Goal: Task Accomplishment & Management: Use online tool/utility

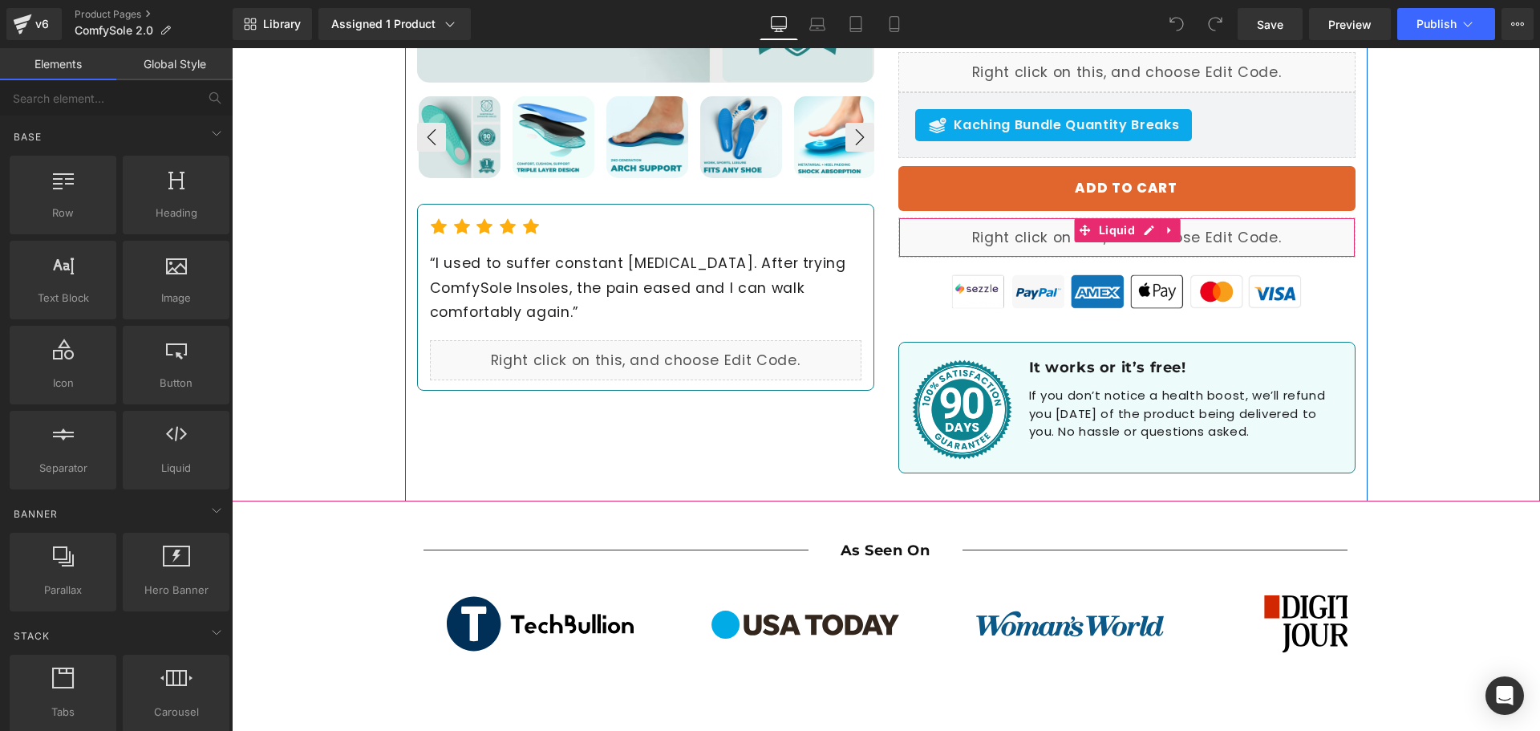
scroll to position [642, 0]
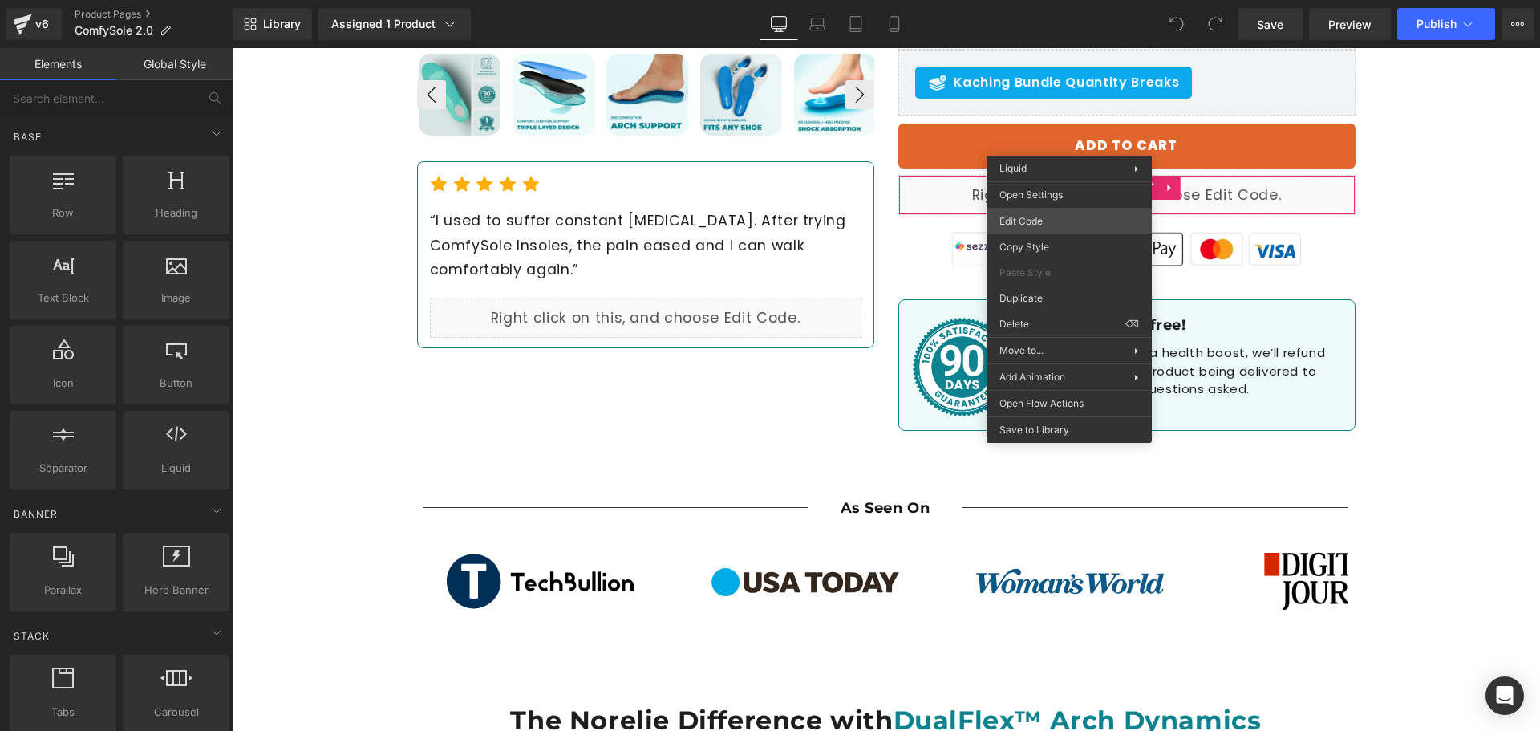
click at [1047, 0] on div "You are previewing how the will restyle your page. You can not edit Elements in…" at bounding box center [770, 0] width 1540 height 0
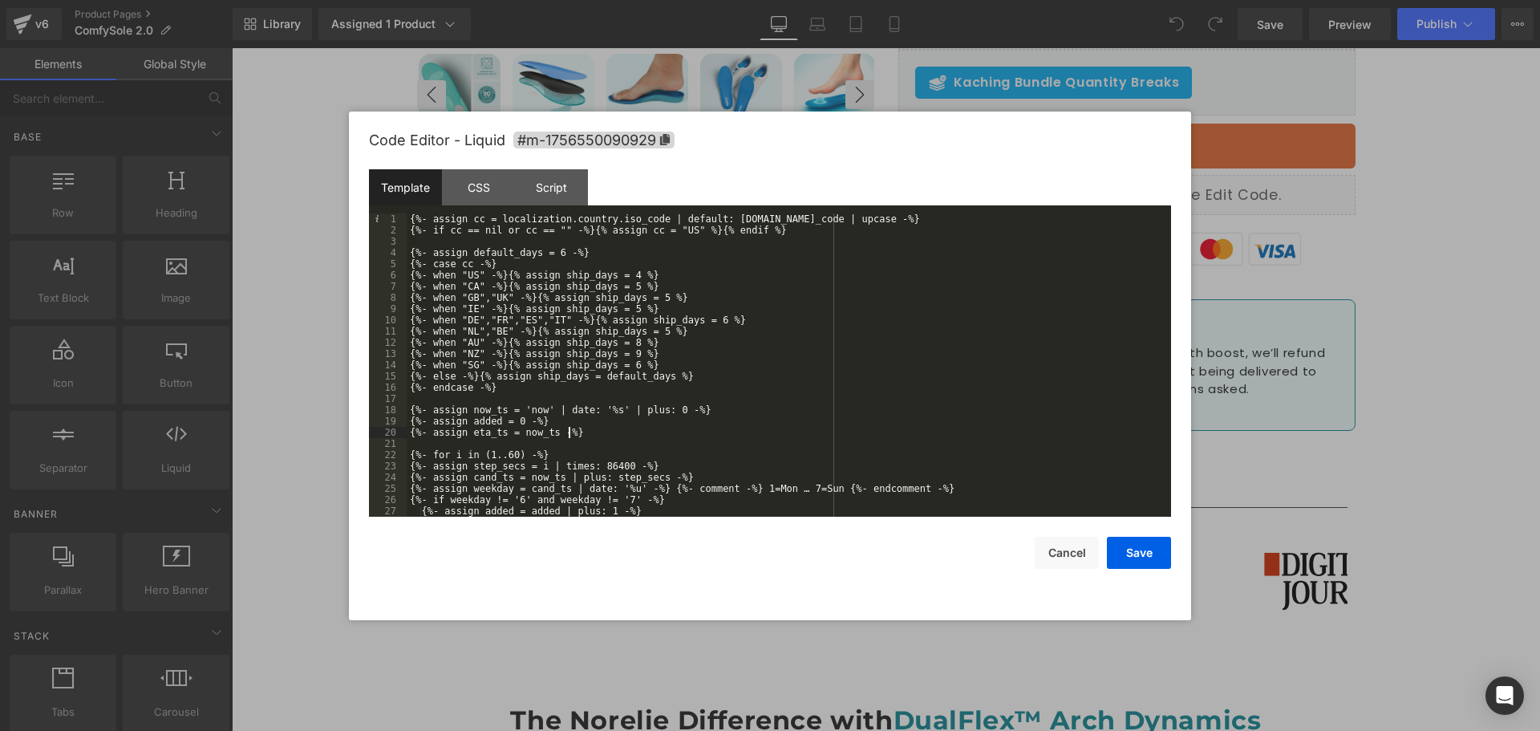
click at [929, 435] on div "{%- assign cc = localization.country.iso_code | default: [DOMAIN_NAME]_code | u…" at bounding box center [786, 376] width 758 height 326
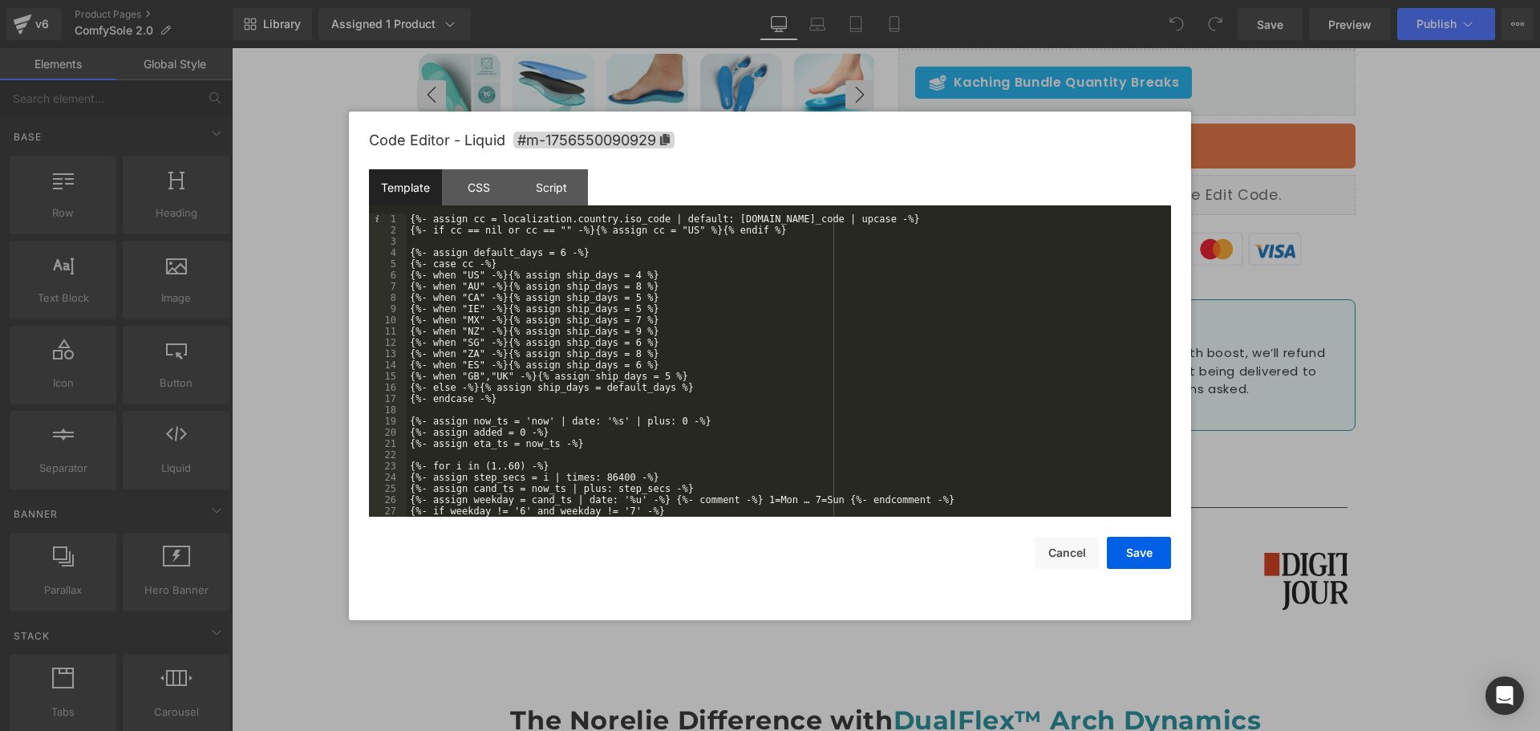
scroll to position [0, 0]
click at [1145, 558] on button "Save" at bounding box center [1139, 552] width 64 height 32
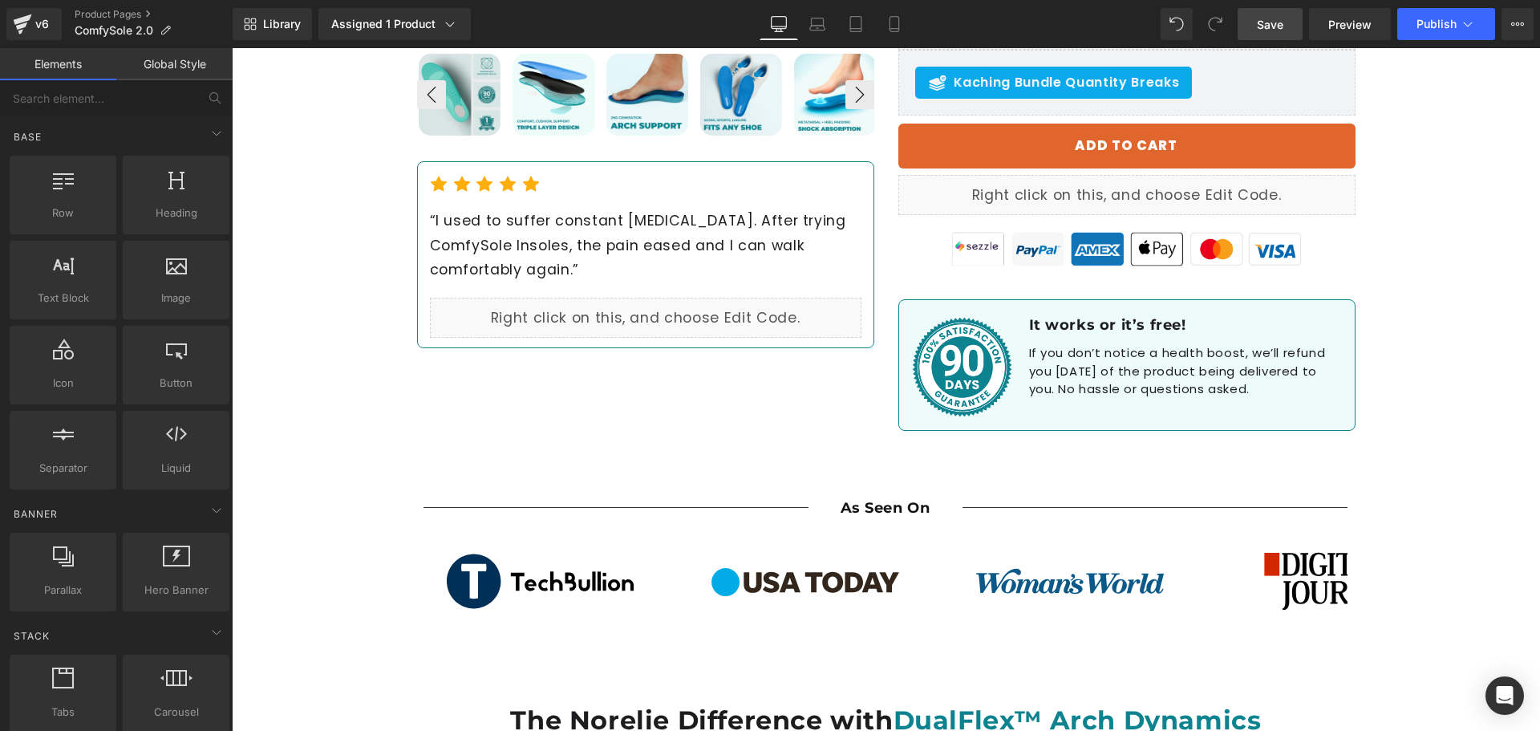
drag, startPoint x: 1281, startPoint y: 22, endPoint x: 1091, endPoint y: 82, distance: 199.1
click at [1281, 22] on span "Save" at bounding box center [1270, 24] width 26 height 17
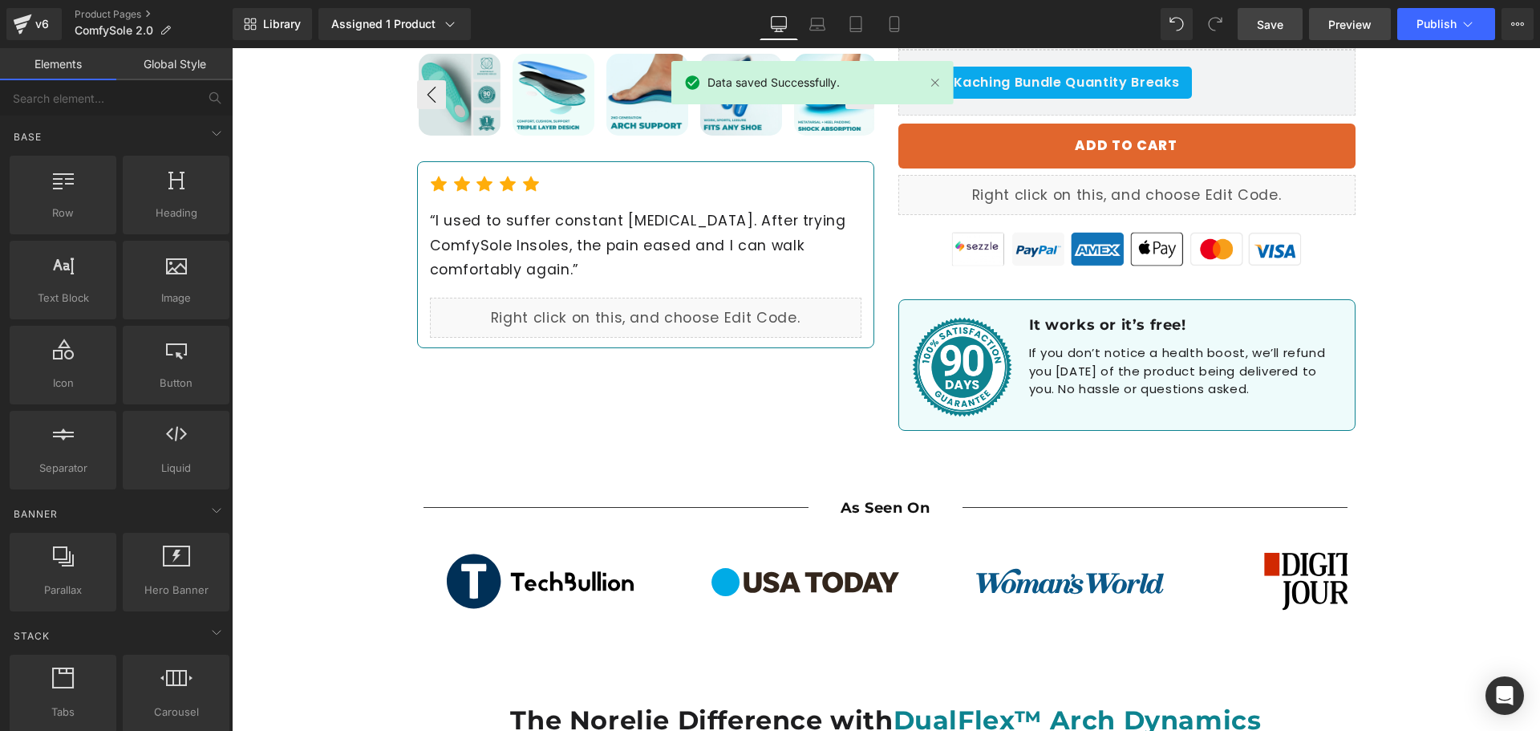
click at [1326, 26] on link "Preview" at bounding box center [1350, 24] width 82 height 32
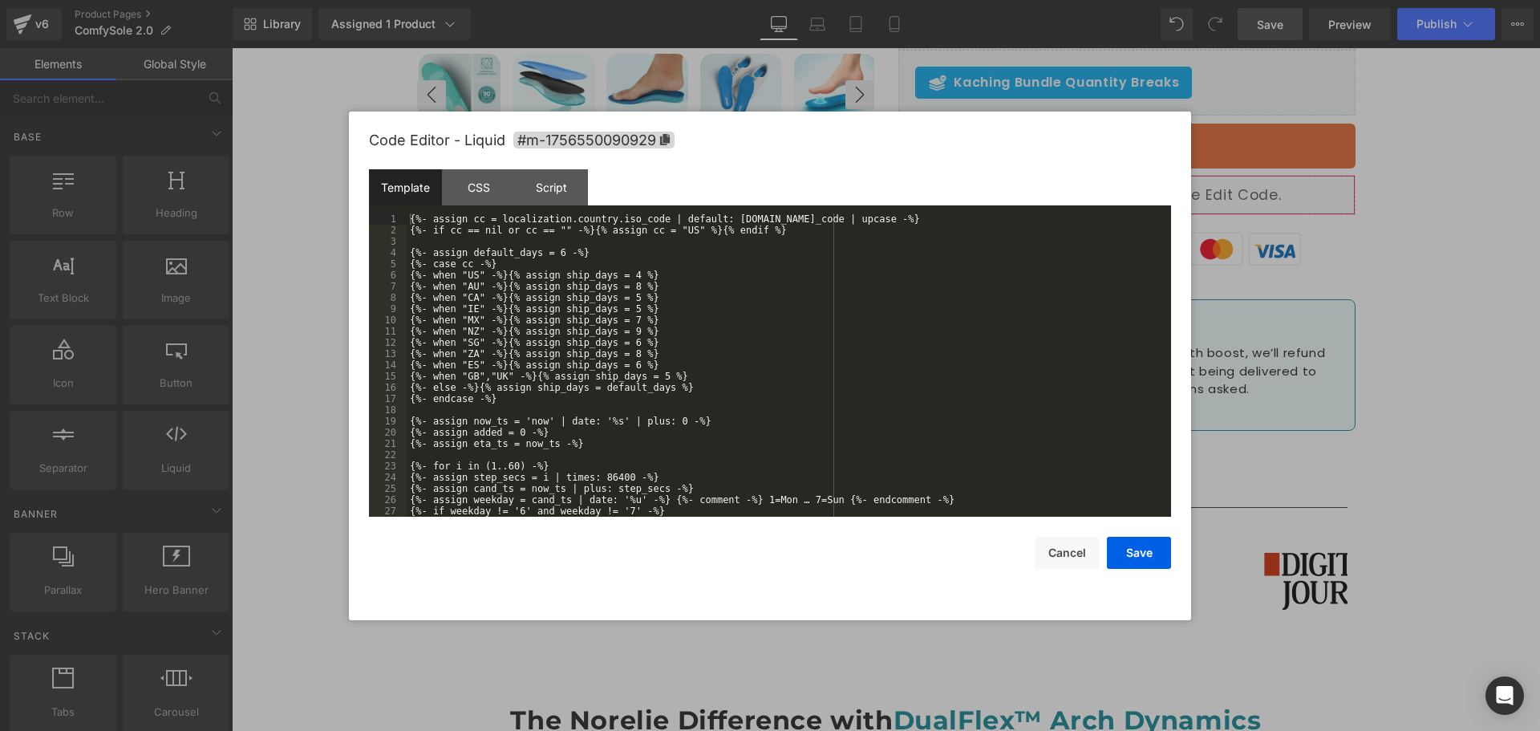
click at [894, 0] on div "You are previewing how the will restyle your page. You can not edit Elements in…" at bounding box center [770, 0] width 1540 height 0
click at [924, 343] on div "{%- assign cc = localization.country.iso_code | default: [DOMAIN_NAME]_code | u…" at bounding box center [786, 376] width 758 height 326
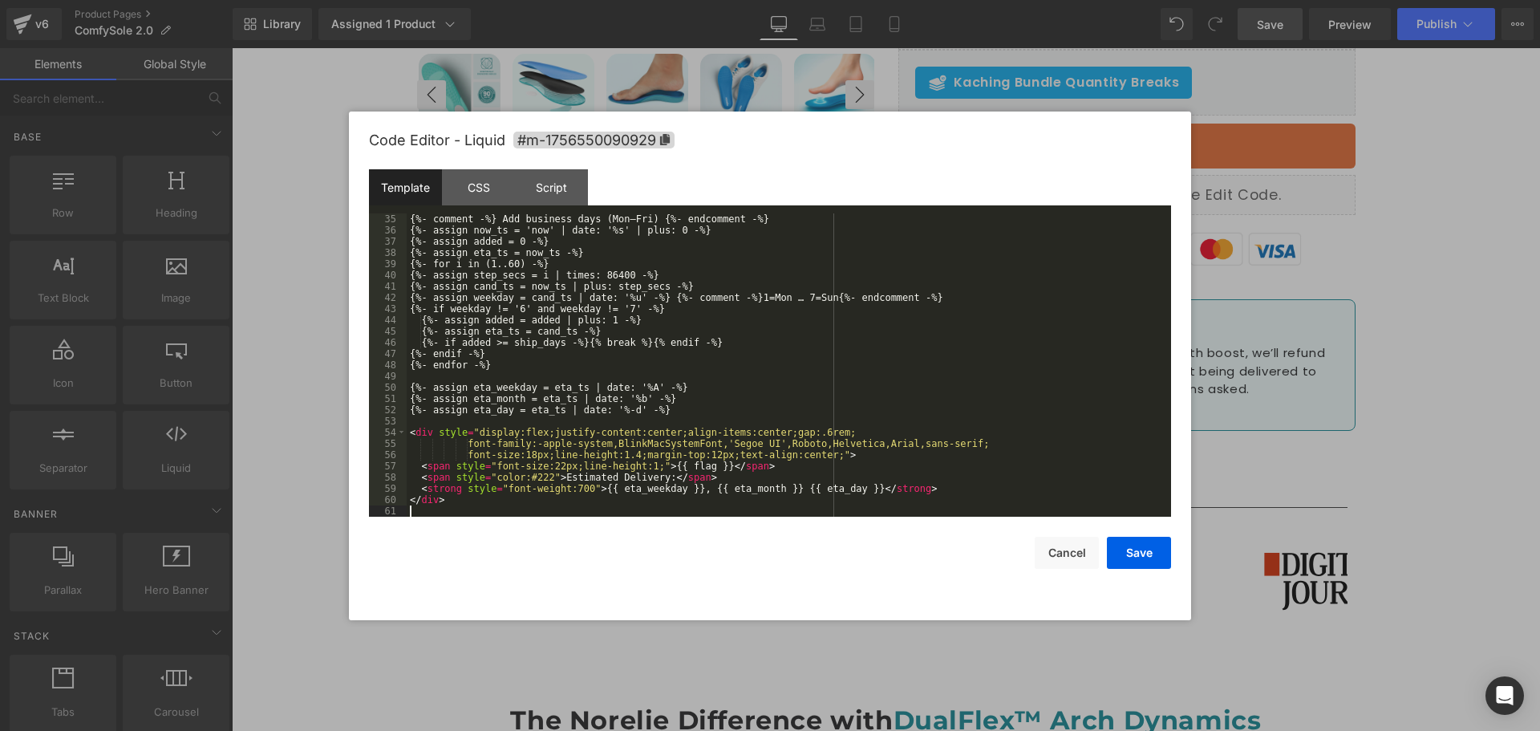
scroll to position [382, 0]
click at [1130, 554] on button "Save" at bounding box center [1139, 552] width 64 height 32
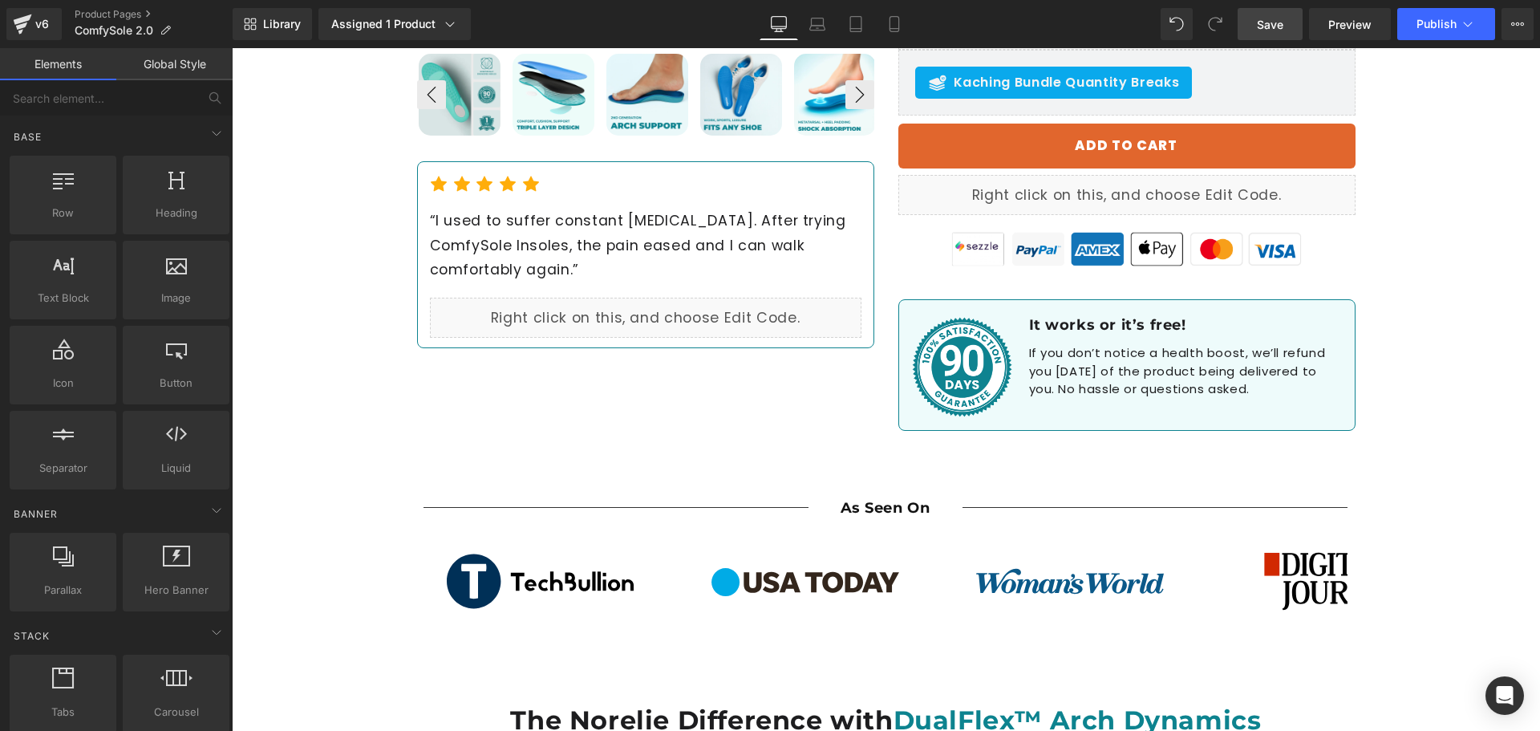
click at [1281, 16] on span "Save" at bounding box center [1270, 24] width 26 height 17
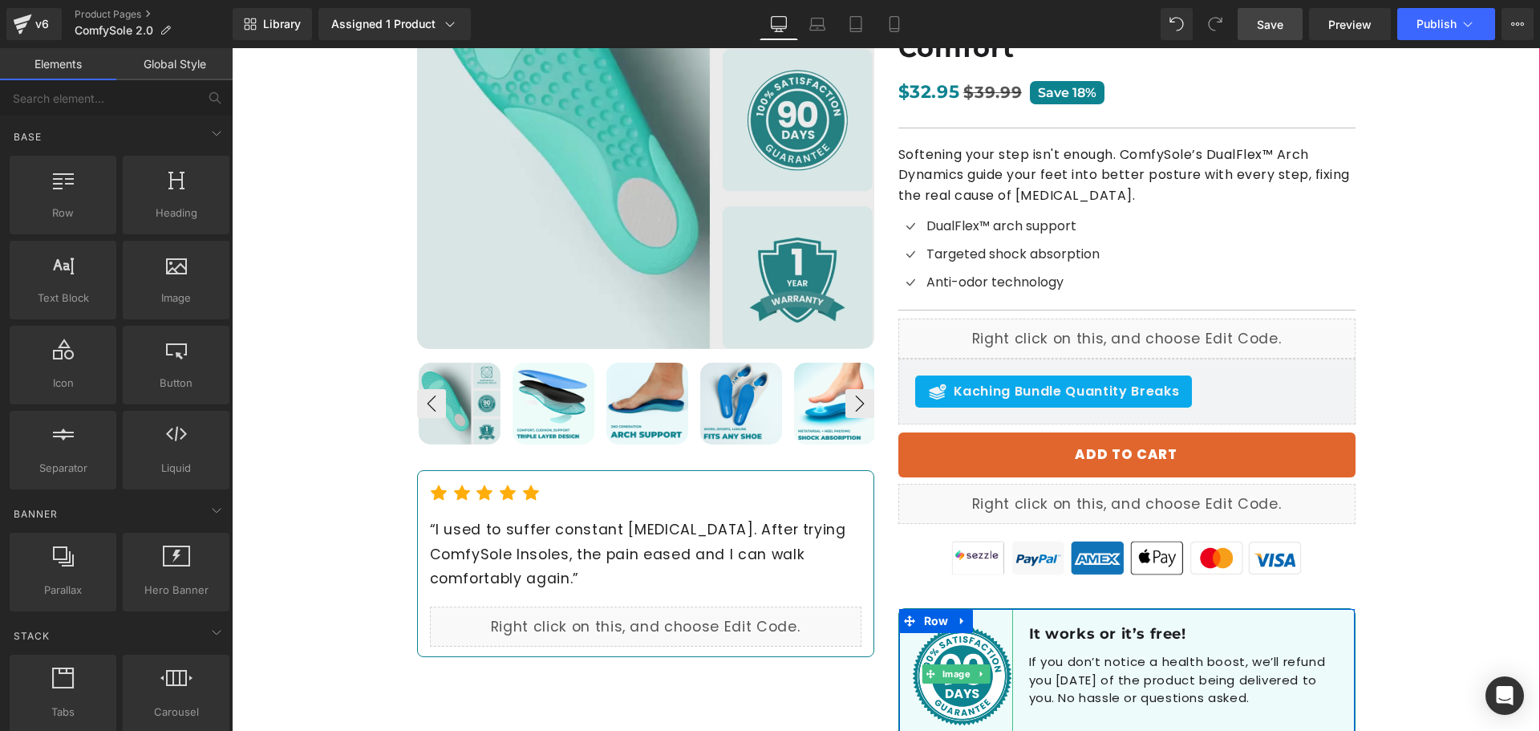
scroll to position [321, 0]
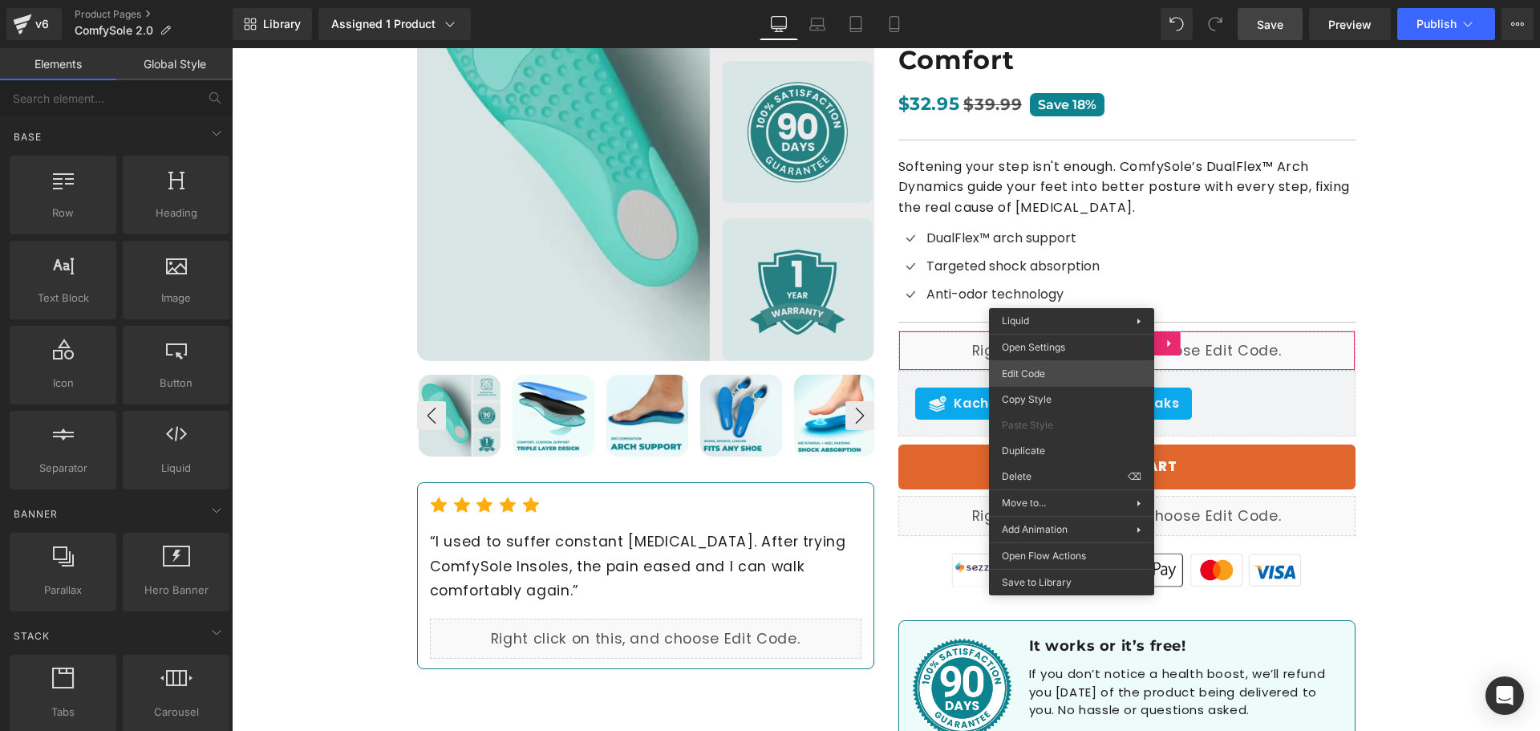
click at [1056, 0] on div "You are previewing how the will restyle your page. You can not edit Elements in…" at bounding box center [770, 0] width 1540 height 0
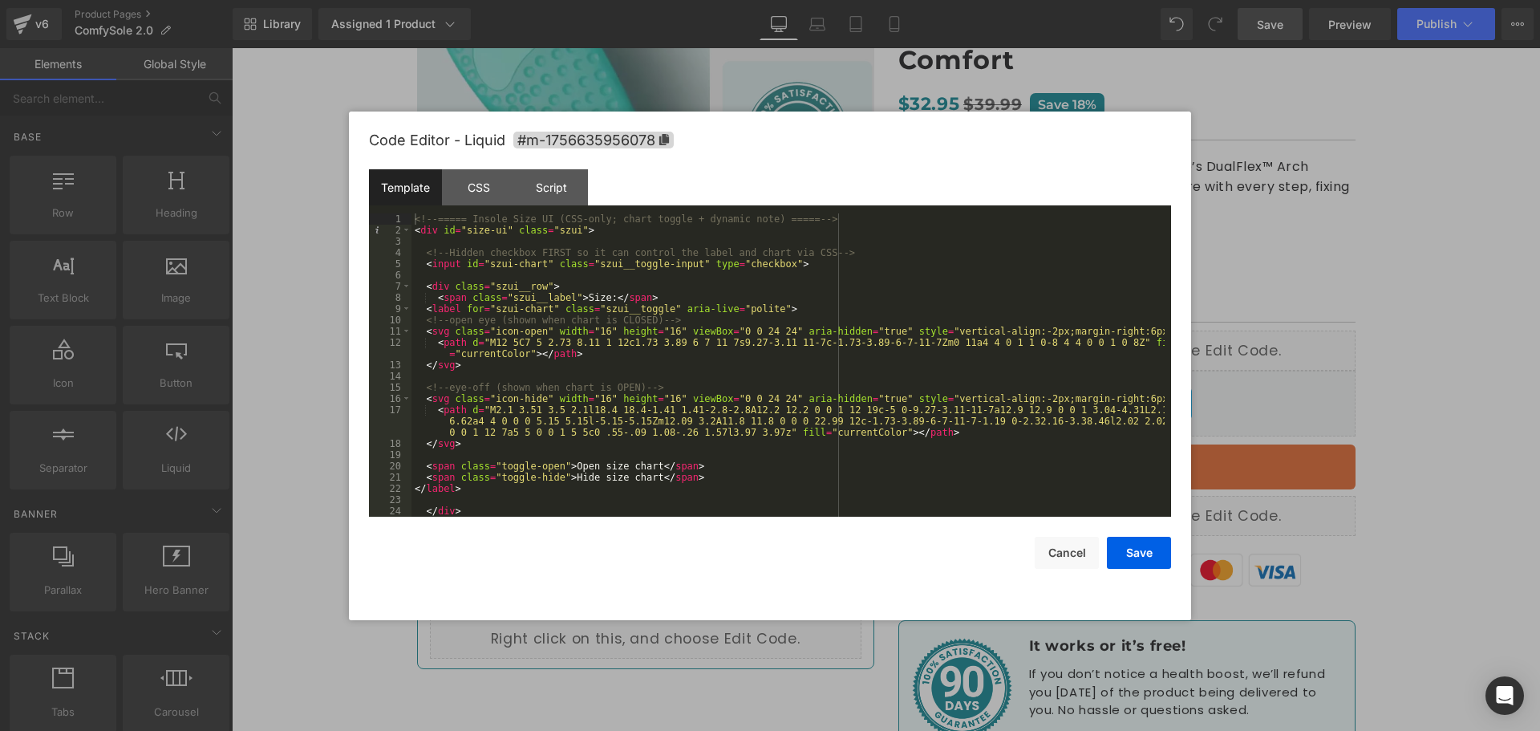
scroll to position [0, 0]
click at [1079, 542] on button "Cancel" at bounding box center [1066, 552] width 64 height 32
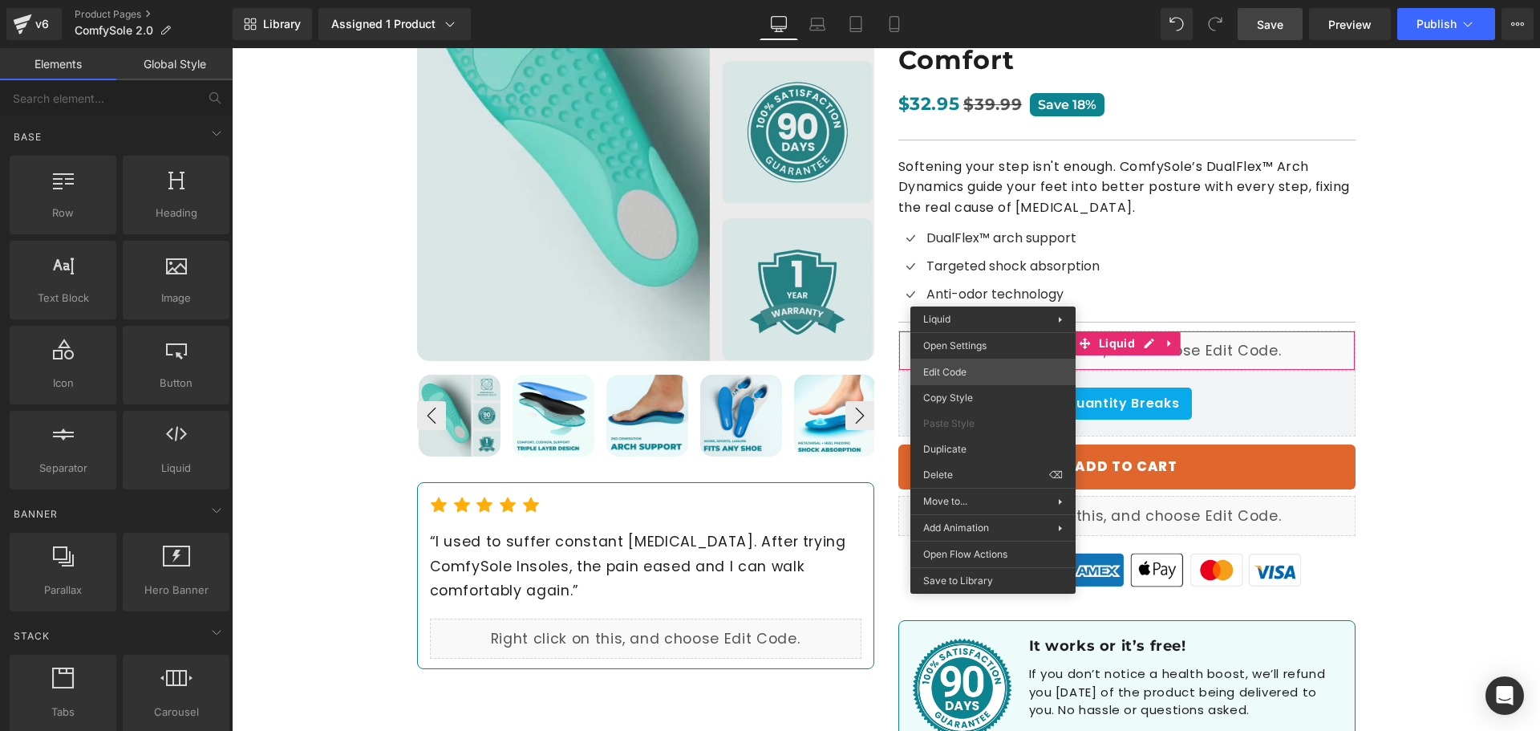
click at [966, 0] on div "You are previewing how the will restyle your page. You can not edit Elements in…" at bounding box center [770, 0] width 1540 height 0
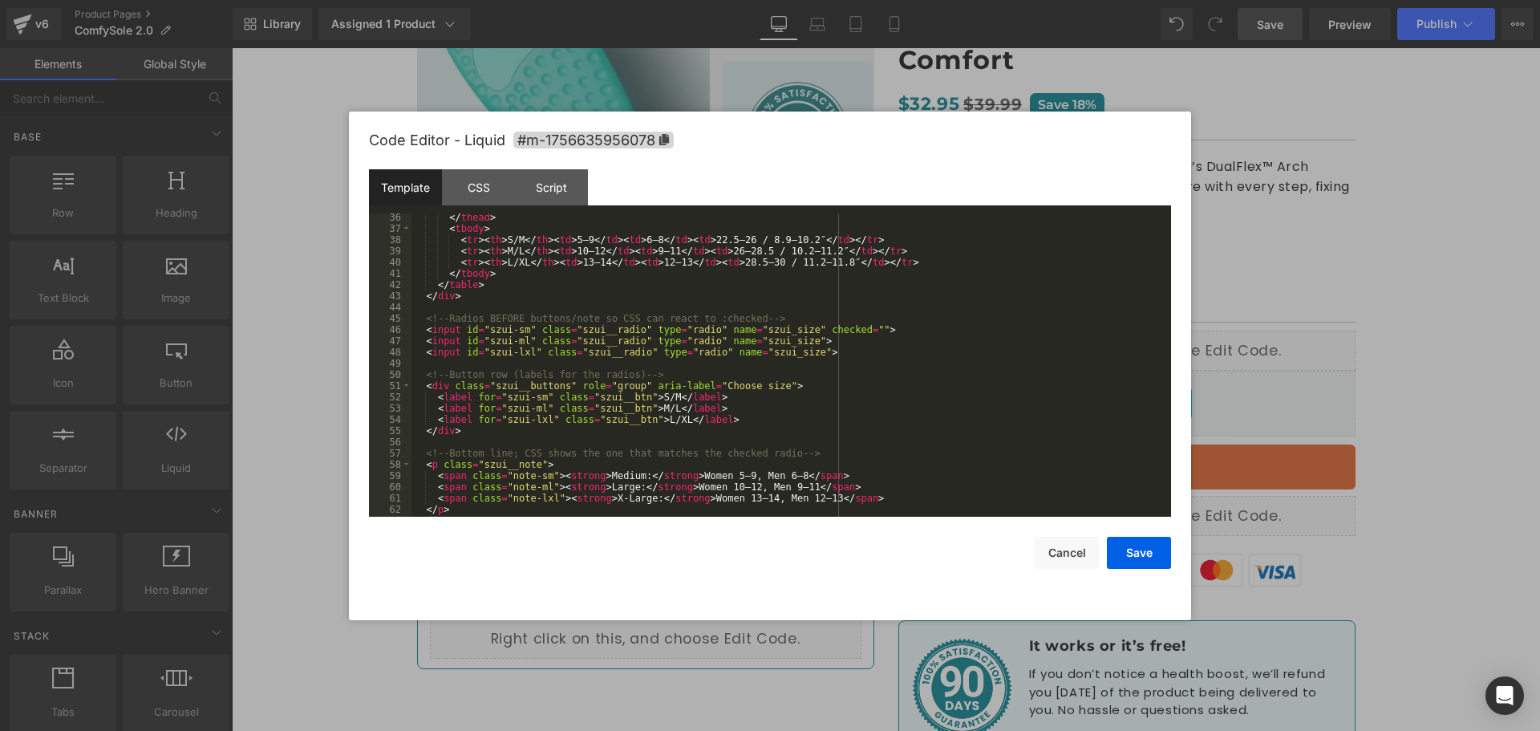
scroll to position [332, 0]
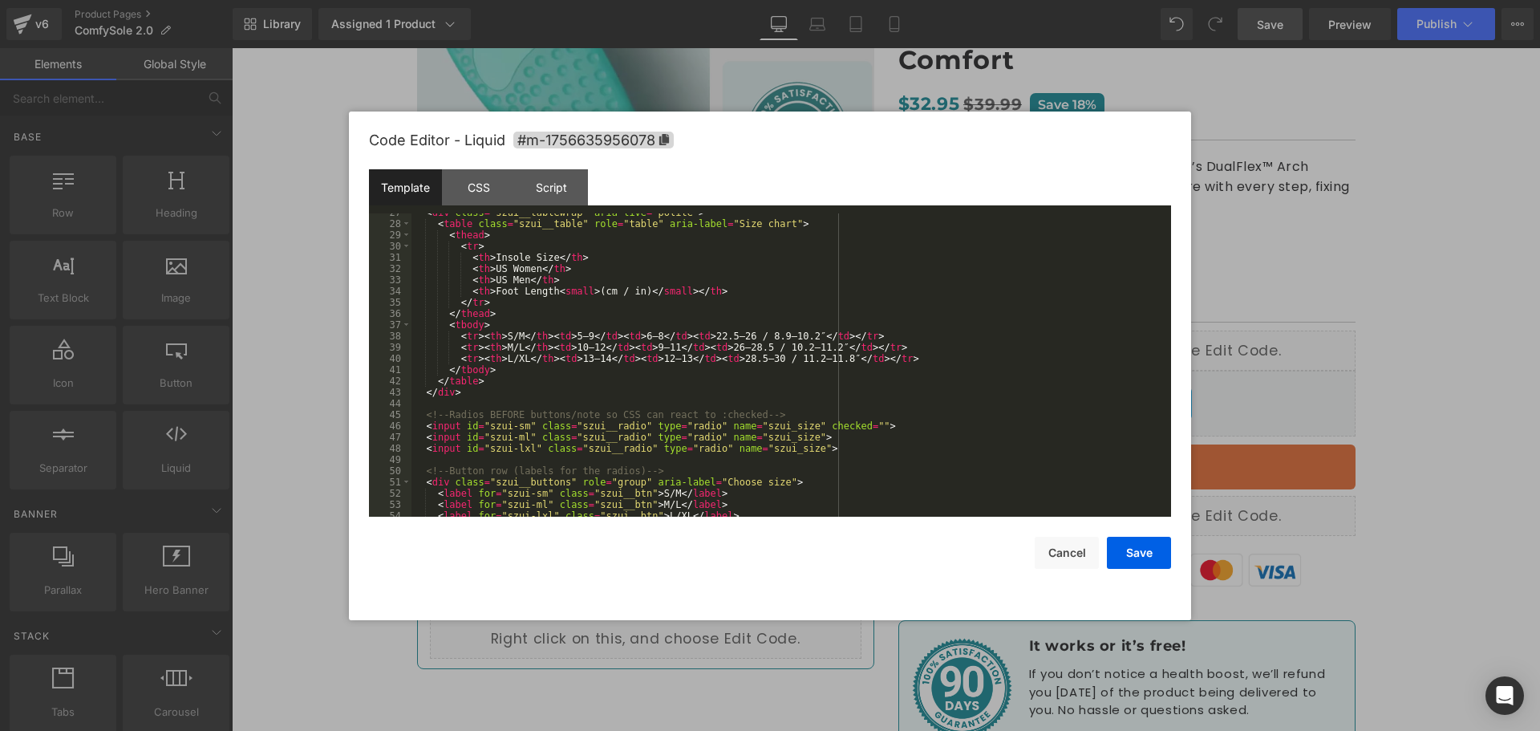
click at [804, 291] on div "< div class = "szui__tablewrap" aria-live = "polite" > < table class = "szui__t…" at bounding box center [787, 370] width 753 height 326
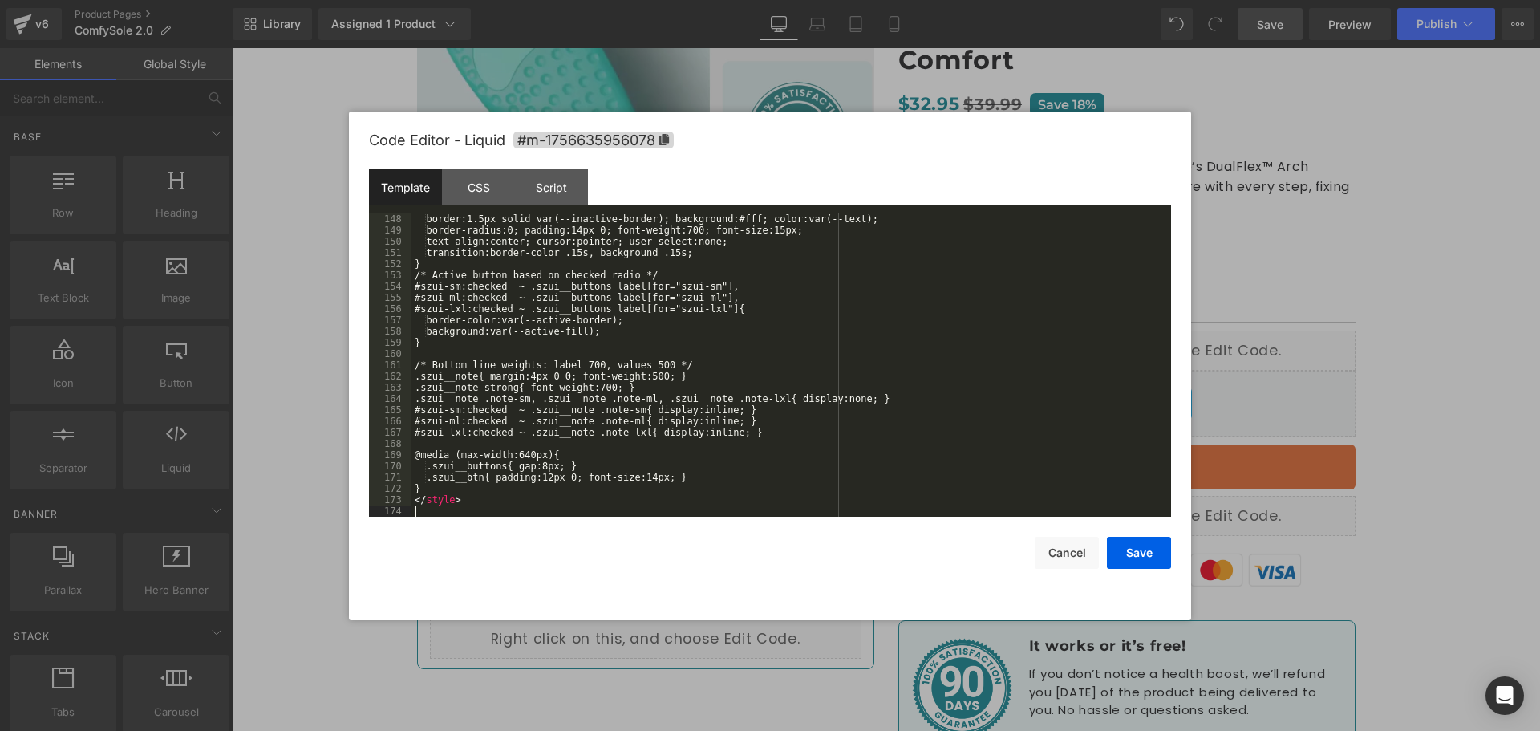
scroll to position [1684, 0]
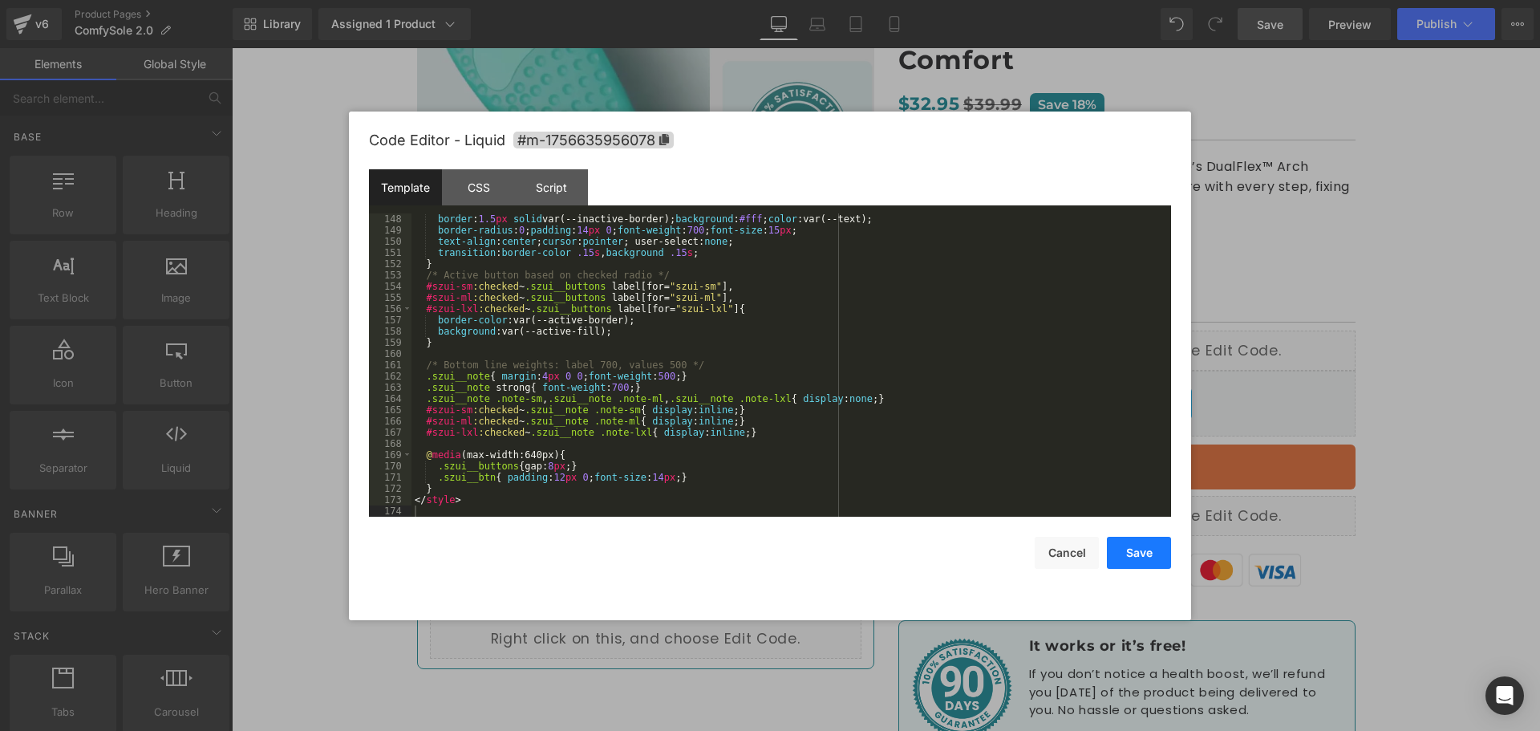
click at [1136, 553] on button "Save" at bounding box center [1139, 552] width 64 height 32
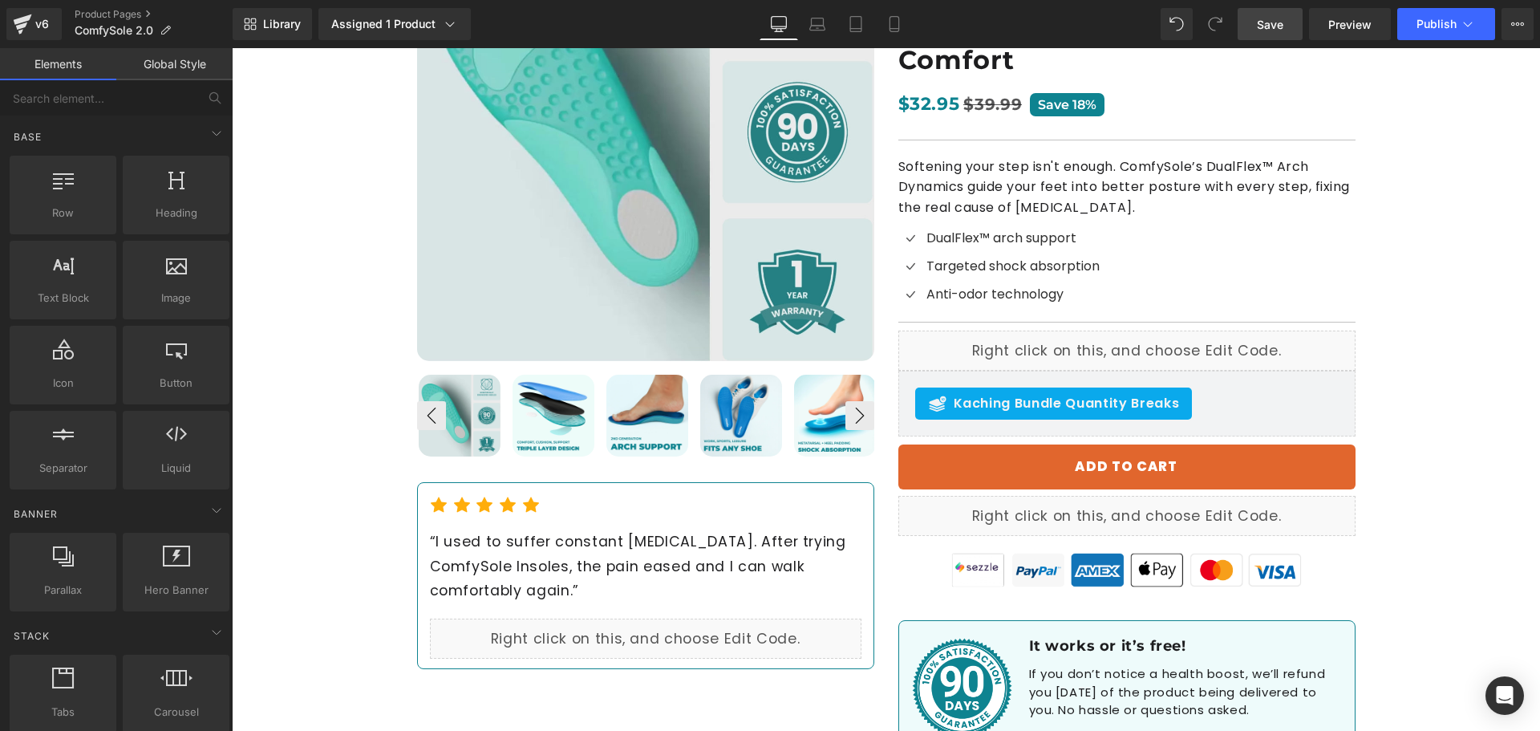
click at [1282, 21] on span "Save" at bounding box center [1270, 24] width 26 height 17
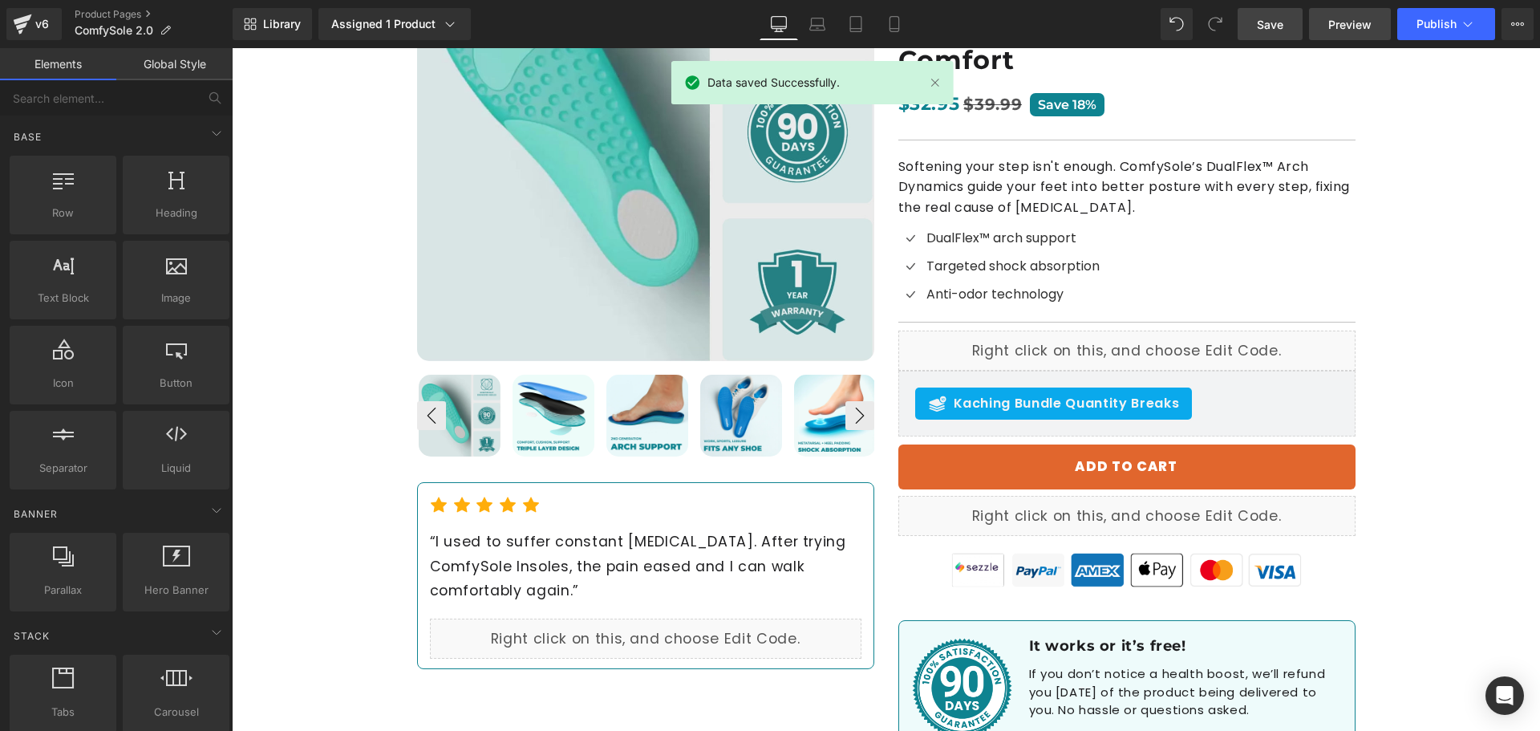
click at [1355, 27] on span "Preview" at bounding box center [1349, 24] width 43 height 17
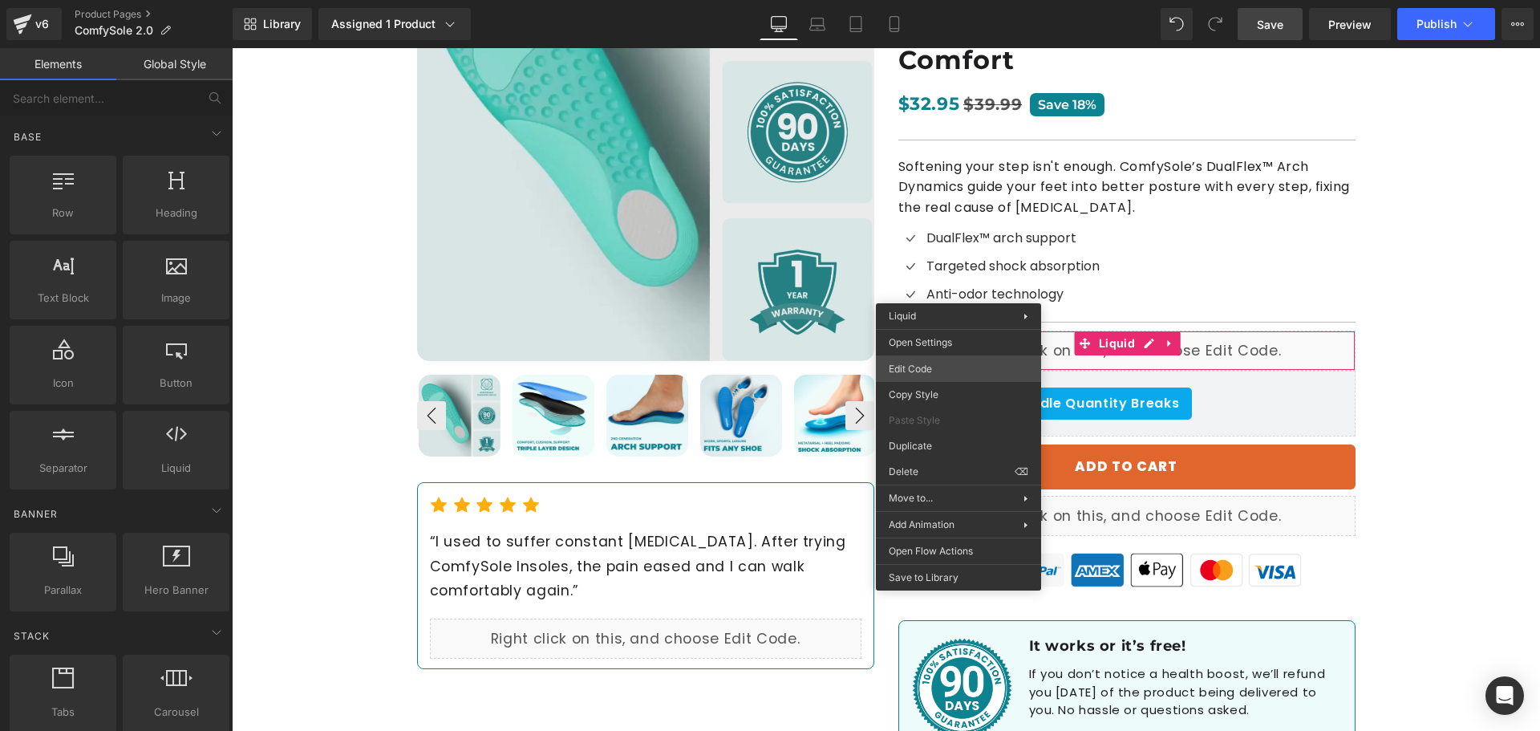
click at [949, 0] on div "You are previewing how the will restyle your page. You can not edit Elements in…" at bounding box center [770, 0] width 1540 height 0
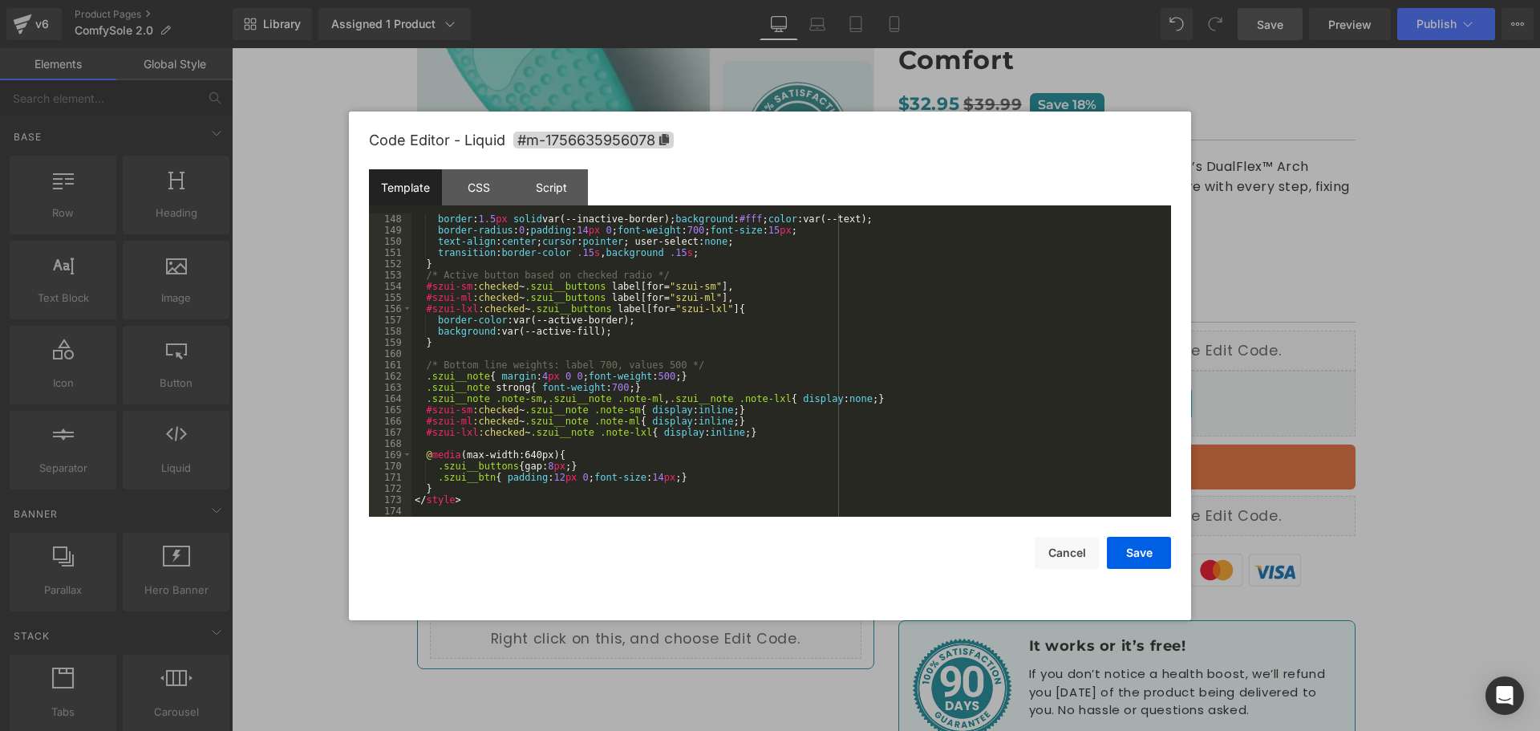
click at [505, 503] on div "border : 1.5 px solid var(--inactive-border); background : #fff ; color :var(--…" at bounding box center [787, 376] width 753 height 326
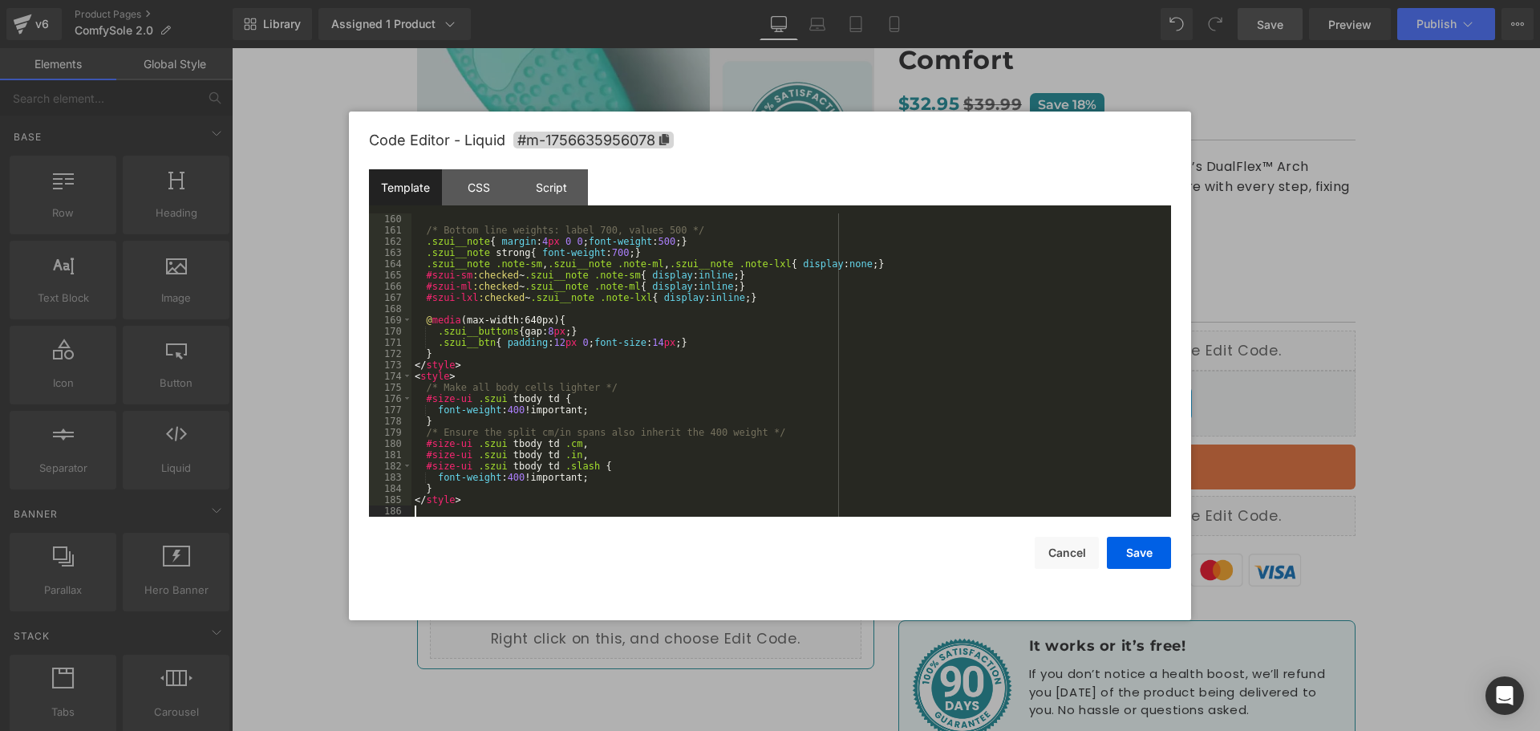
scroll to position [1819, 0]
click at [1136, 559] on button "Save" at bounding box center [1139, 552] width 64 height 32
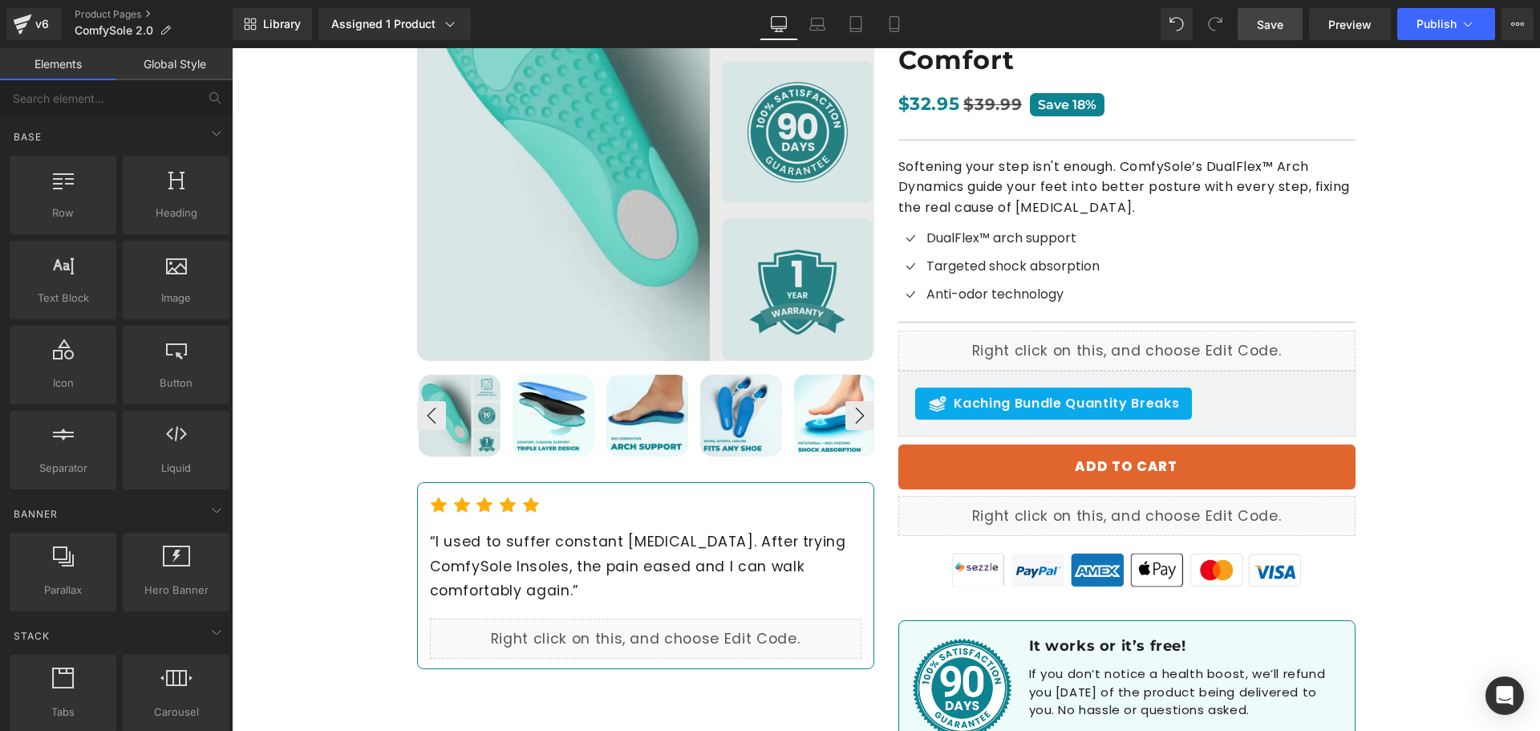
drag, startPoint x: 1288, startPoint y: 19, endPoint x: 1057, endPoint y: 6, distance: 231.3
click at [1288, 19] on link "Save" at bounding box center [1269, 24] width 65 height 32
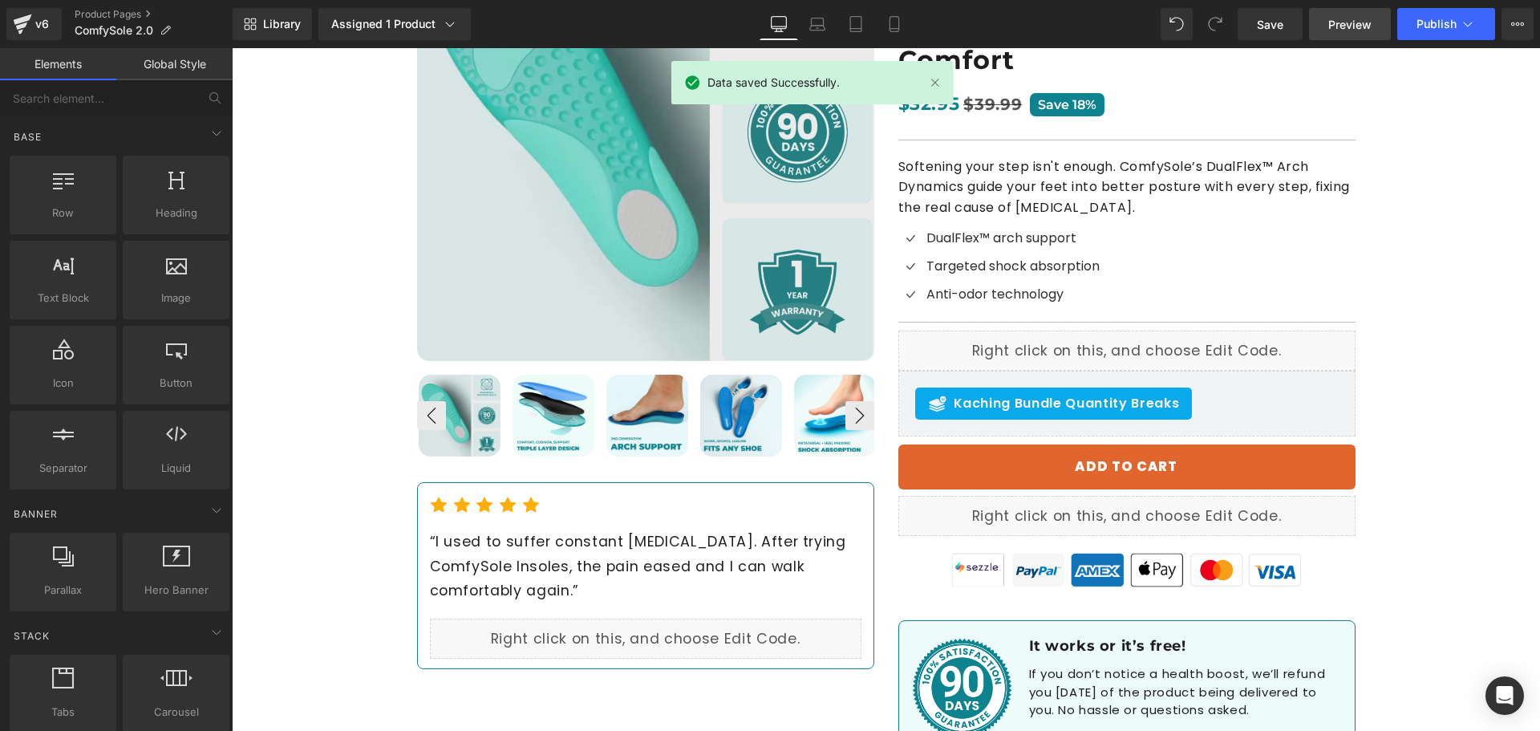
click at [1329, 30] on span "Preview" at bounding box center [1349, 24] width 43 height 17
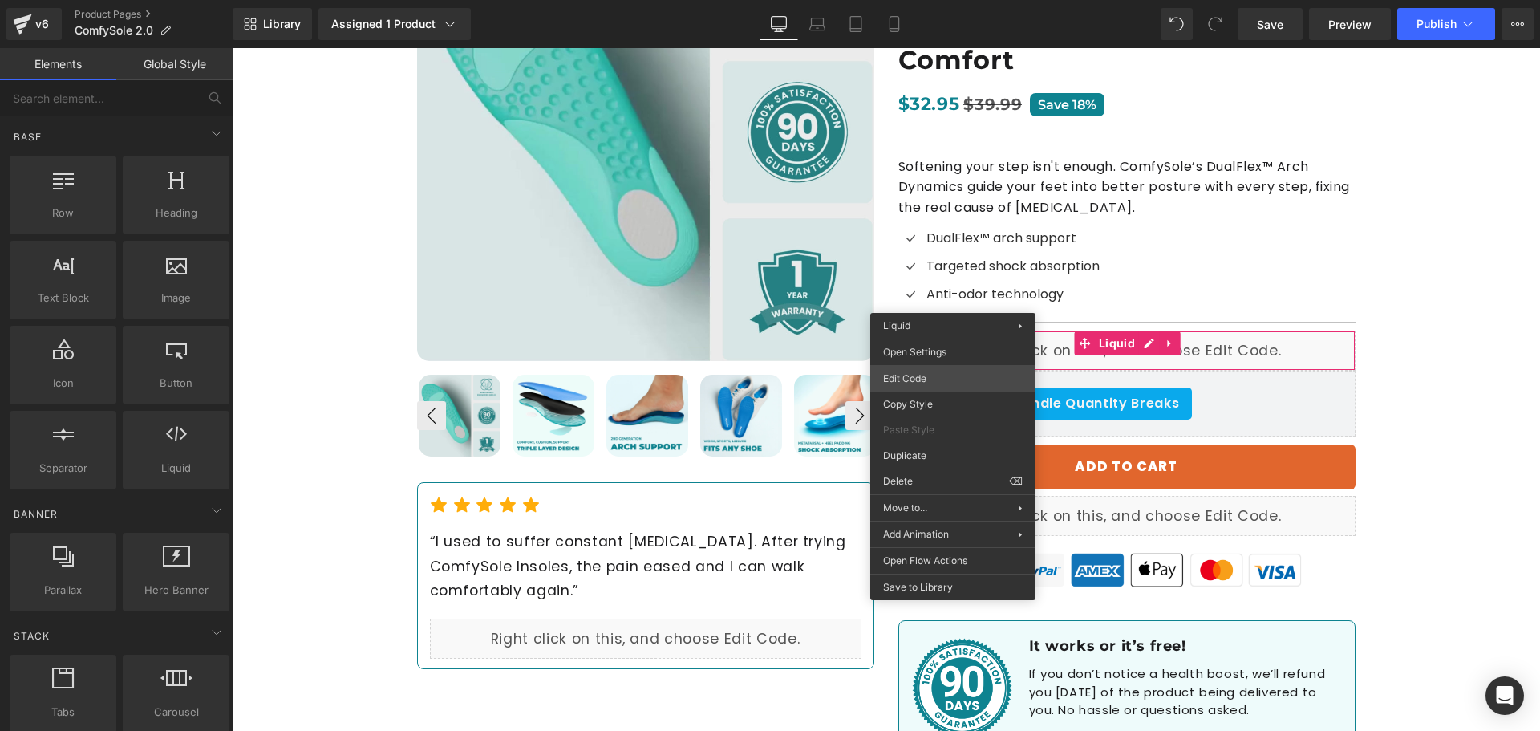
click at [946, 0] on div "You are previewing how the will restyle your page. You can not edit Elements in…" at bounding box center [770, 0] width 1540 height 0
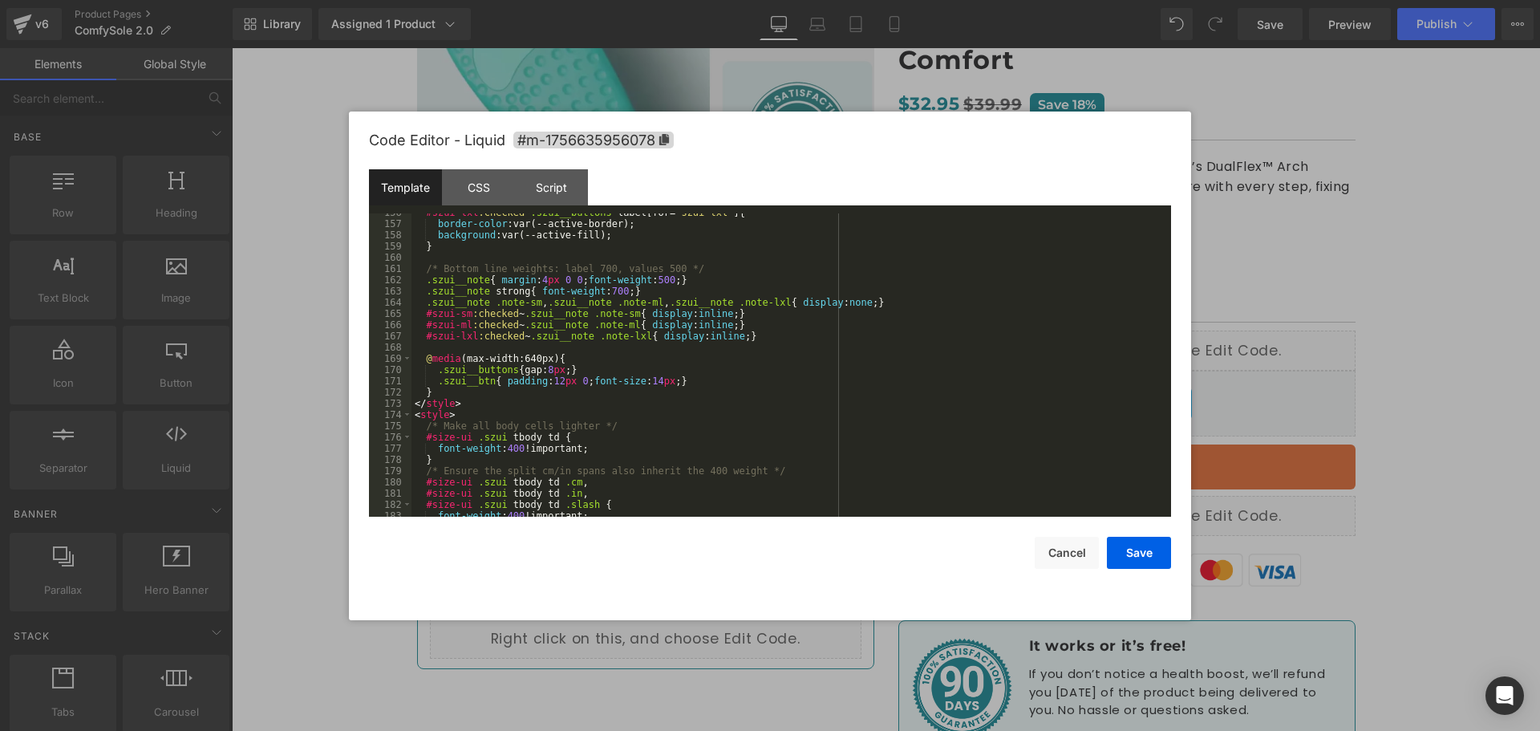
scroll to position [1830, 0]
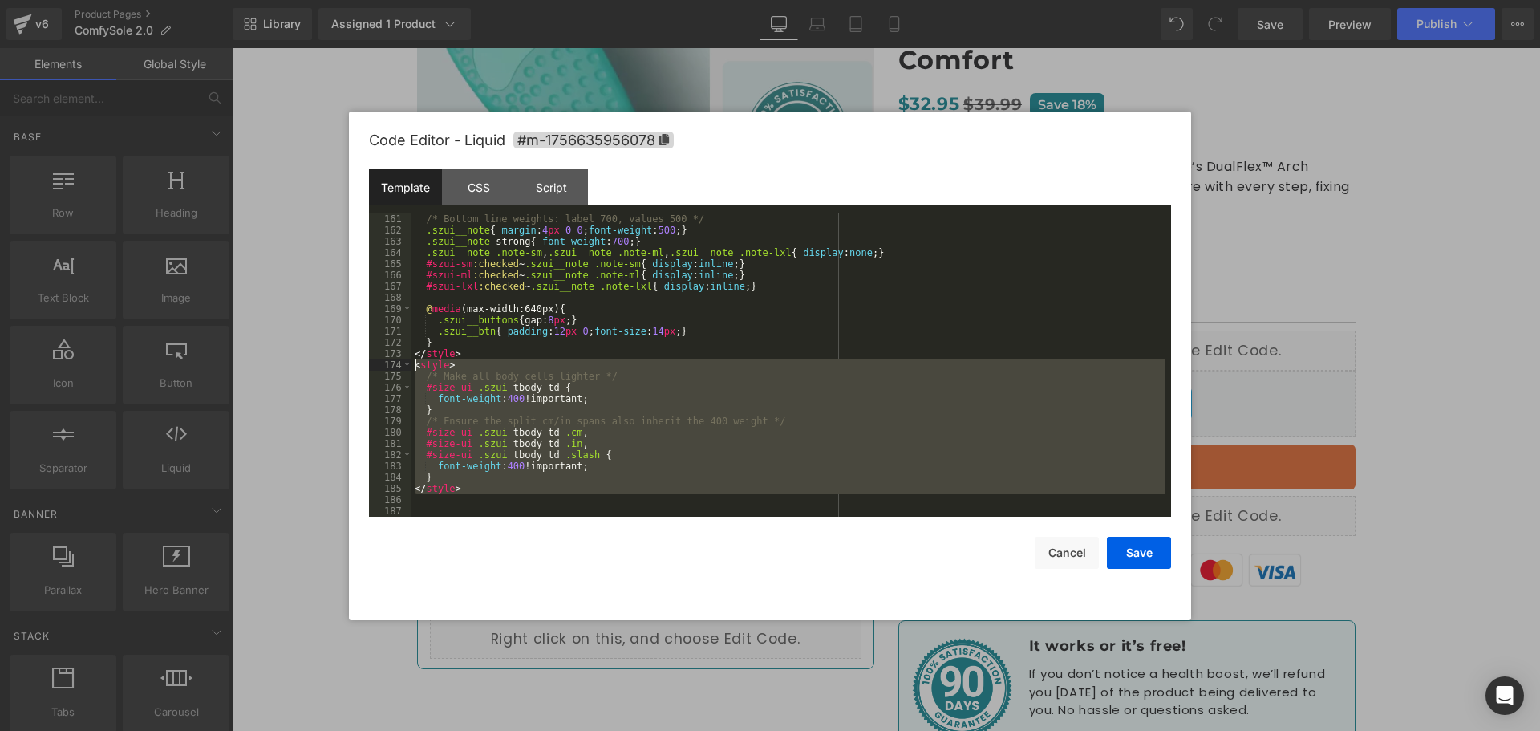
drag, startPoint x: 480, startPoint y: 496, endPoint x: 392, endPoint y: 368, distance: 155.3
click at [392, 368] on pre "161 162 163 164 165 166 167 168 169 170 171 172 173 174 175 176 177 178 179 180…" at bounding box center [770, 364] width 802 height 303
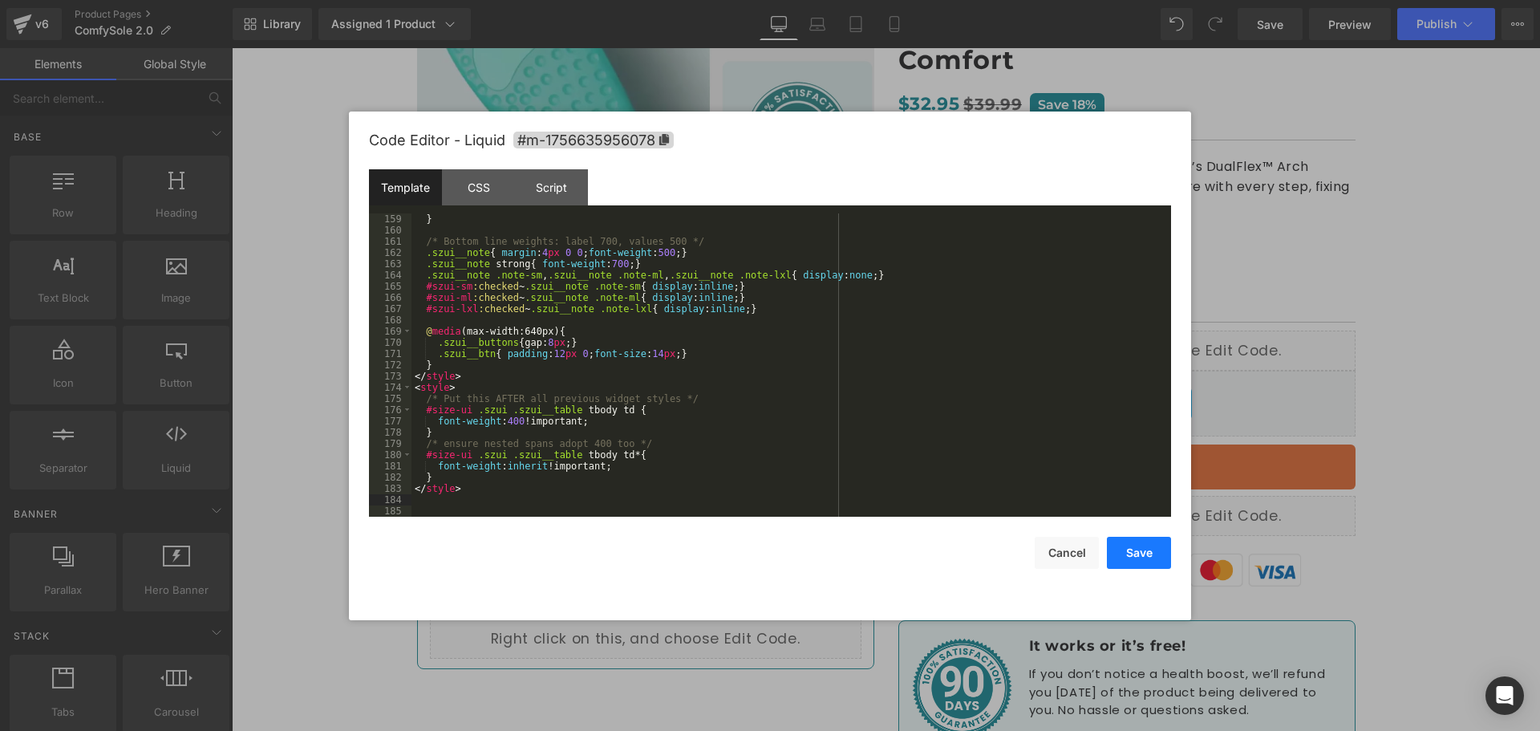
click at [1149, 544] on button "Save" at bounding box center [1139, 552] width 64 height 32
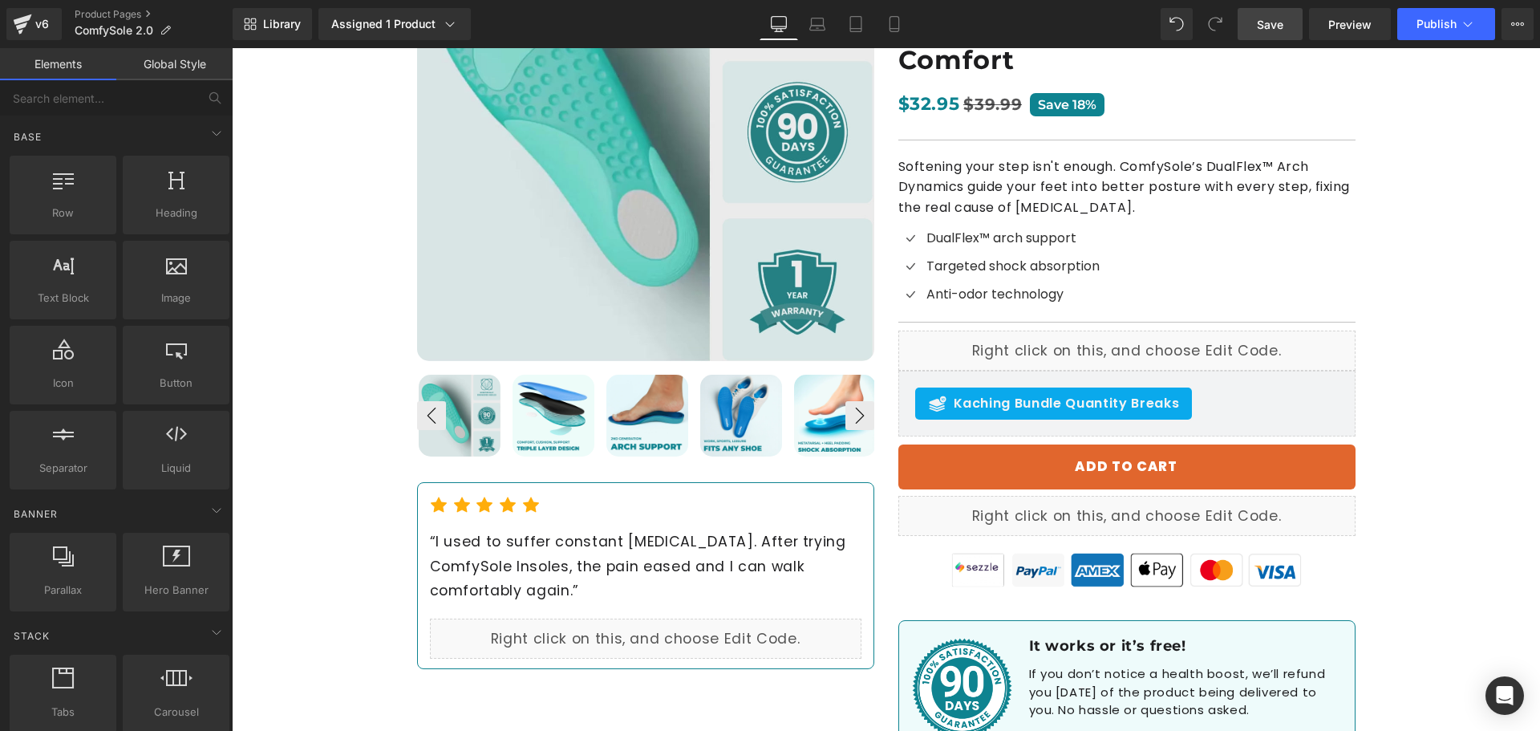
click at [1261, 26] on span "Save" at bounding box center [1270, 24] width 26 height 17
drag, startPoint x: 1266, startPoint y: 33, endPoint x: 818, endPoint y: 60, distance: 449.1
click at [1266, 33] on link "Save" at bounding box center [1269, 24] width 65 height 32
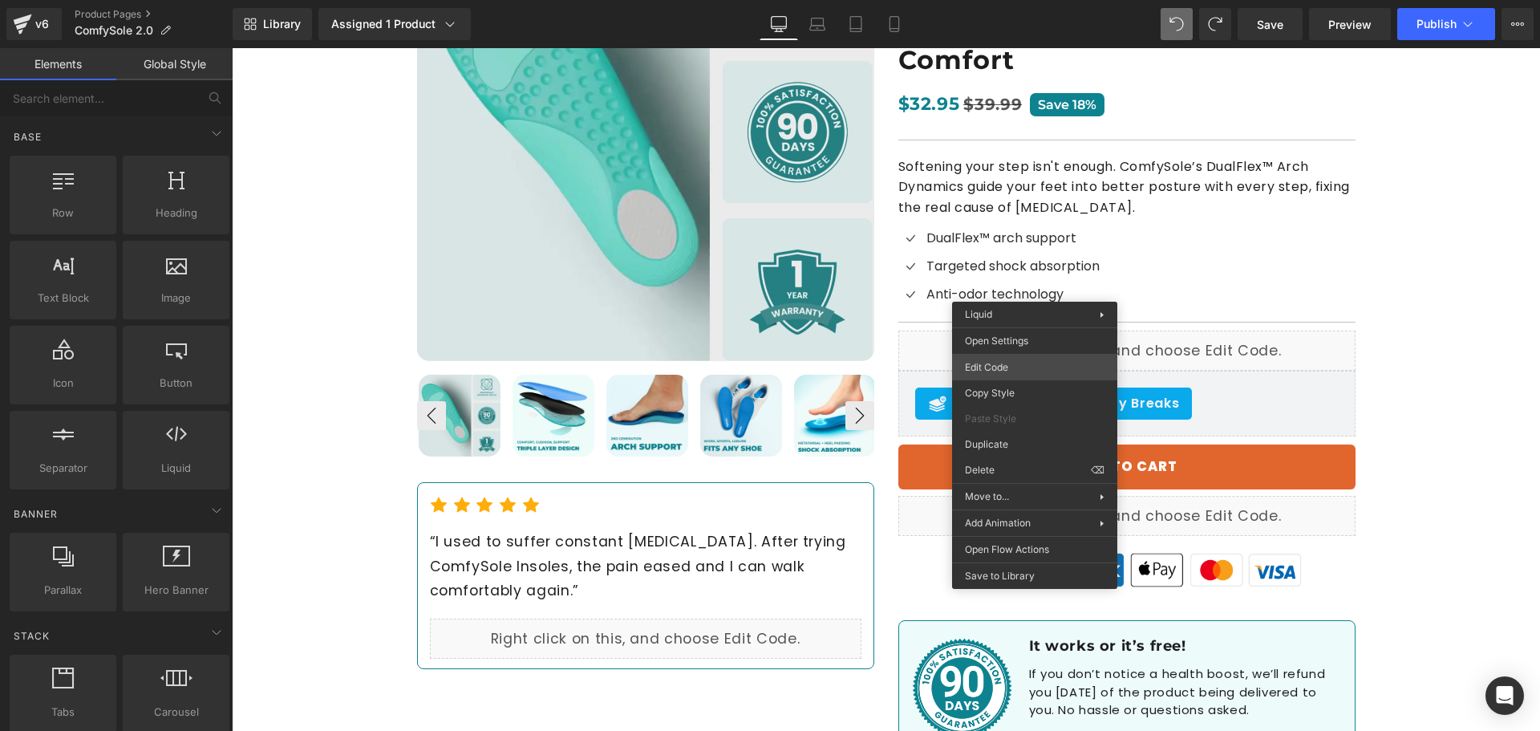
click at [1003, 0] on div "You are previewing how the will restyle your page. You can not edit Elements in…" at bounding box center [770, 0] width 1540 height 0
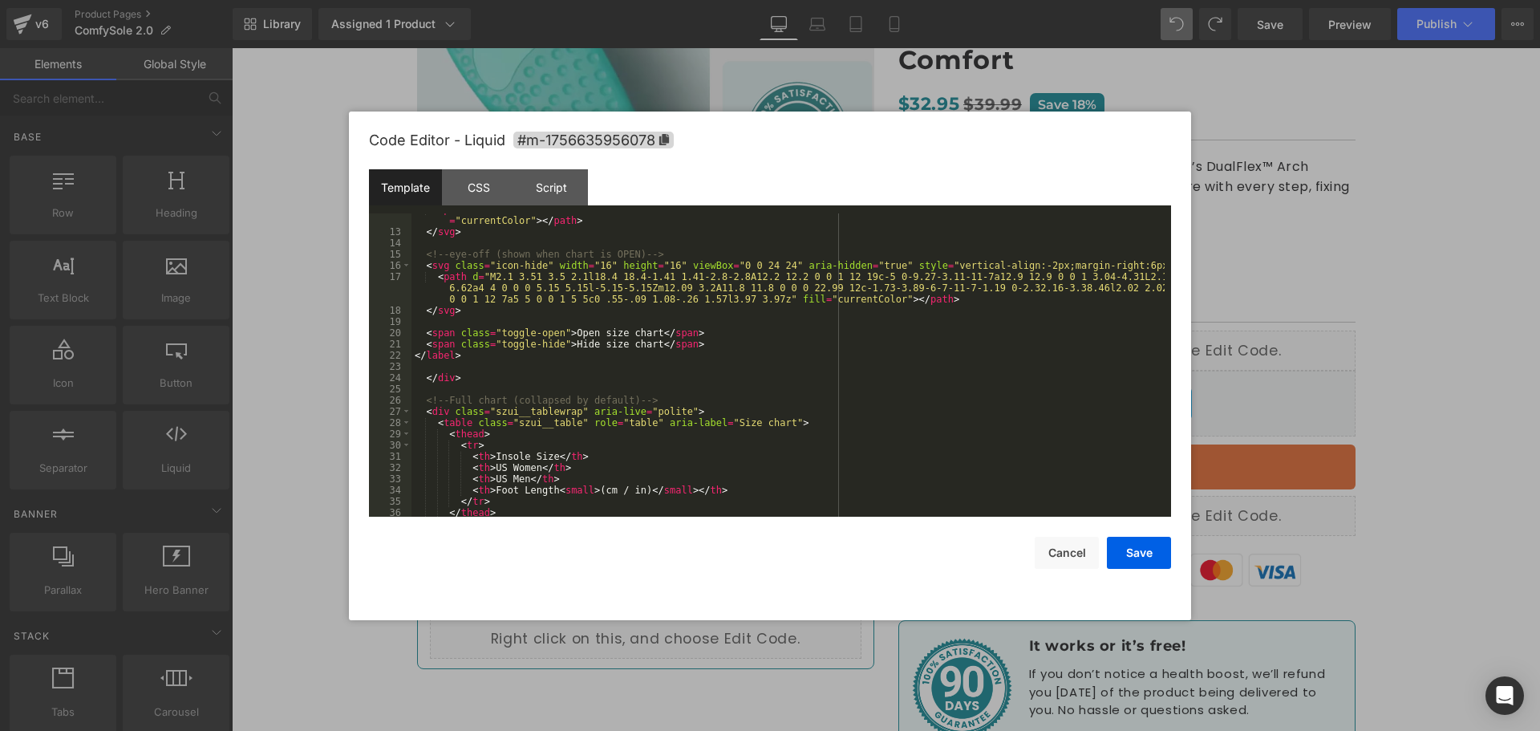
scroll to position [144, 0]
click at [514, 491] on div "< path d = "M12 5C7 5 2.73 8.11 1 12c1.73 3.89 6 7 11 7s9.27-3.11 11-7c-1.73-3.…" at bounding box center [787, 372] width 753 height 337
click at [587, 492] on div "< path d = "M12 5C7 5 2.73 8.11 1 12c1.73 3.89 6 7 11 7s9.27-3.11 11-7c-1.73-3.…" at bounding box center [787, 372] width 753 height 337
click at [1128, 547] on button "Save" at bounding box center [1139, 552] width 64 height 32
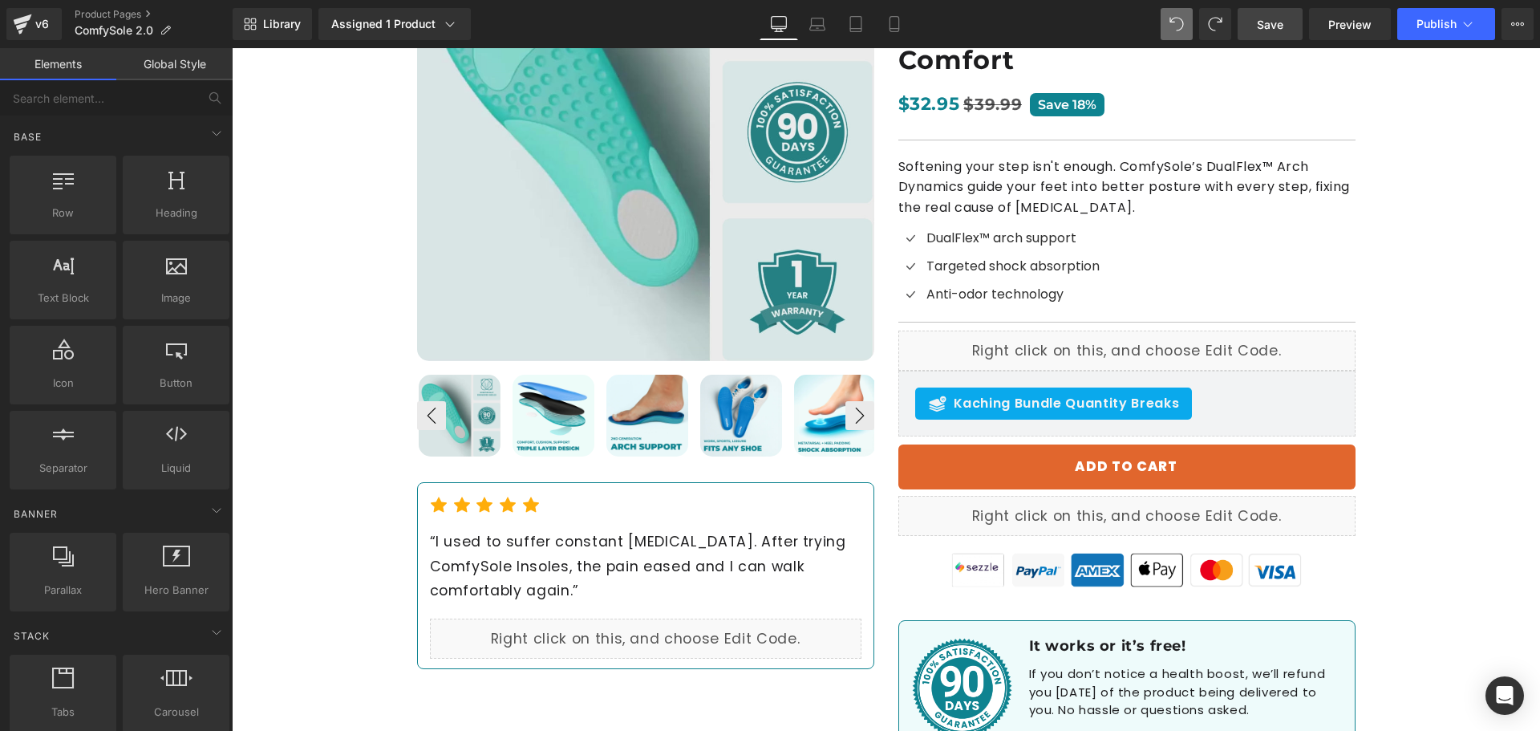
click at [1272, 21] on span "Save" at bounding box center [1270, 24] width 26 height 17
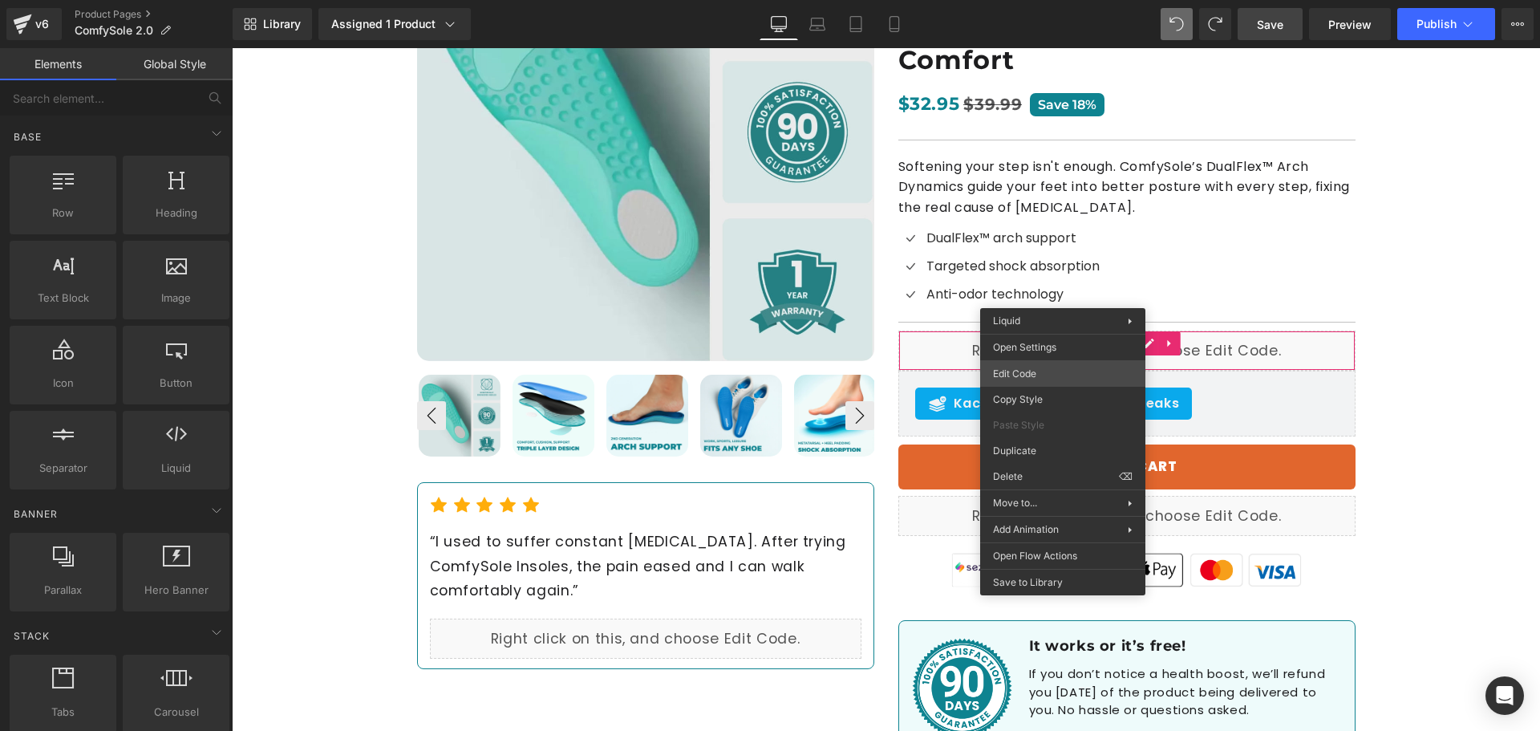
click at [1021, 0] on div "You are previewing how the will restyle your page. You can not edit Elements in…" at bounding box center [770, 0] width 1540 height 0
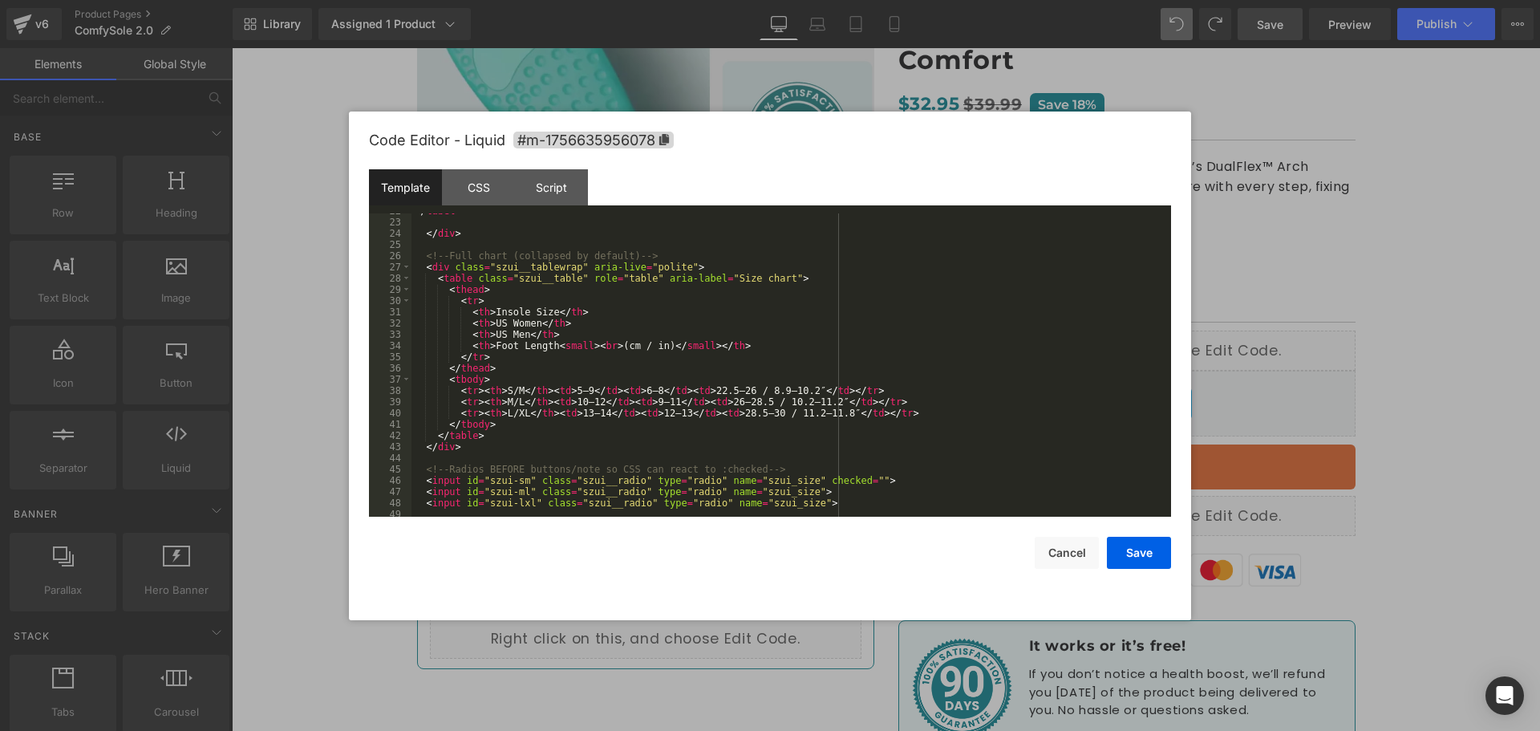
scroll to position [337, 0]
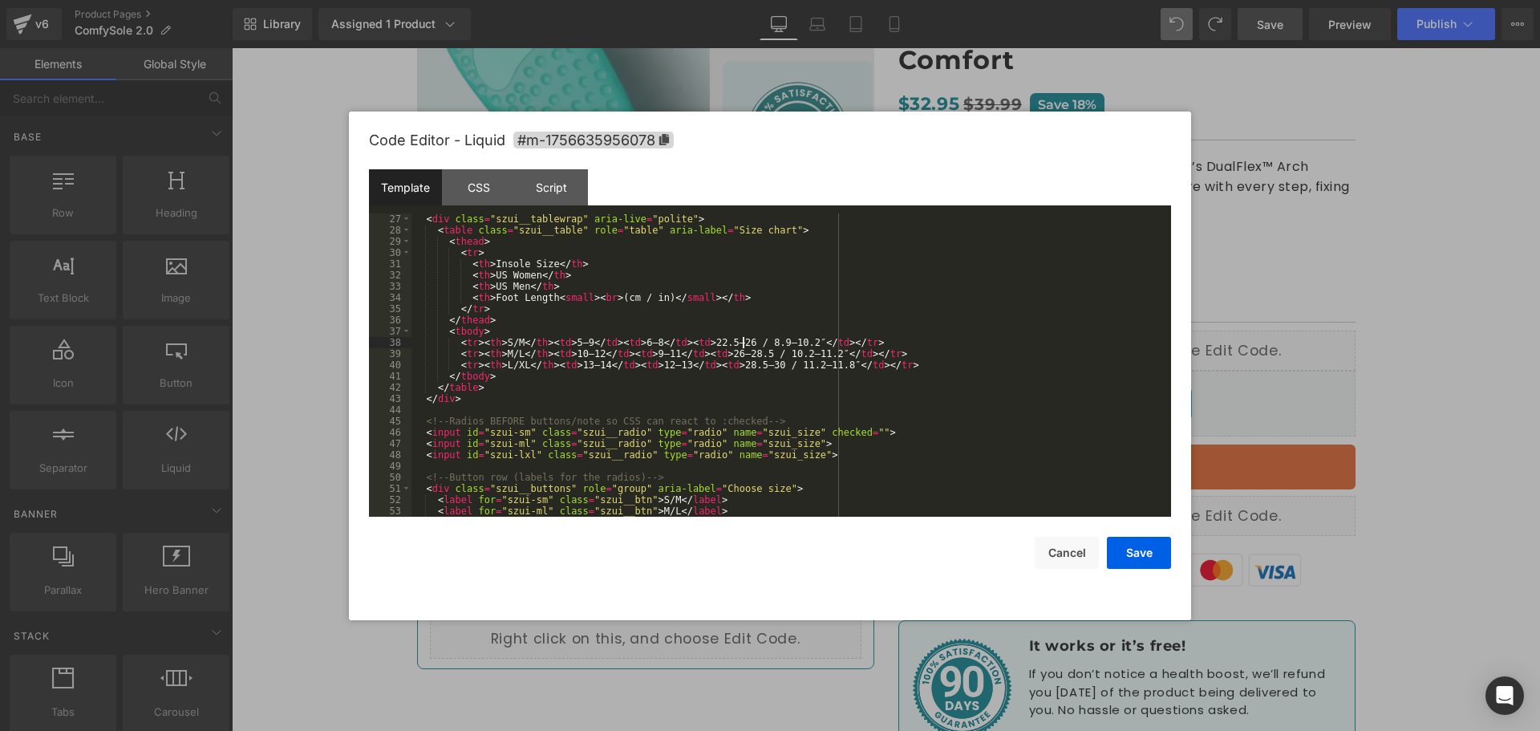
click at [743, 343] on div "< div class = "szui__tablewrap" aria-live = "polite" > < table class = "szui__t…" at bounding box center [787, 376] width 753 height 326
click at [883, 395] on div "< div class = "szui__tablewrap" aria-live = "polite" > < table class = "szui__t…" at bounding box center [787, 376] width 753 height 326
click at [764, 341] on div "< div class = "szui__tablewrap" aria-live = "polite" > < table class = "szui__t…" at bounding box center [787, 376] width 753 height 326
click at [933, 394] on div "< div class = "szui__tablewrap" aria-live = "polite" > < table class = "szui__t…" at bounding box center [787, 376] width 753 height 326
click at [737, 339] on div "< div class = "szui__tablewrap" aria-live = "polite" > < table class = "szui__t…" at bounding box center [787, 376] width 753 height 326
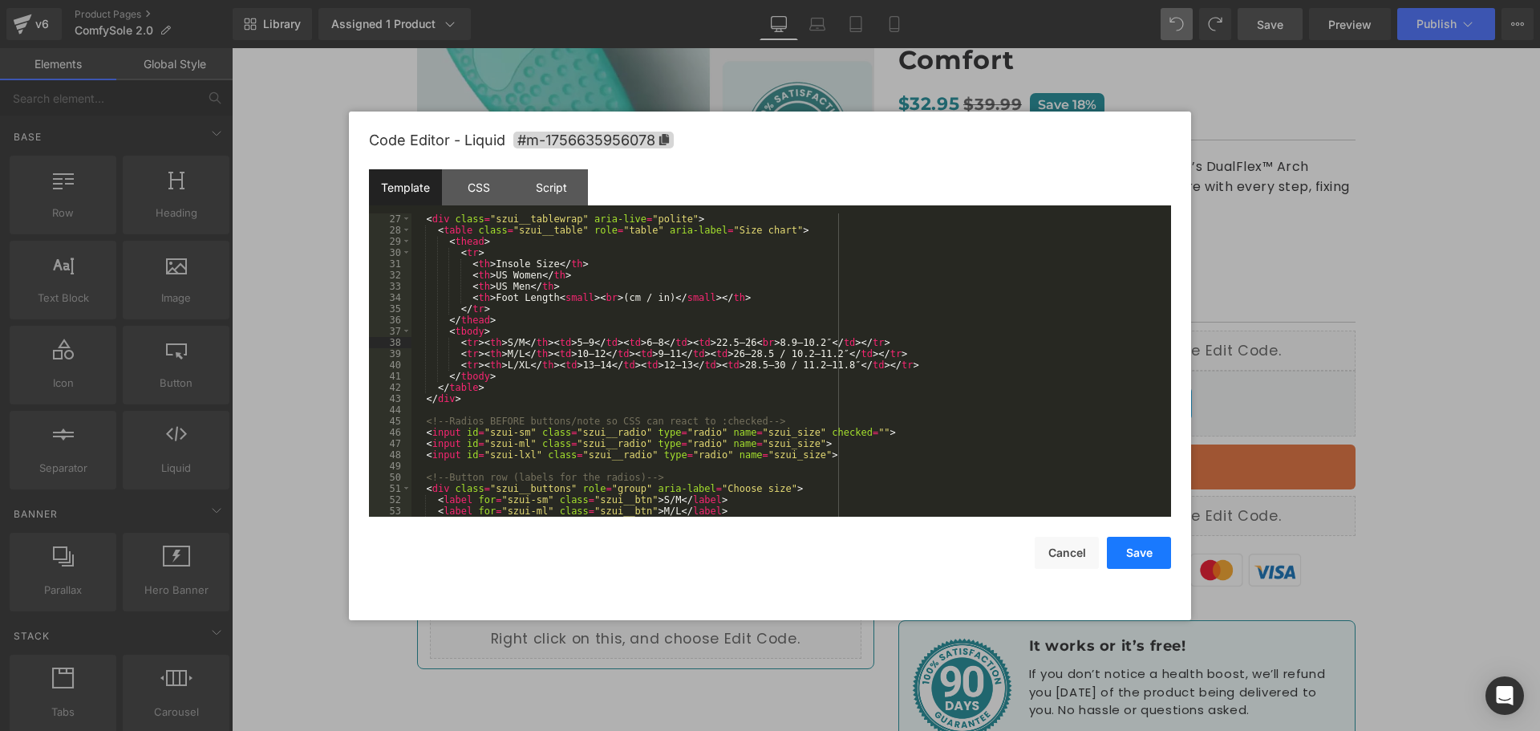
click at [1118, 568] on button "Save" at bounding box center [1139, 552] width 64 height 32
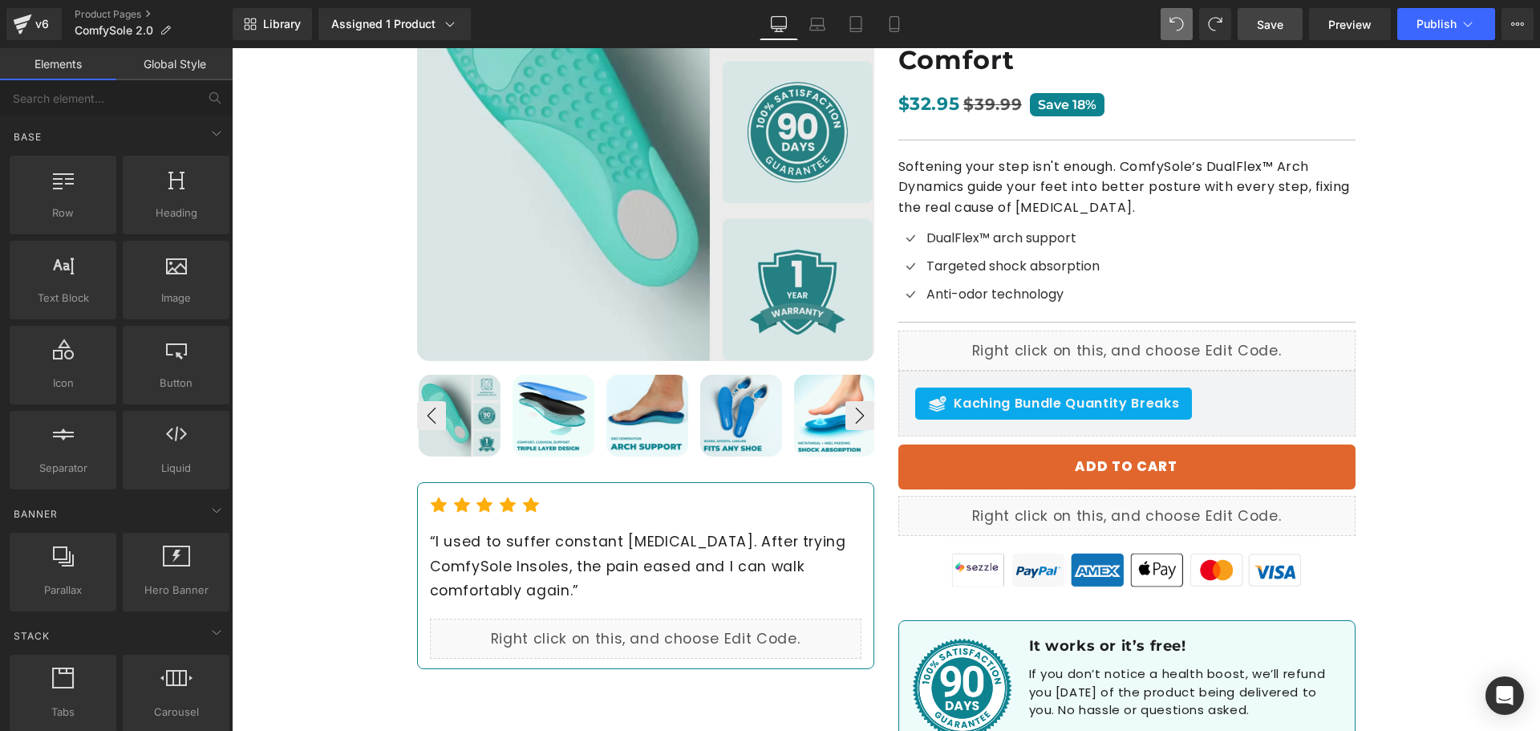
click at [1269, 13] on link "Save" at bounding box center [1269, 24] width 65 height 32
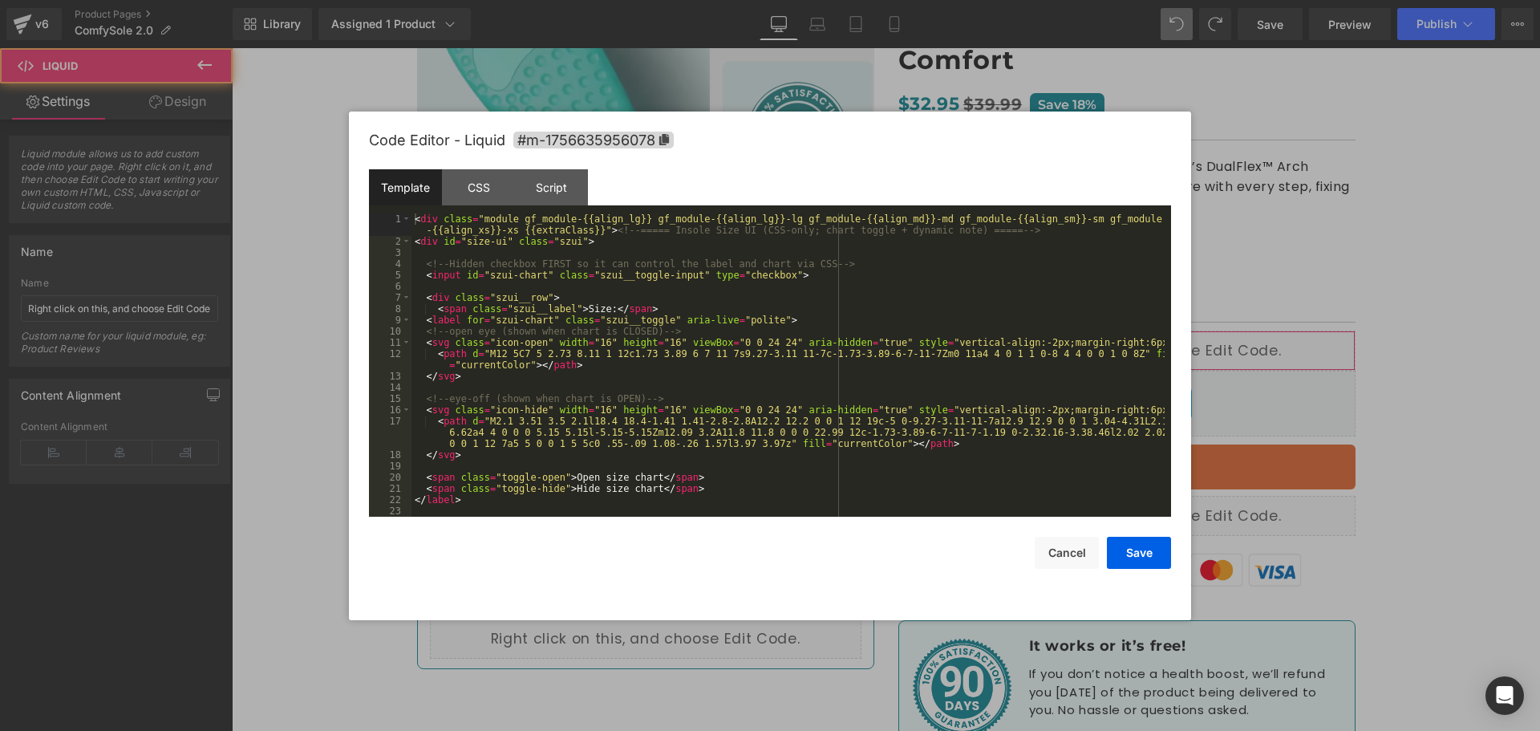
click at [987, 0] on div "You are previewing how the will restyle your page. You can not edit Elements in…" at bounding box center [770, 0] width 1540 height 0
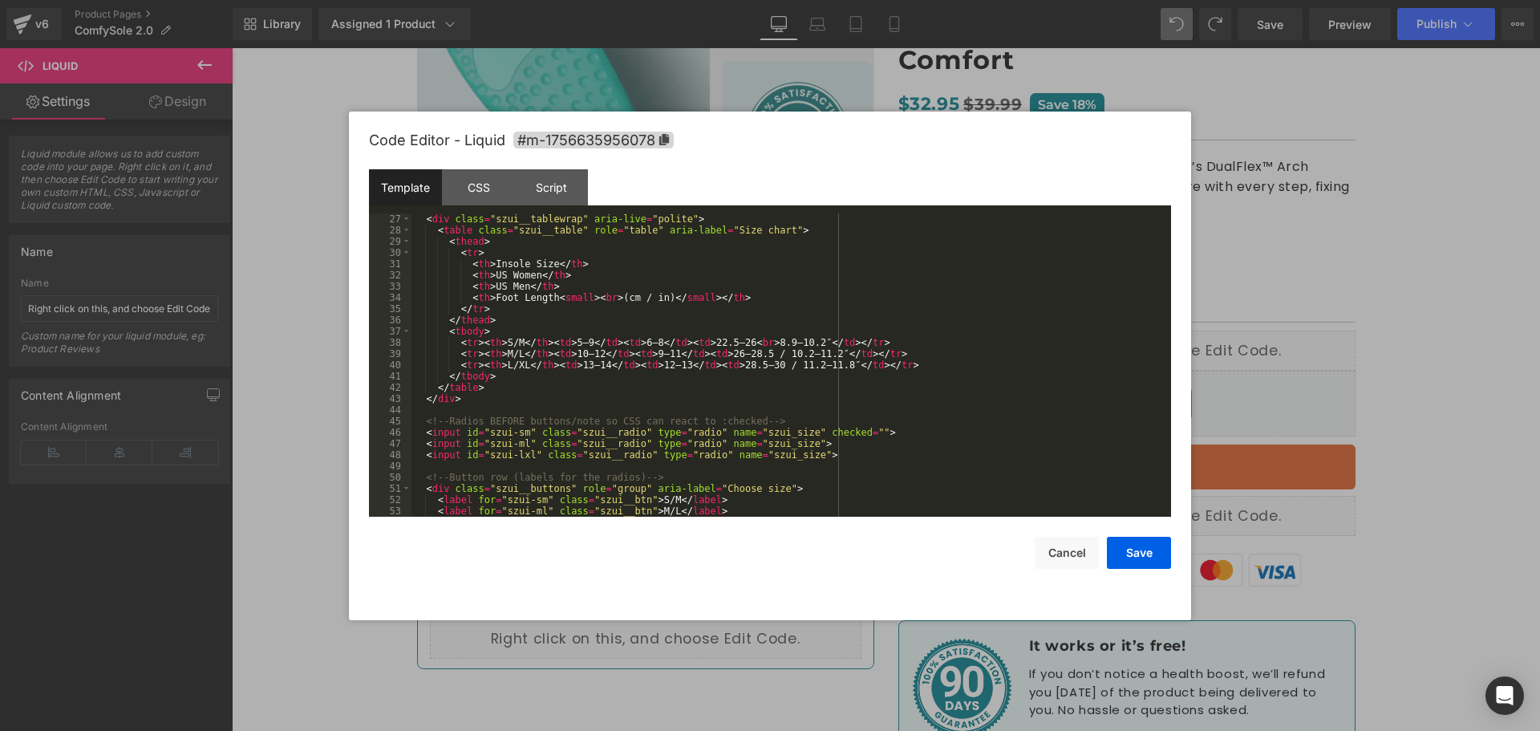
scroll to position [385, 0]
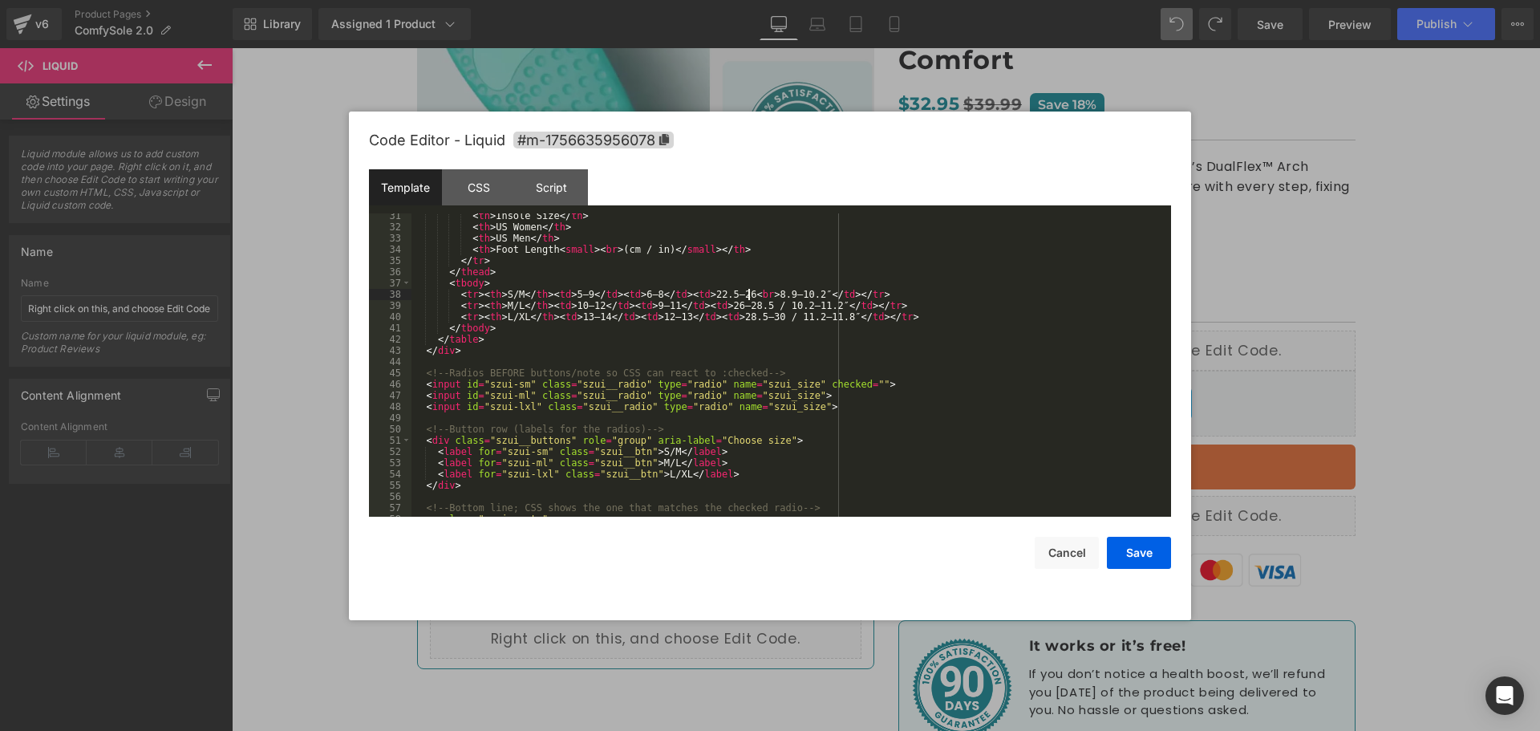
click at [748, 295] on div "< th > Insole Size </ th > < th > US Women </ th > < th > US Men </ th > < th >…" at bounding box center [787, 373] width 753 height 326
drag, startPoint x: 1117, startPoint y: 543, endPoint x: 1131, endPoint y: 540, distance: 14.0
click at [1117, 542] on button "Save" at bounding box center [1139, 552] width 64 height 32
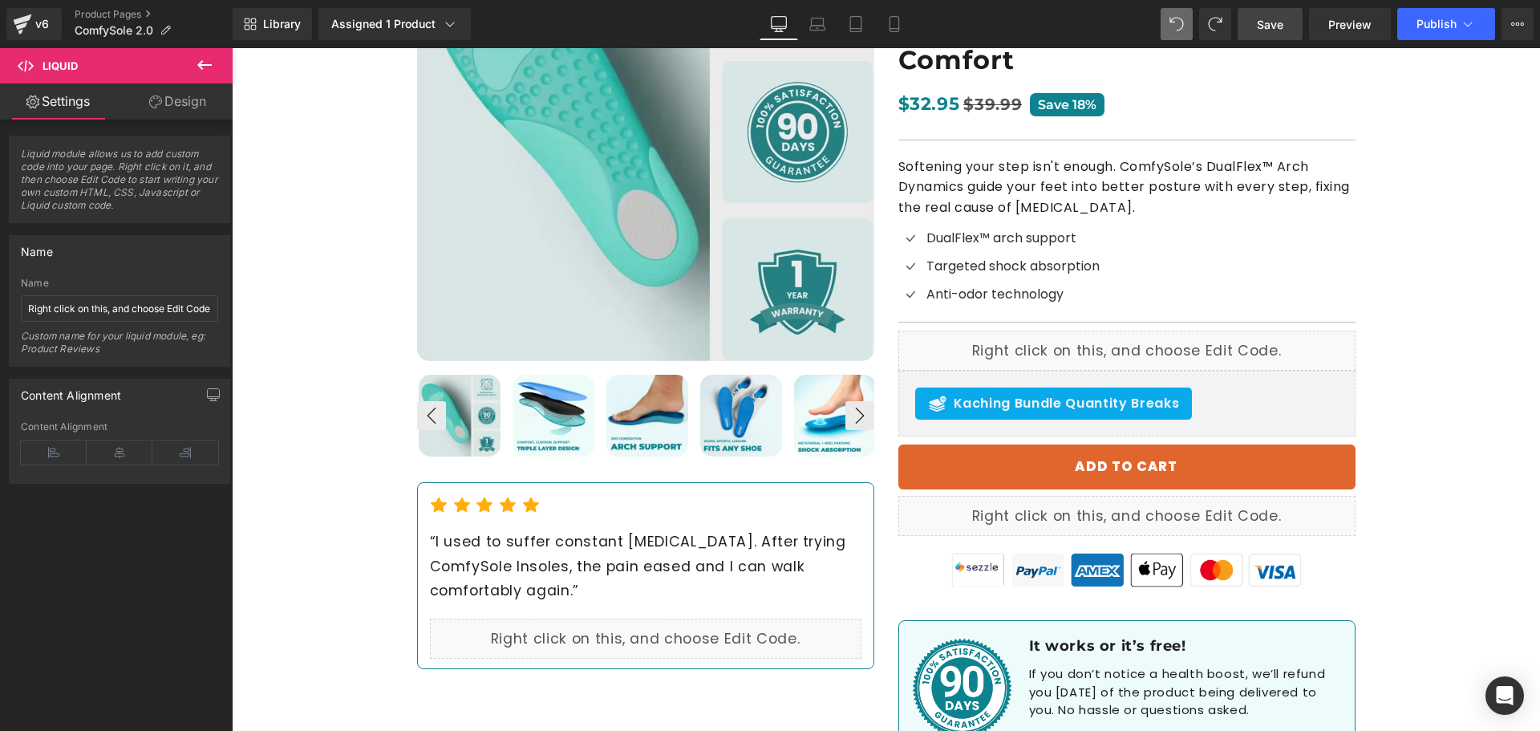
click at [1283, 18] on span "Save" at bounding box center [1270, 24] width 26 height 17
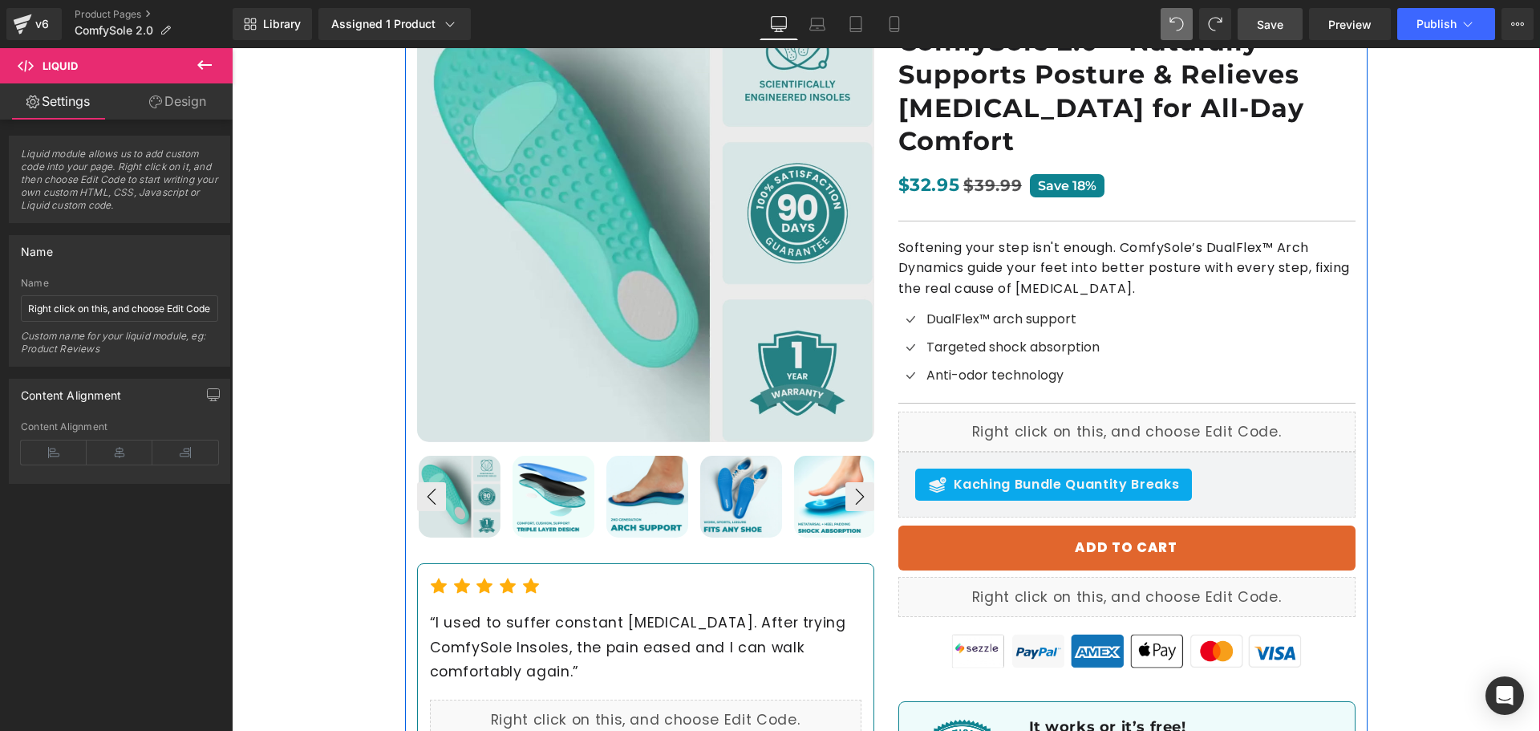
scroll to position [241, 0]
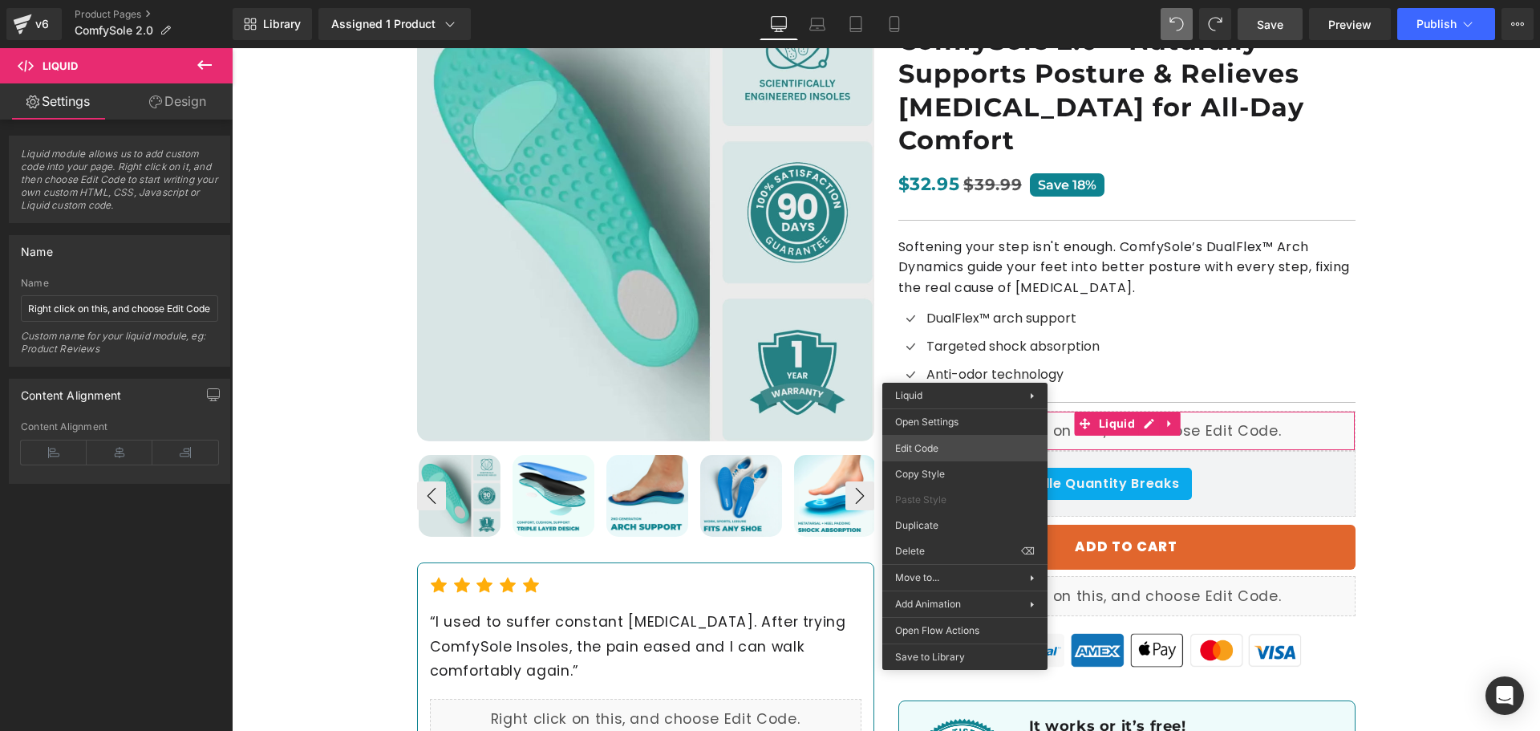
click at [972, 0] on div "You are previewing how the will restyle your page. You can not edit Elements in…" at bounding box center [770, 0] width 1540 height 0
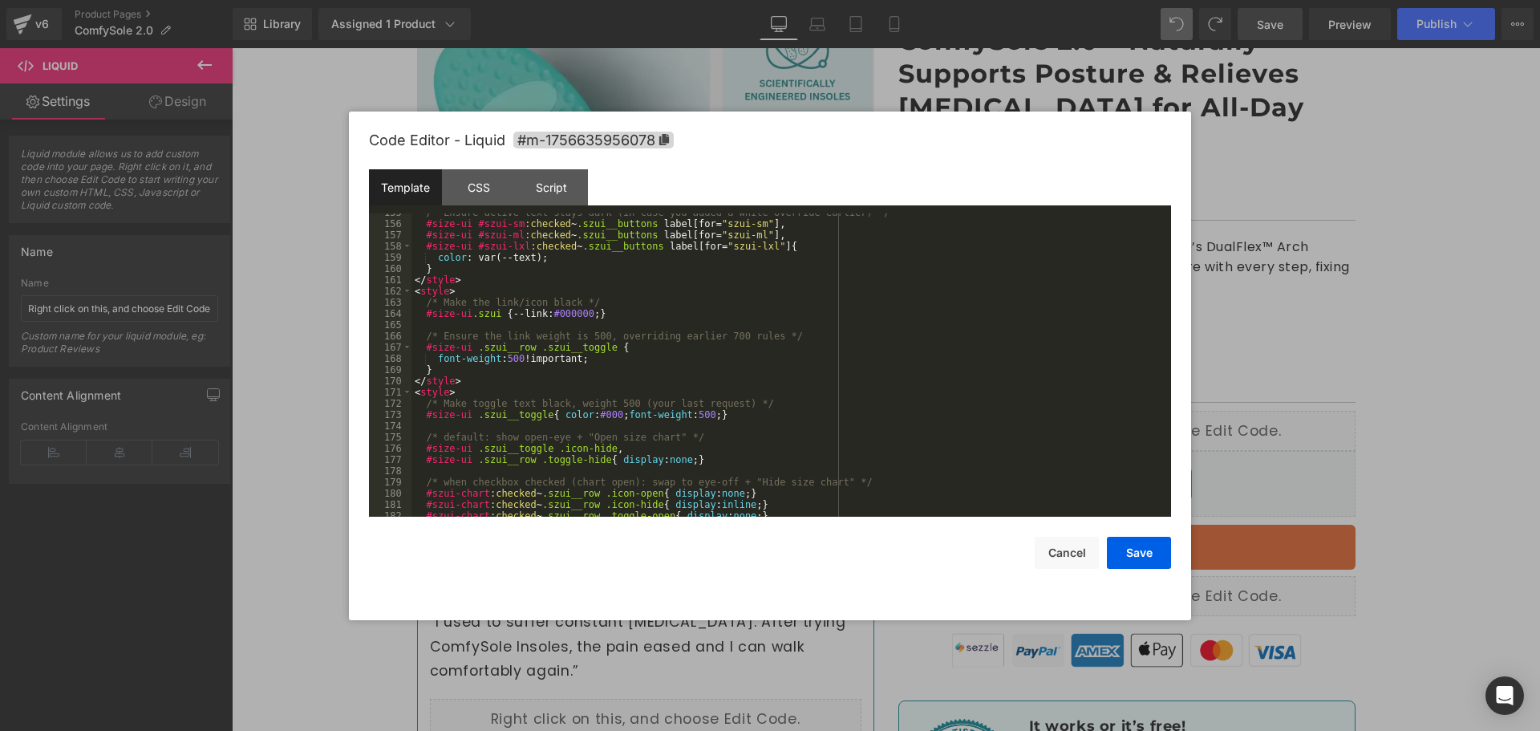
scroll to position [1931, 0]
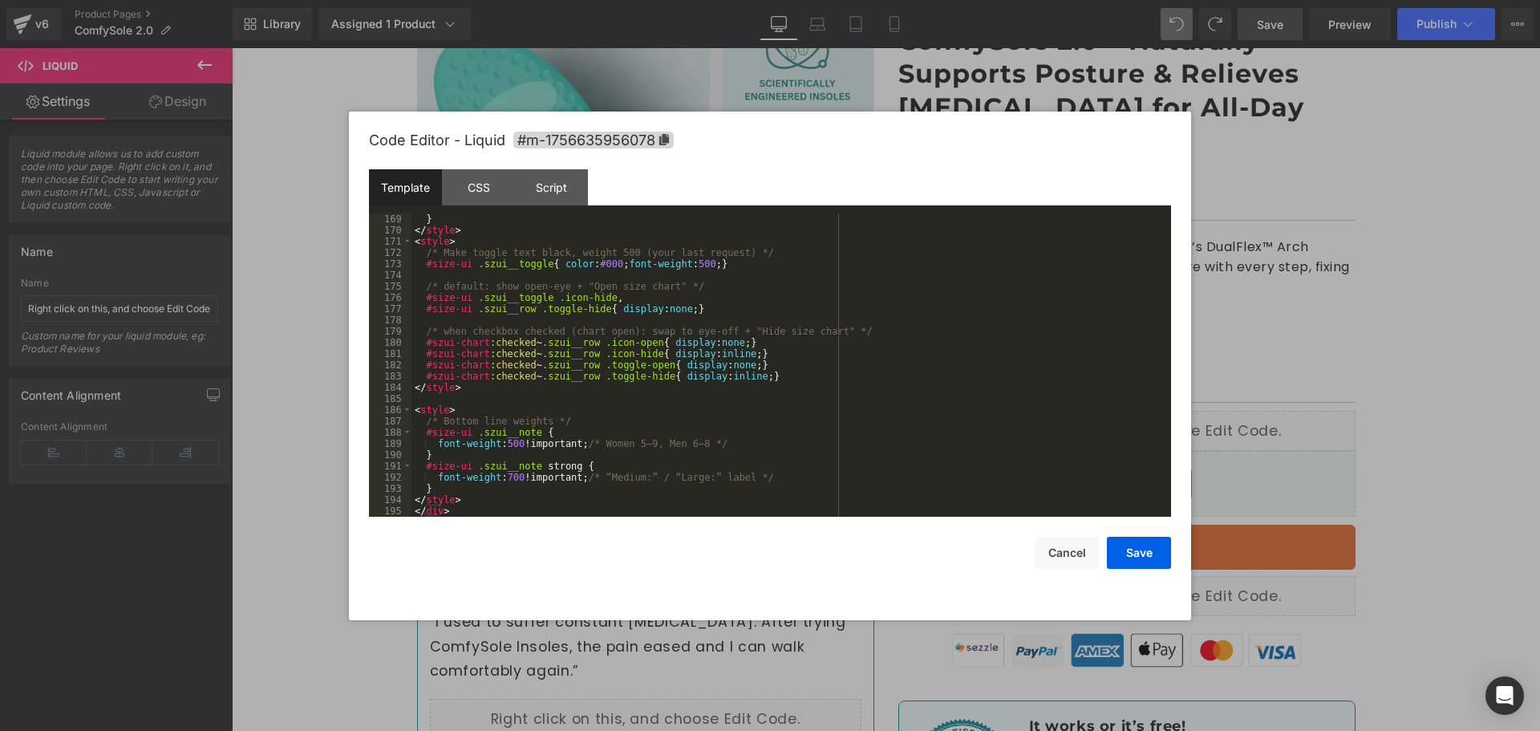
click at [487, 507] on div "} </ style > < style > /* Make toggle text black, weight 500 (your last request…" at bounding box center [787, 376] width 753 height 326
drag, startPoint x: 475, startPoint y: 514, endPoint x: 393, endPoint y: 518, distance: 81.9
click at [393, 518] on div "Code Editor - Liquid #m-1756635956078 Template CSS Script Data 169 170 171 172 …" at bounding box center [770, 365] width 802 height 508
drag, startPoint x: 450, startPoint y: 508, endPoint x: 385, endPoint y: 511, distance: 65.0
click at [385, 511] on pre "169 170 171 172 173 174 175 176 177 178 179 180 181 182 183 184 185 186 187 188…" at bounding box center [770, 364] width 802 height 303
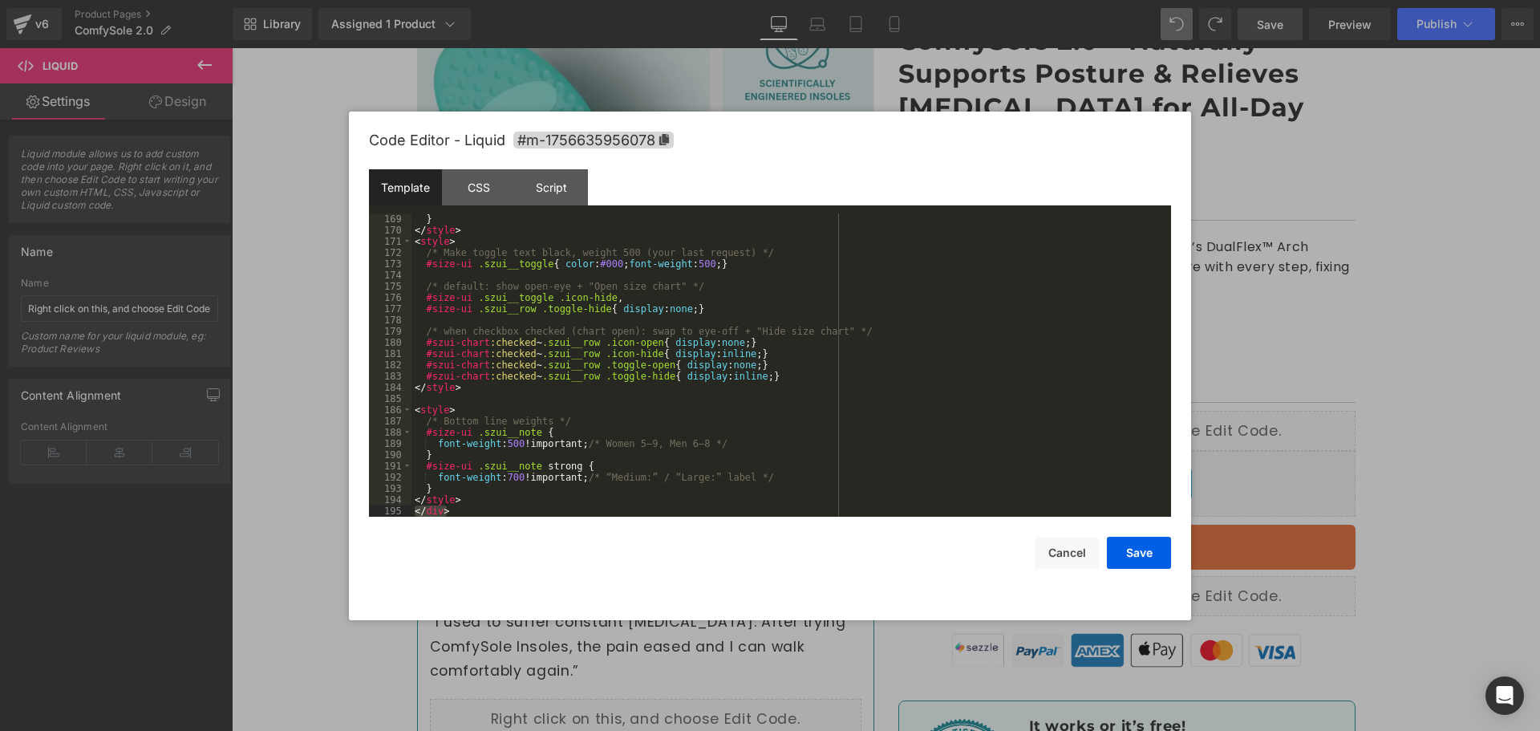
click at [508, 508] on div "} </ style > < style > /* Make toggle text black, weight 500 (your last request…" at bounding box center [787, 364] width 753 height 303
click at [496, 497] on div "} </ style > < style > /* Make toggle text black, weight 500 (your last request…" at bounding box center [787, 376] width 753 height 326
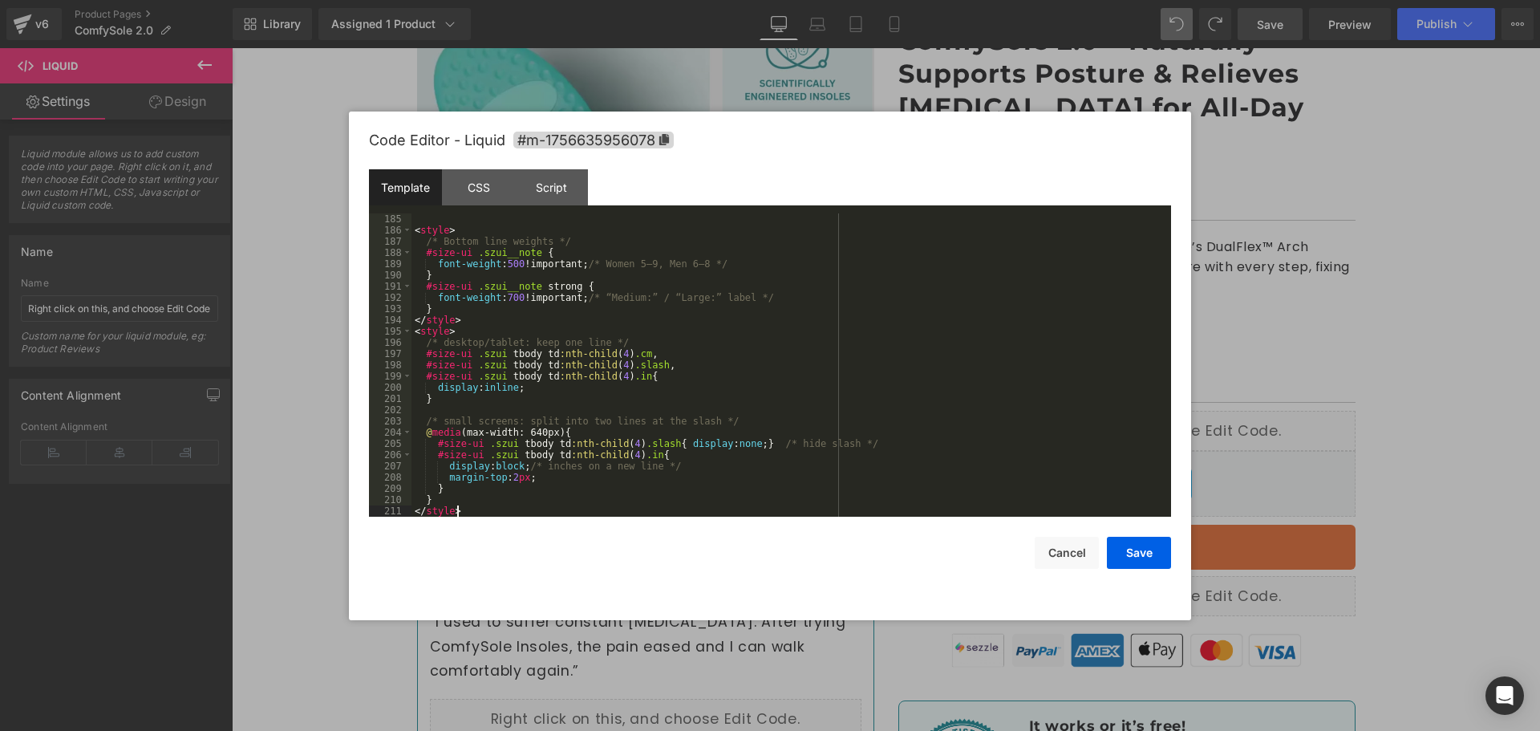
scroll to position [2122, 0]
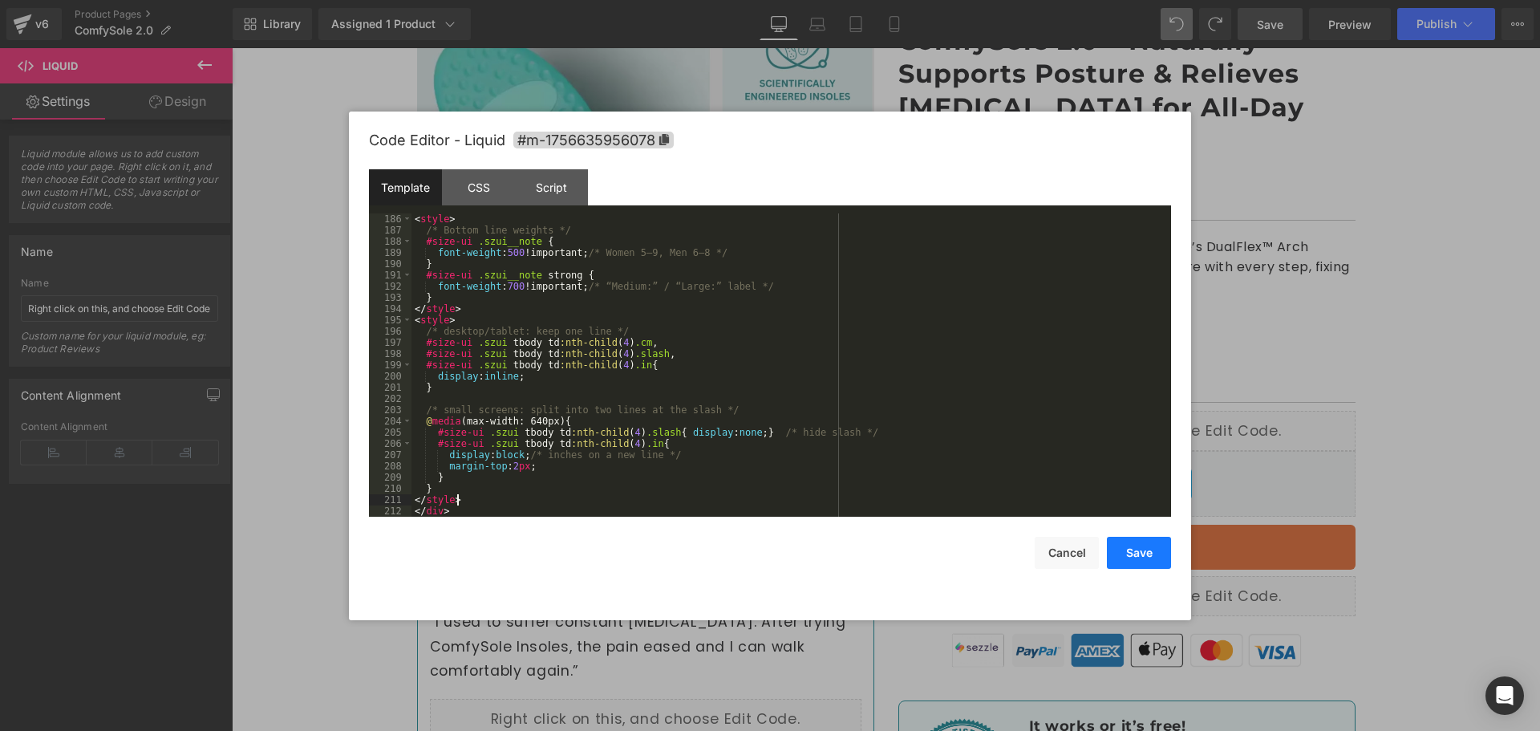
click at [1127, 557] on button "Save" at bounding box center [1139, 552] width 64 height 32
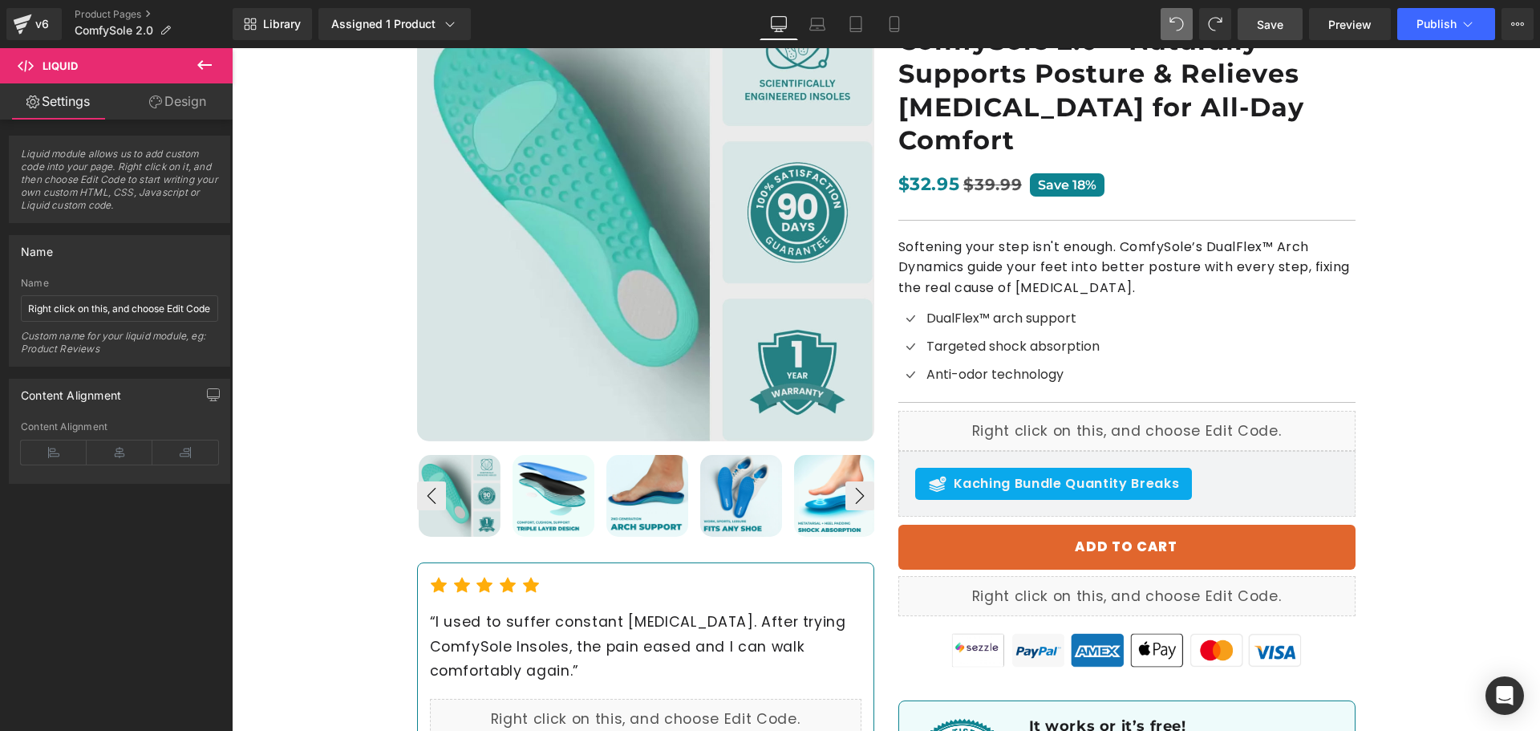
click at [1275, 19] on span "Save" at bounding box center [1270, 24] width 26 height 17
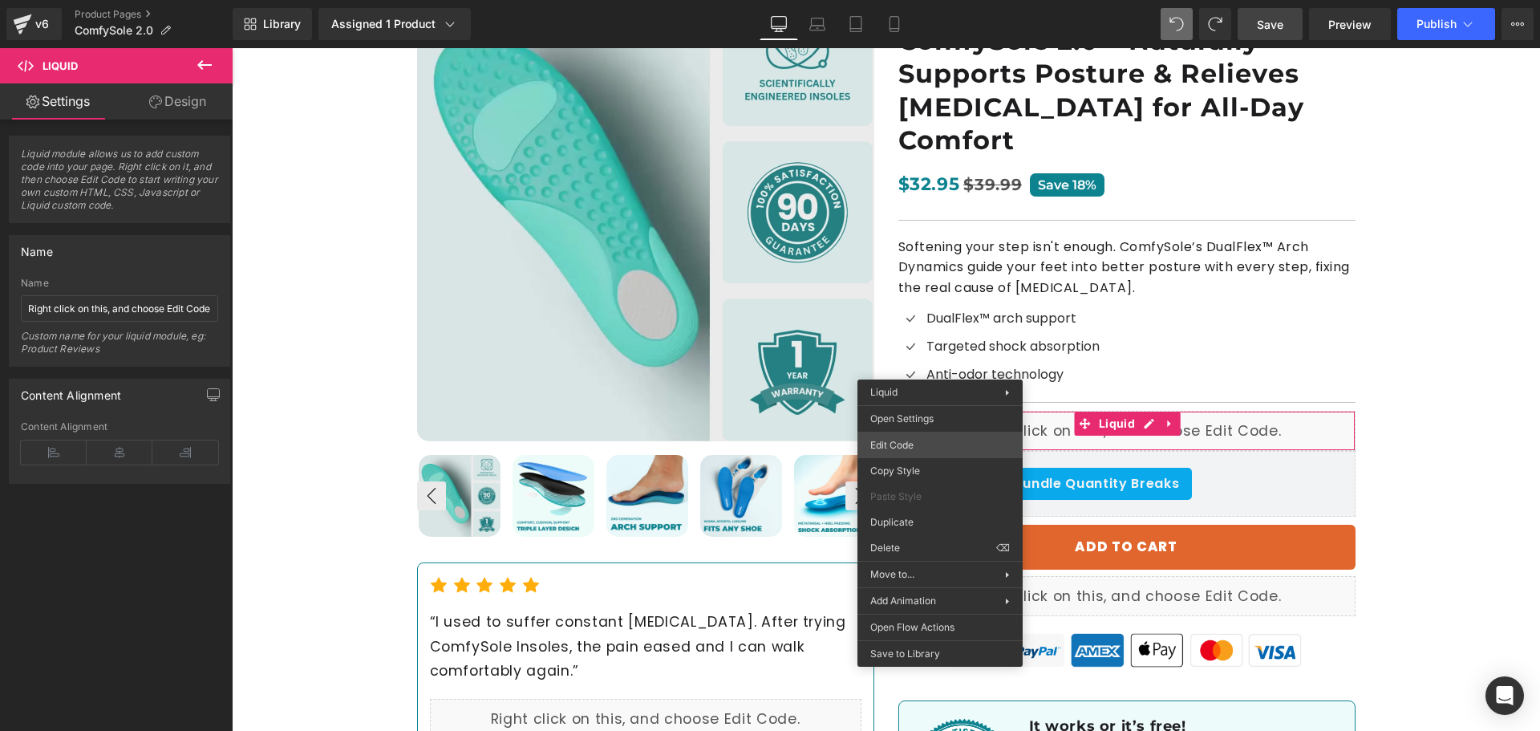
click at [925, 0] on div "You are previewing how the will restyle your page. You can not edit Elements in…" at bounding box center [770, 0] width 1540 height 0
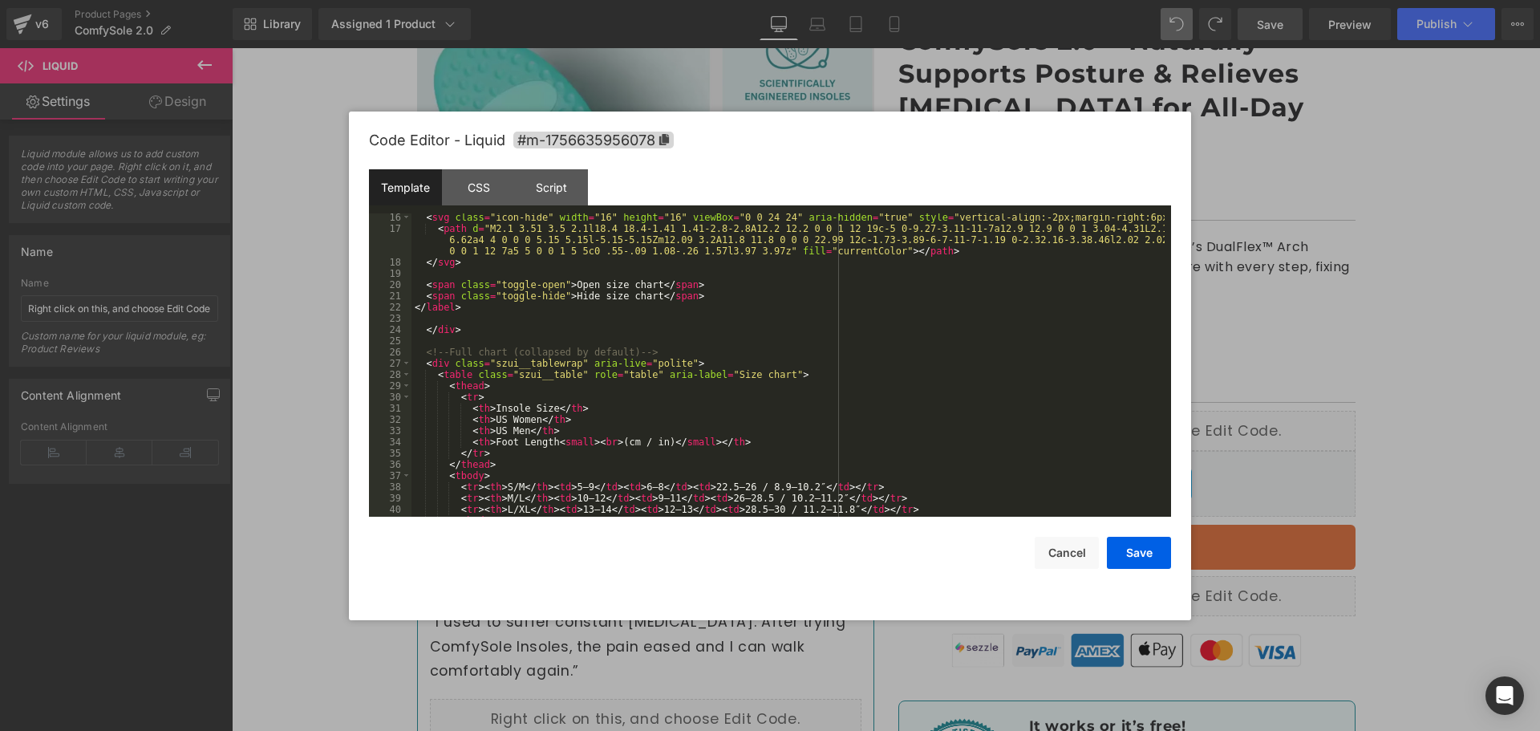
scroll to position [385, 0]
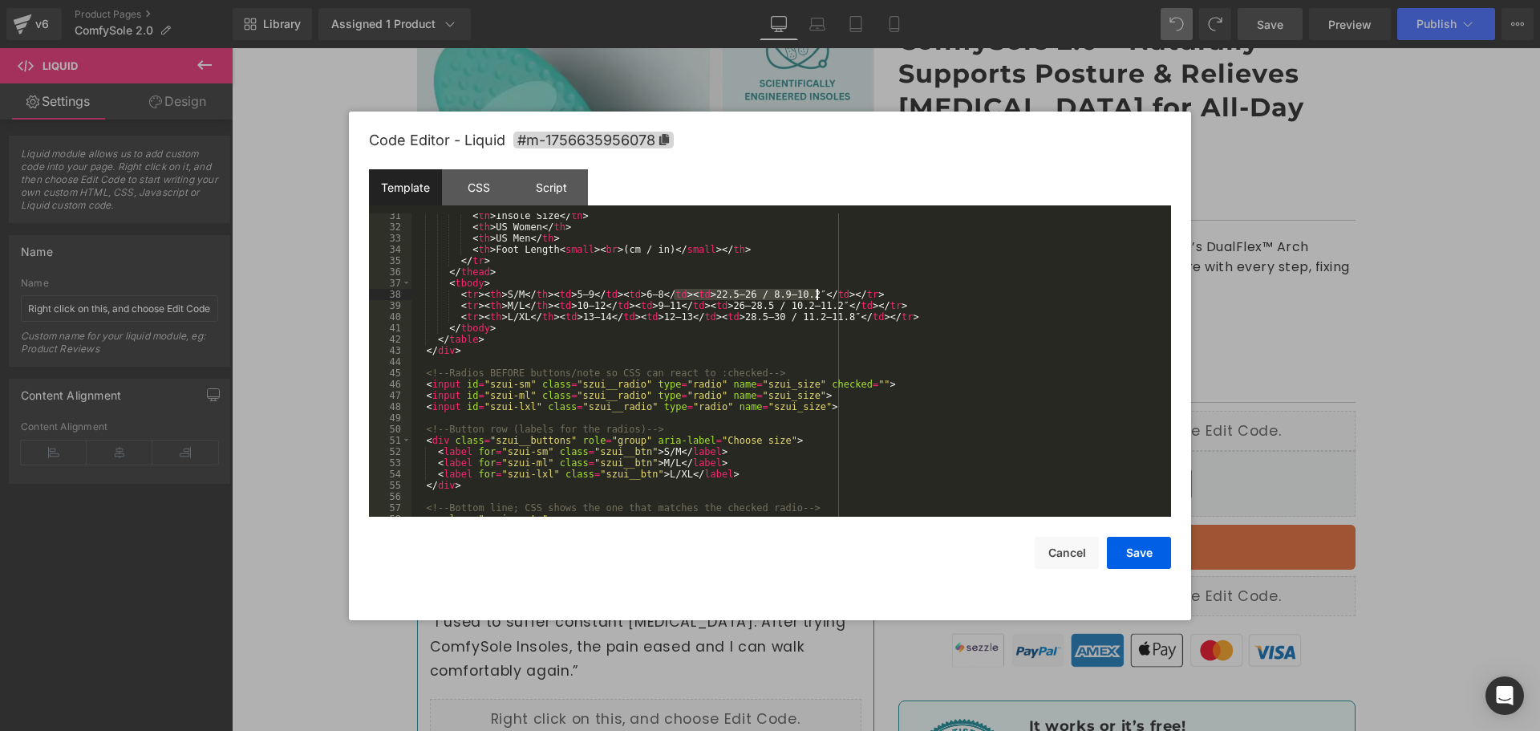
drag, startPoint x: 671, startPoint y: 297, endPoint x: 816, endPoint y: 293, distance: 144.4
click at [816, 293] on div "< th > Insole Size </ th > < th > US Women </ th > < th > US Men </ th > < th >…" at bounding box center [787, 373] width 753 height 326
click at [686, 285] on div "< th > Insole Size </ th > < th > US Women </ th > < th > US Men </ th > < th >…" at bounding box center [787, 373] width 753 height 326
drag, startPoint x: 667, startPoint y: 295, endPoint x: 815, endPoint y: 295, distance: 147.6
click at [815, 295] on div "< th > Insole Size </ th > < th > US Women </ th > < th > US Men </ th > < th >…" at bounding box center [787, 373] width 753 height 326
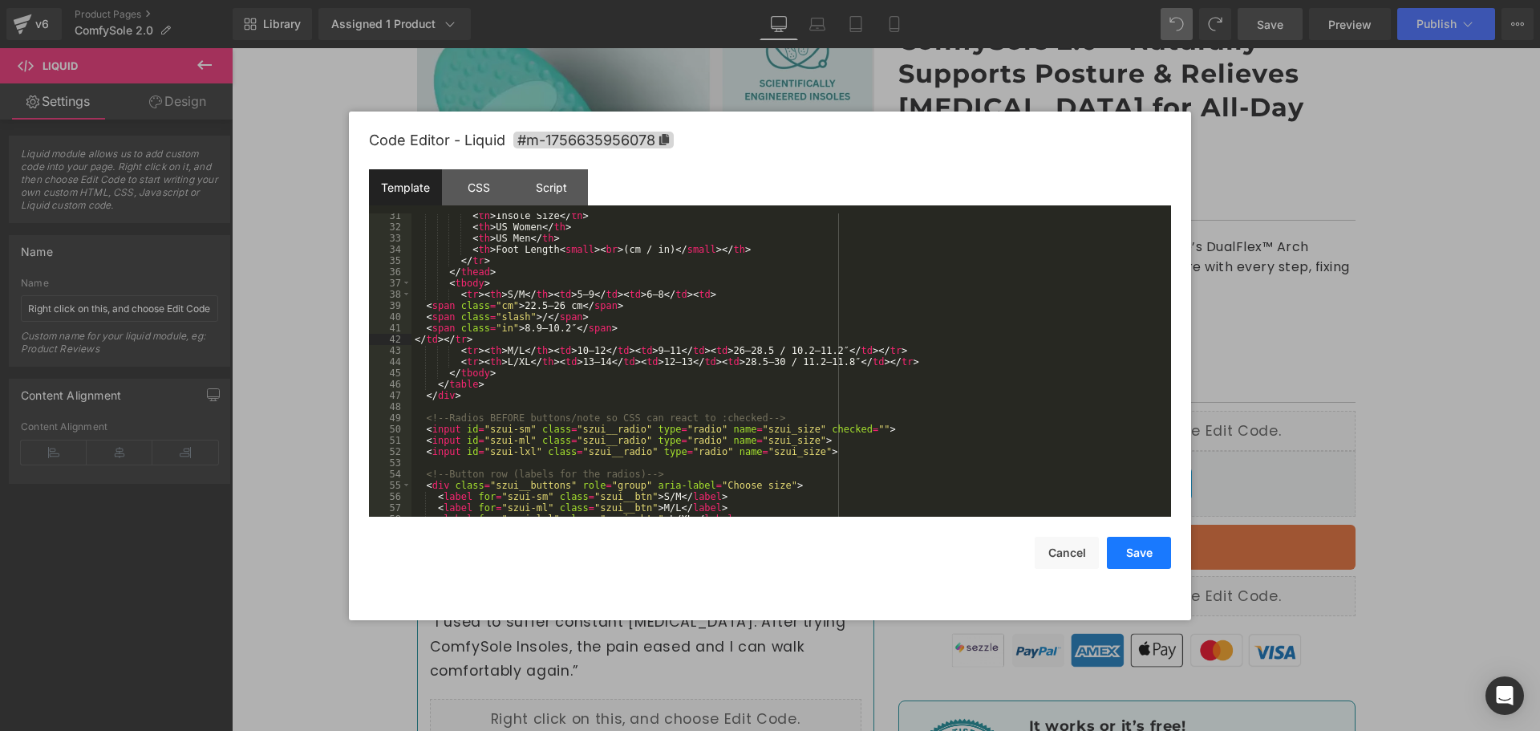
click at [1118, 559] on button "Save" at bounding box center [1139, 552] width 64 height 32
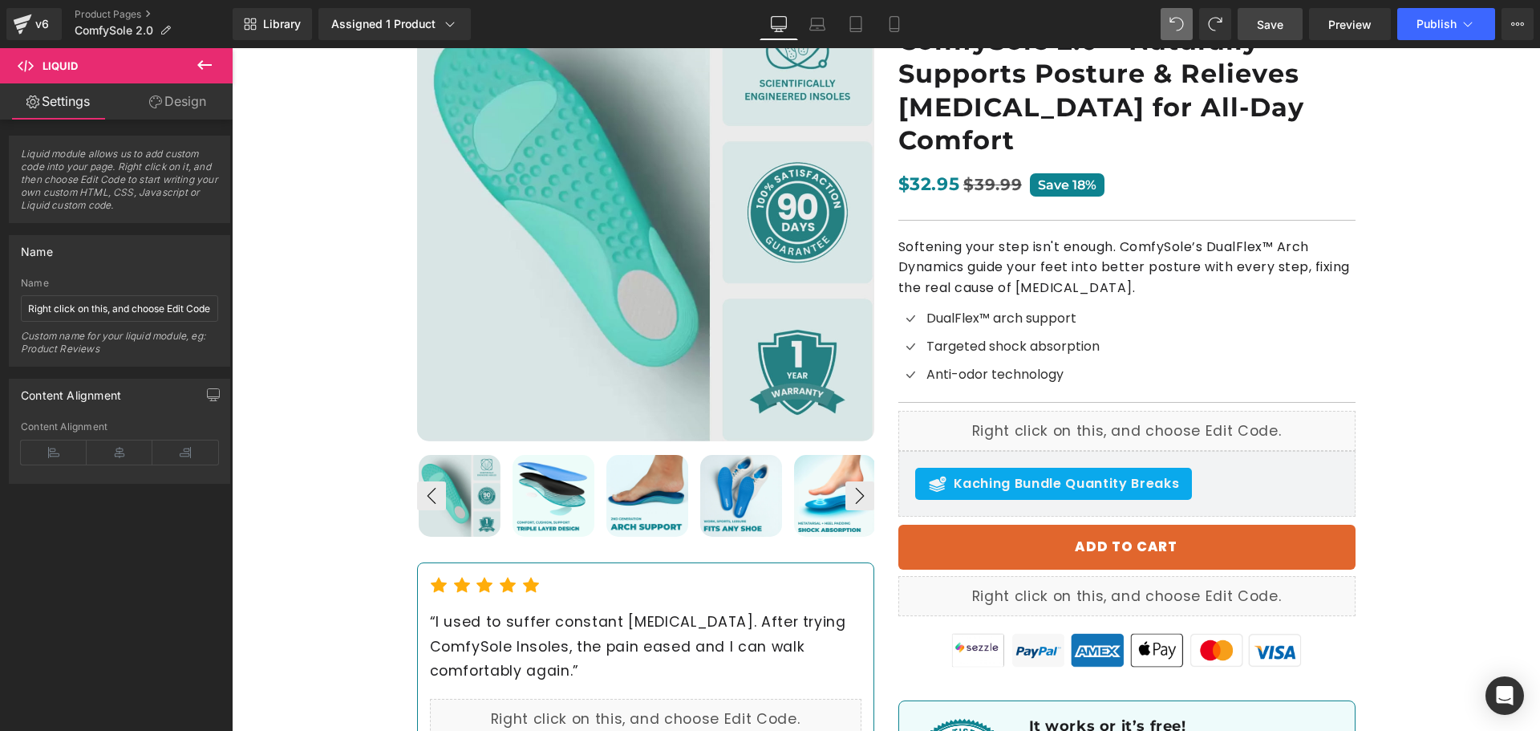
click at [1261, 20] on span "Save" at bounding box center [1270, 24] width 26 height 17
click at [1298, 20] on link "Save" at bounding box center [1269, 24] width 65 height 32
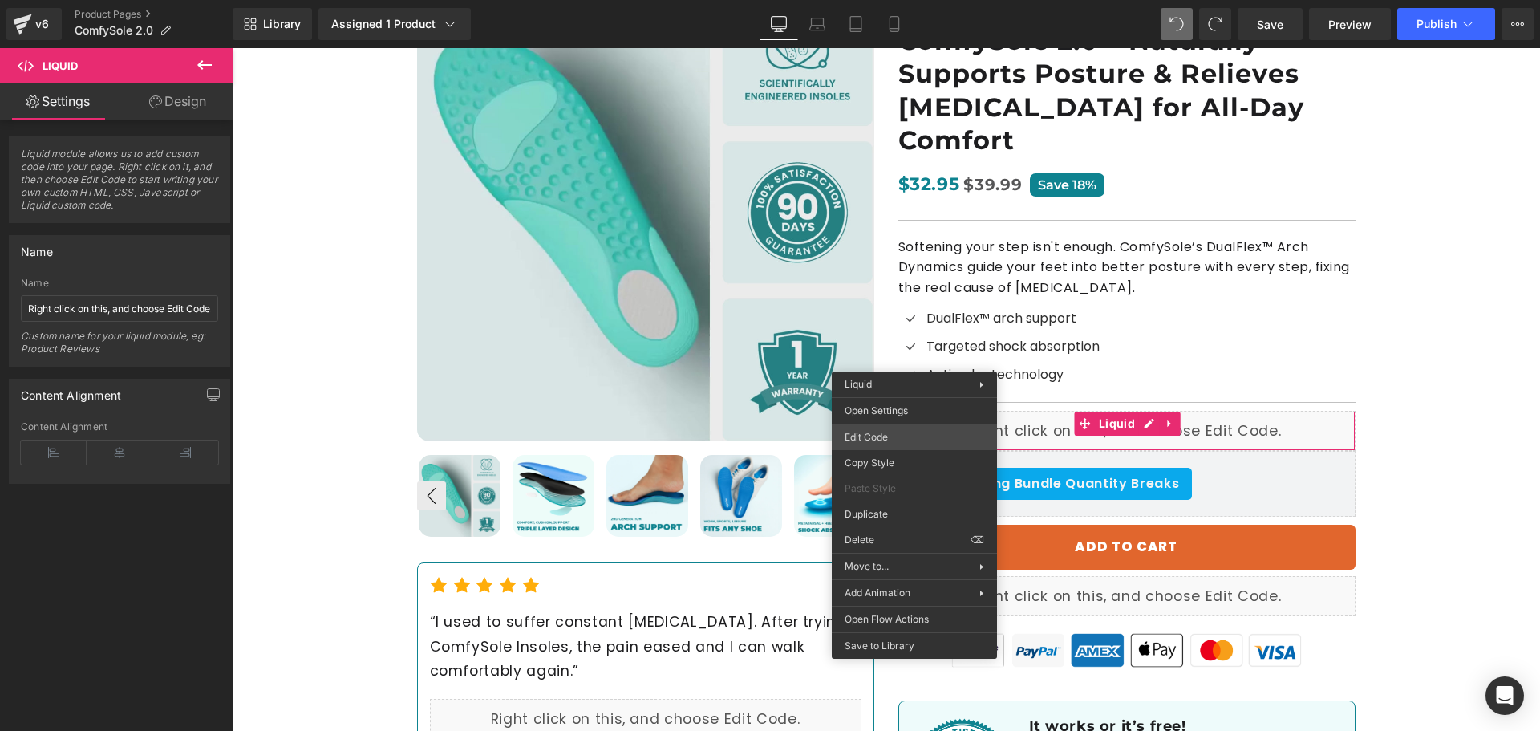
click at [881, 0] on div "You are previewing how the will restyle your page. You can not edit Elements in…" at bounding box center [770, 0] width 1540 height 0
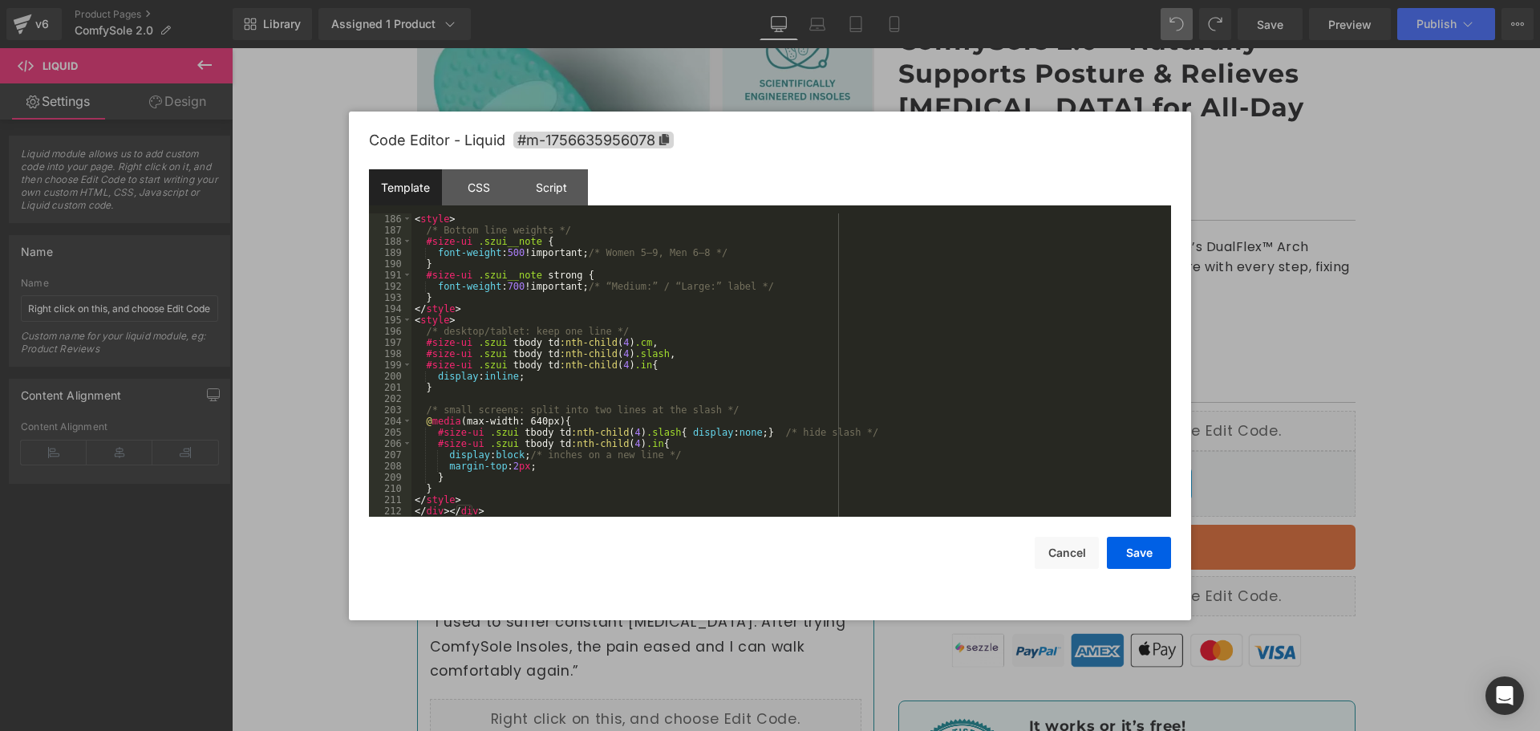
scroll to position [2133, 0]
click at [515, 487] on div "< style > /* Bottom line weights */ #size-ui .szui__note { font-weight : 500 !i…" at bounding box center [787, 376] width 753 height 326
click at [514, 496] on div "< style > /* Bottom line weights */ #size-ui .szui__note { font-weight : 500 !i…" at bounding box center [787, 376] width 753 height 326
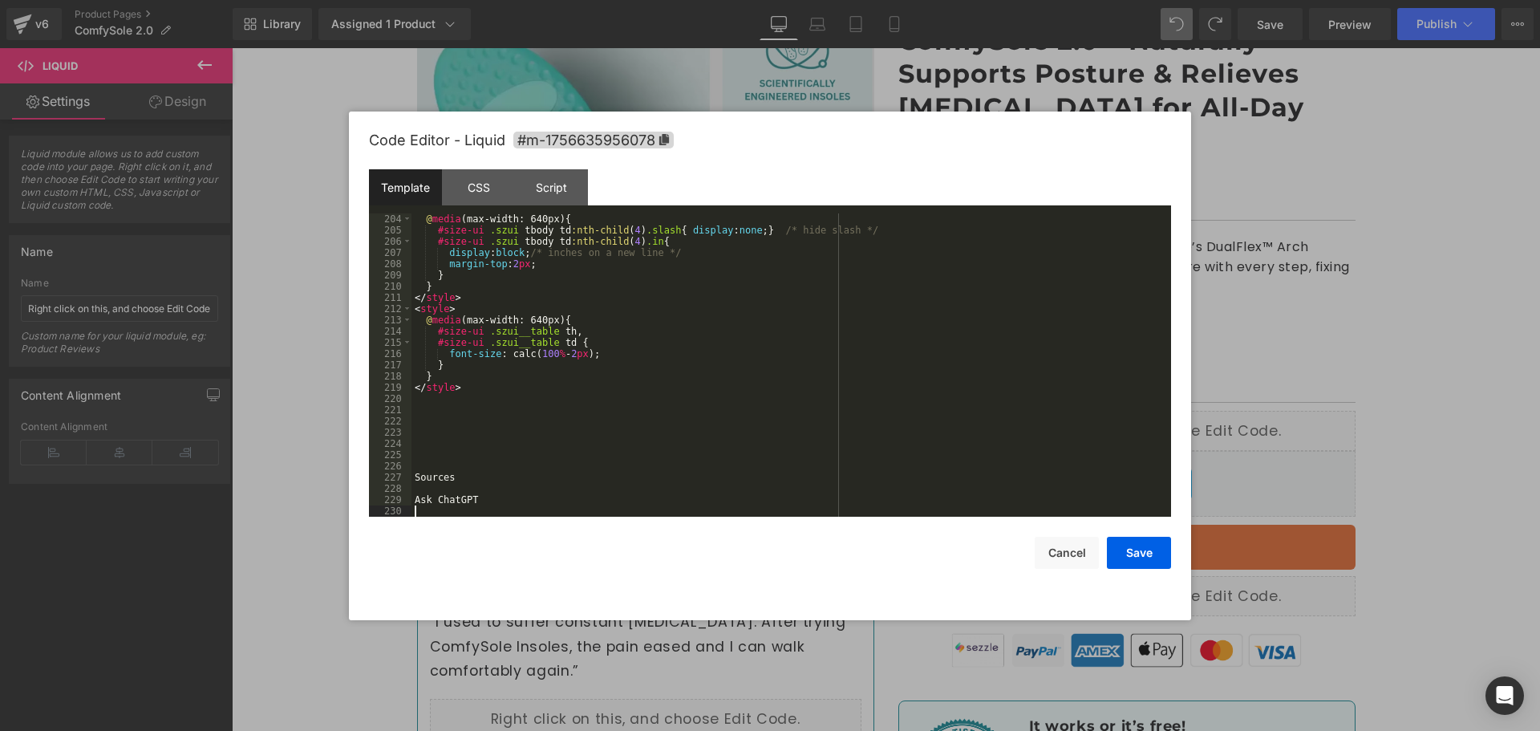
scroll to position [2346, 0]
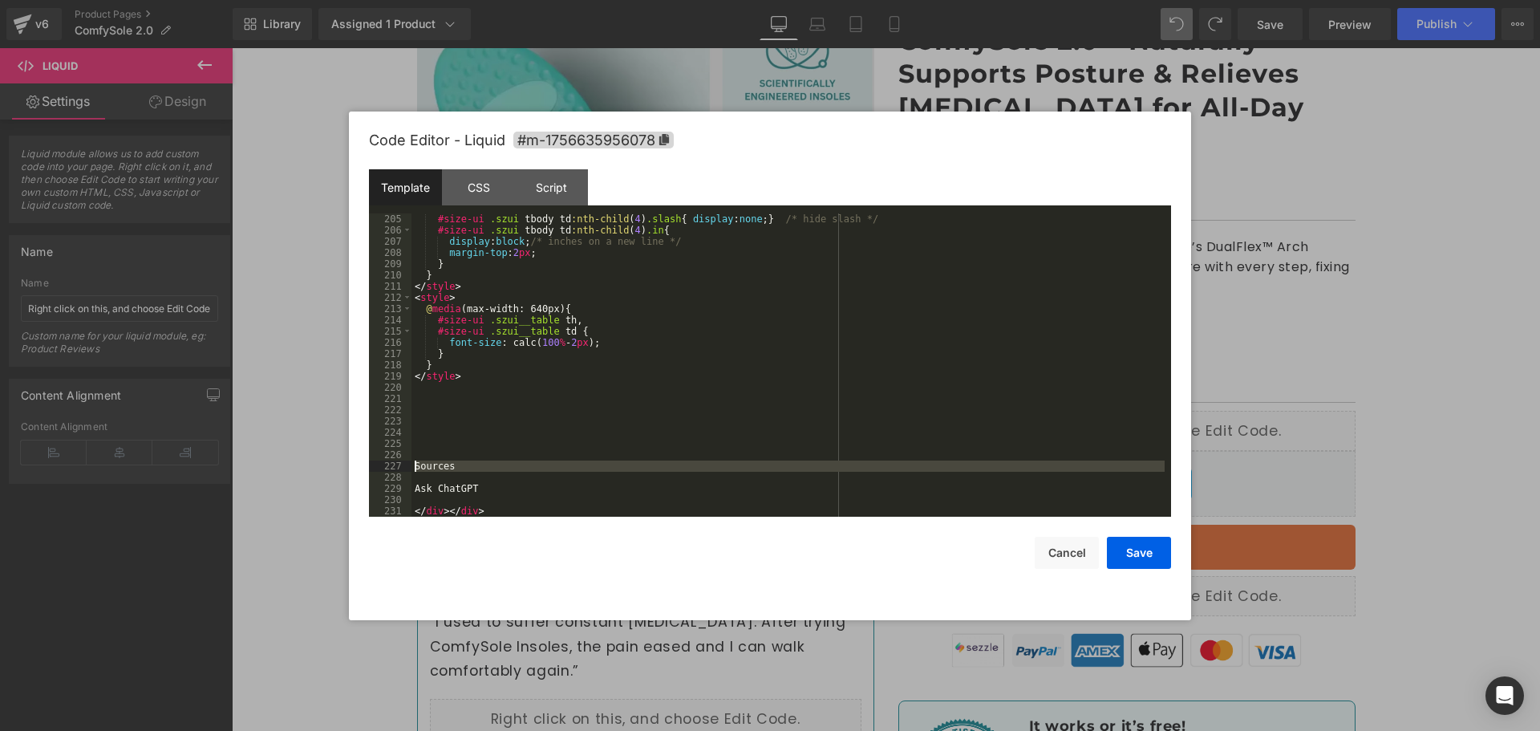
drag, startPoint x: 474, startPoint y: 480, endPoint x: 409, endPoint y: 462, distance: 67.5
click at [409, 462] on pre "205 206 207 208 209 210 211 212 213 214 215 216 217 218 219 220 221 222 223 224…" at bounding box center [770, 364] width 802 height 303
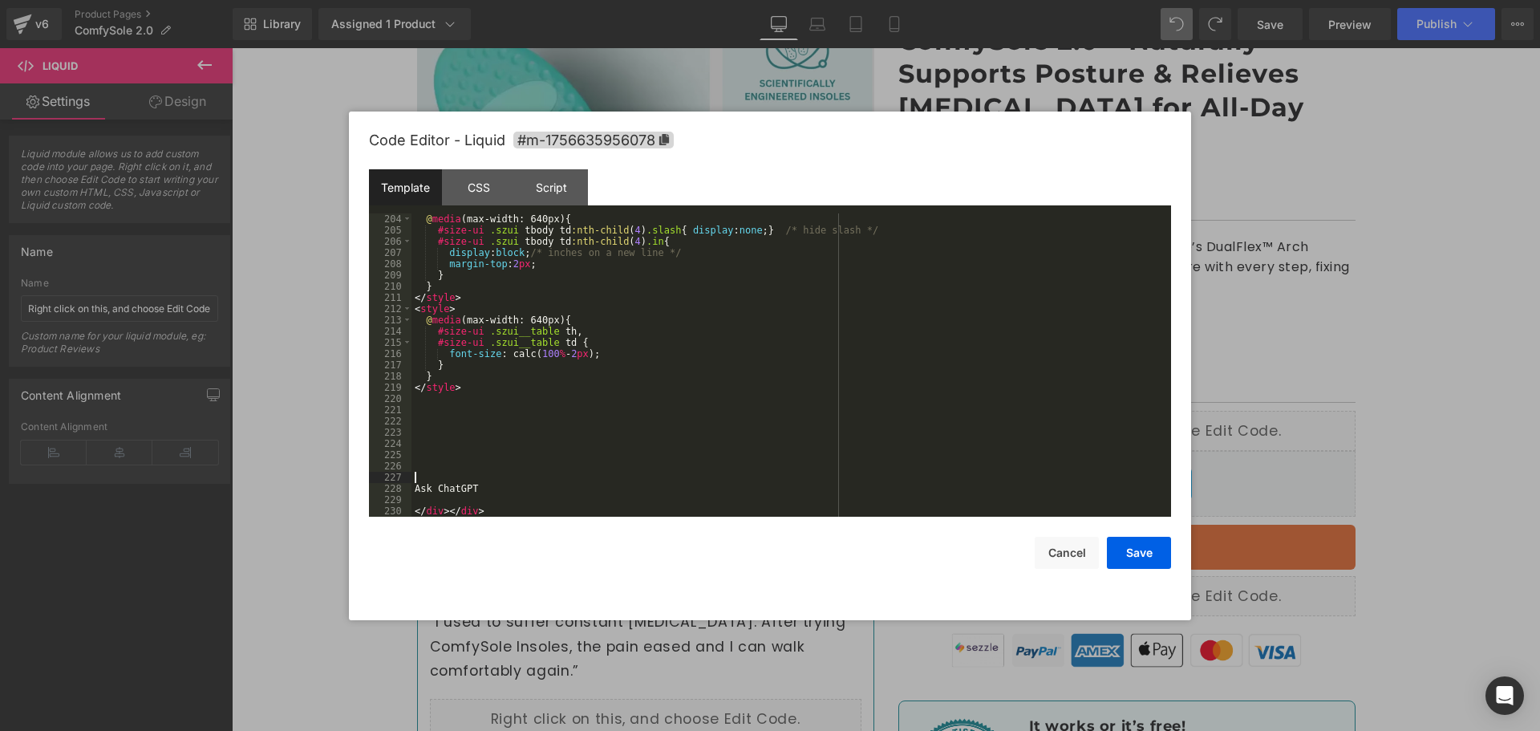
scroll to position [2335, 0]
drag, startPoint x: 477, startPoint y: 488, endPoint x: 401, endPoint y: 492, distance: 76.3
click at [401, 492] on pre "204 205 206 207 208 209 210 211 212 213 214 215 216 217 218 219 220 221 222 223…" at bounding box center [770, 364] width 802 height 303
click at [455, 475] on div "@ media (max-width: 640px) { #size-ui .szui tbody td :nth-child ( 4 ) .slash { …" at bounding box center [787, 376] width 753 height 326
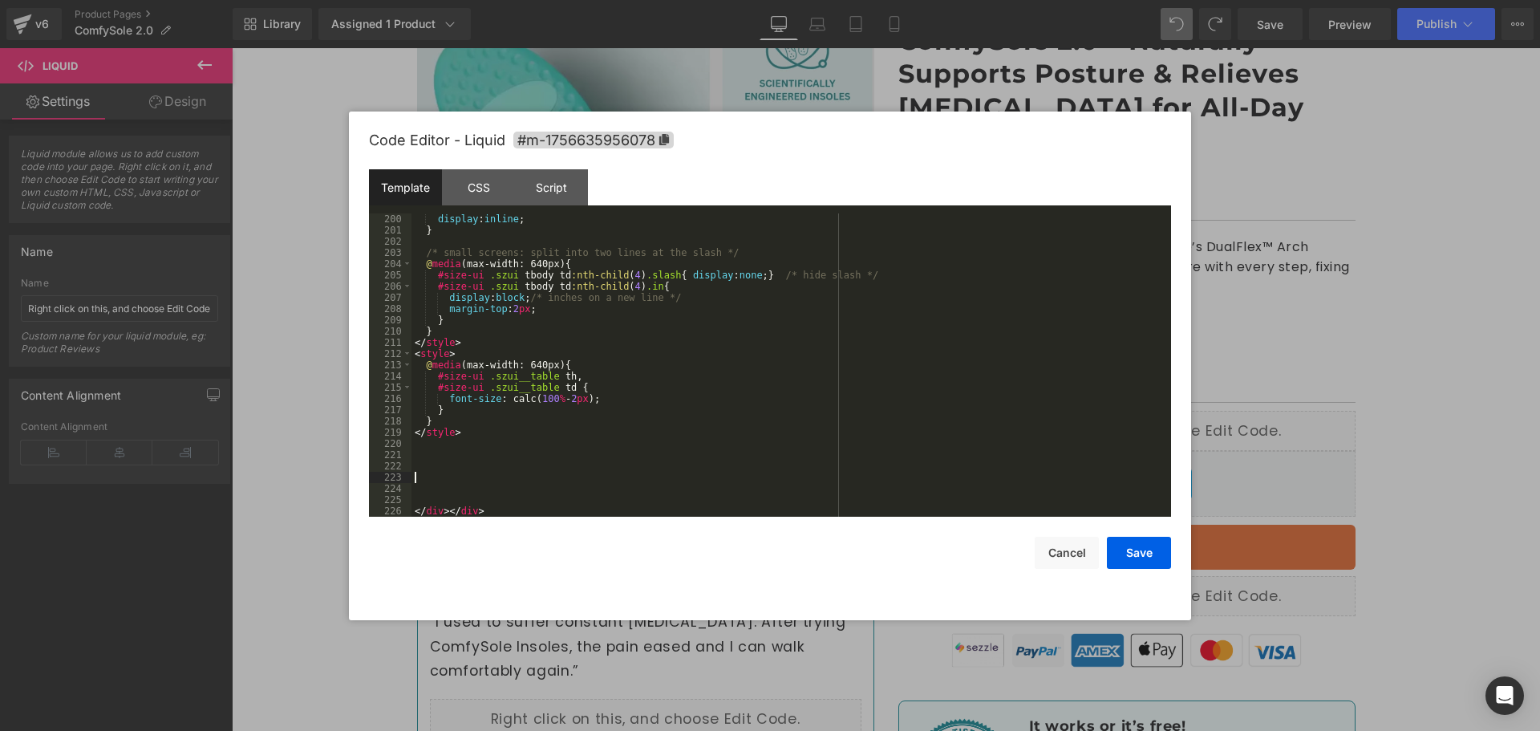
click at [467, 492] on div "display : inline ; } /* small screens: split into two lines at the slash */ @ m…" at bounding box center [787, 376] width 753 height 326
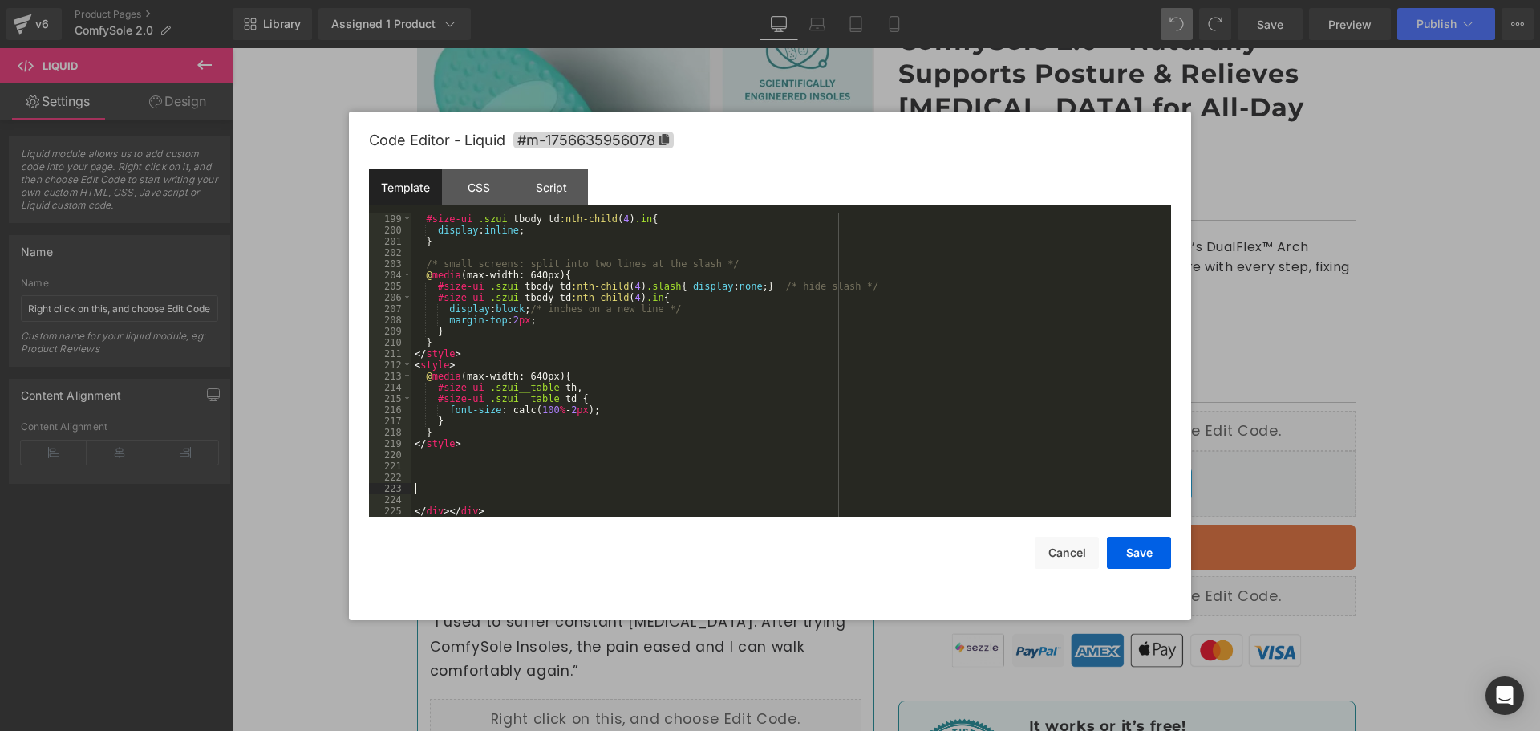
scroll to position [2268, 0]
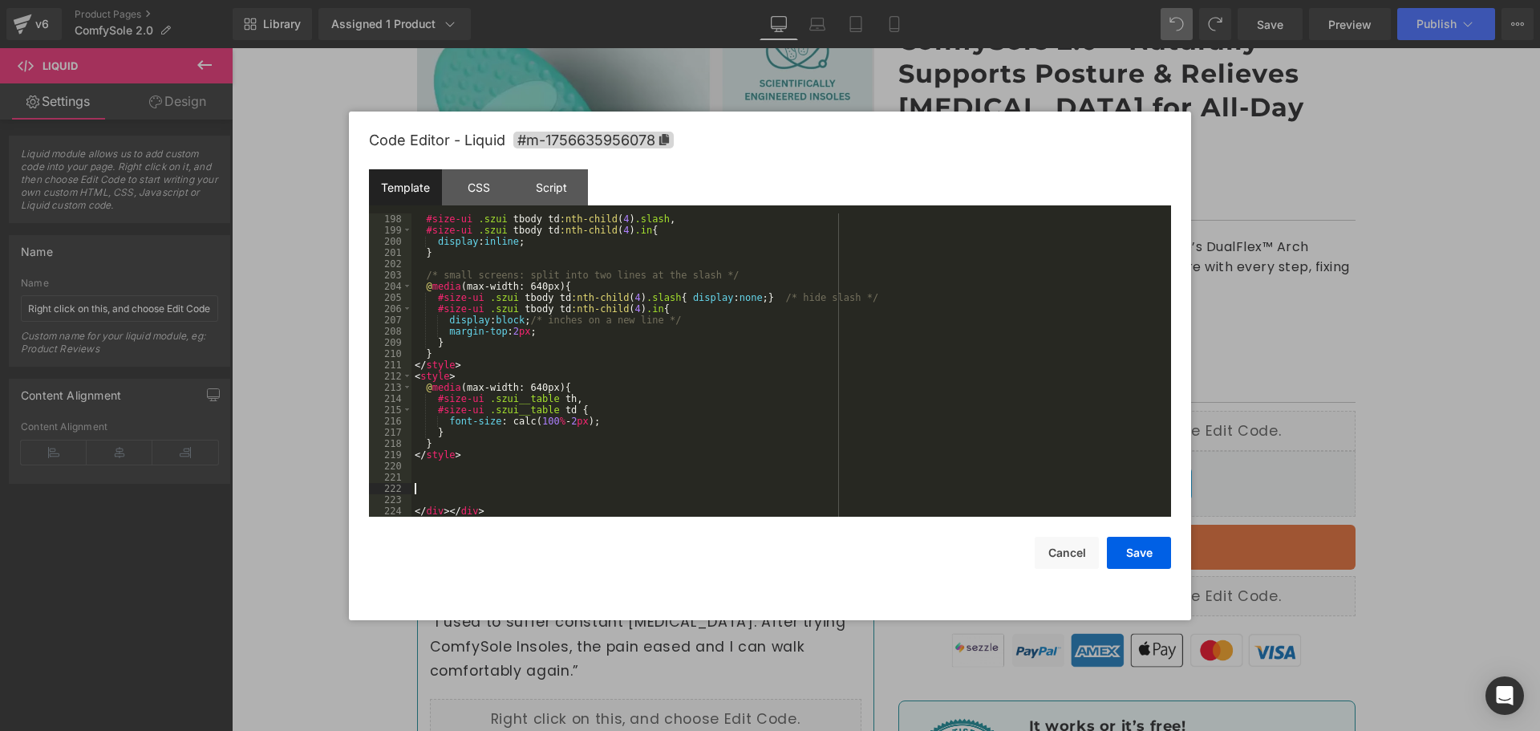
click at [467, 492] on div "#size-ui .szui tbody td :nth-child ( 4 ) .slash , #size-ui .szui tbody td :nth-…" at bounding box center [787, 376] width 753 height 326
click at [475, 504] on div "#size-ui .szui tbody td :nth-child ( 4 ) .slash , #size-ui .szui tbody td :nth-…" at bounding box center [787, 376] width 753 height 326
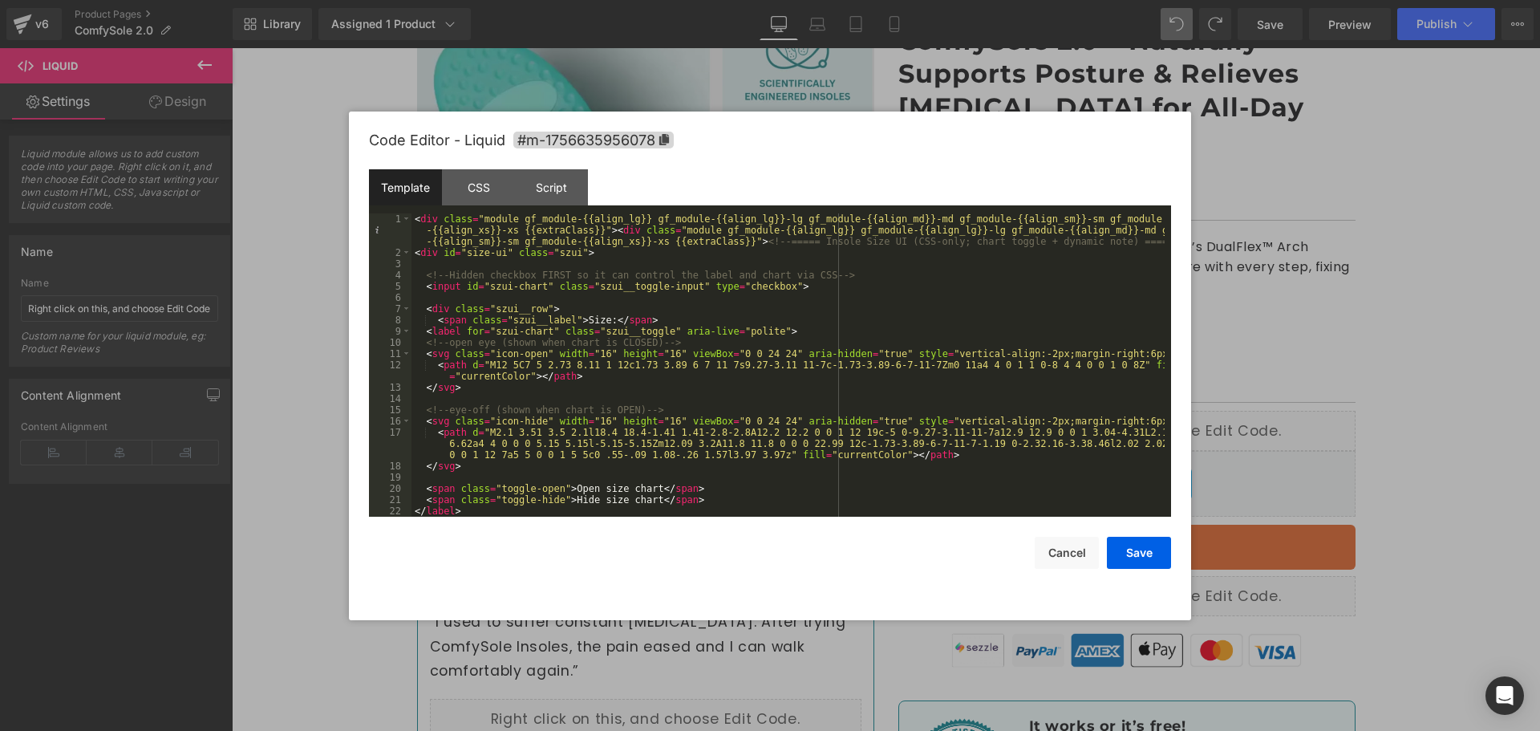
scroll to position [0, 0]
click at [1126, 541] on button "Save" at bounding box center [1139, 552] width 64 height 32
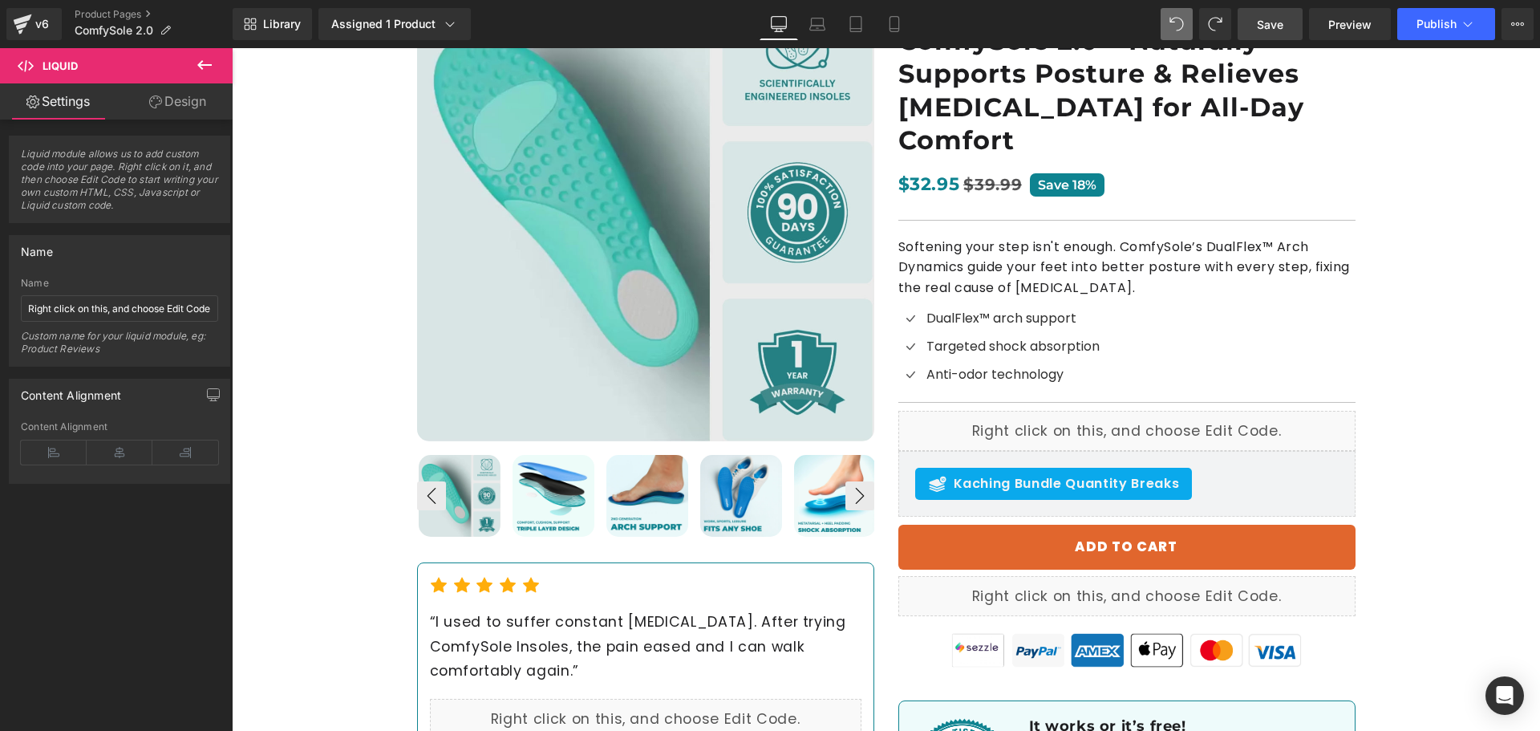
drag, startPoint x: 1288, startPoint y: 21, endPoint x: 1057, endPoint y: 51, distance: 233.0
click at [1288, 21] on link "Save" at bounding box center [1269, 24] width 65 height 32
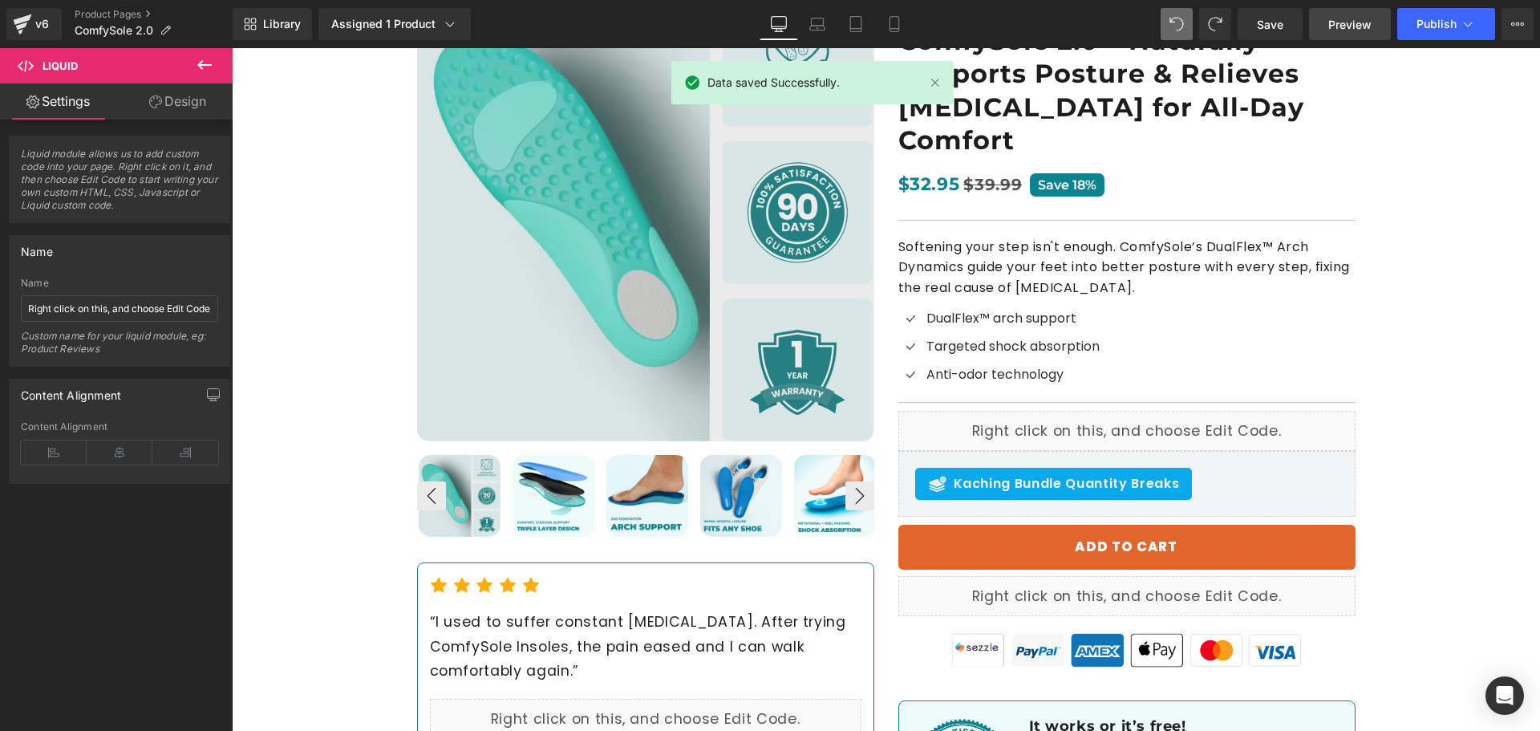
click at [1377, 18] on link "Preview" at bounding box center [1350, 24] width 82 height 32
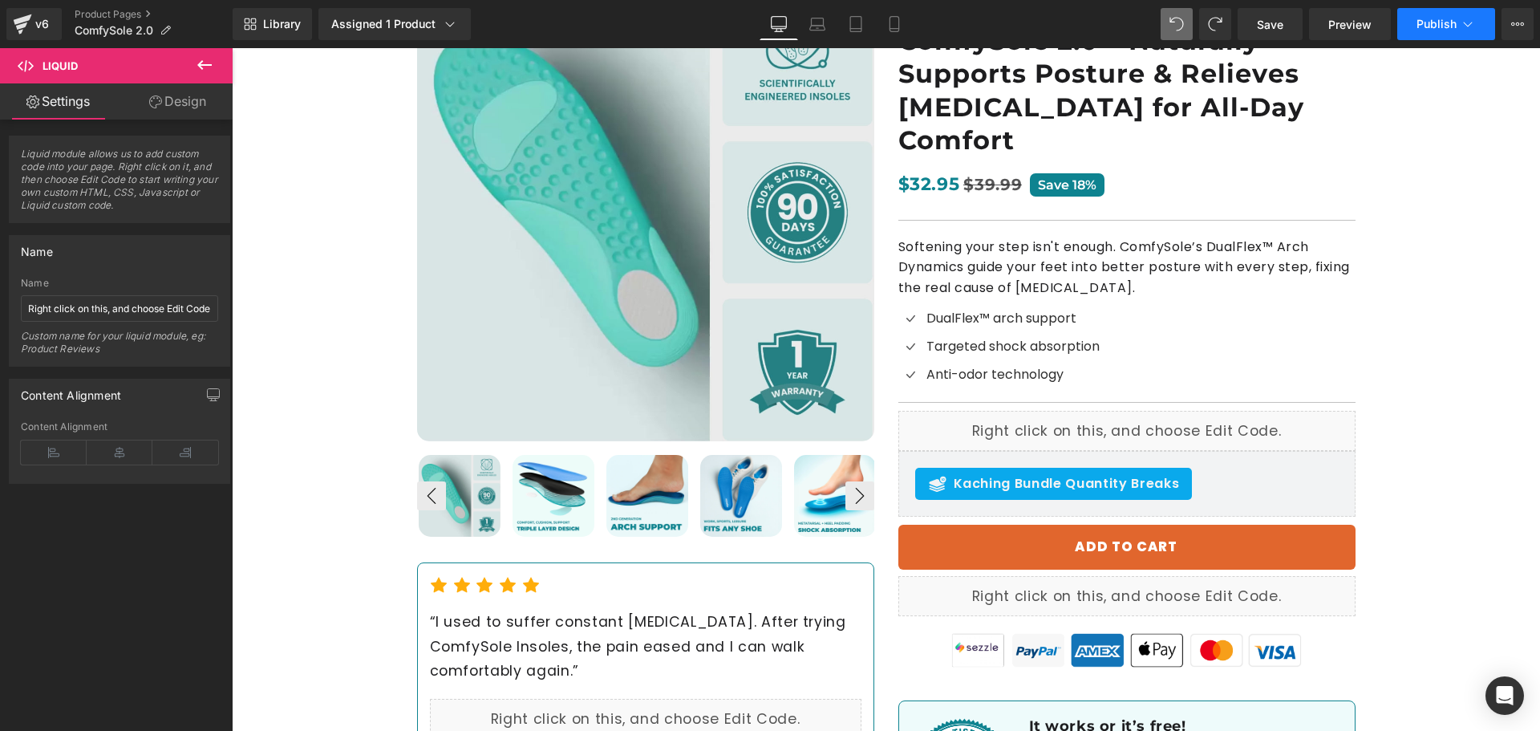
click at [1434, 25] on span "Publish" at bounding box center [1436, 24] width 40 height 13
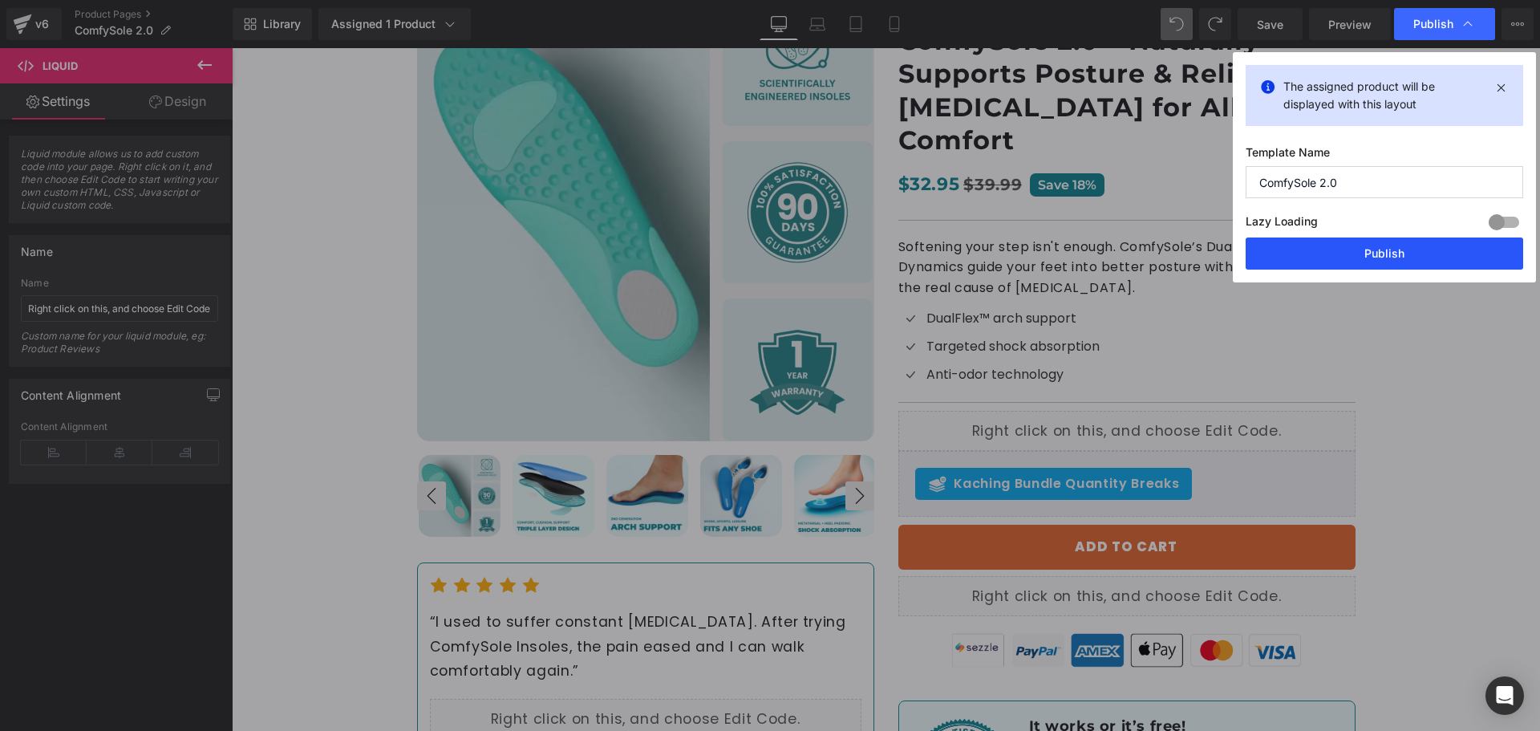
click at [1375, 249] on button "Publish" at bounding box center [1383, 253] width 277 height 32
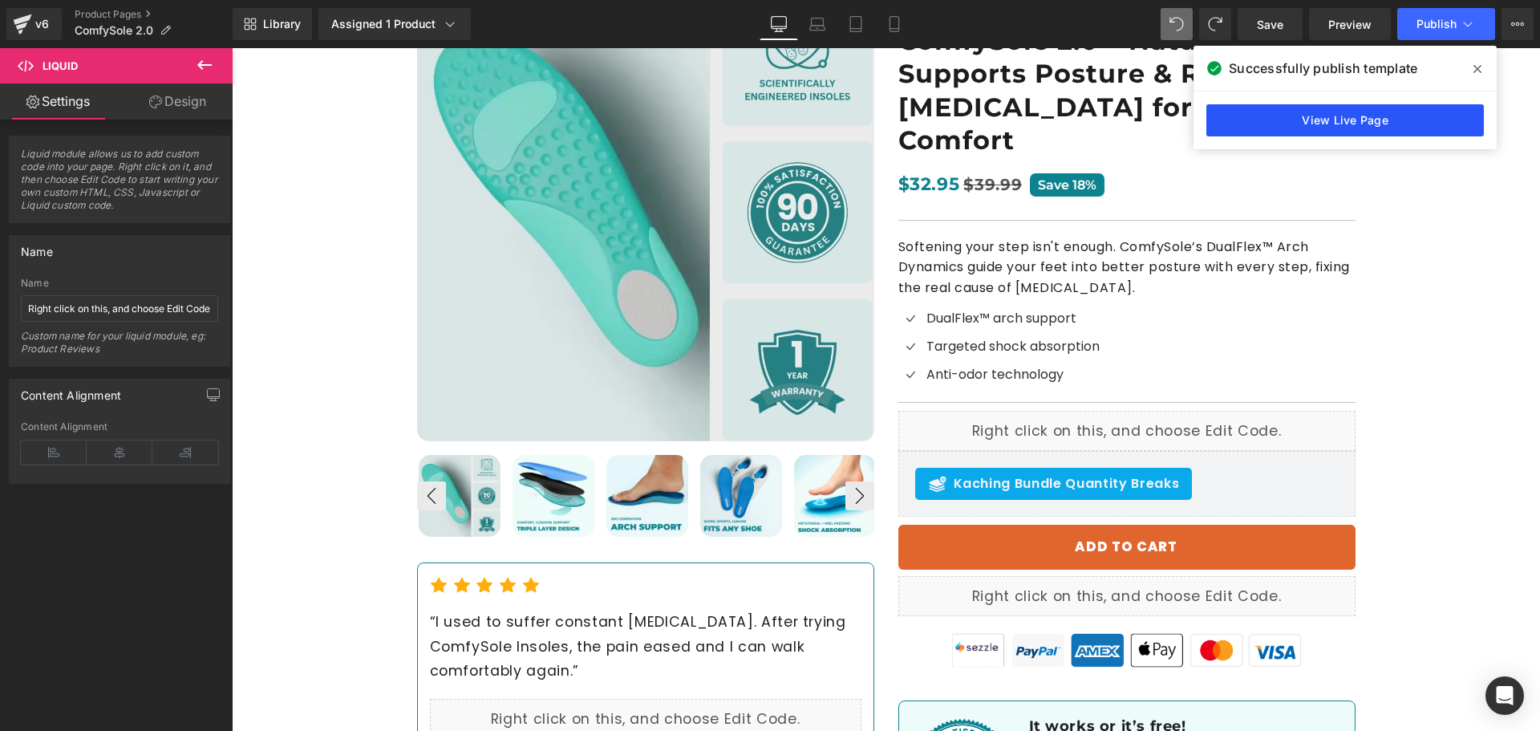
click at [1240, 115] on link "View Live Page" at bounding box center [1344, 120] width 277 height 32
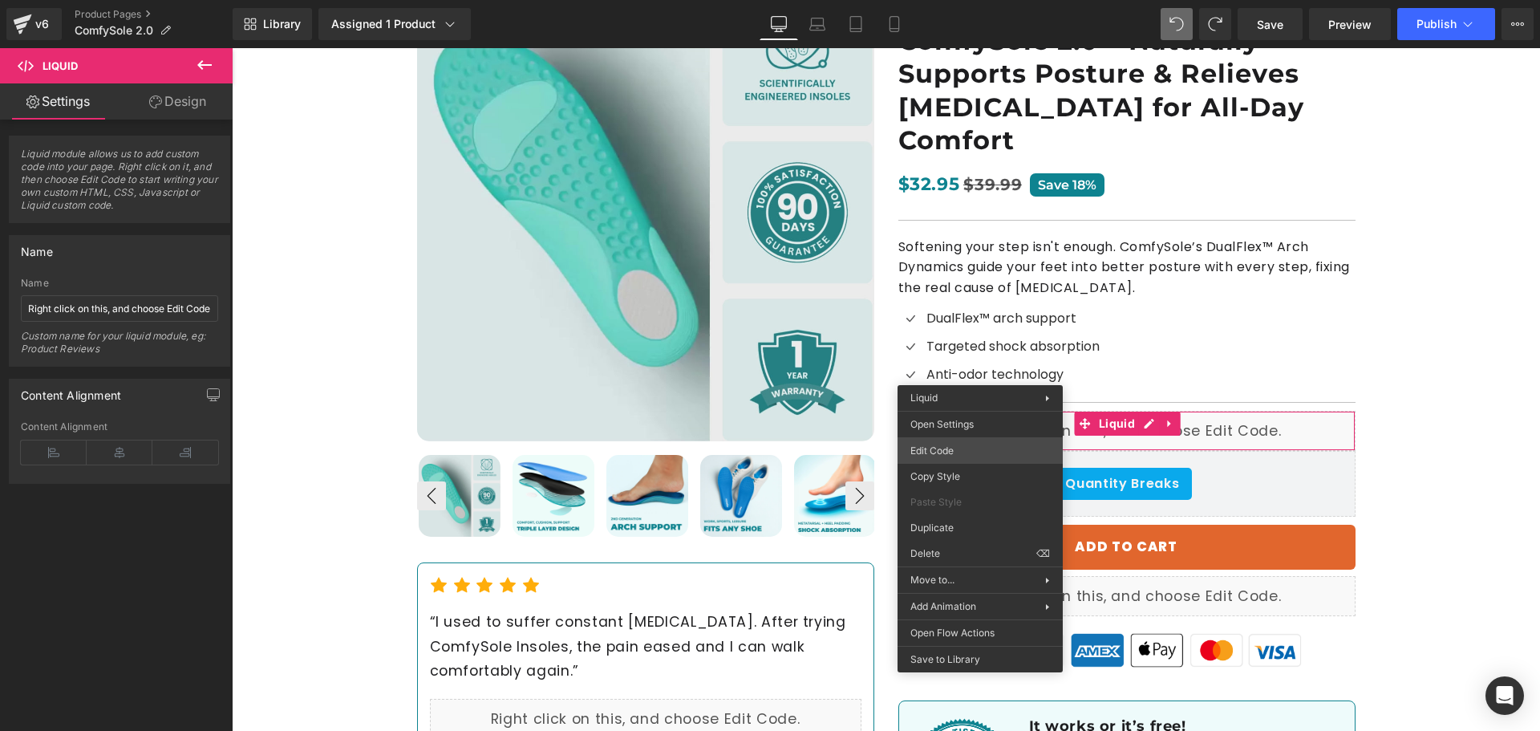
click at [978, 0] on div "You are previewing how the will restyle your page. You can not edit Elements in…" at bounding box center [770, 0] width 1540 height 0
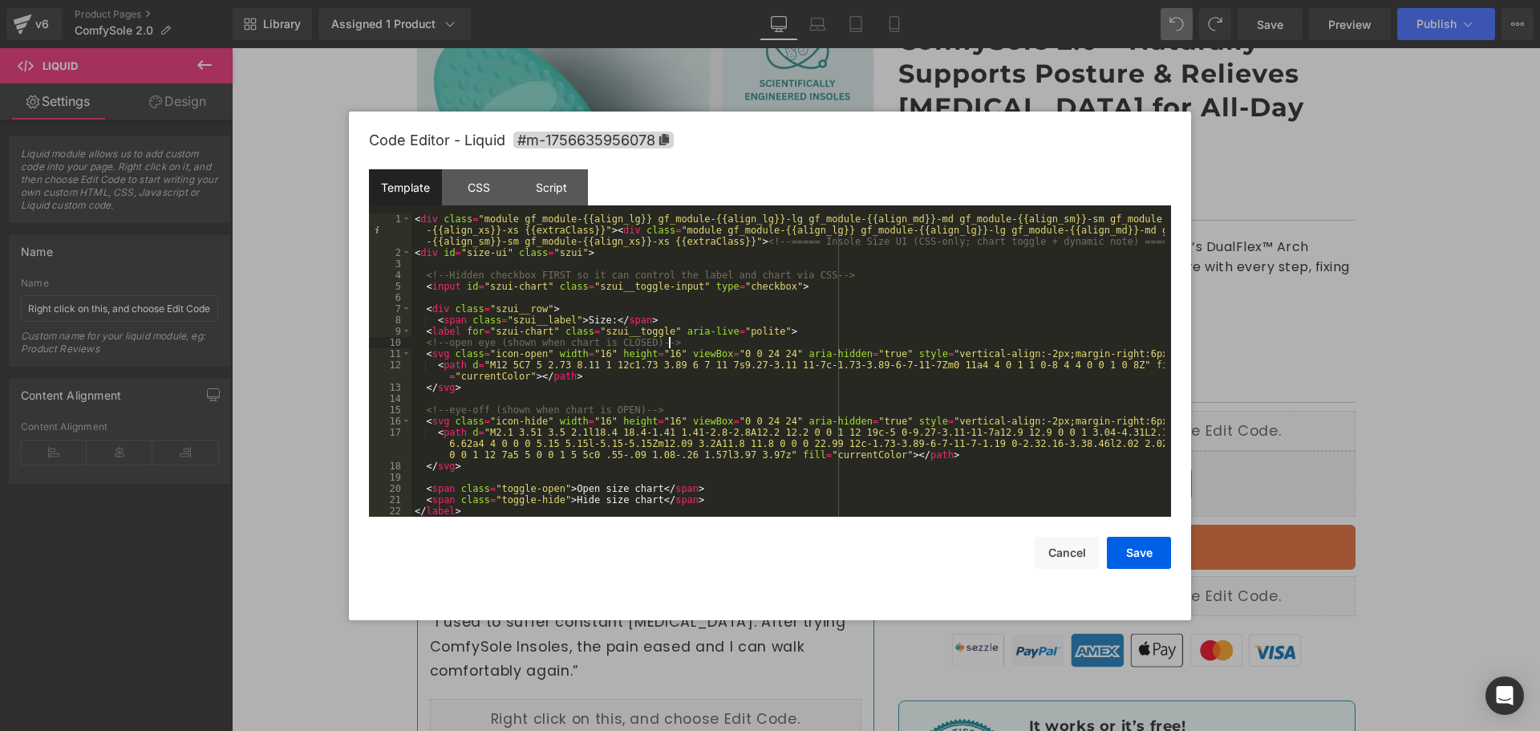
click at [739, 342] on div "< div class = "module gf_module-{{align_lg}} gf_module-{{align_lg}}-lg gf_modul…" at bounding box center [787, 387] width 753 height 348
click at [1088, 554] on button "Cancel" at bounding box center [1066, 552] width 64 height 32
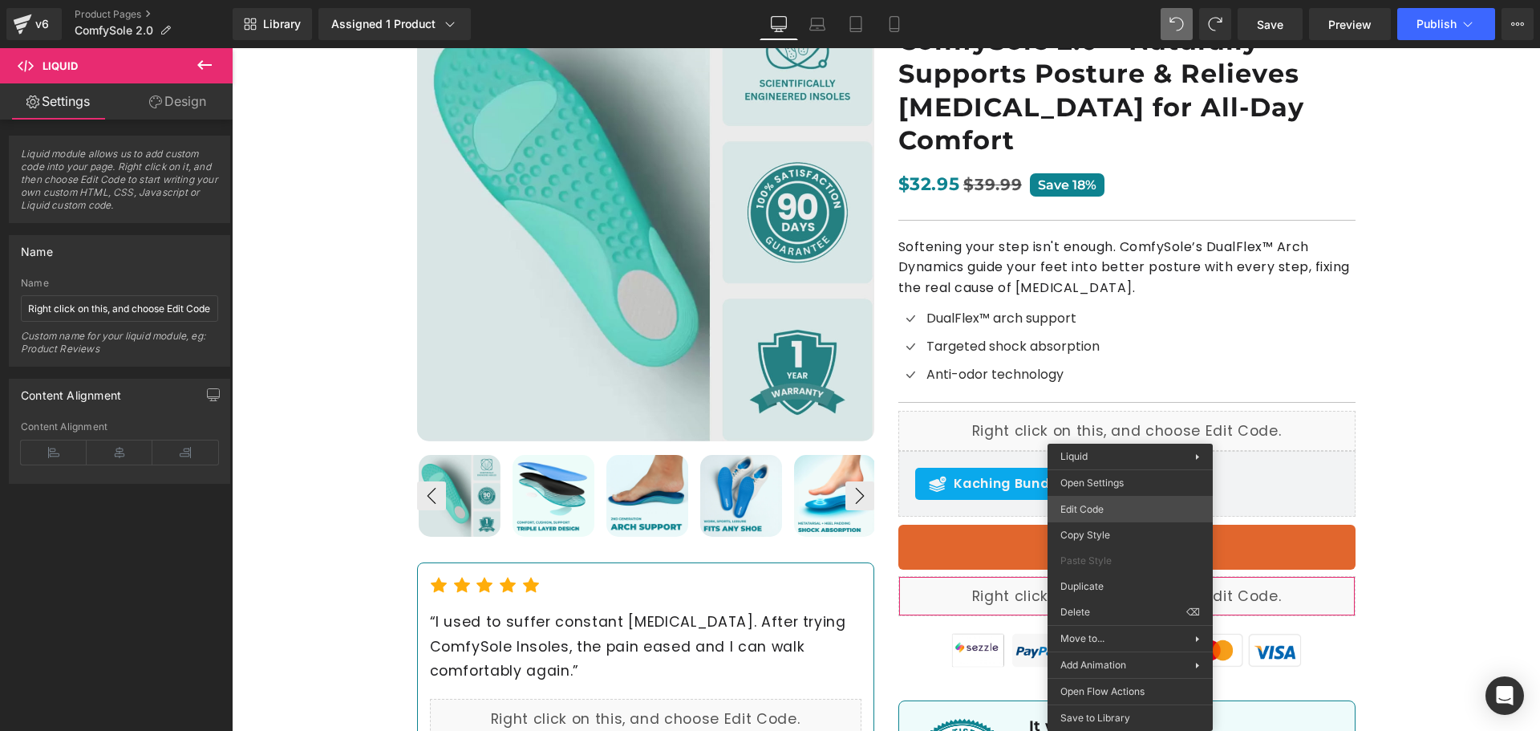
click at [1087, 0] on div "You are previewing how the will restyle your page. You can not edit Elements in…" at bounding box center [770, 0] width 1540 height 0
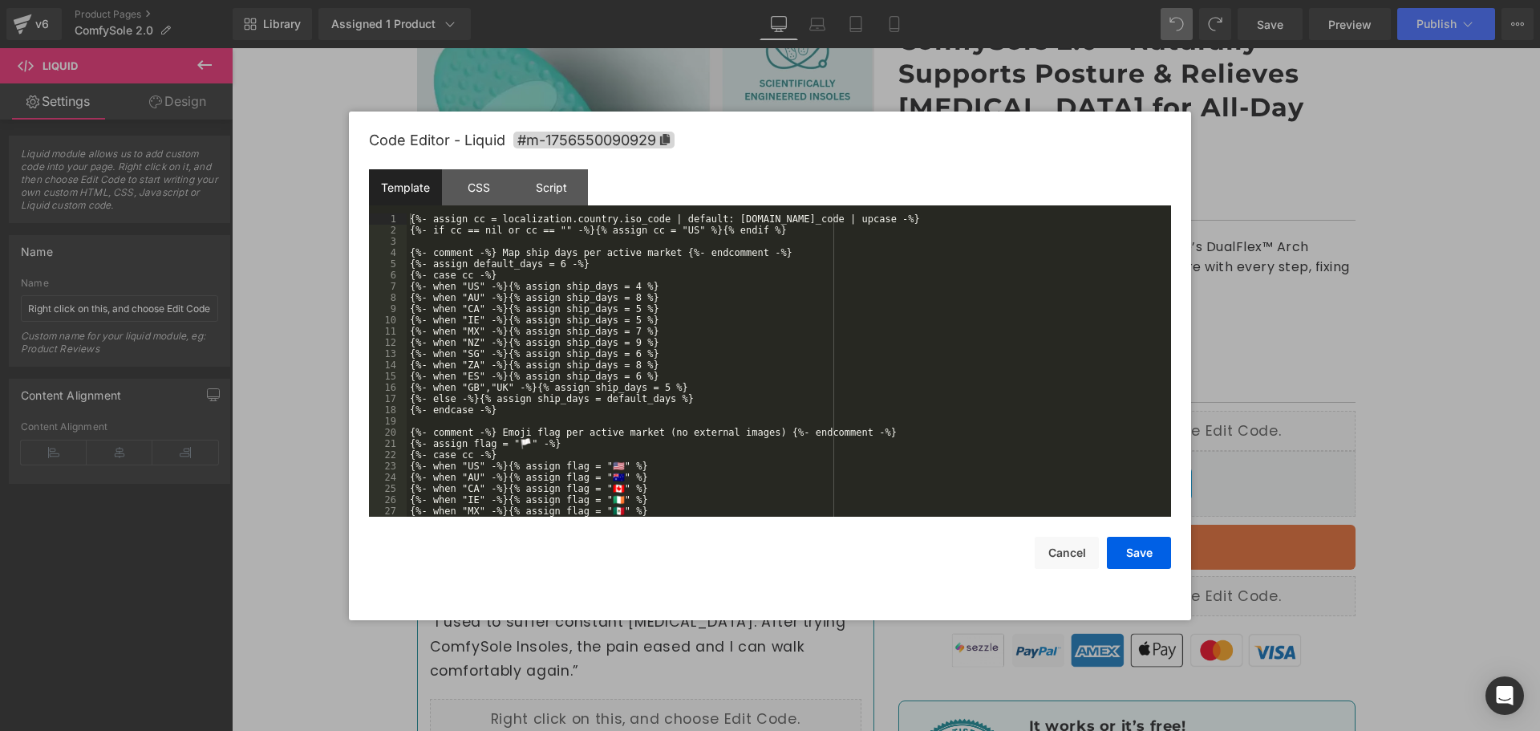
click at [698, 418] on div "{%- assign cc = localization.country.iso_code | default: [DOMAIN_NAME]_code | u…" at bounding box center [786, 376] width 758 height 326
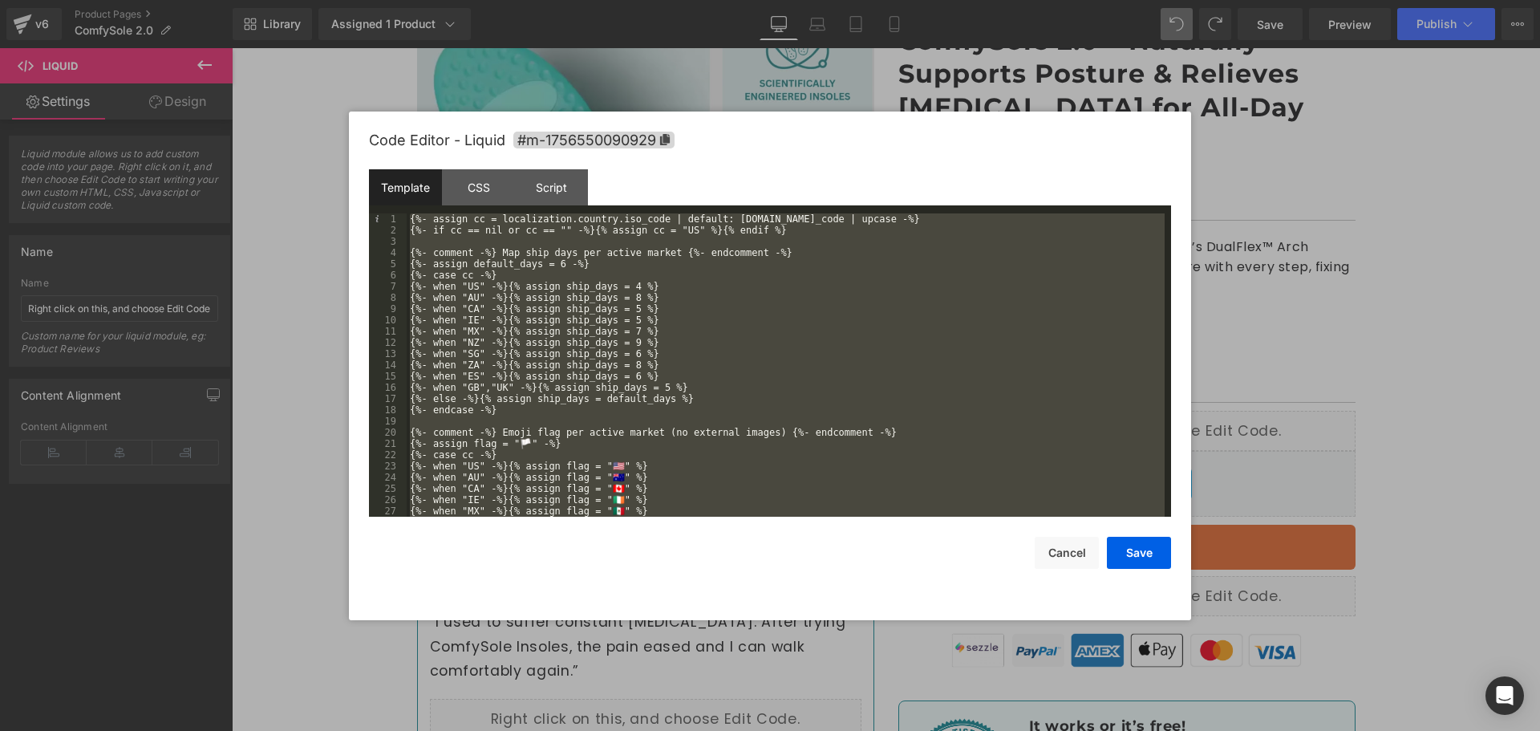
scroll to position [348, 0]
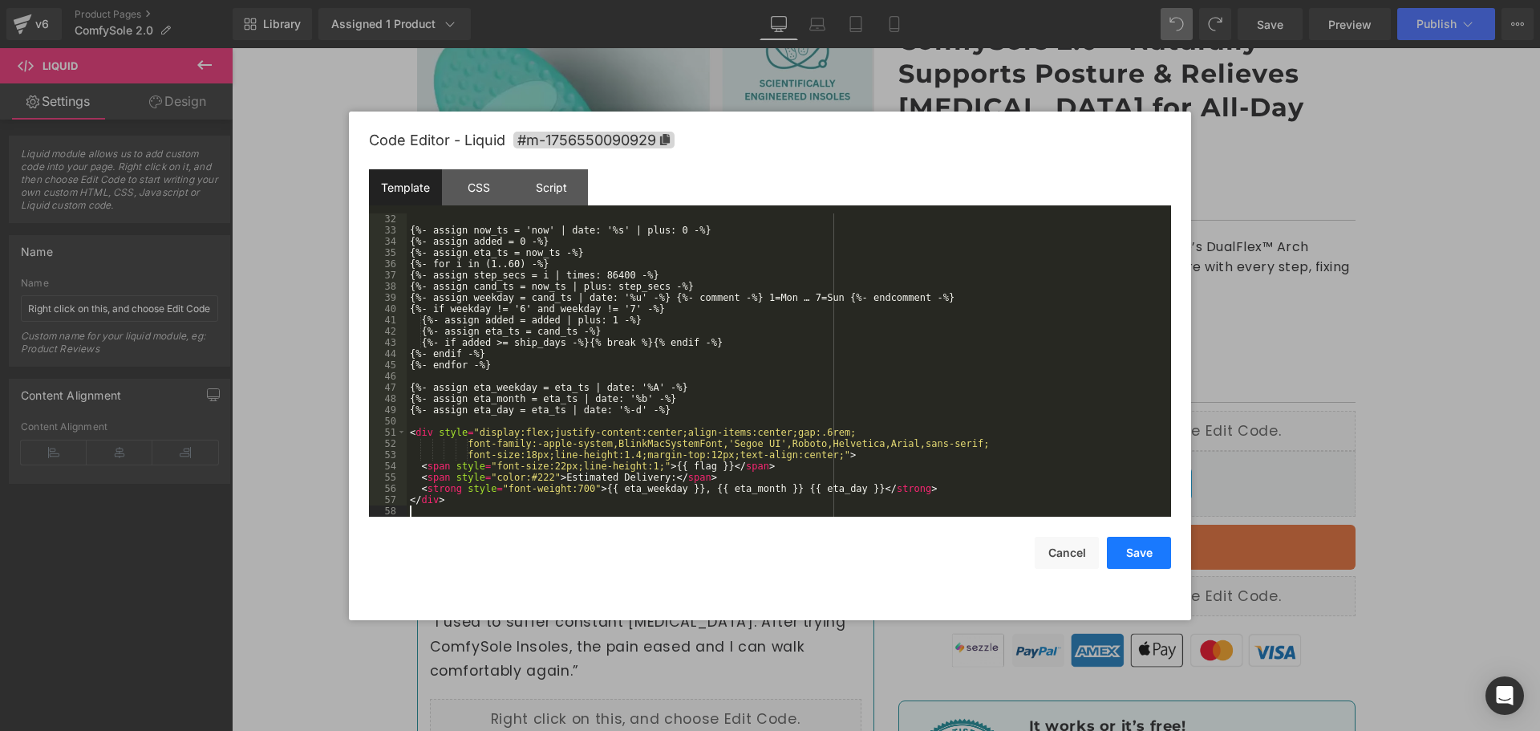
drag, startPoint x: 1123, startPoint y: 557, endPoint x: 1140, endPoint y: 533, distance: 29.2
click at [1123, 556] on button "Save" at bounding box center [1139, 552] width 64 height 32
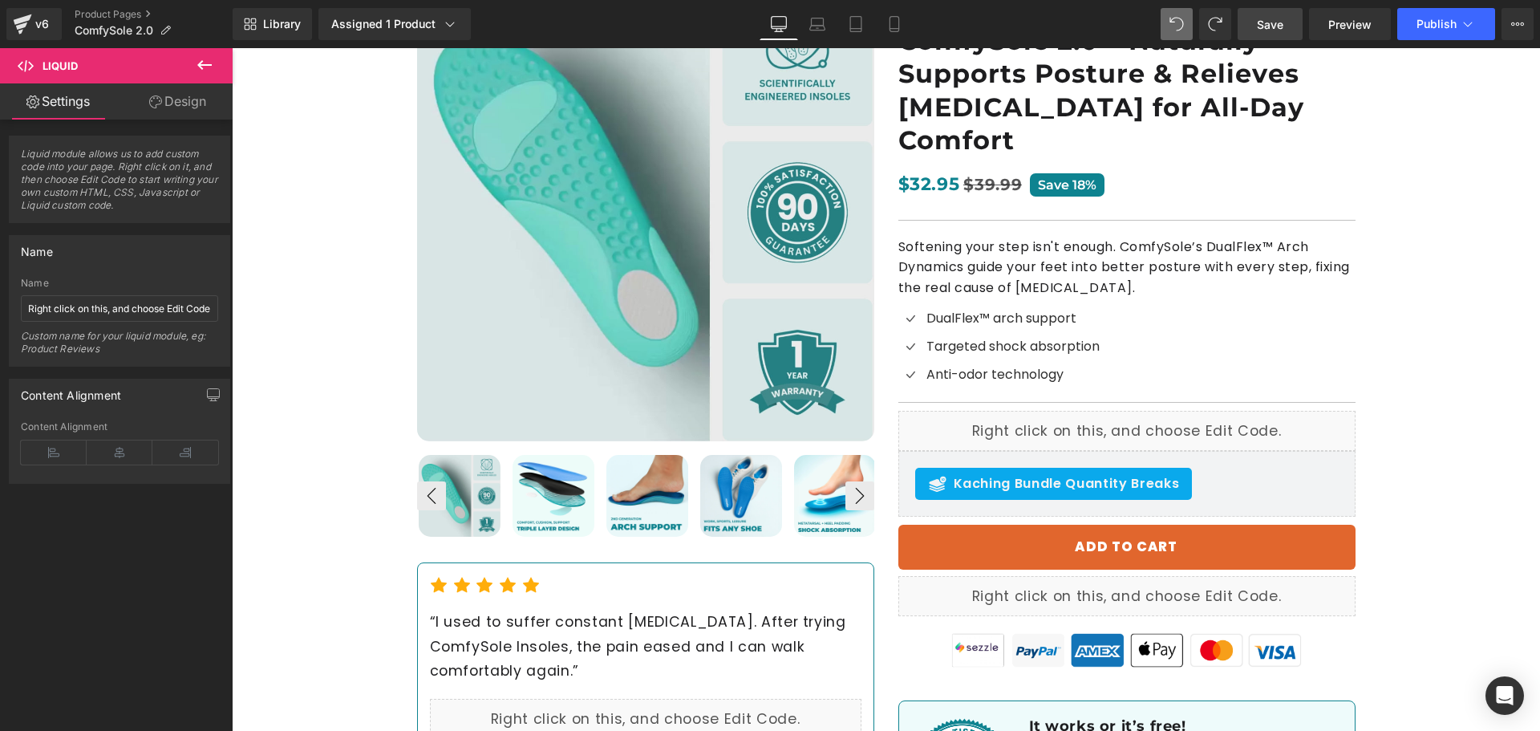
click at [1283, 38] on link "Save" at bounding box center [1269, 24] width 65 height 32
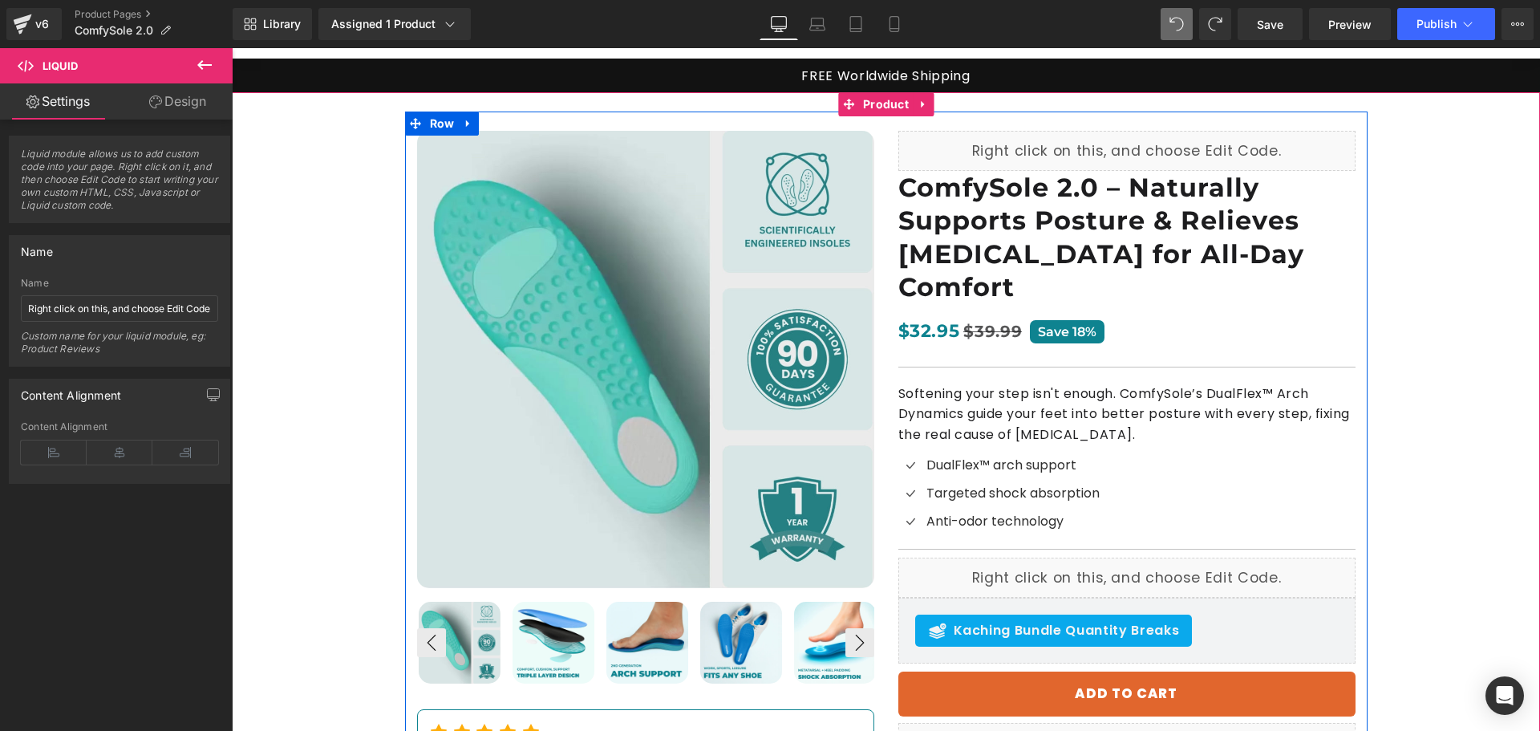
scroll to position [241, 0]
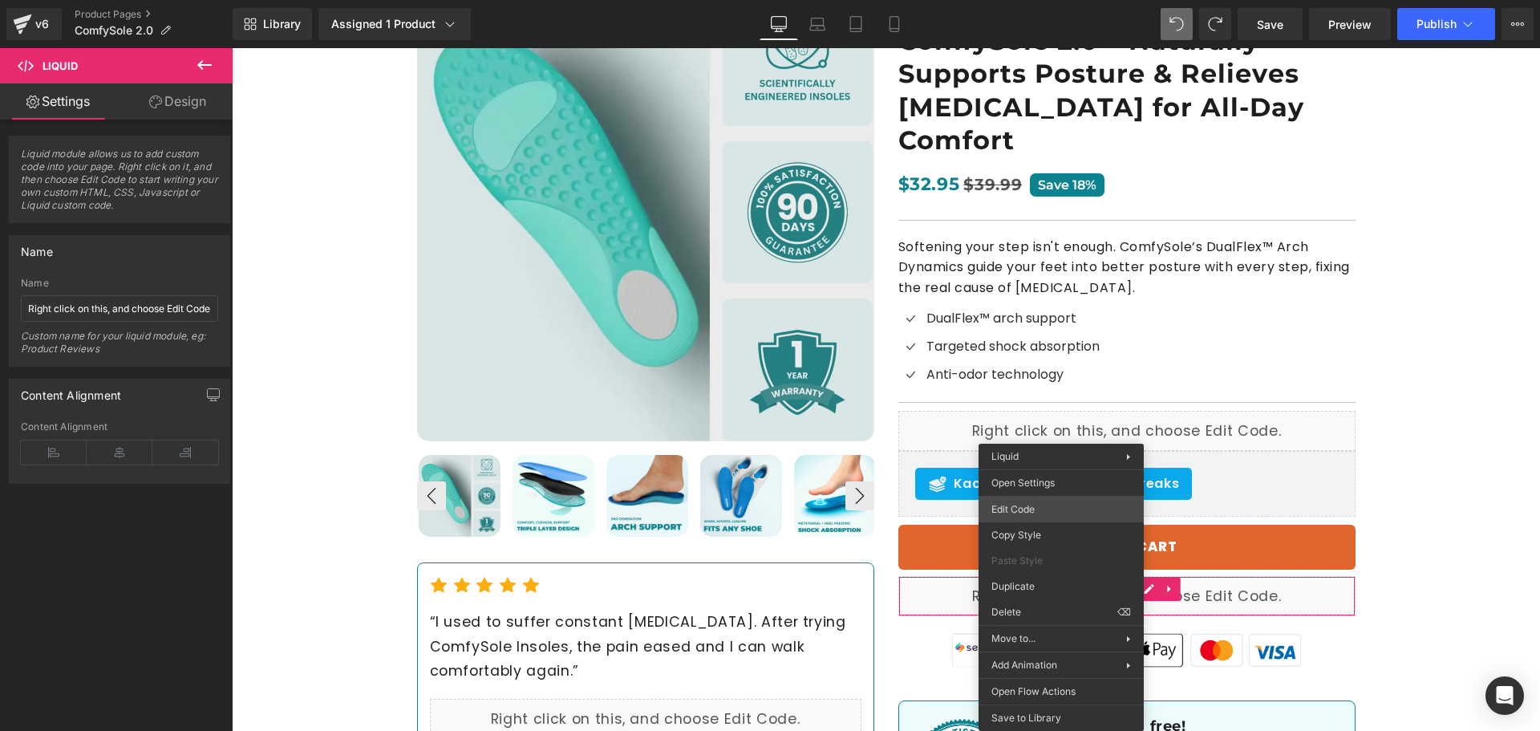
click at [1022, 0] on div "You are previewing how the will restyle your page. You can not edit Elements in…" at bounding box center [770, 0] width 1540 height 0
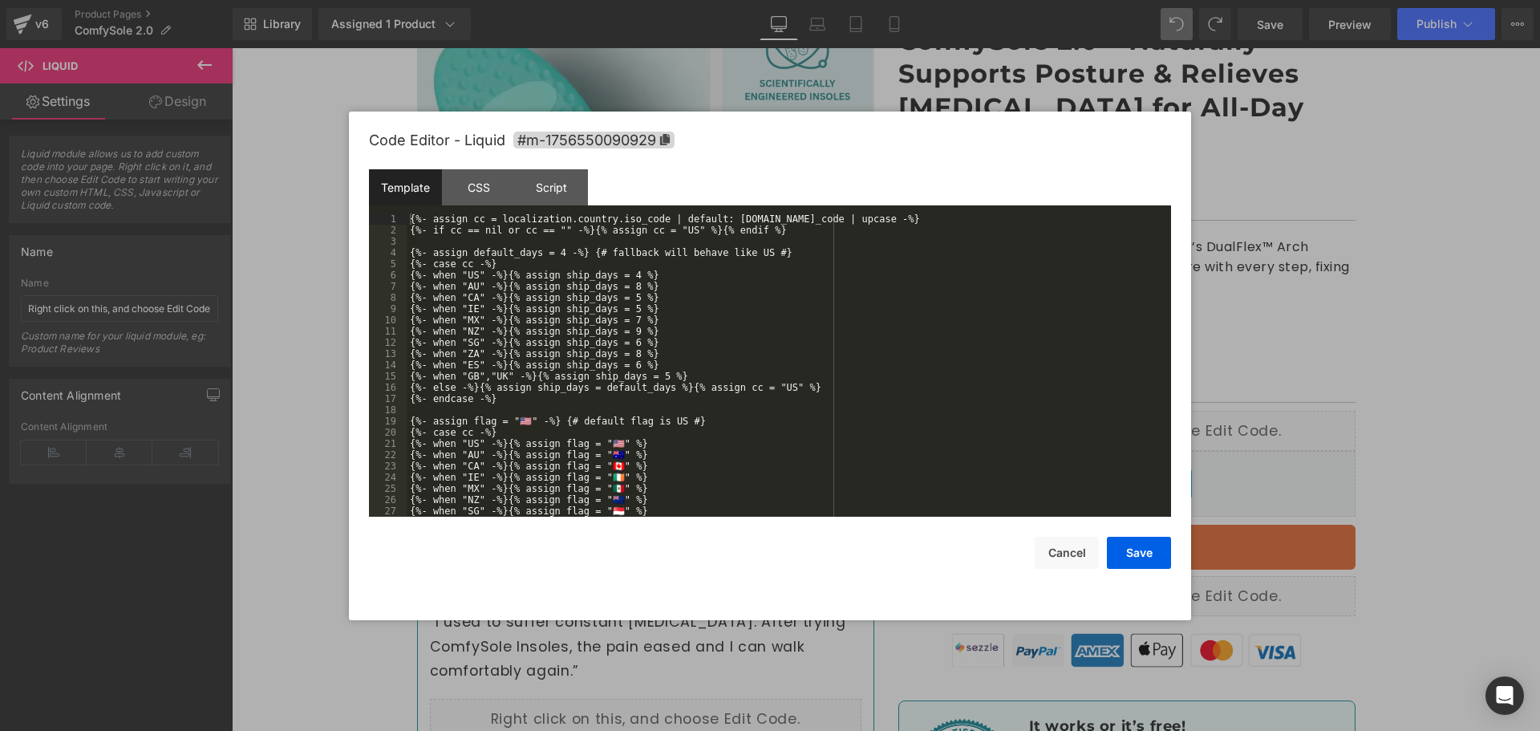
click at [646, 411] on div "{%- assign cc = localization.country.iso_code | default: [DOMAIN_NAME]_code | u…" at bounding box center [786, 376] width 758 height 326
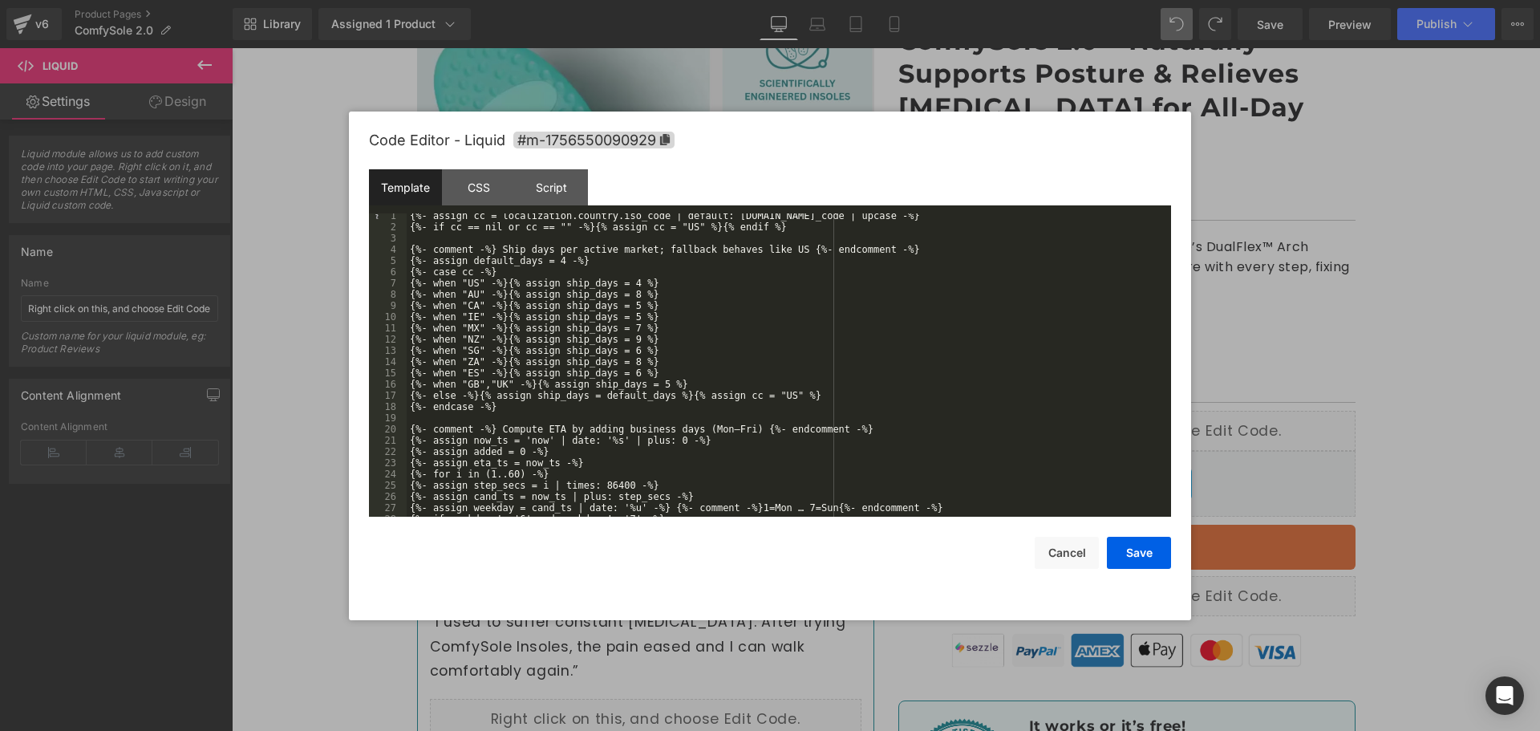
scroll to position [0, 0]
click at [1159, 554] on button "Save" at bounding box center [1139, 552] width 64 height 32
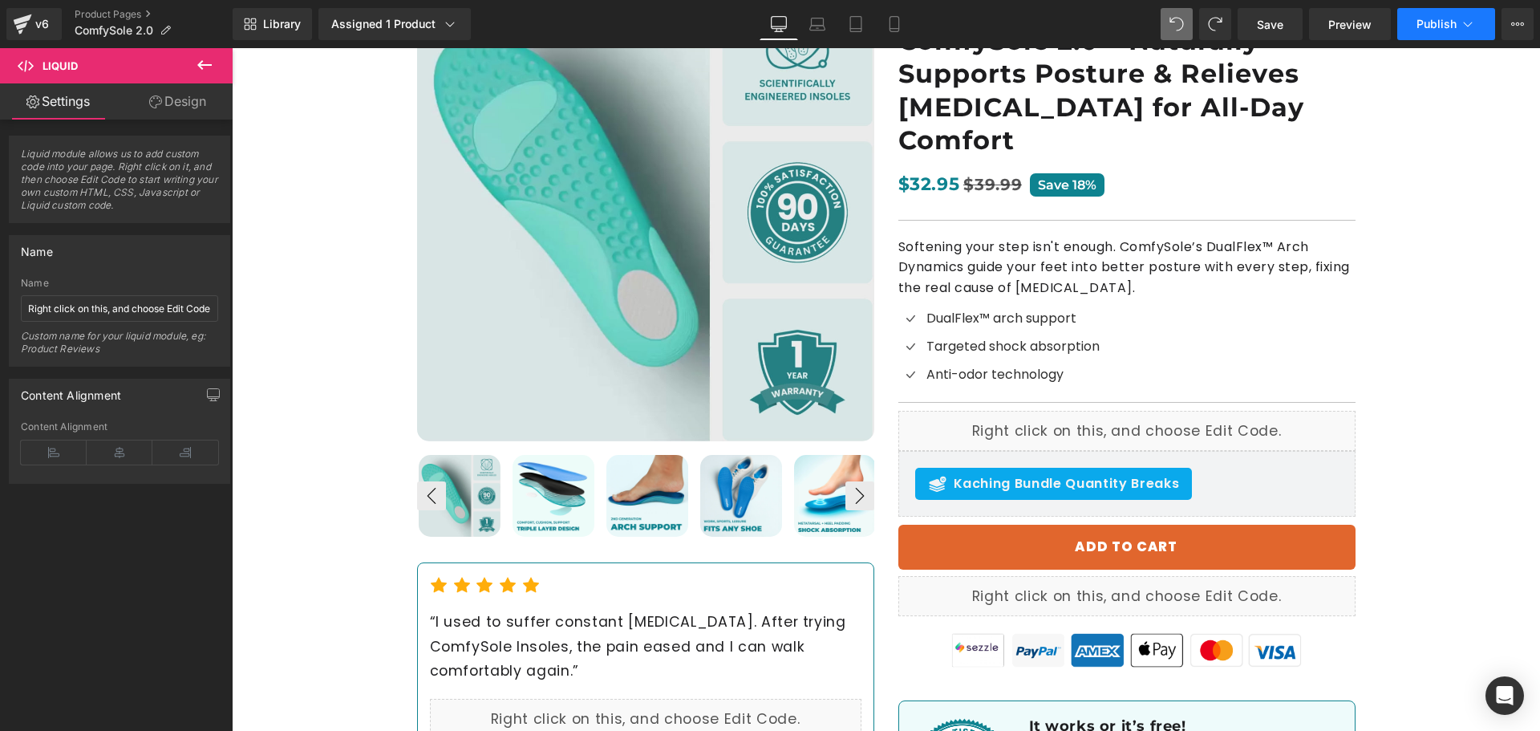
click at [1448, 20] on span "Publish" at bounding box center [1436, 24] width 40 height 13
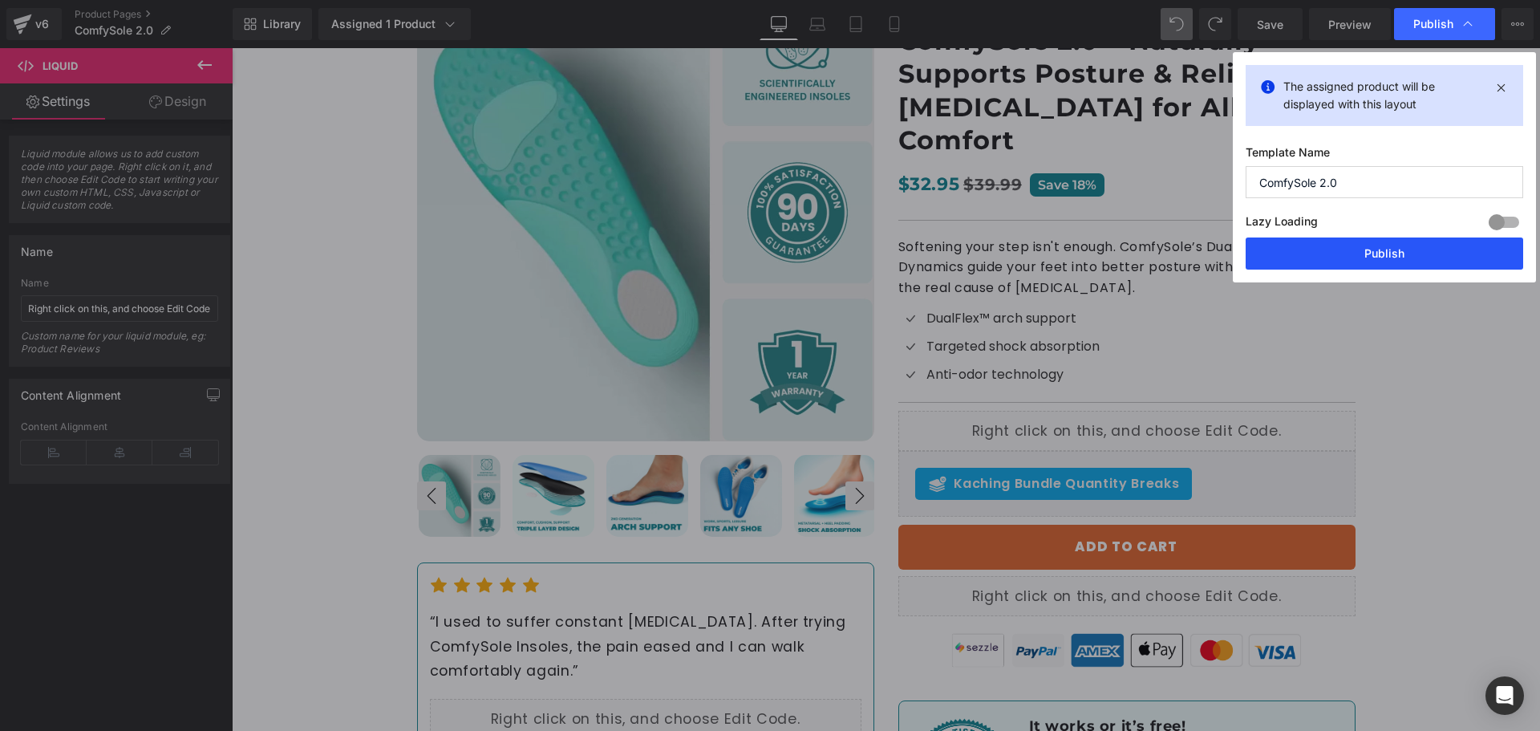
click at [1349, 253] on button "Publish" at bounding box center [1383, 253] width 277 height 32
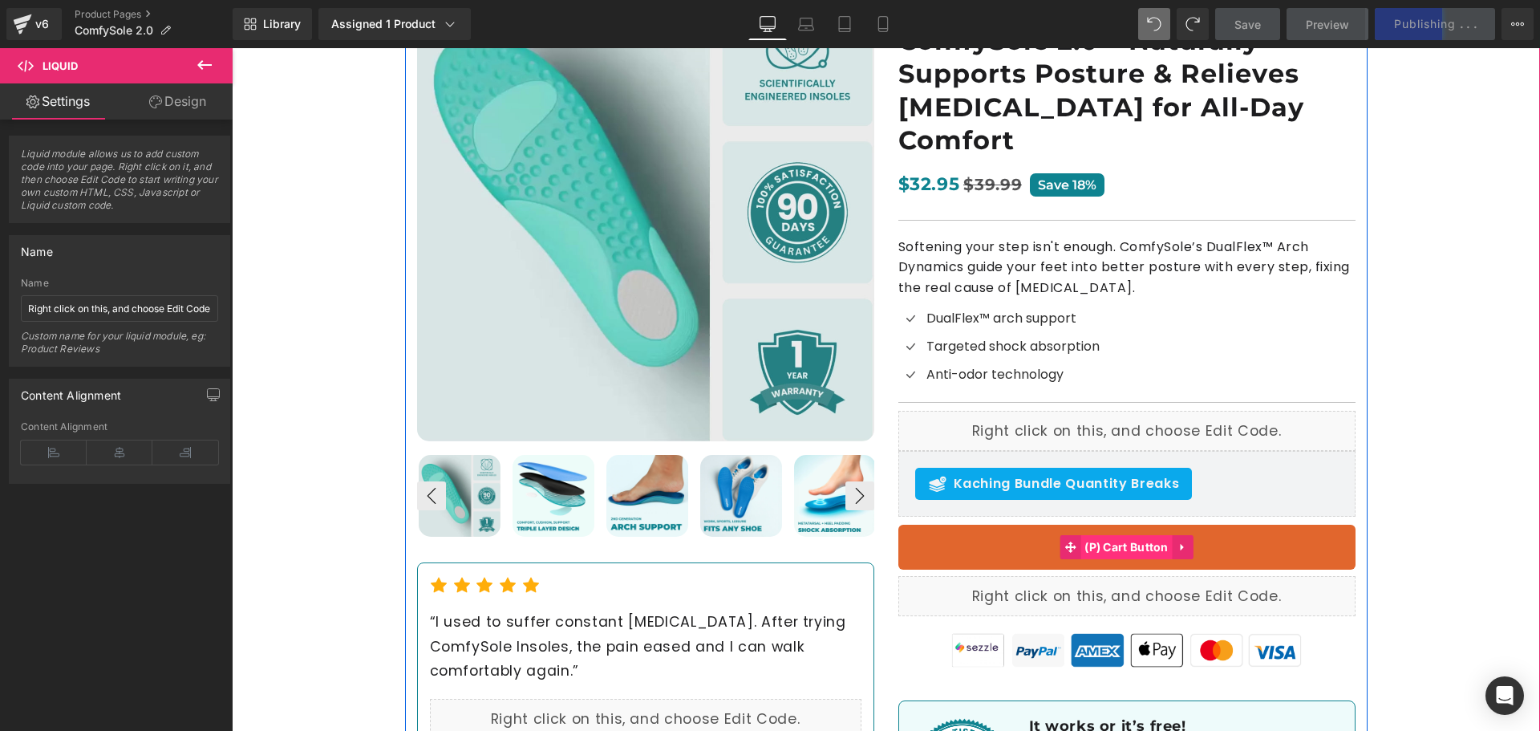
click at [1166, 535] on span "(P) Cart Button" at bounding box center [1126, 547] width 92 height 24
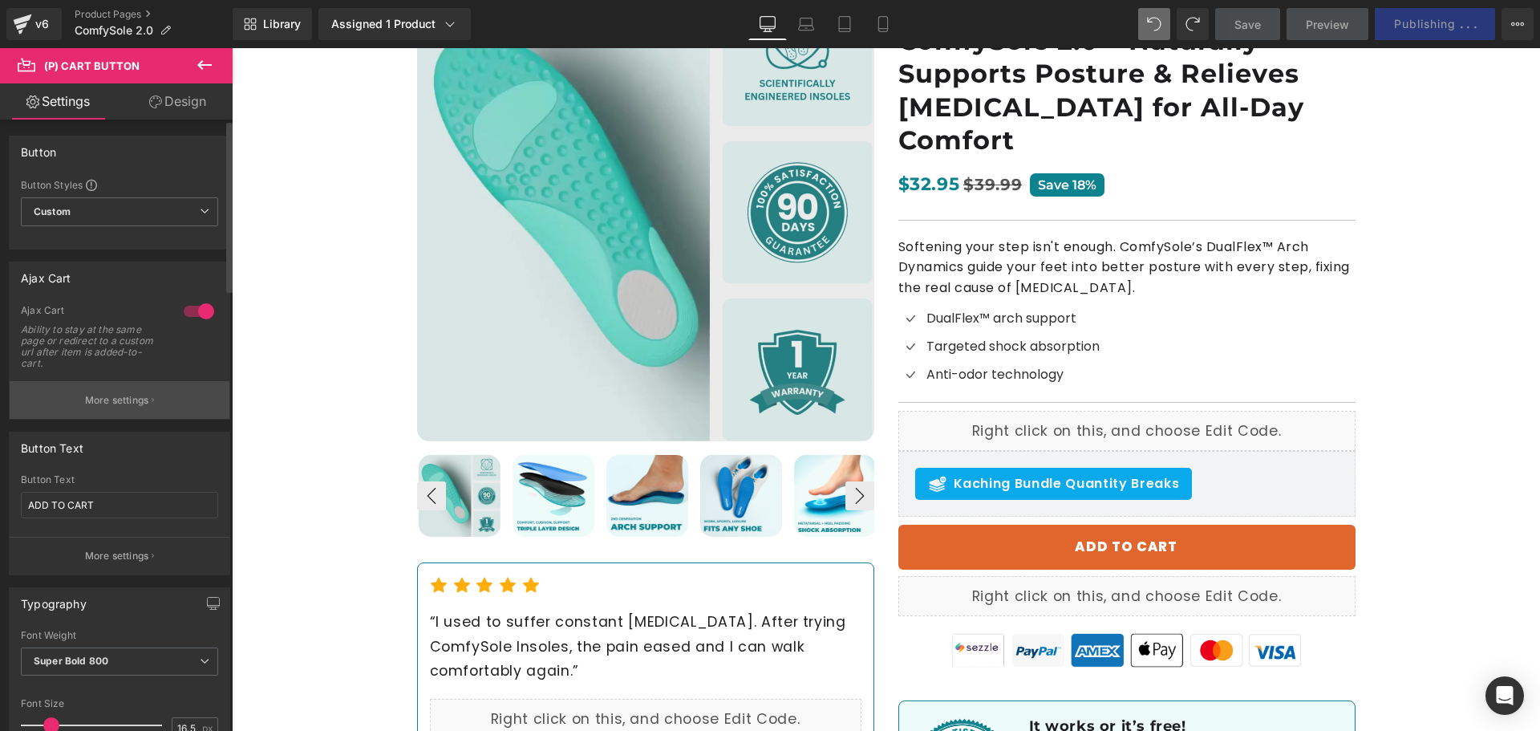
click at [106, 409] on button "More settings" at bounding box center [120, 400] width 220 height 38
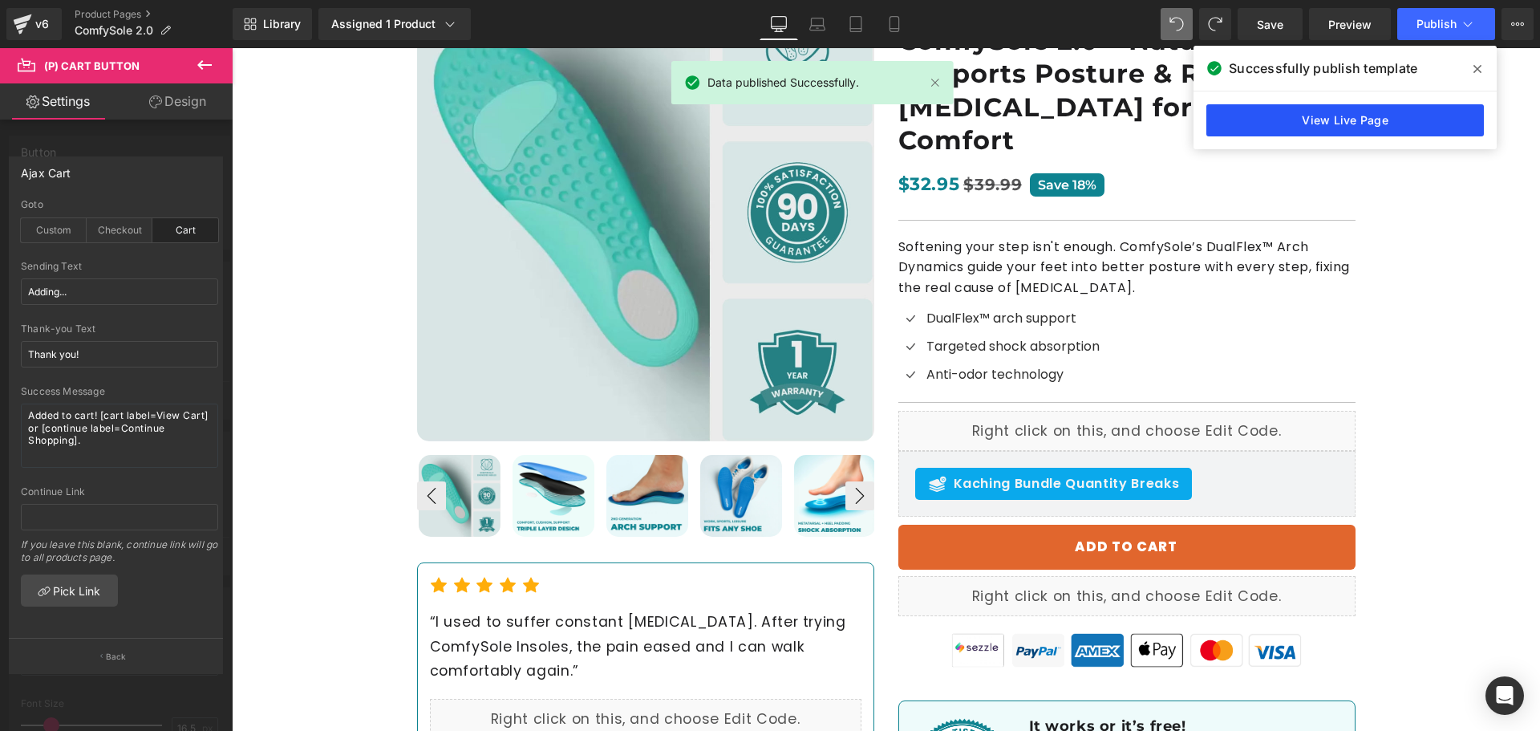
click at [1387, 115] on link "View Live Page" at bounding box center [1344, 120] width 277 height 32
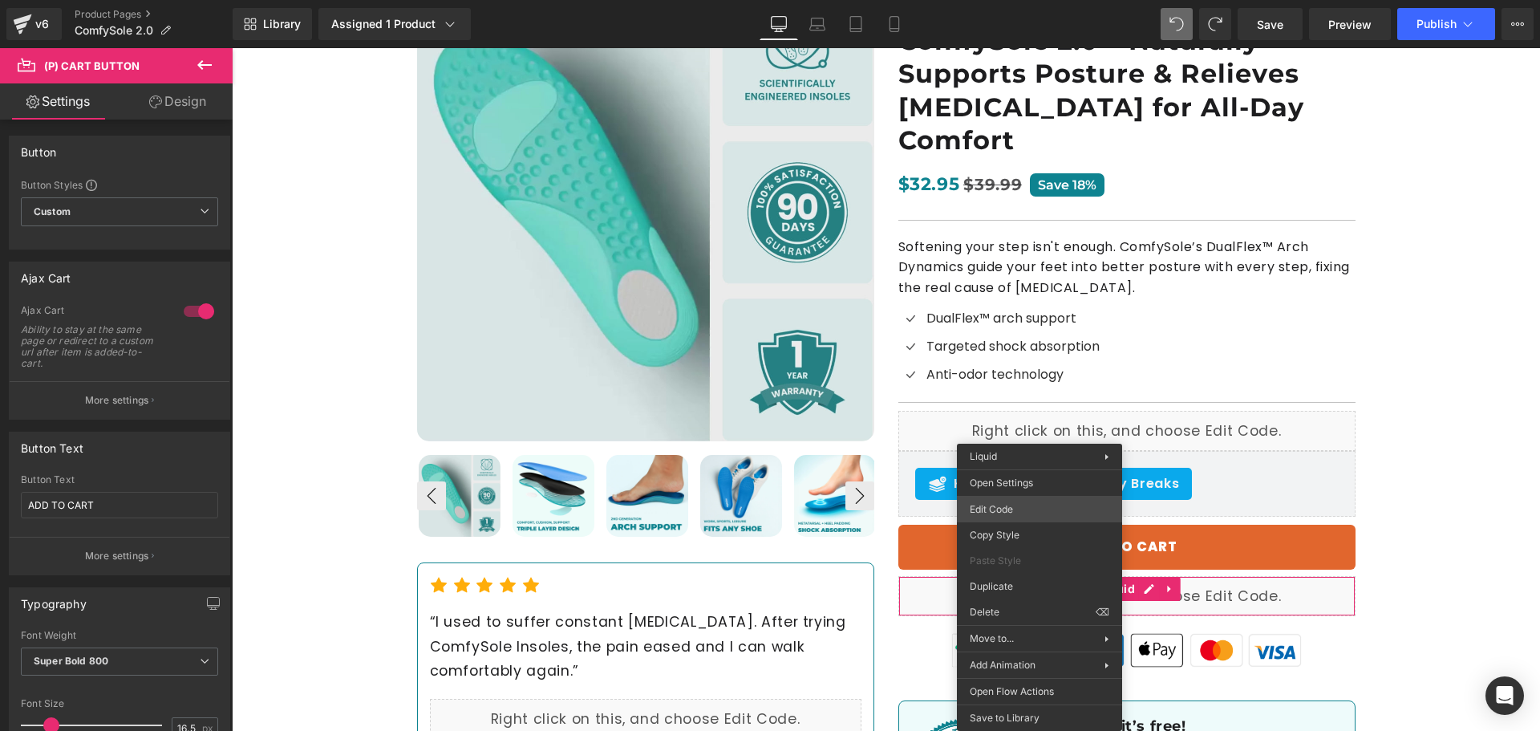
click at [1006, 0] on div "(P) Cart Button You are previewing how the will restyle your page. You can not …" at bounding box center [770, 0] width 1540 height 0
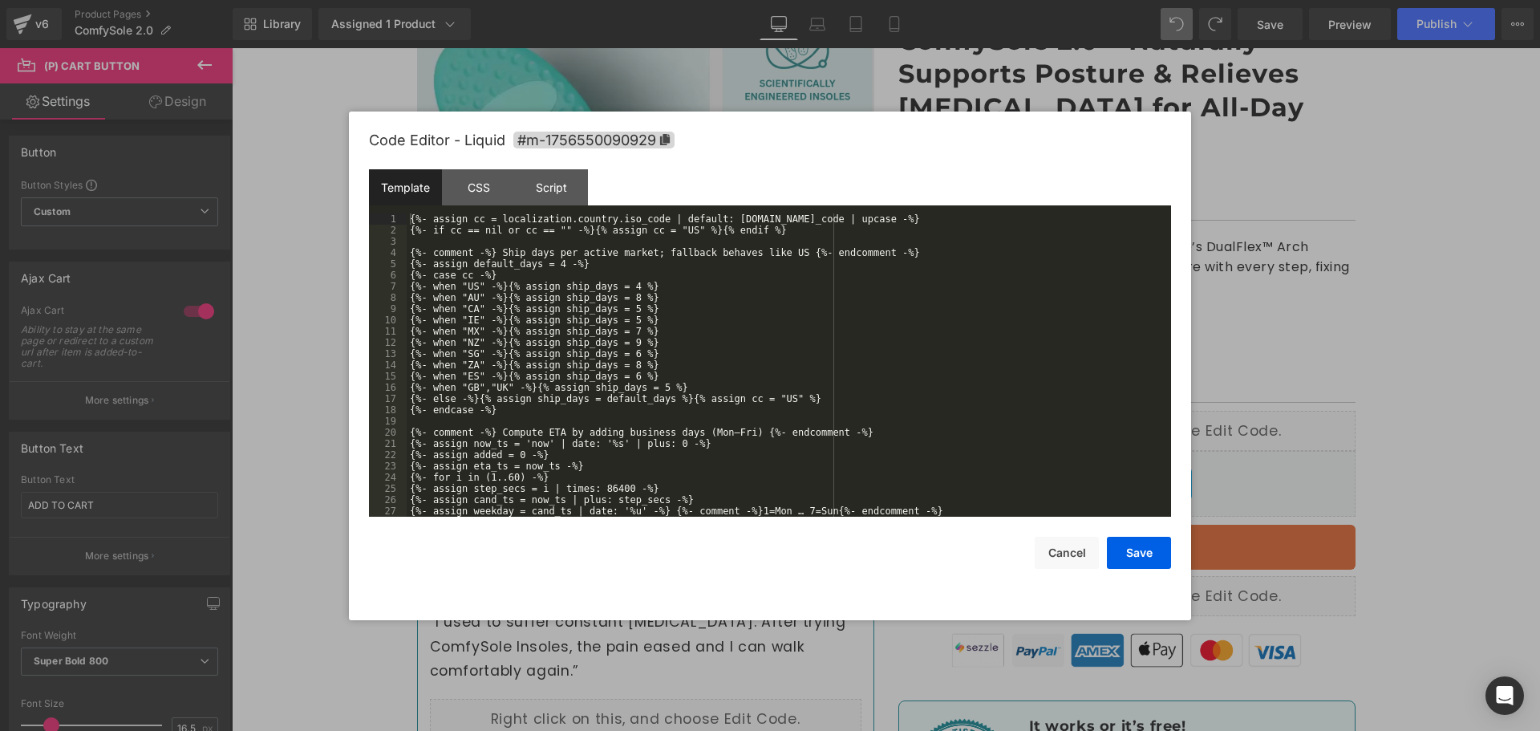
click at [654, 370] on div "{%- assign cc = localization.country.iso_code | default: [DOMAIN_NAME]_code | u…" at bounding box center [786, 376] width 758 height 326
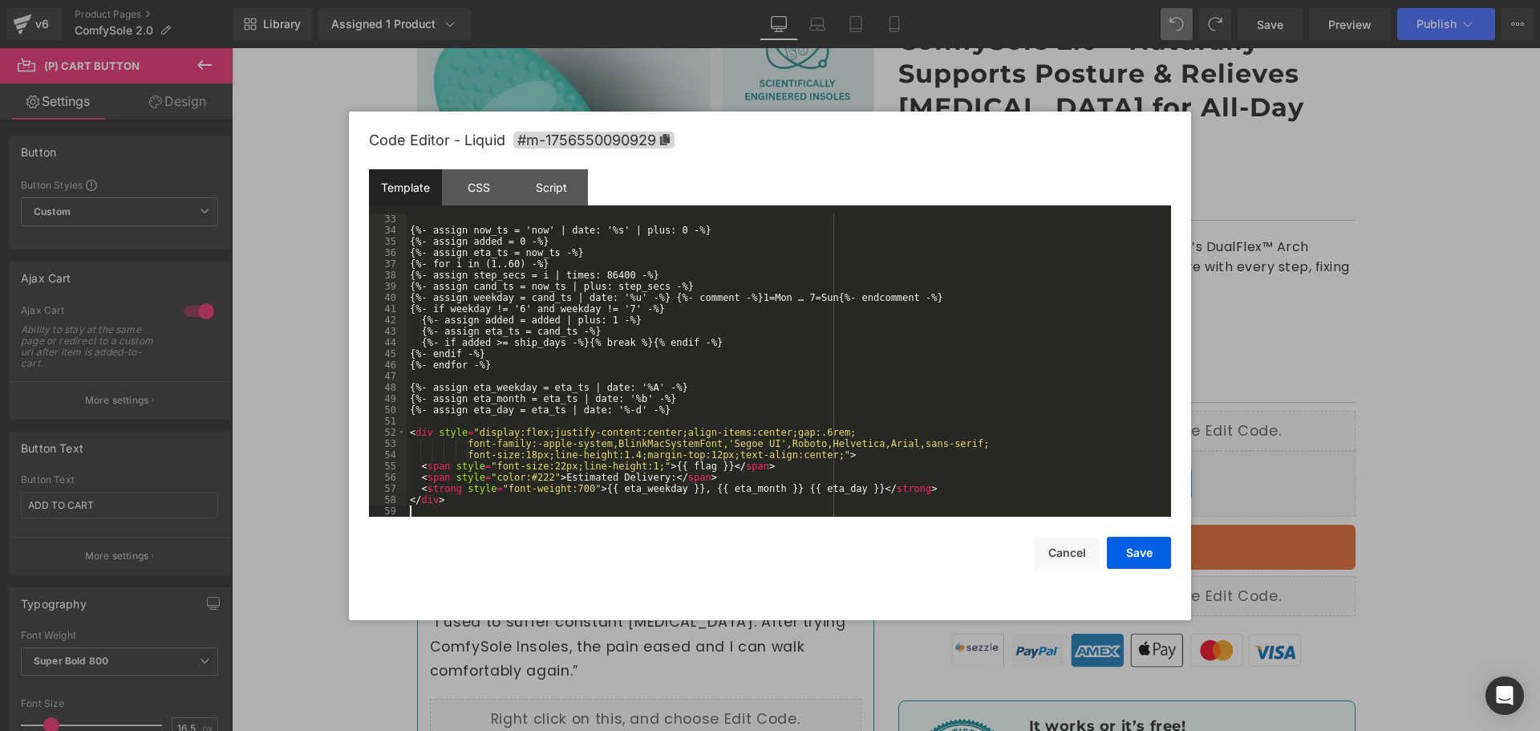
scroll to position [359, 0]
click at [1116, 553] on button "Save" at bounding box center [1139, 552] width 64 height 32
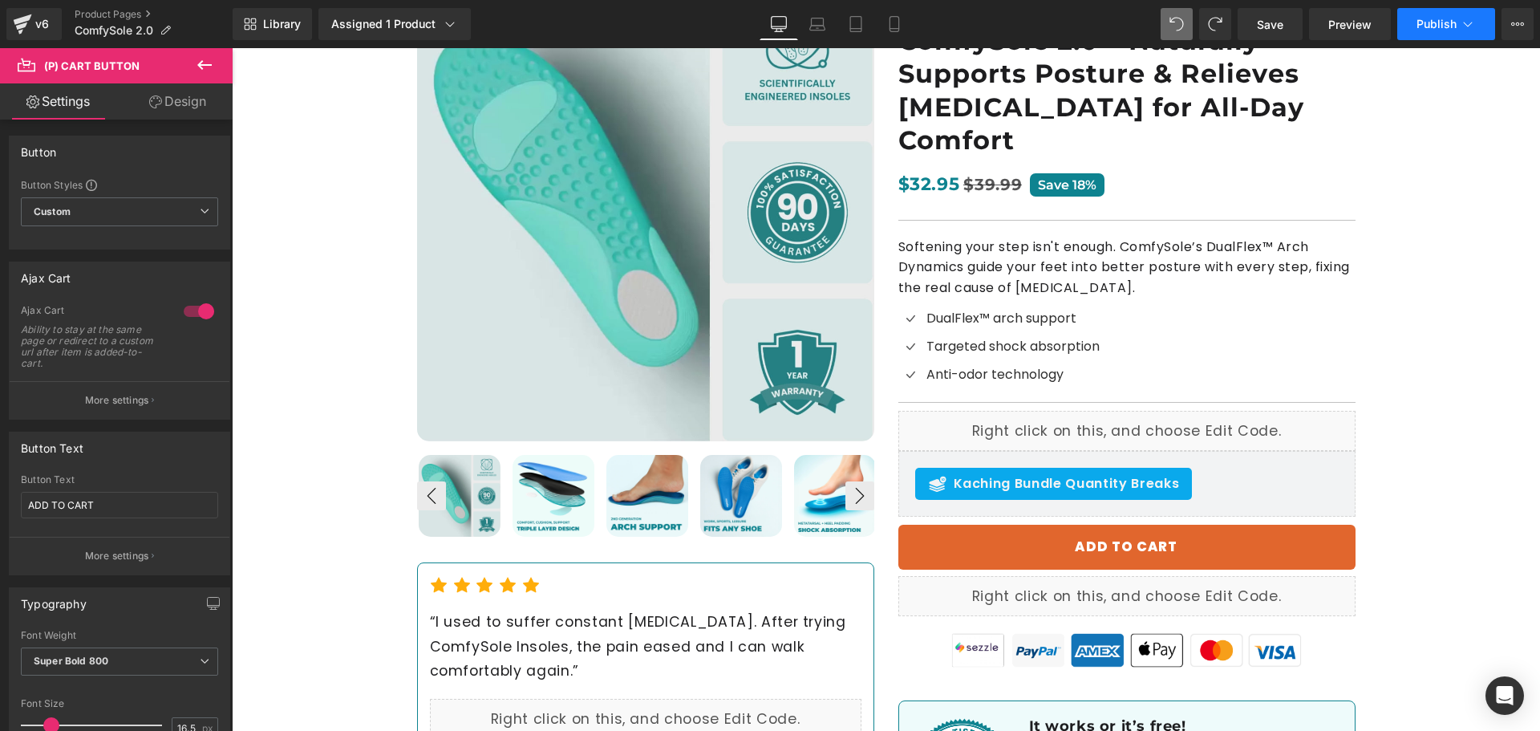
click at [1411, 25] on button "Publish" at bounding box center [1446, 24] width 98 height 32
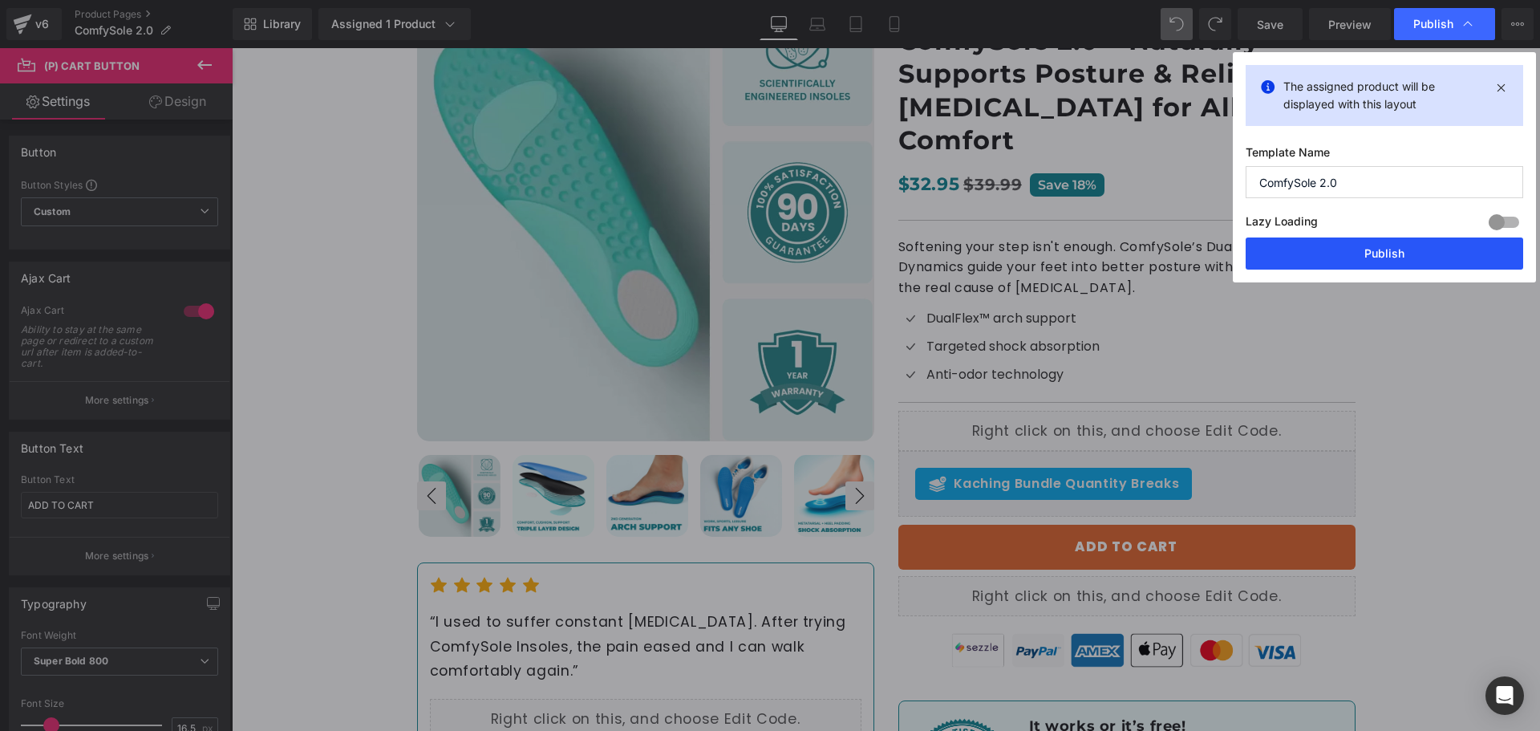
click at [1370, 253] on button "Publish" at bounding box center [1383, 253] width 277 height 32
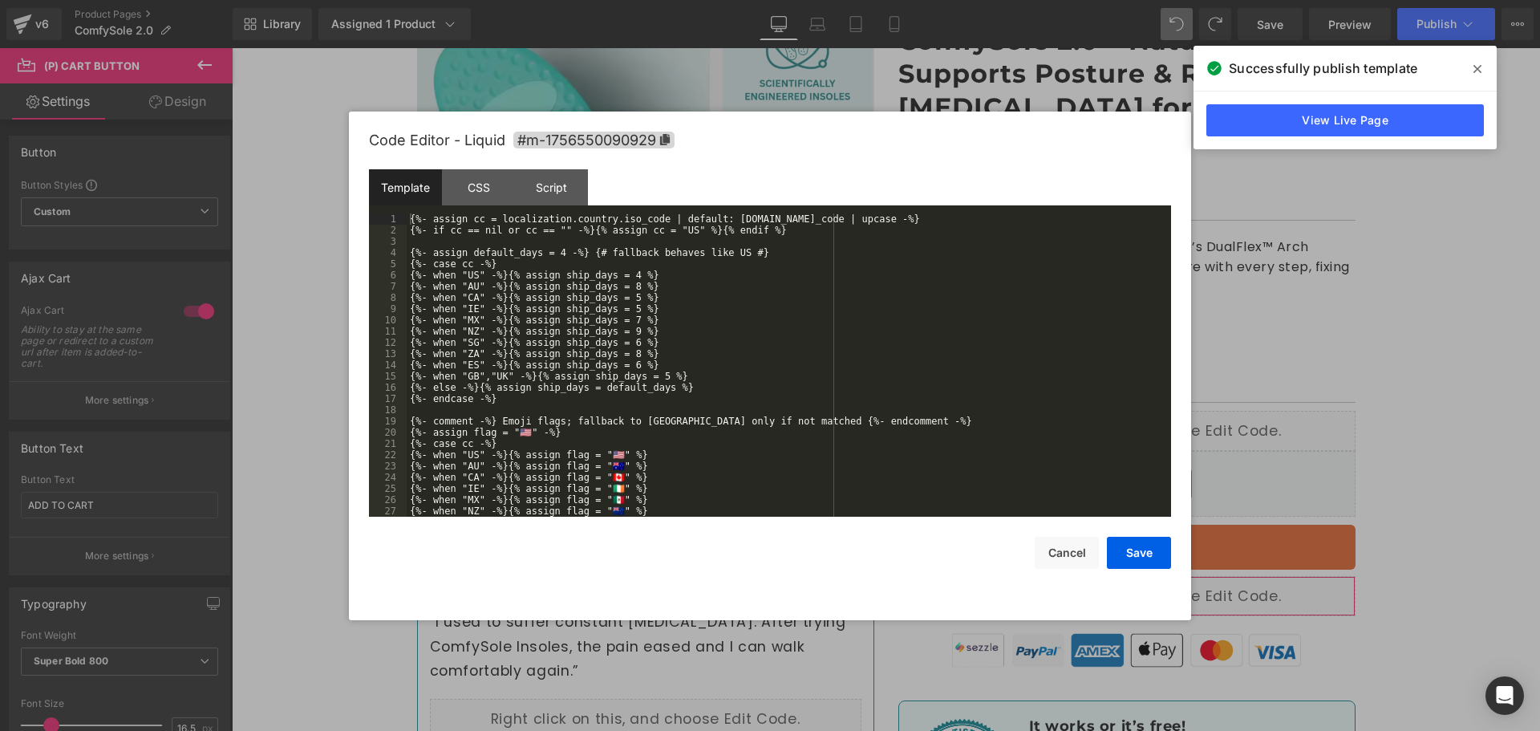
click at [941, 0] on div "(P) Cart Button You are previewing how the will restyle your page. You can not …" at bounding box center [770, 0] width 1540 height 0
click at [793, 472] on div "{%- assign cc = localization.country.iso_code | default: [DOMAIN_NAME]_code | u…" at bounding box center [786, 376] width 758 height 326
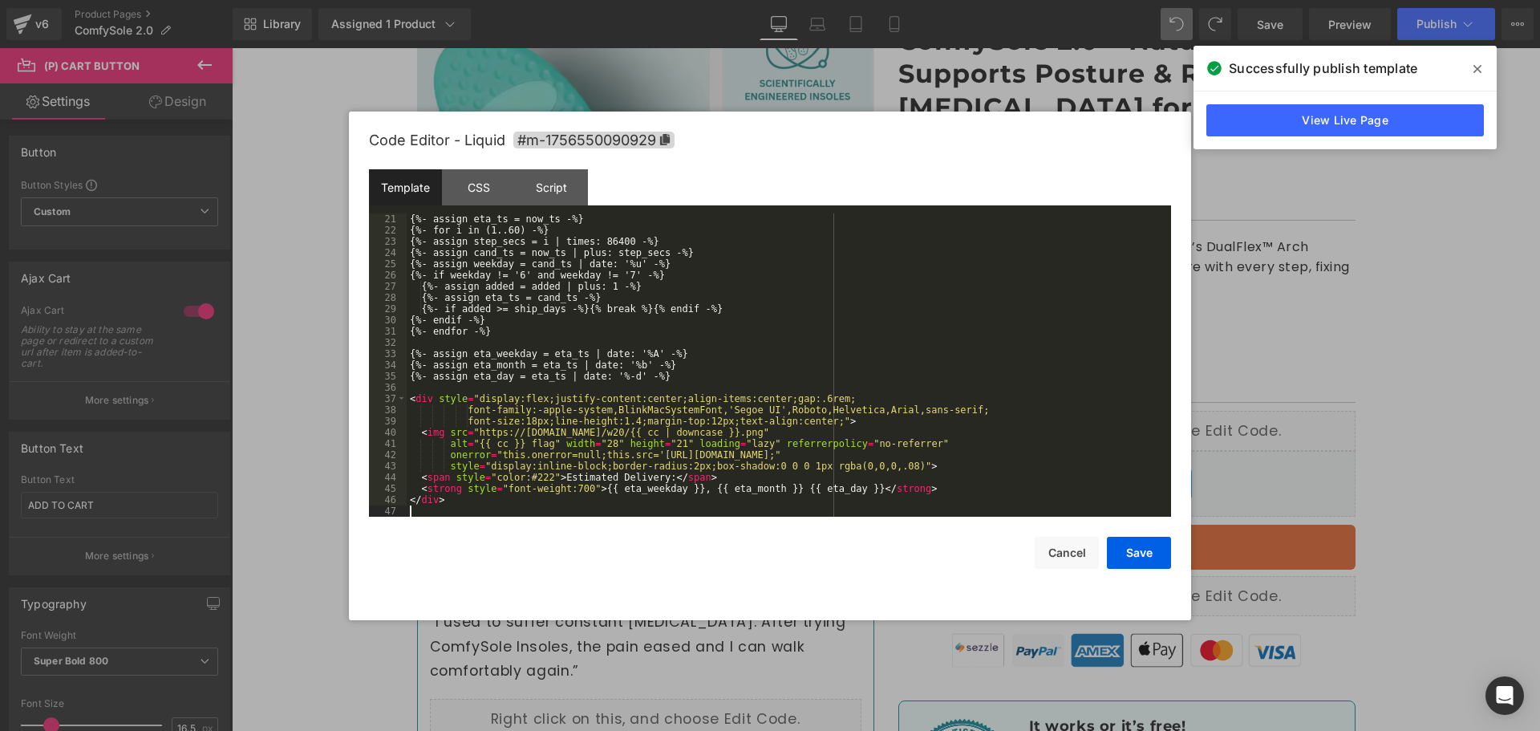
scroll to position [225, 0]
click at [1149, 557] on button "Save" at bounding box center [1139, 552] width 64 height 32
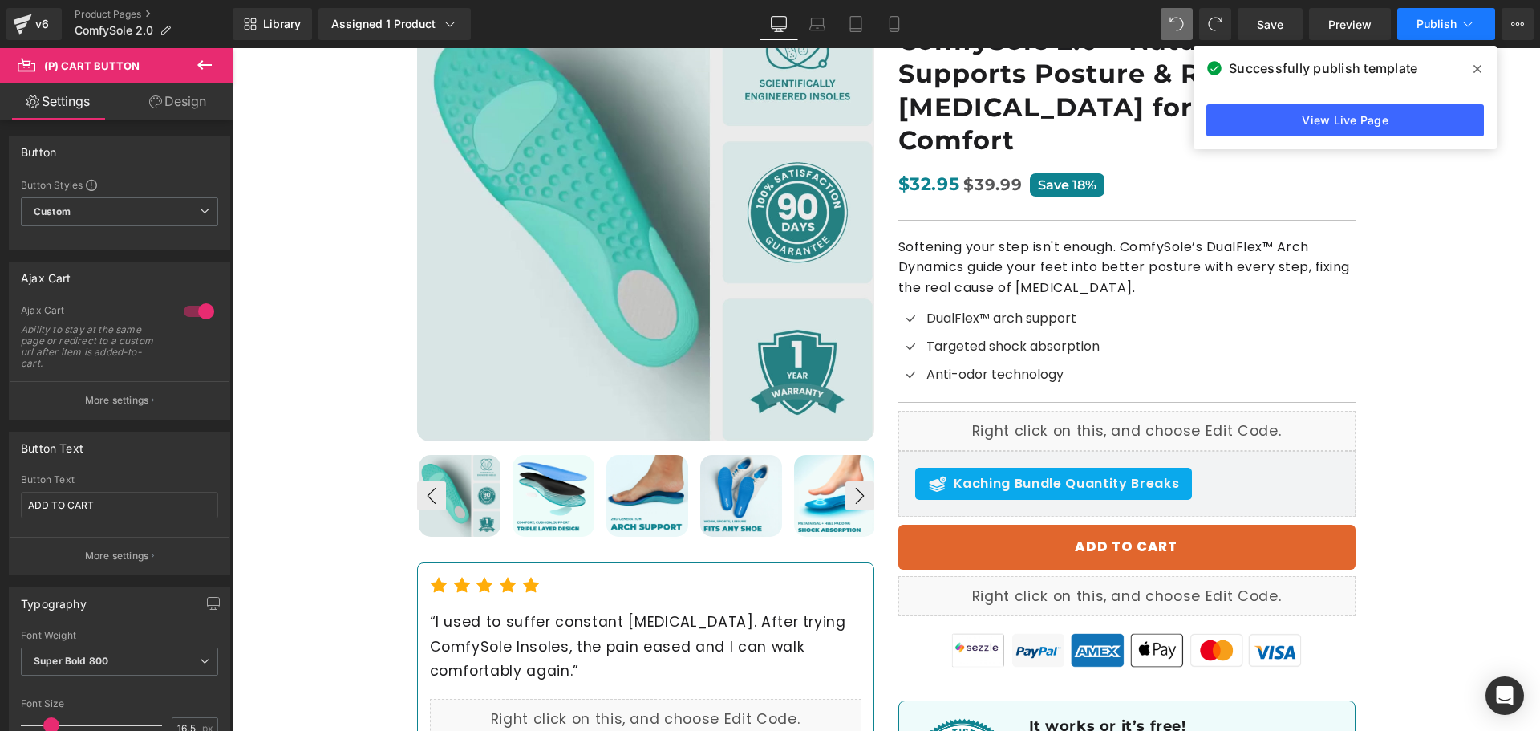
click at [1418, 36] on button "Publish" at bounding box center [1446, 24] width 98 height 32
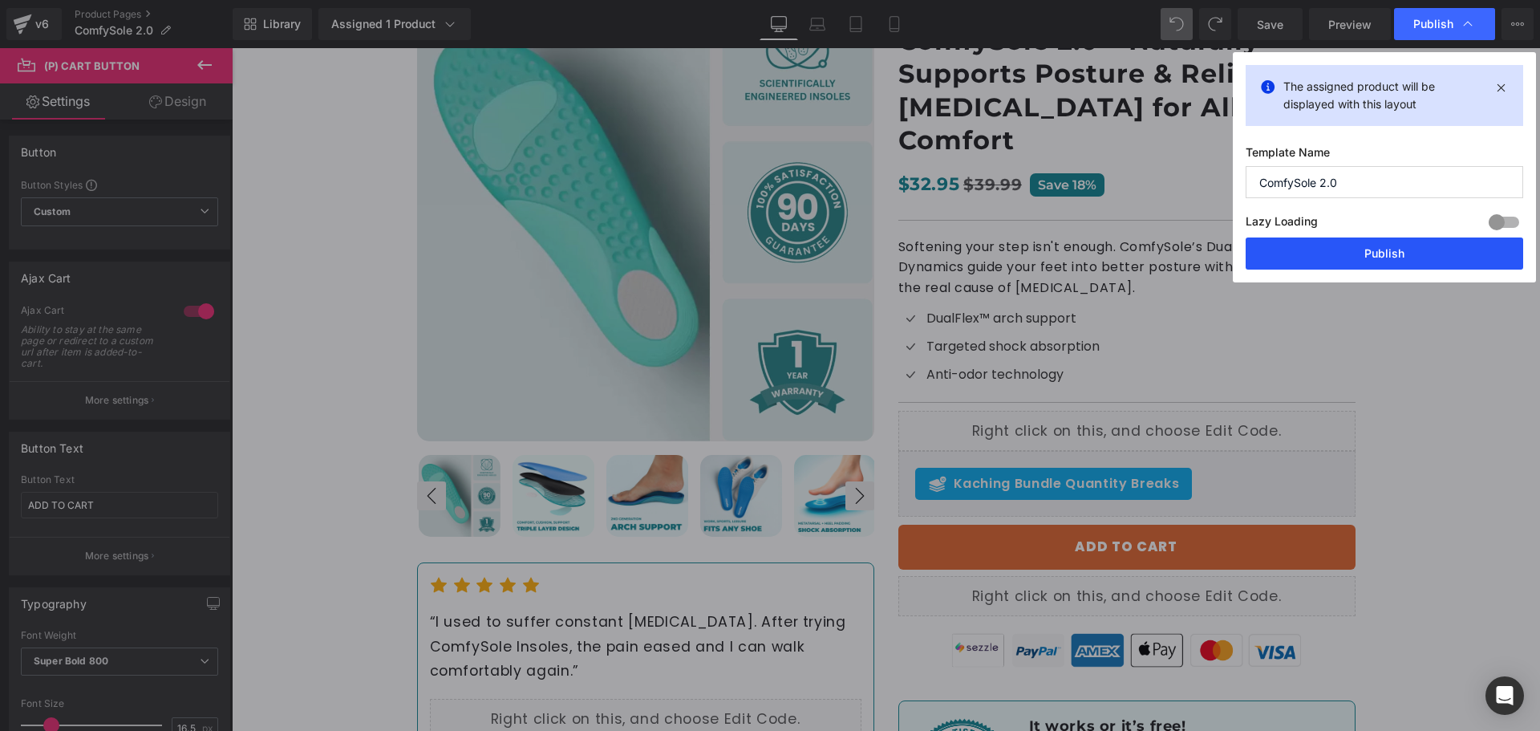
click at [1416, 254] on button "Publish" at bounding box center [1383, 253] width 277 height 32
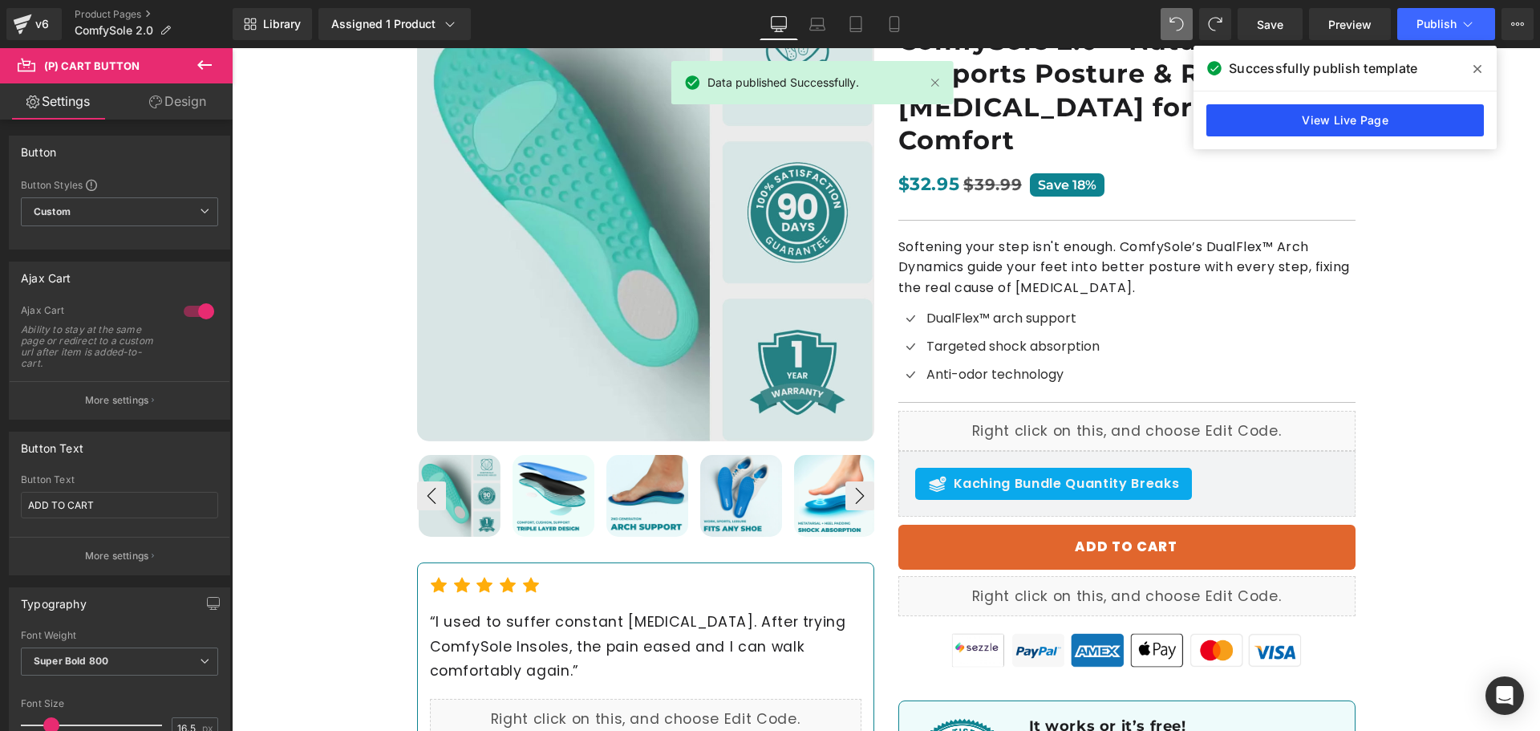
click at [1376, 125] on link "View Live Page" at bounding box center [1344, 120] width 277 height 32
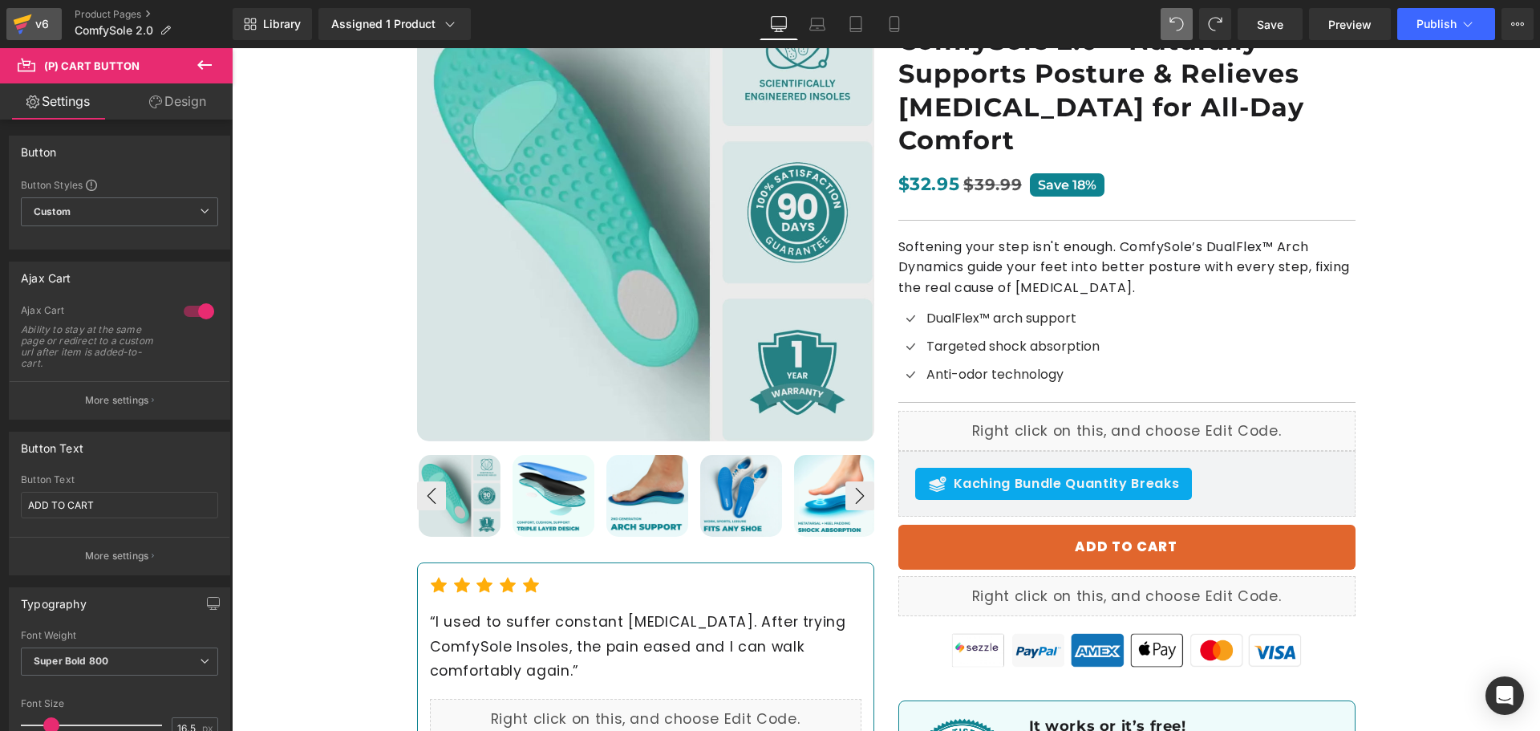
click at [22, 27] on icon at bounding box center [21, 25] width 11 height 7
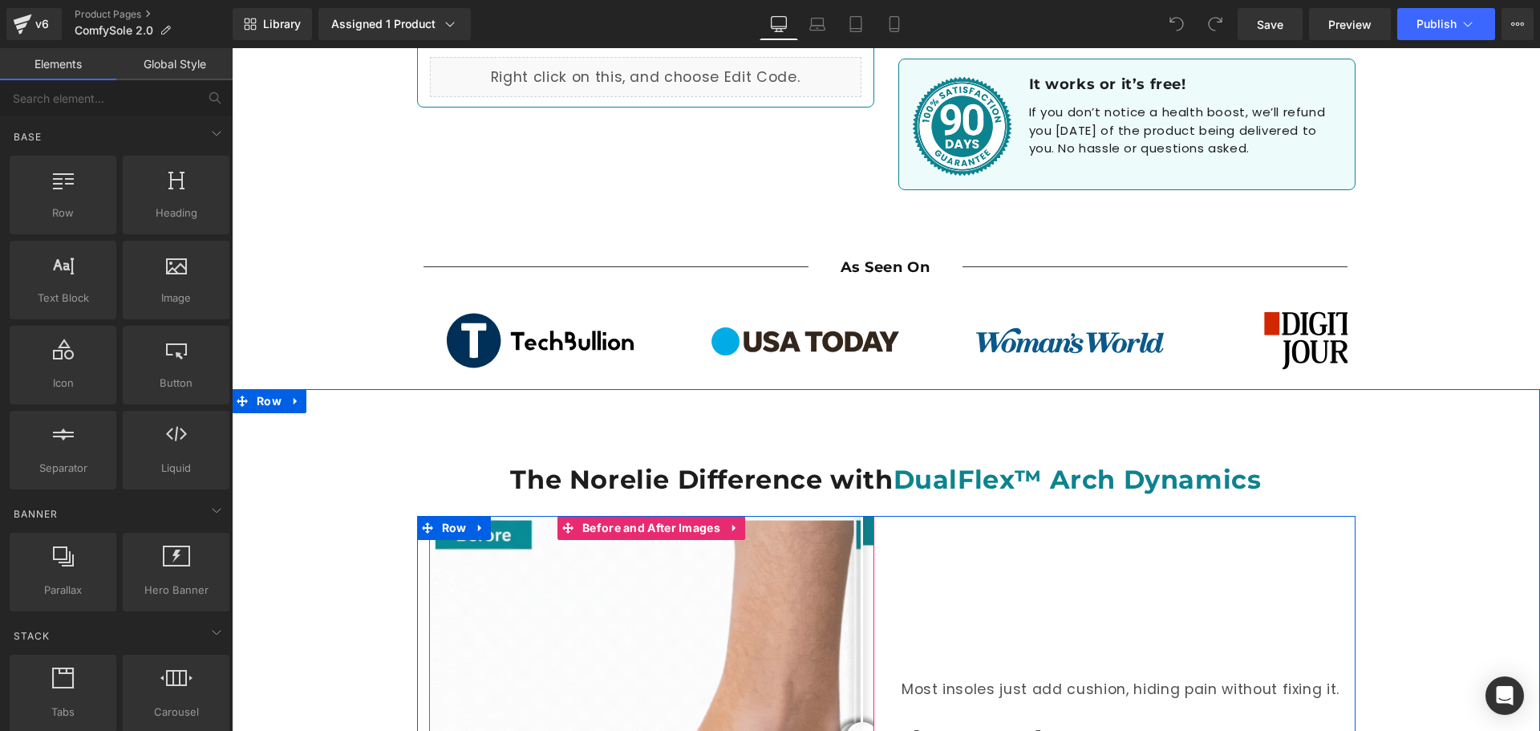
scroll to position [1203, 0]
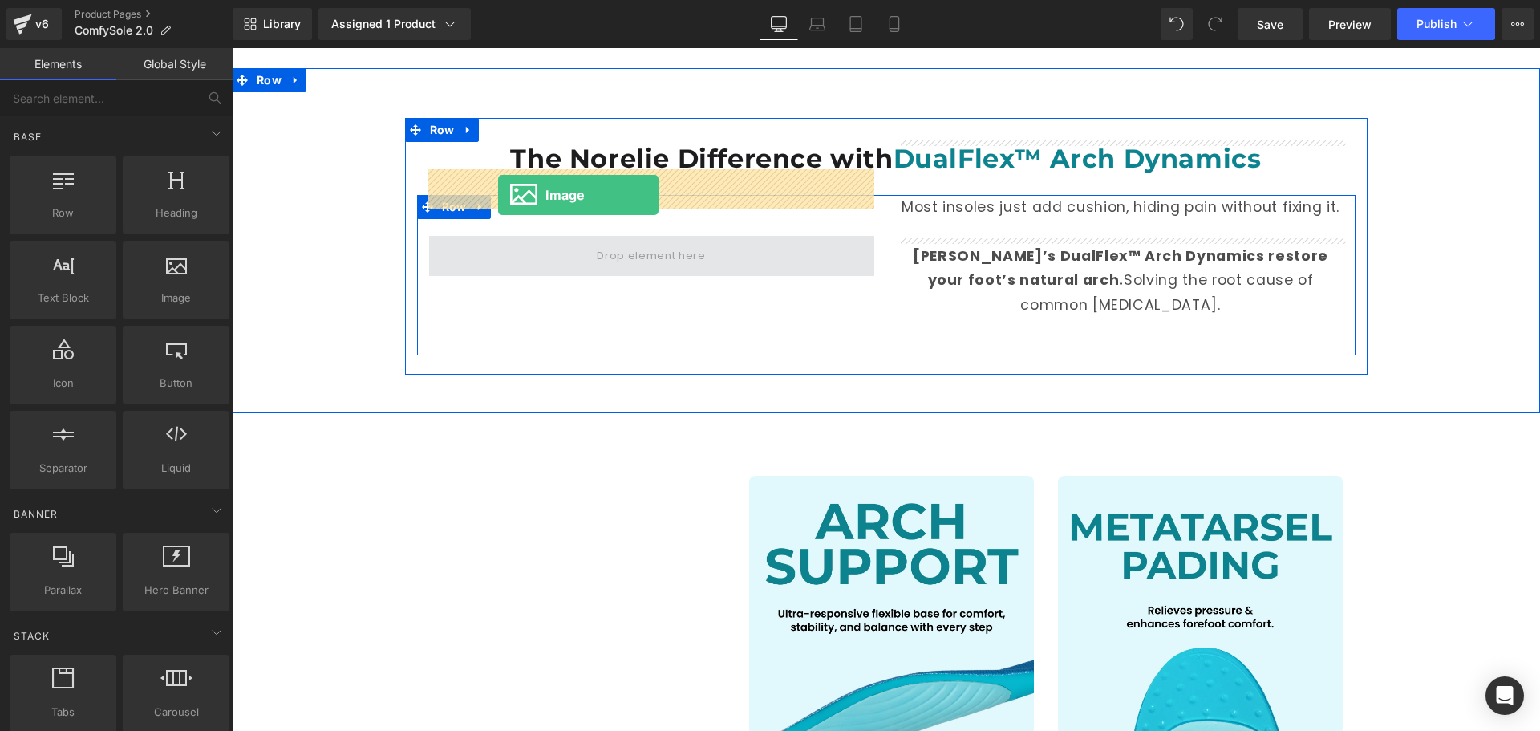
drag, startPoint x: 434, startPoint y: 356, endPoint x: 498, endPoint y: 195, distance: 173.5
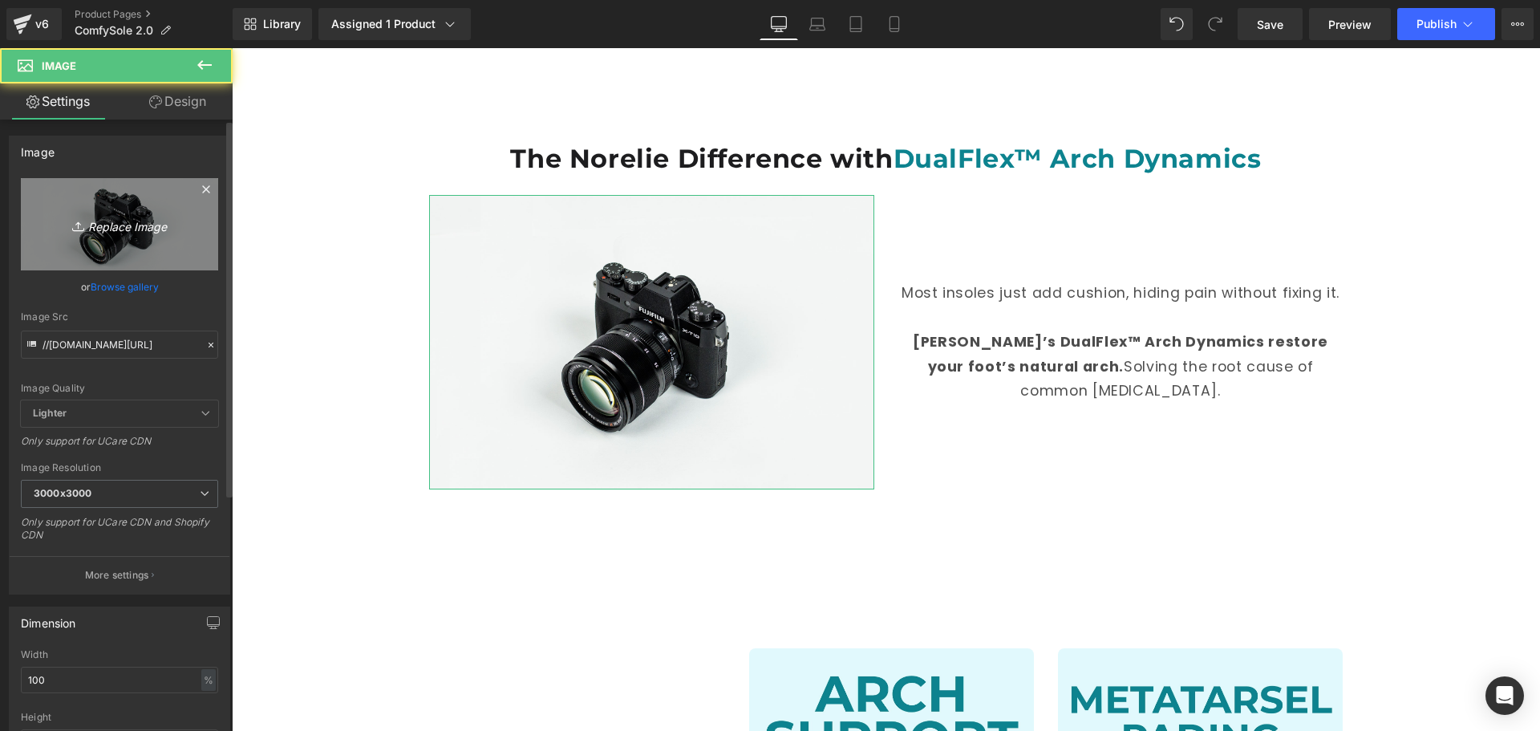
click at [88, 221] on icon "Replace Image" at bounding box center [119, 224] width 128 height 20
type input "C:\fakepath\Before After.gif"
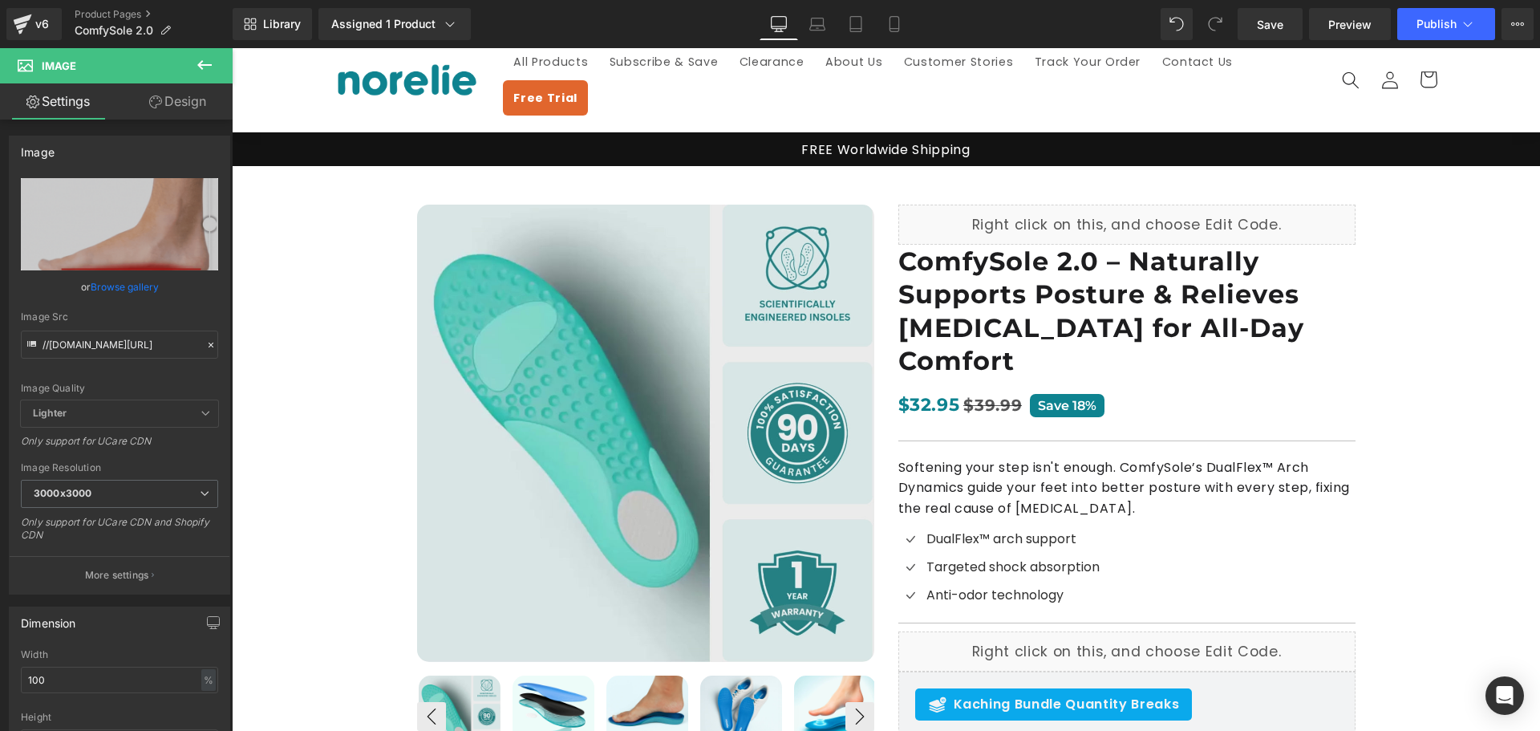
scroll to position [0, 0]
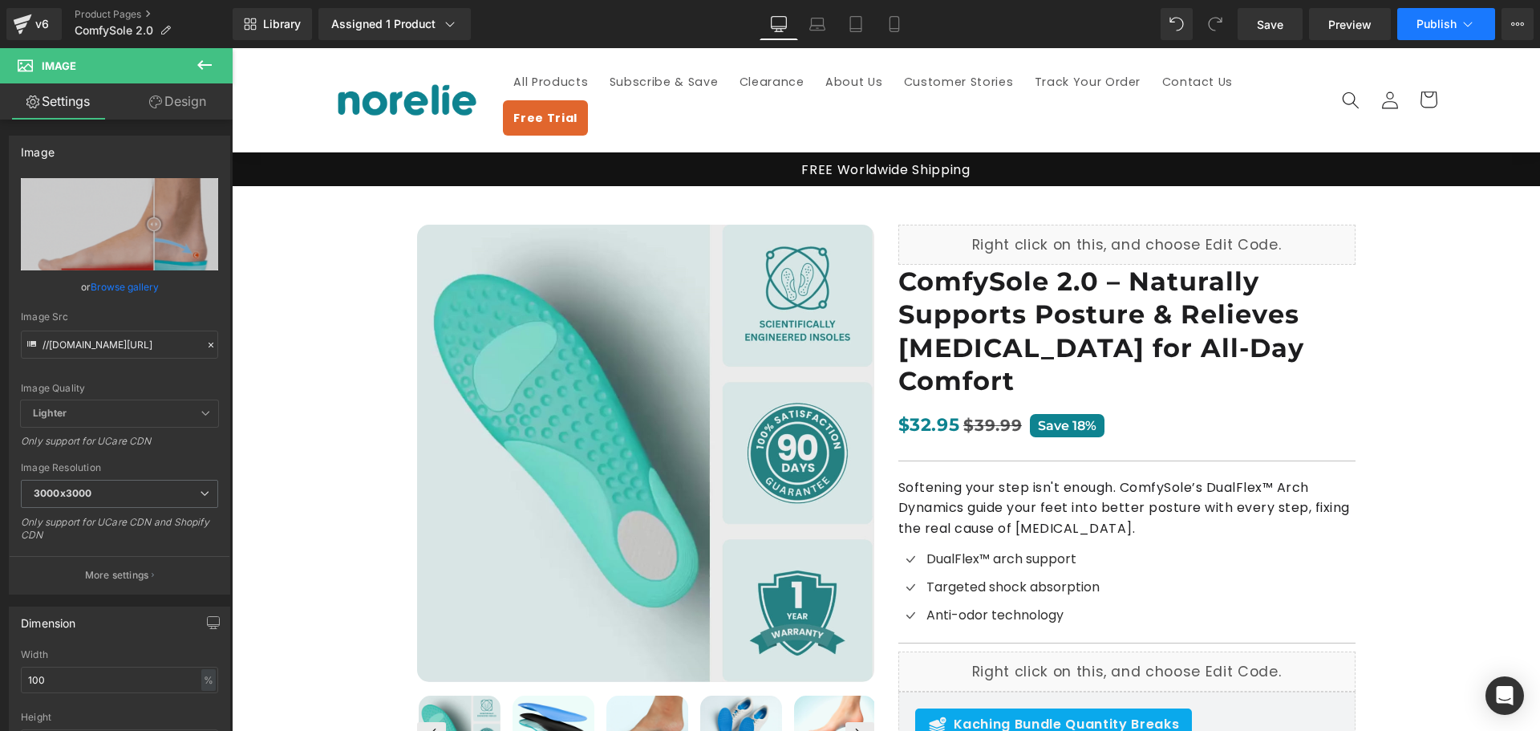
click at [1419, 29] on span "Publish" at bounding box center [1436, 24] width 40 height 13
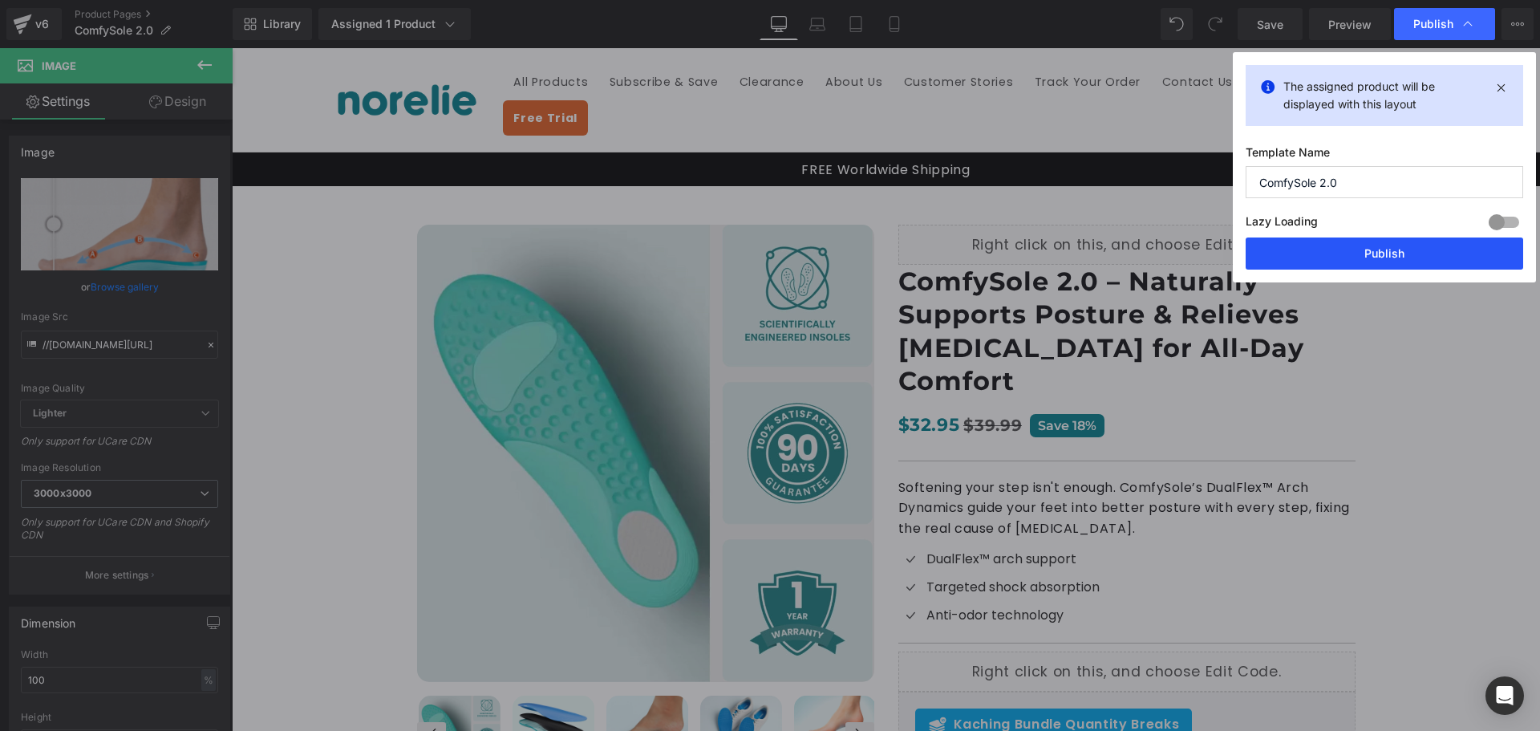
click at [1375, 250] on button "Publish" at bounding box center [1383, 253] width 277 height 32
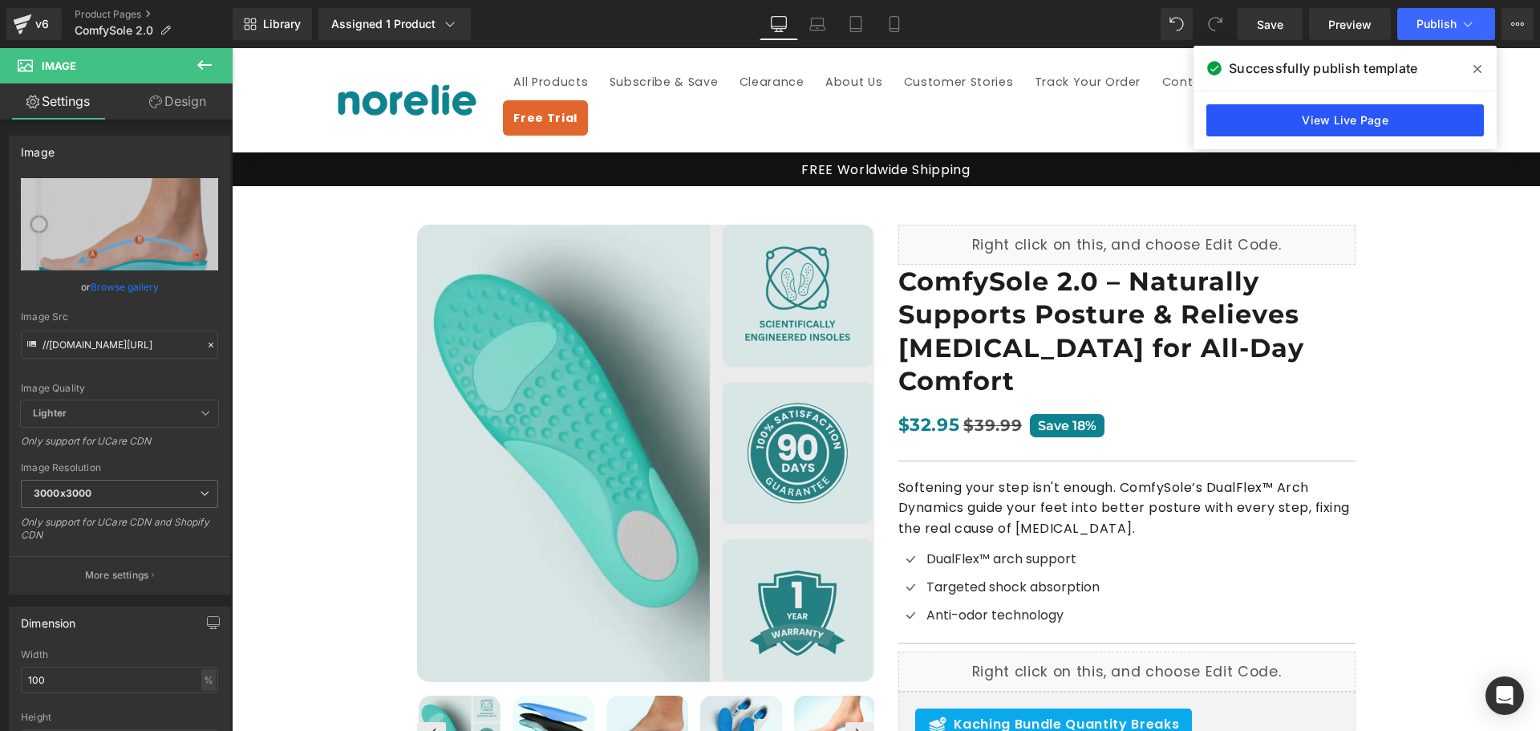
click at [1229, 127] on link "View Live Page" at bounding box center [1344, 120] width 277 height 32
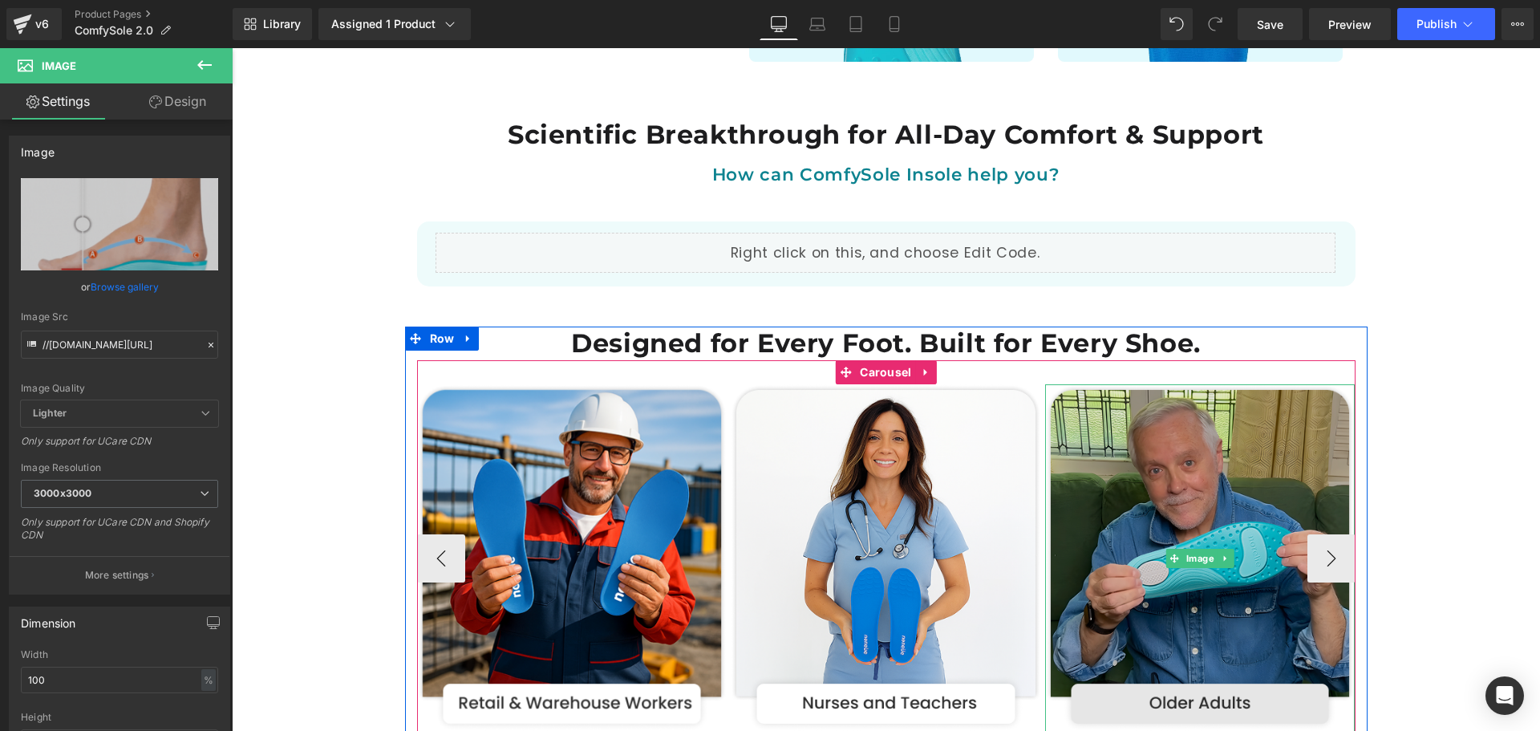
scroll to position [2646, 0]
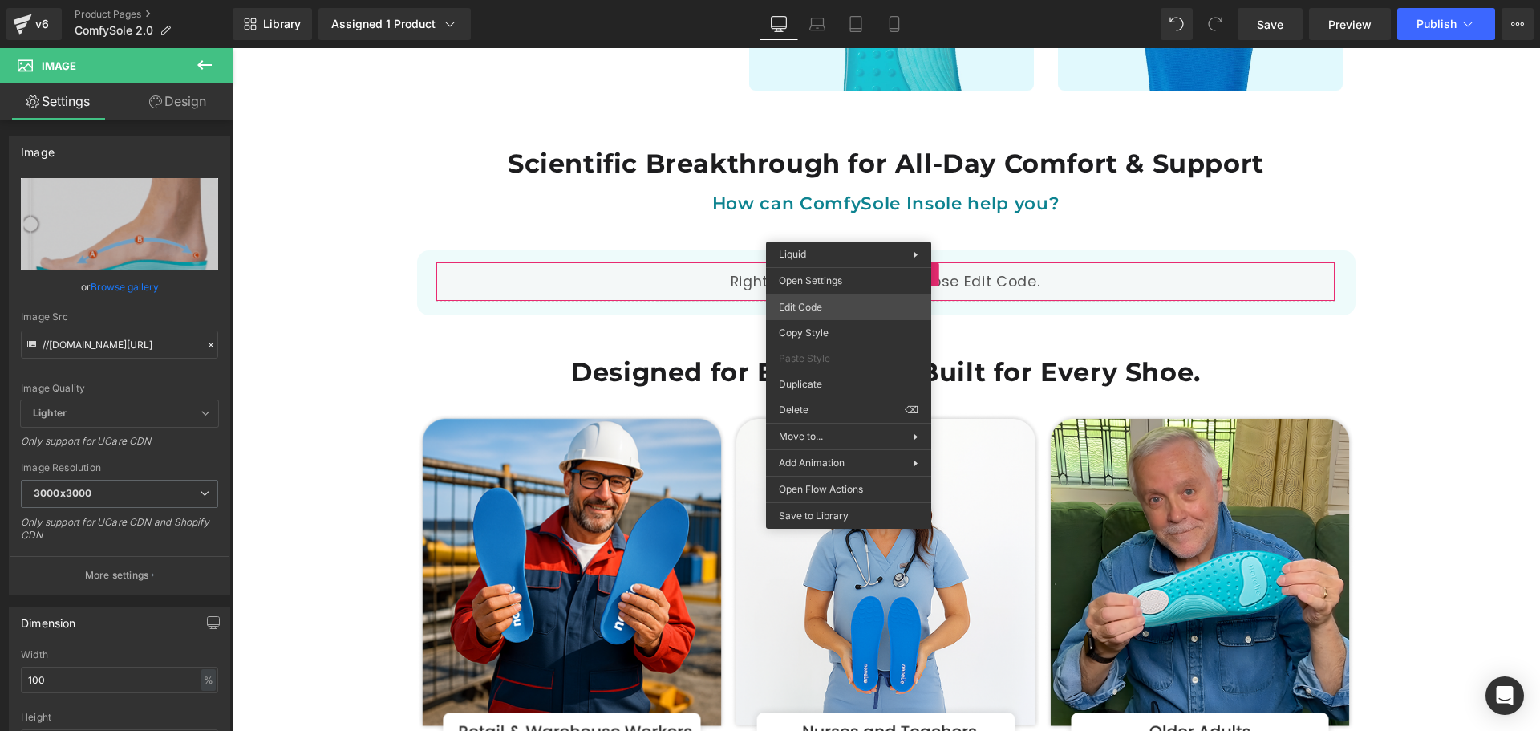
click at [844, 0] on div "Image You are previewing how the will restyle your page. You can not edit Eleme…" at bounding box center [770, 0] width 1540 height 0
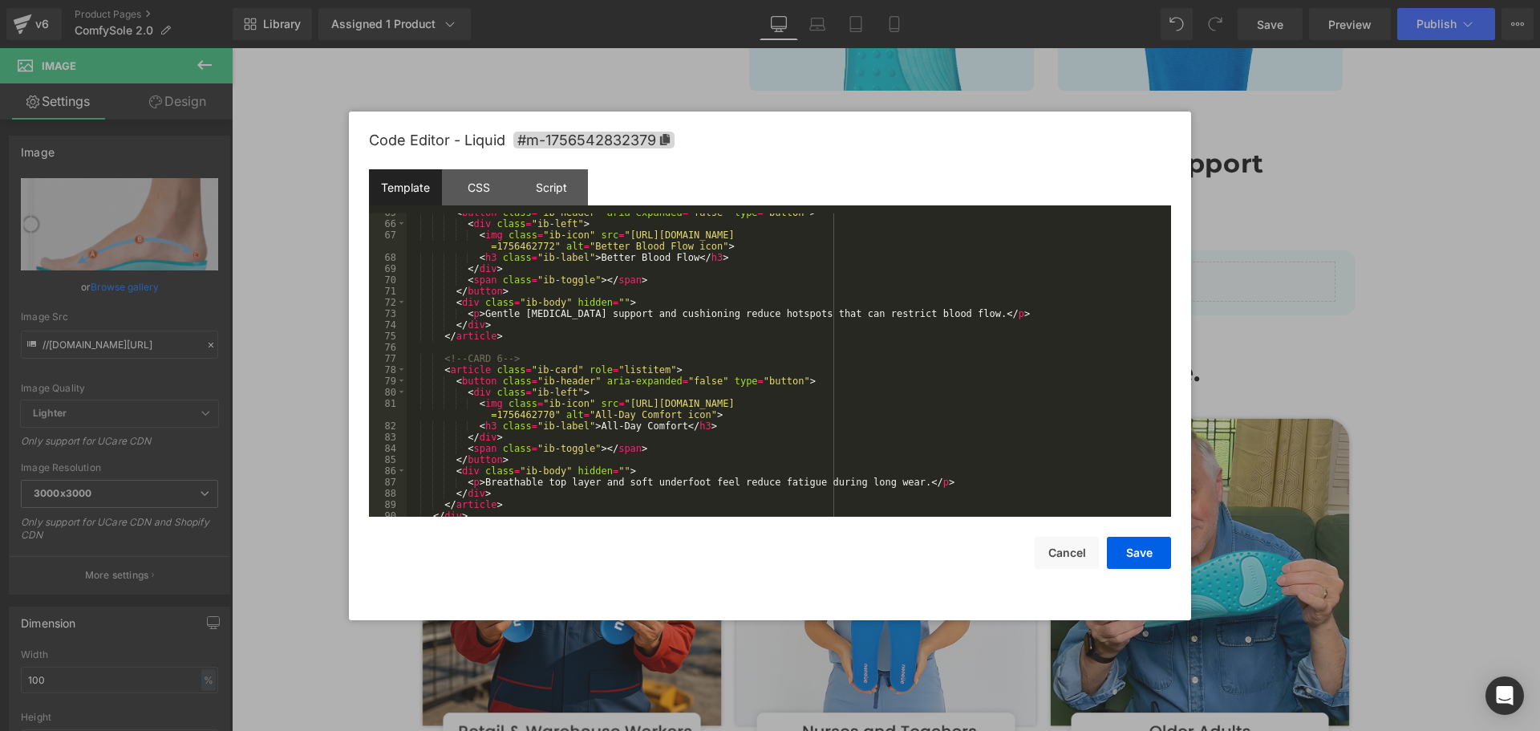
scroll to position [808, 0]
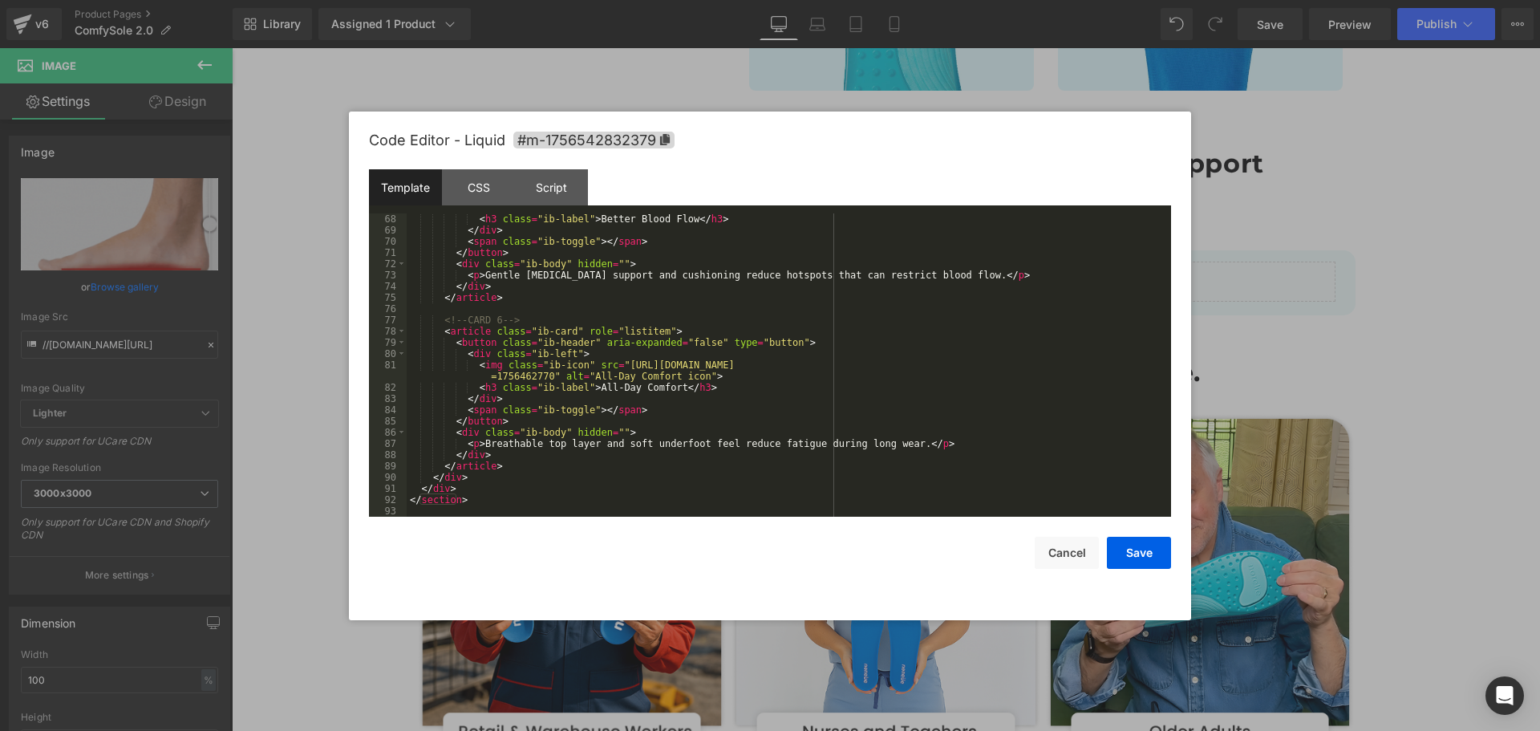
click at [490, 489] on div "< h3 class = "ib-label" > Better Blood Flow </ h3 > </ div > < span class = "ib…" at bounding box center [786, 376] width 758 height 326
click at [513, 505] on div "< h3 class = "ib-label" > Better Blood Flow </ h3 > </ div > < span class = "ib…" at bounding box center [786, 376] width 758 height 326
click at [480, 203] on div "CSS" at bounding box center [478, 187] width 73 height 36
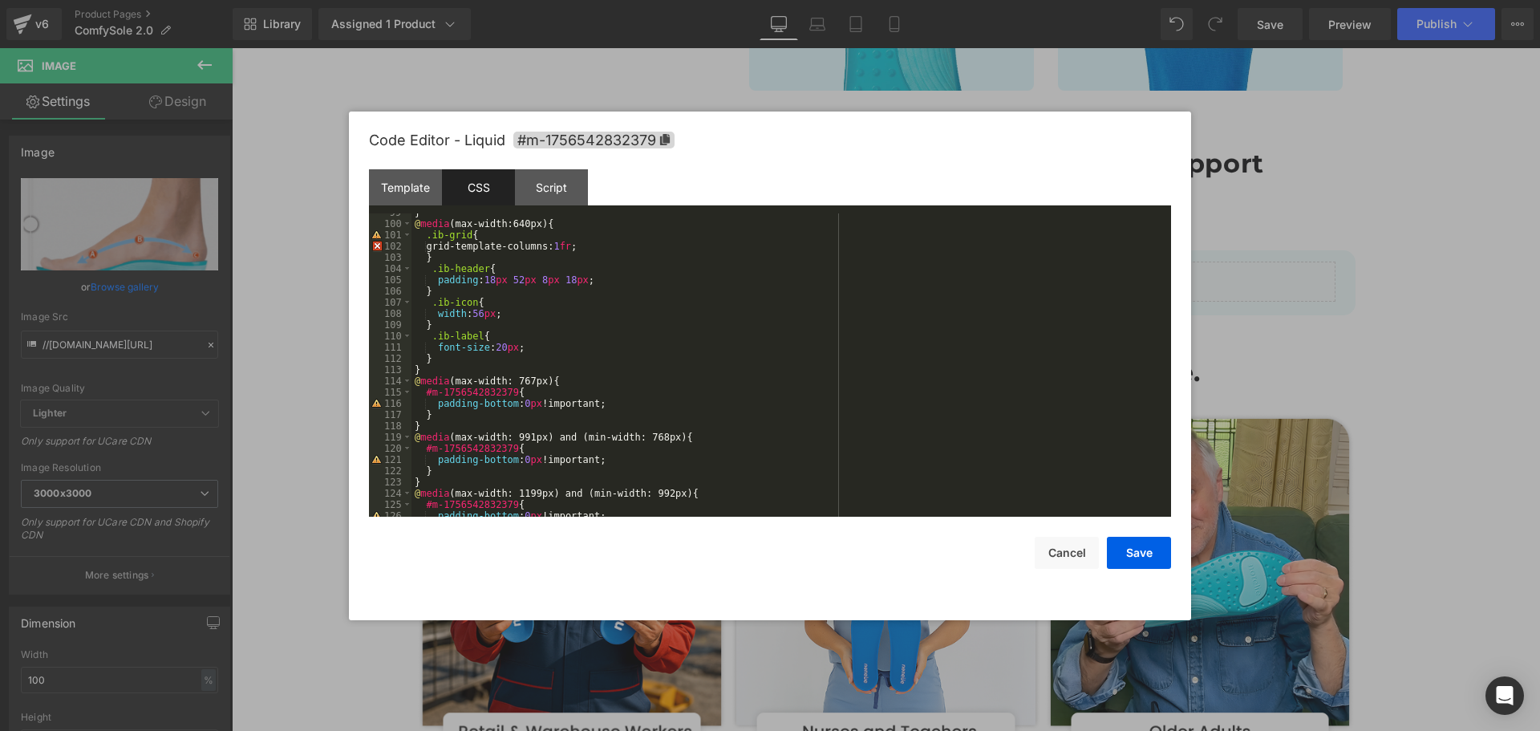
scroll to position [1257, 0]
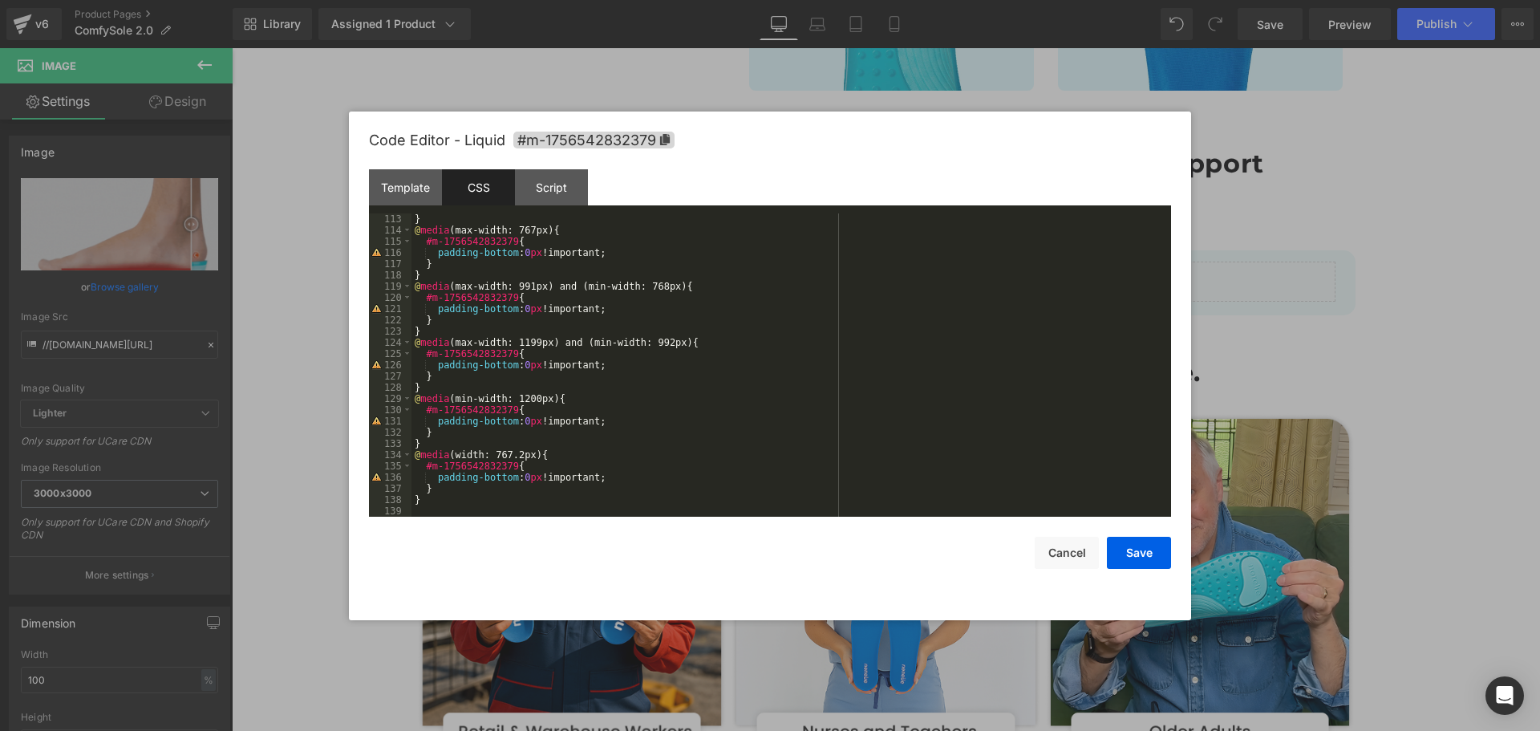
click at [502, 503] on div "} @ media (max-width: 767px) { #m-1756542832379 { padding-bottom : 0 px !import…" at bounding box center [787, 376] width 753 height 326
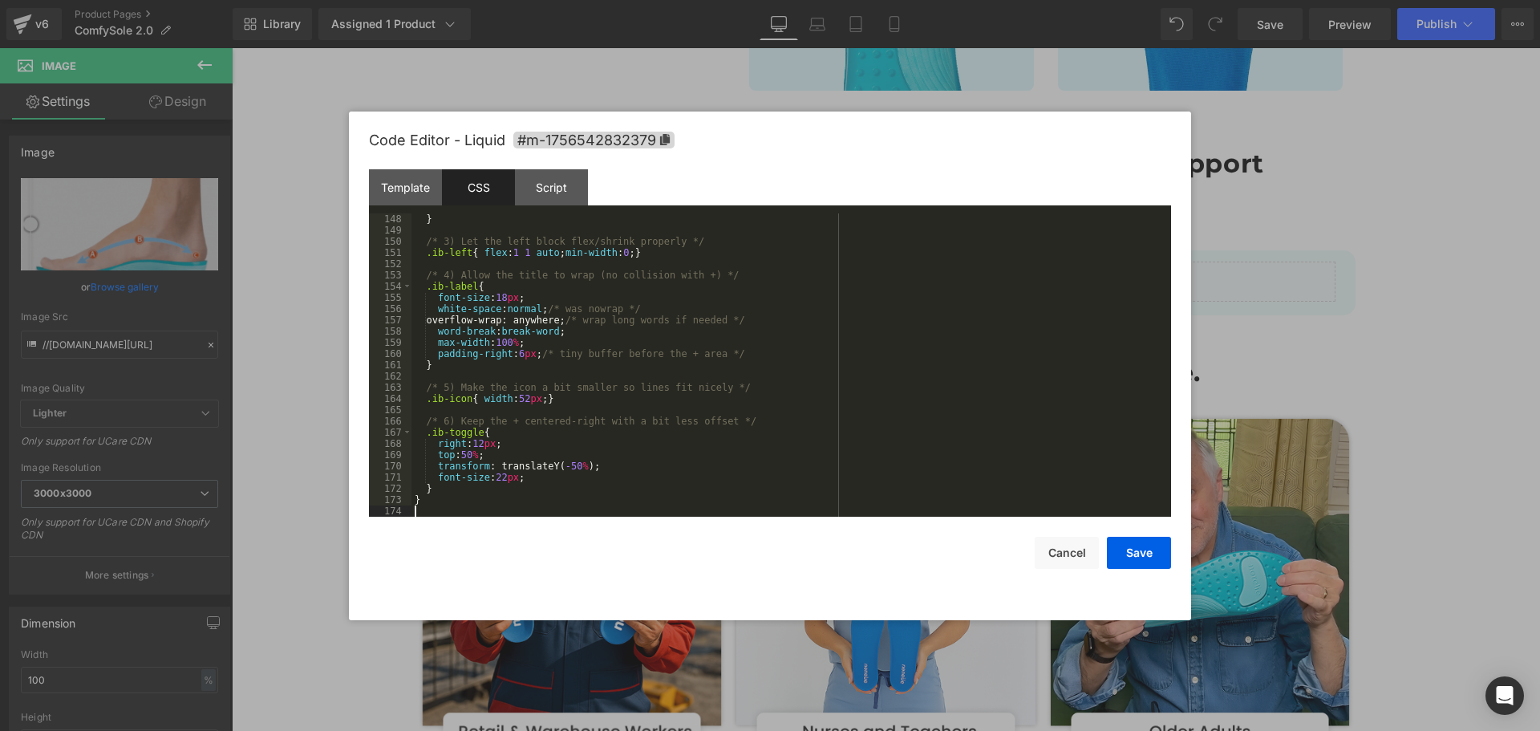
scroll to position [1650, 0]
click at [1147, 555] on button "Save" at bounding box center [1139, 552] width 64 height 32
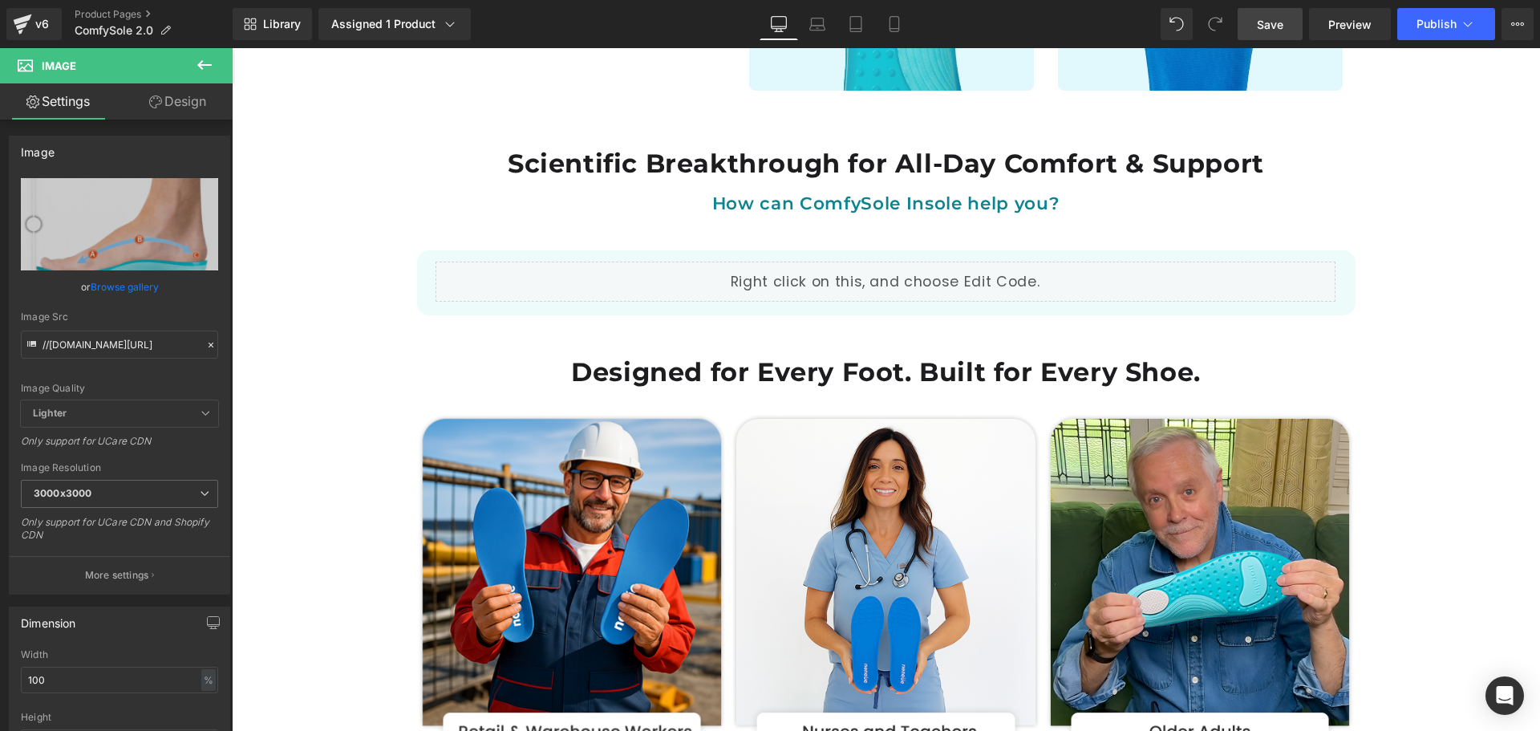
click at [1289, 20] on link "Save" at bounding box center [1269, 24] width 65 height 32
click at [1407, 24] on button "Publish" at bounding box center [1446, 24] width 98 height 32
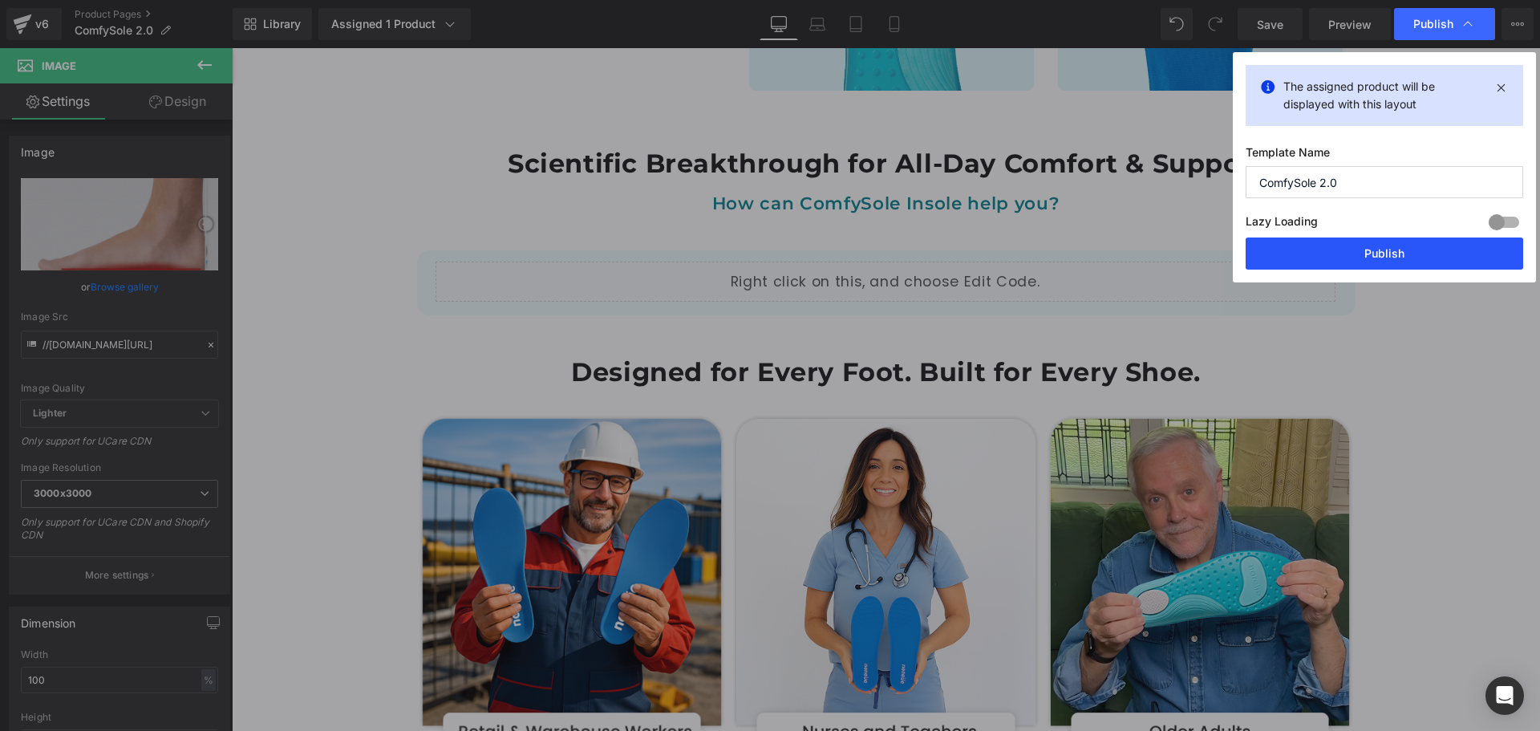
click at [1408, 250] on button "Publish" at bounding box center [1383, 253] width 277 height 32
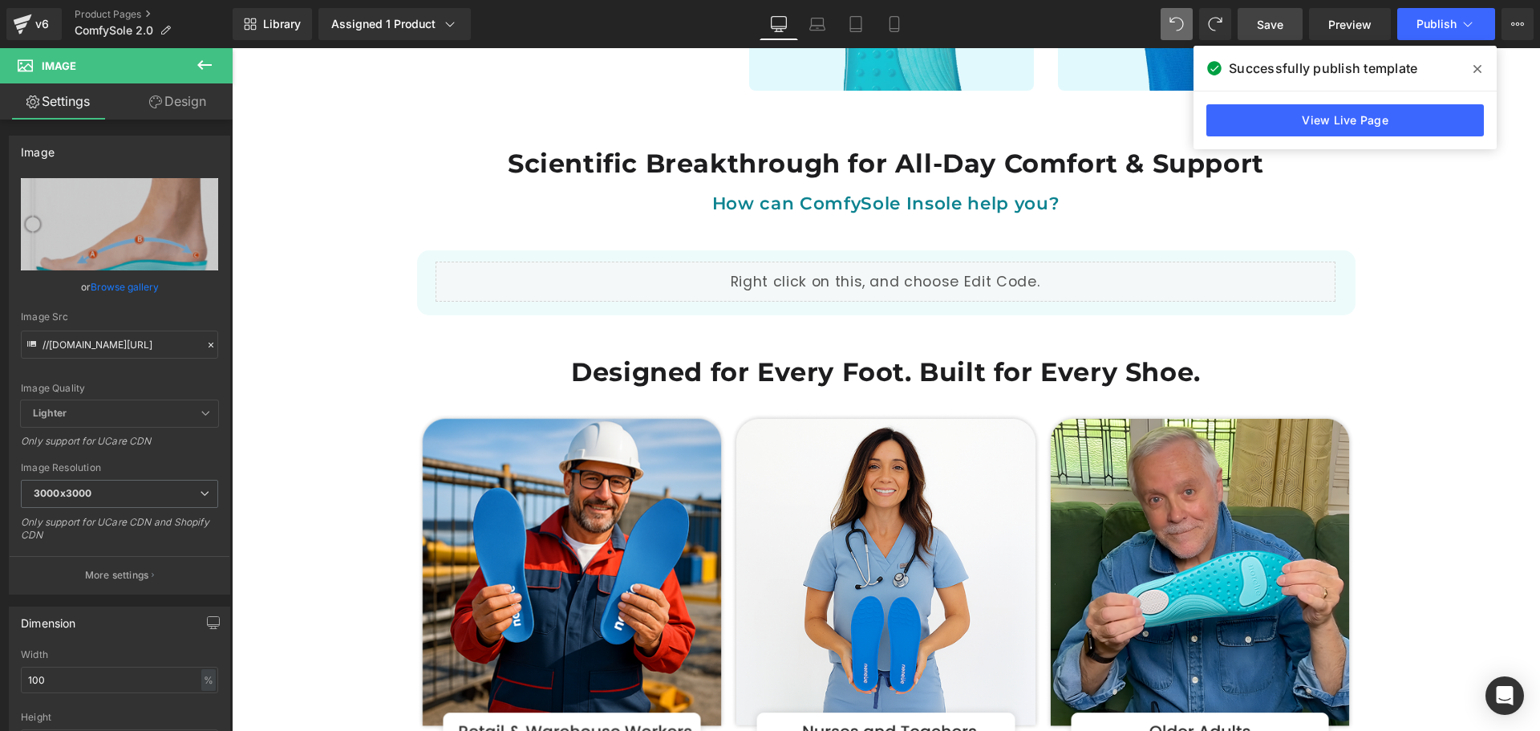
click at [1290, 26] on link "Save" at bounding box center [1269, 24] width 65 height 32
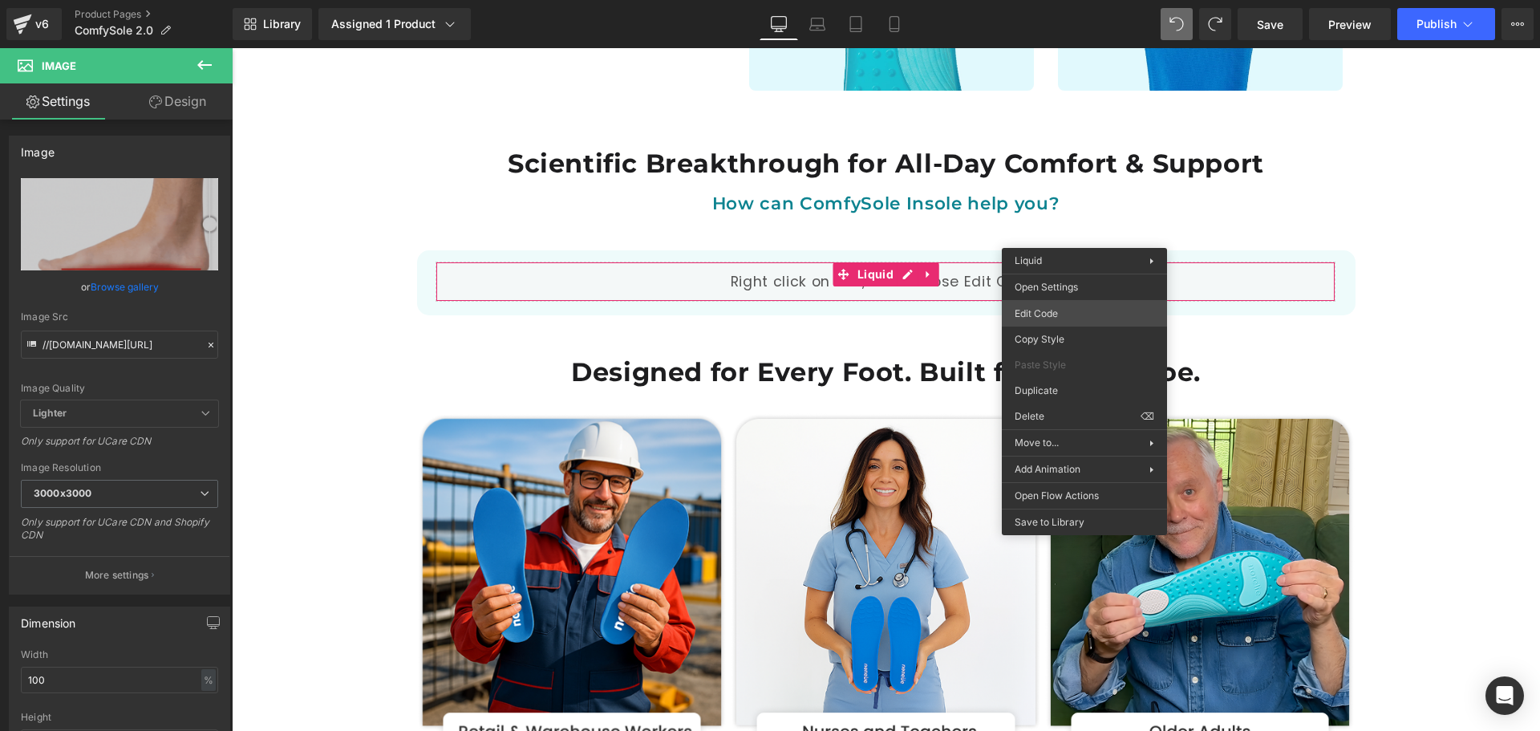
click at [1041, 0] on div "Image You are previewing how the will restyle your page. You can not edit Eleme…" at bounding box center [770, 0] width 1540 height 0
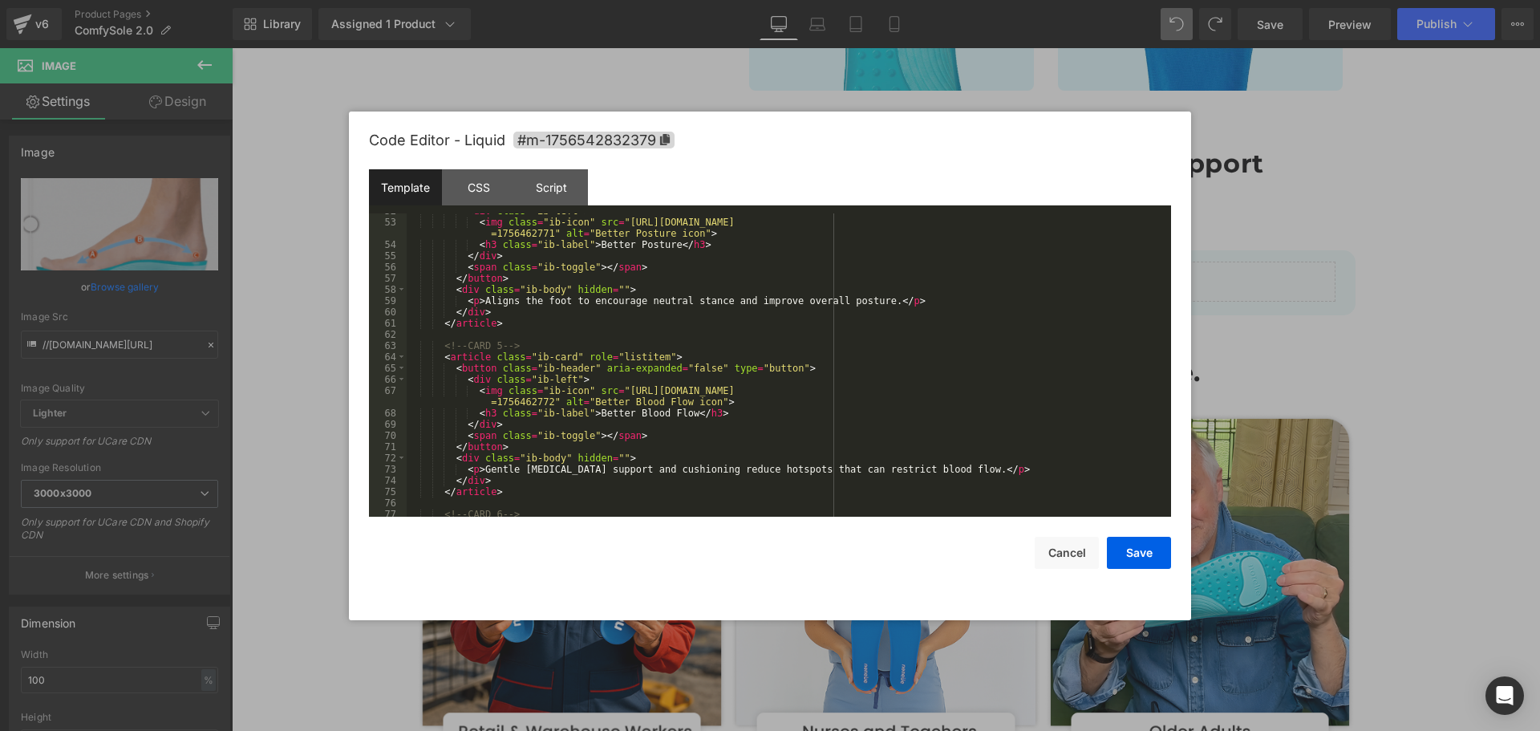
scroll to position [770, 0]
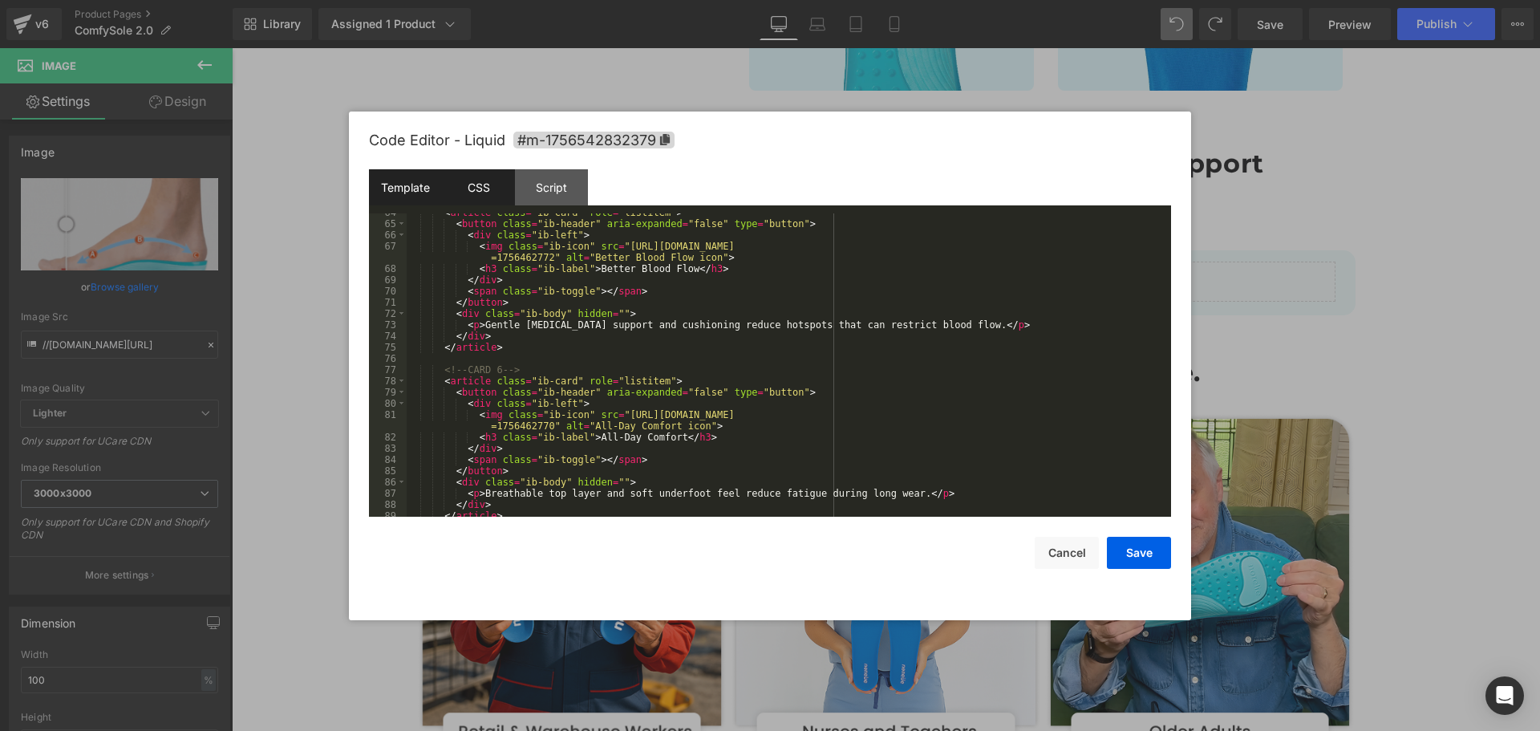
click at [495, 196] on div "CSS" at bounding box center [478, 187] width 73 height 36
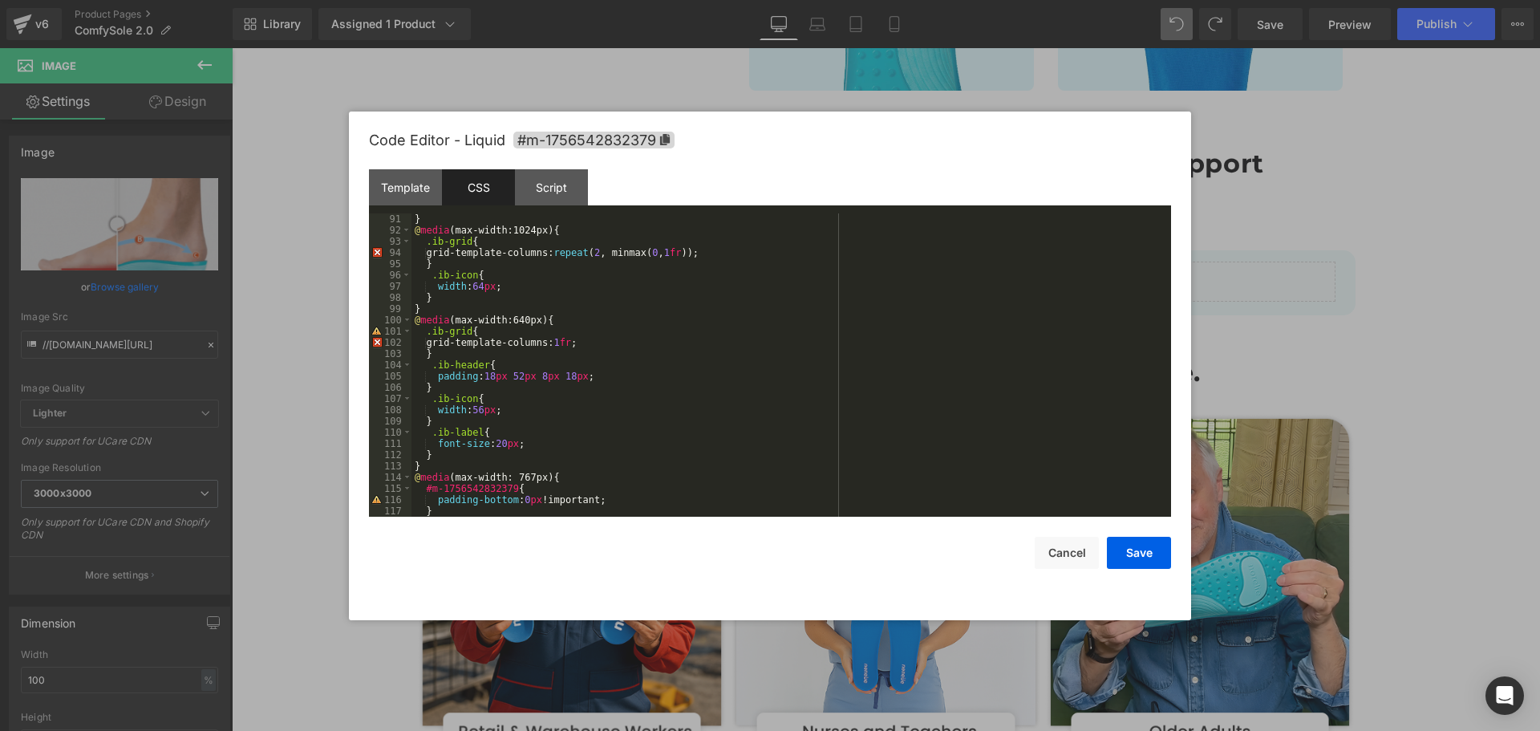
scroll to position [1257, 0]
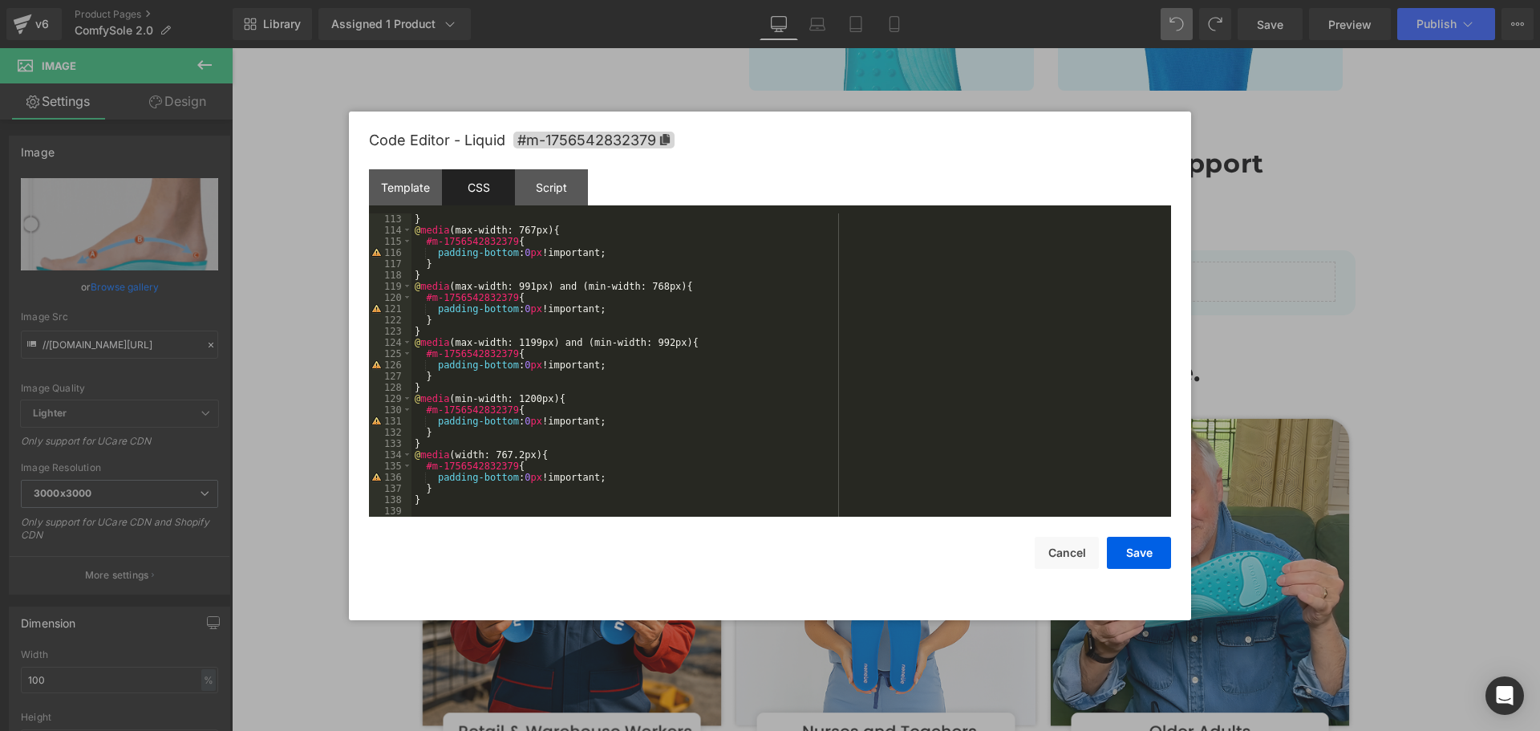
click at [443, 500] on div "} @ media (max-width: 767px) { #m-1756542832379 { padding-bottom : 0 px !import…" at bounding box center [787, 376] width 753 height 326
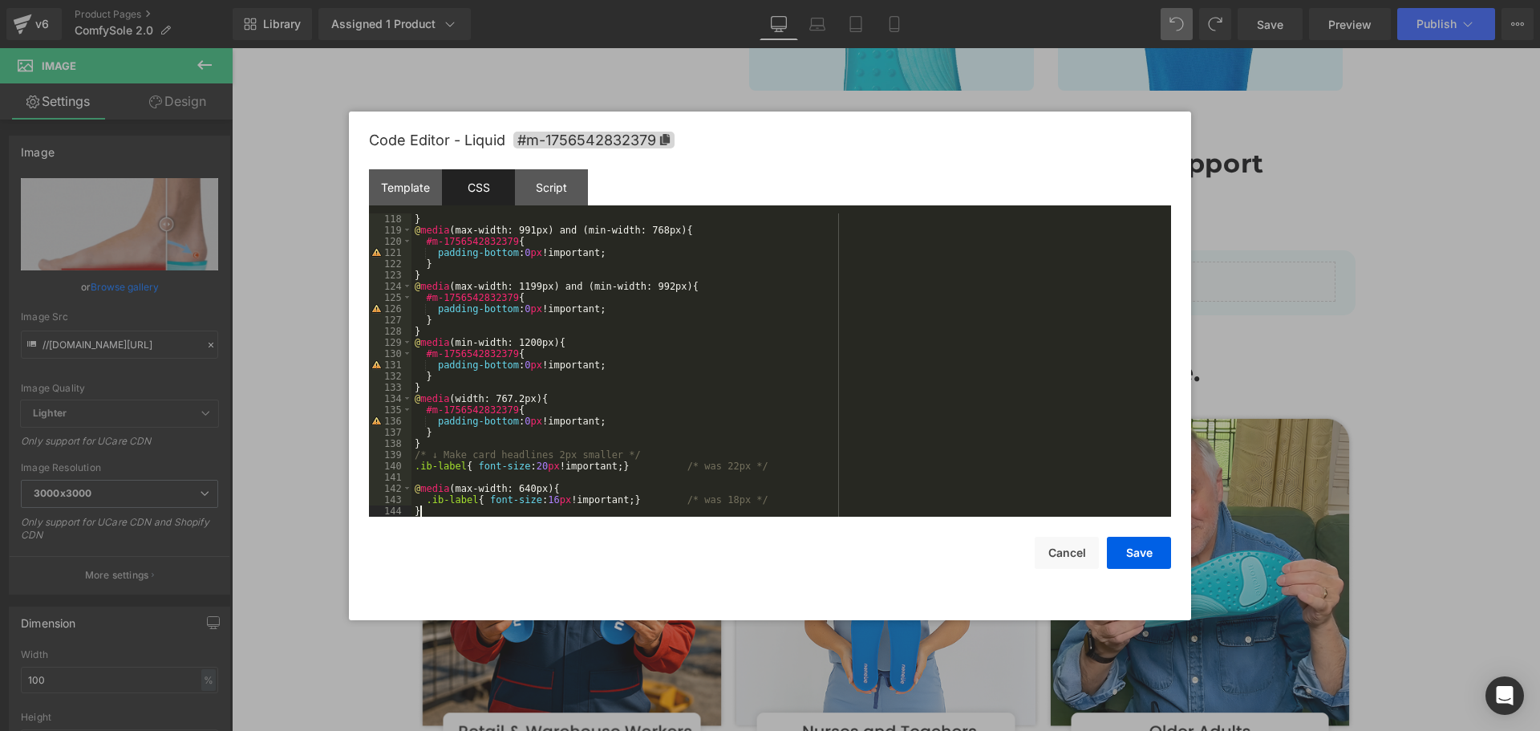
scroll to position [1314, 0]
click at [1121, 557] on button "Save" at bounding box center [1139, 552] width 64 height 32
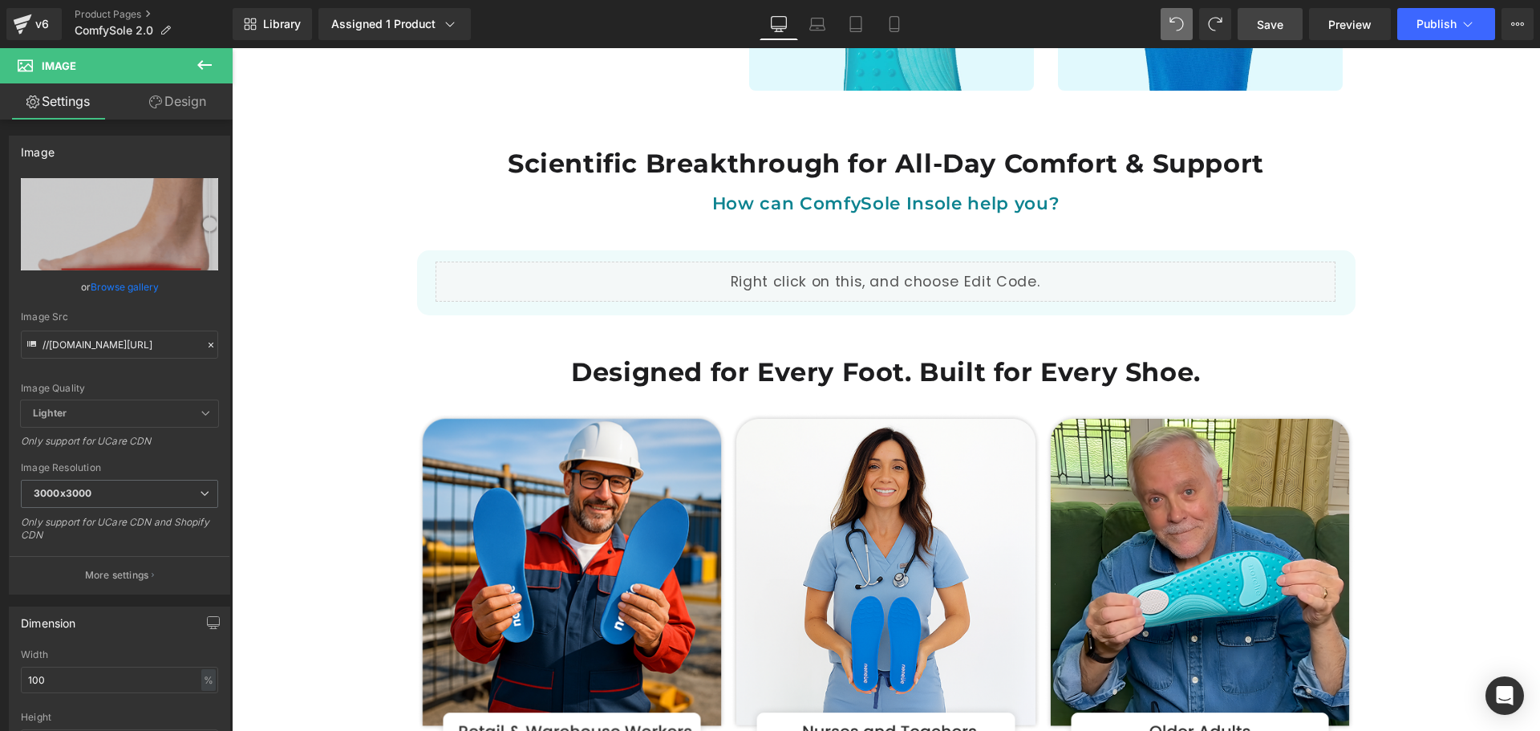
click at [1261, 22] on span "Save" at bounding box center [1270, 24] width 26 height 17
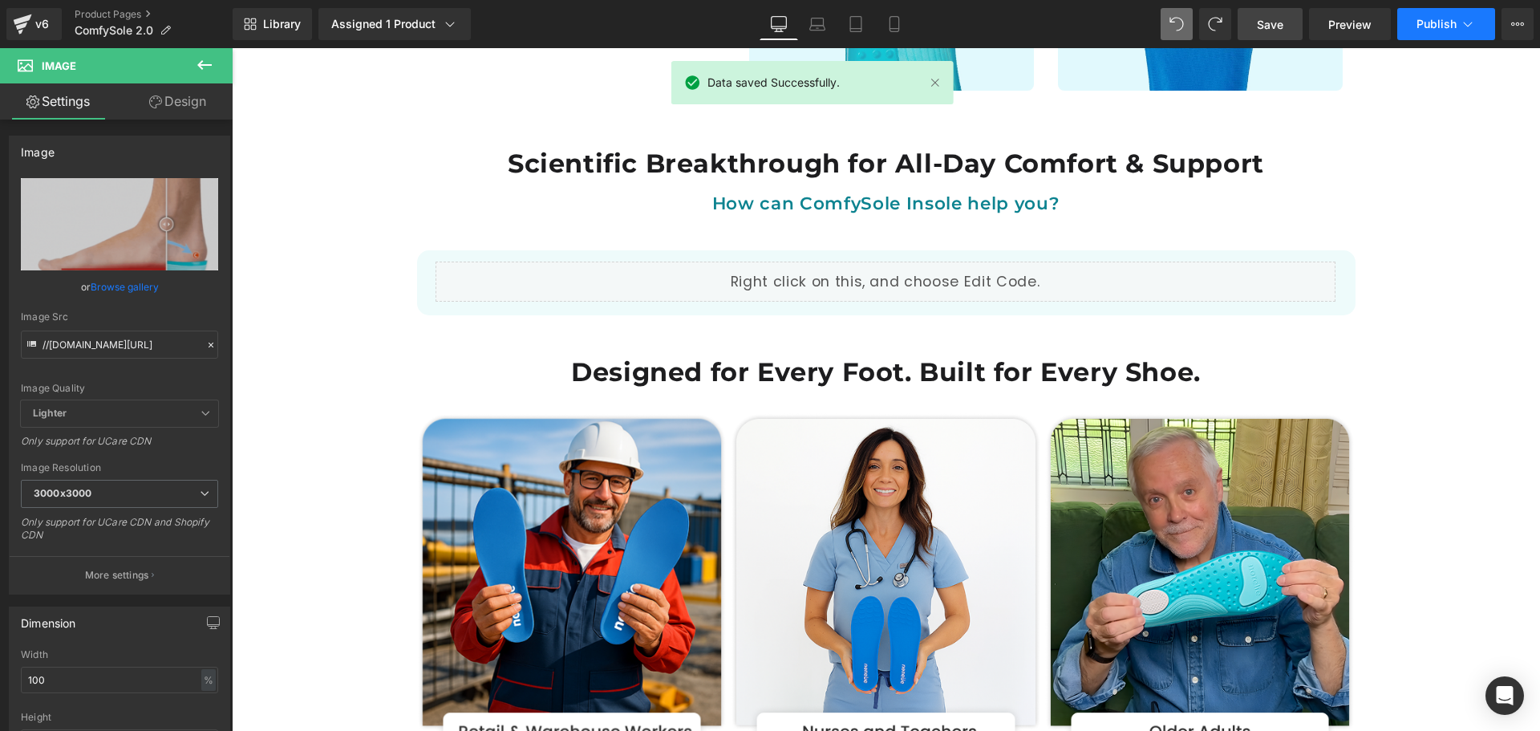
click at [1403, 20] on button "Publish" at bounding box center [1446, 24] width 98 height 32
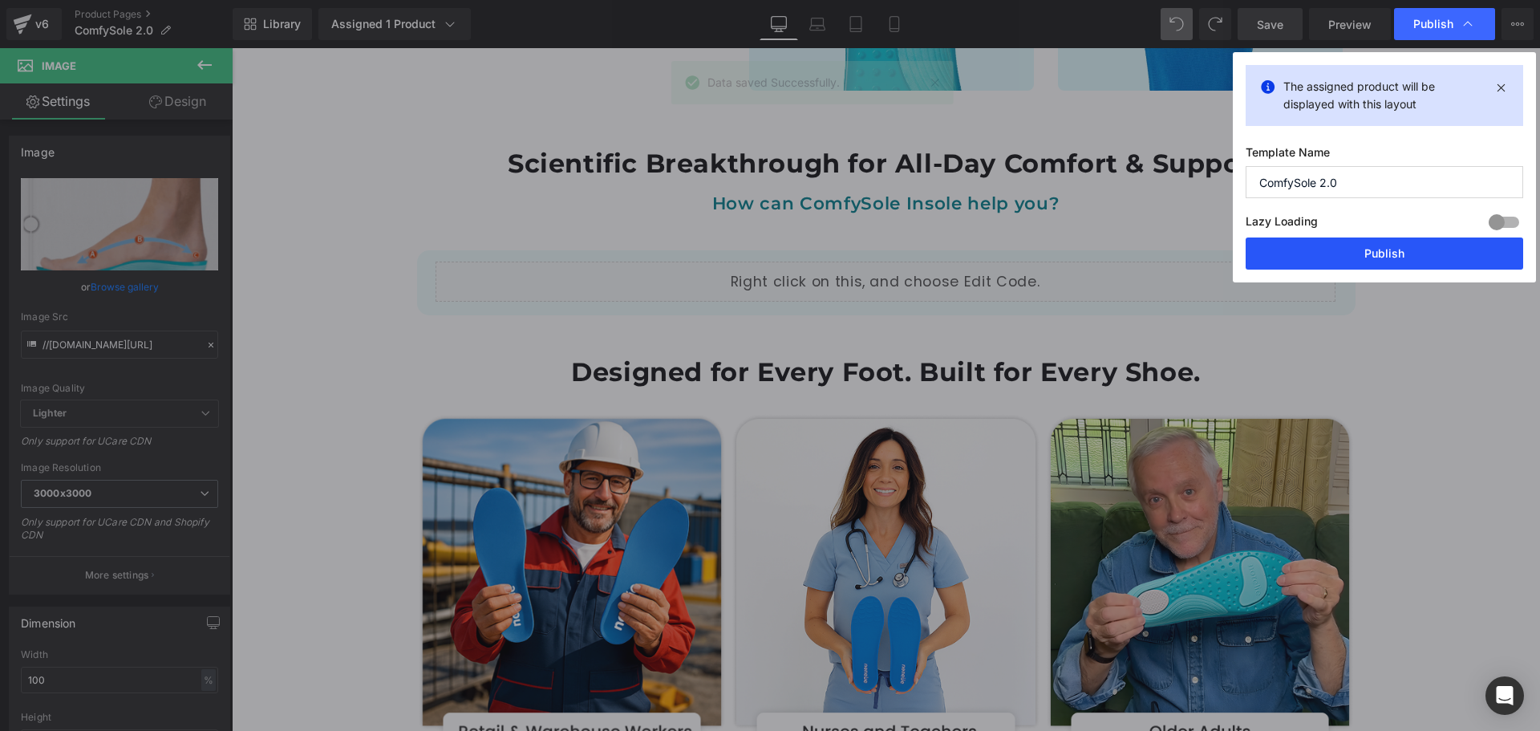
click at [1393, 253] on button "Publish" at bounding box center [1383, 253] width 277 height 32
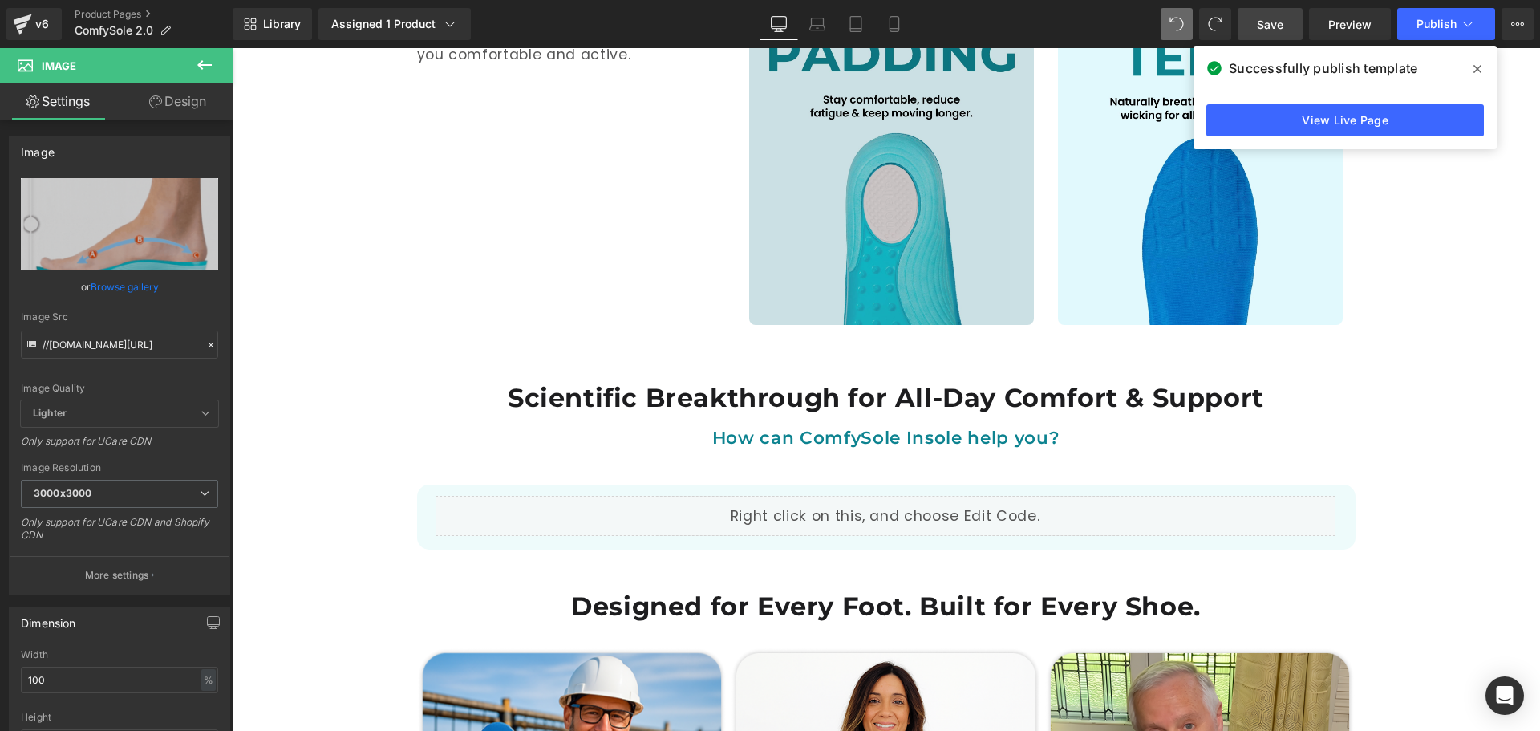
scroll to position [2406, 0]
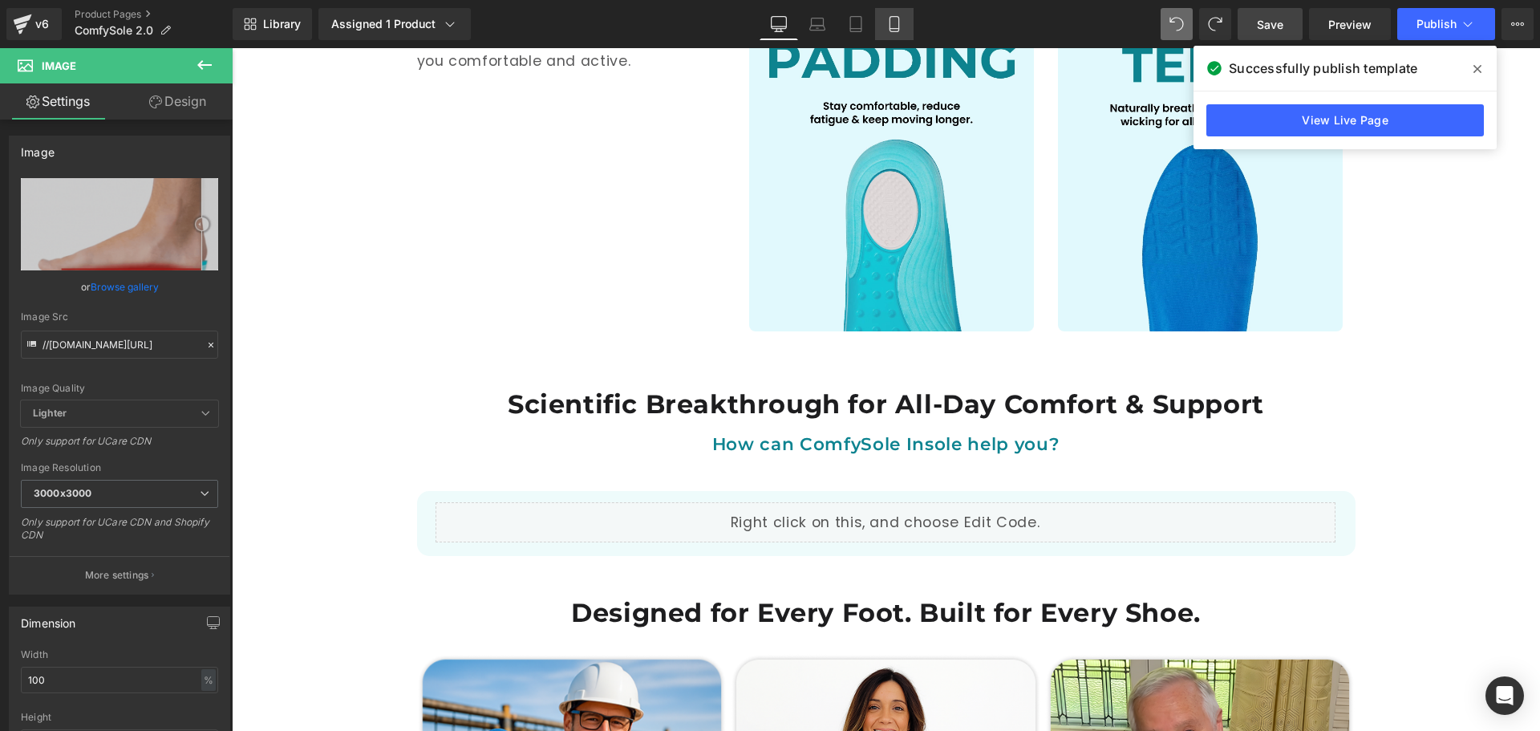
click at [889, 30] on icon at bounding box center [894, 24] width 16 height 16
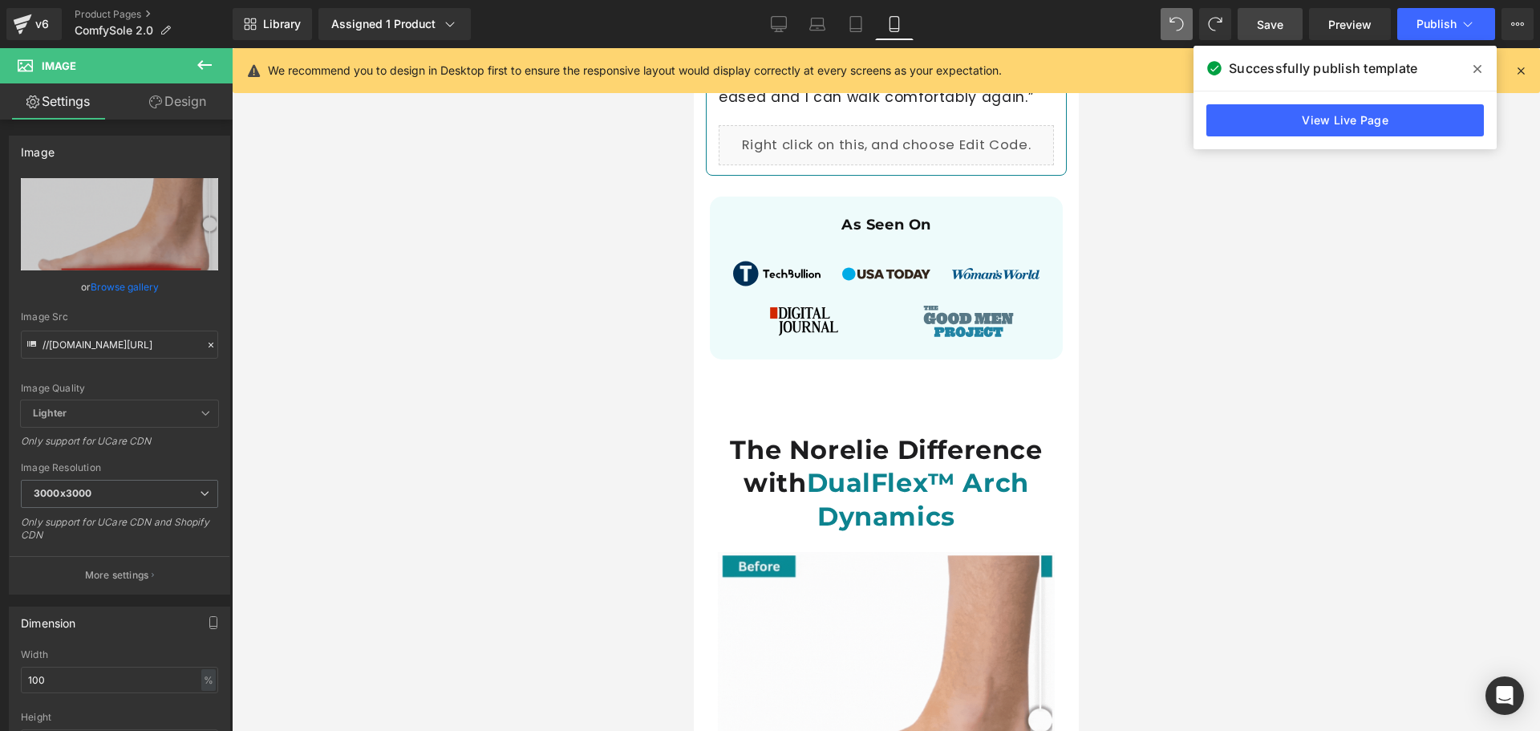
scroll to position [1345, 0]
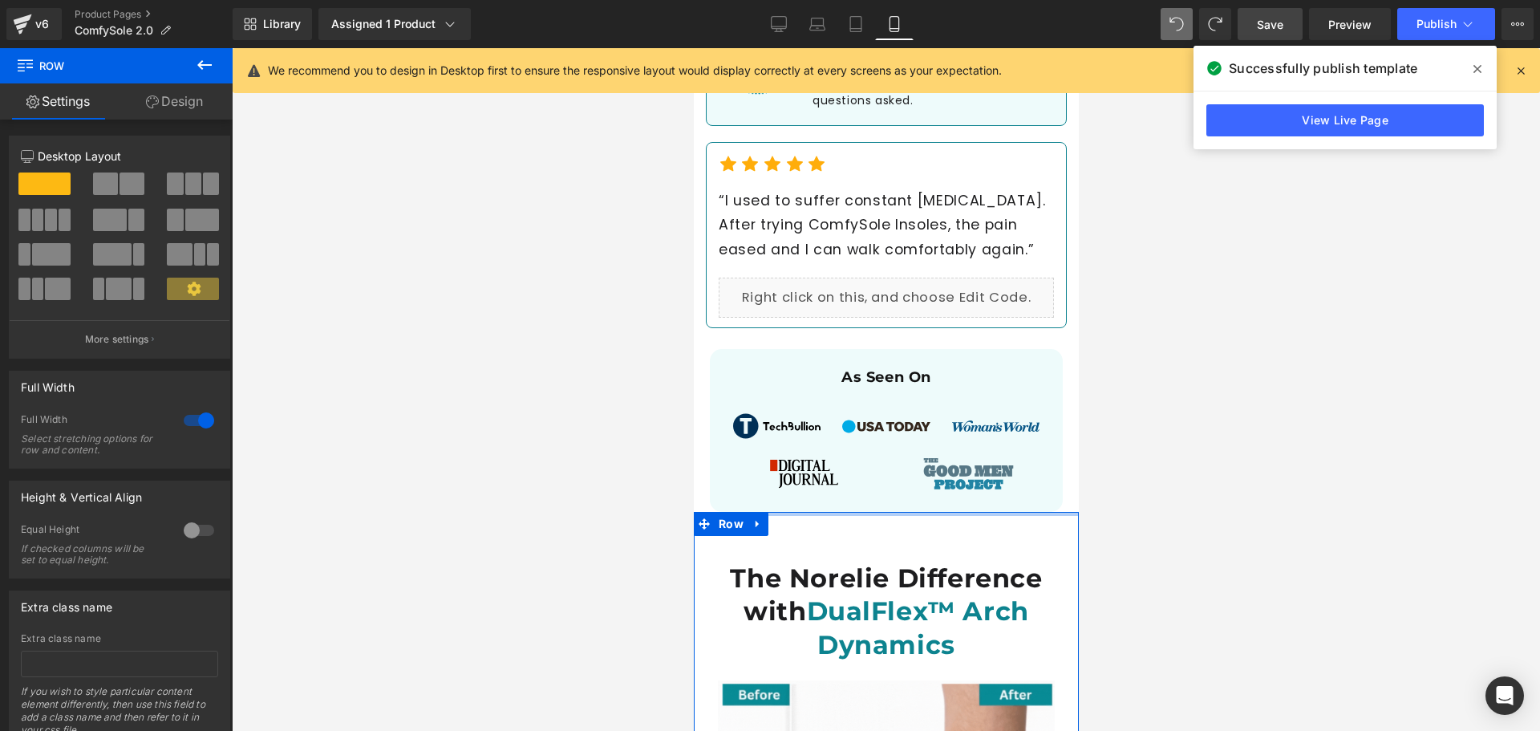
drag, startPoint x: 881, startPoint y: 515, endPoint x: 884, endPoint y: 464, distance: 51.4
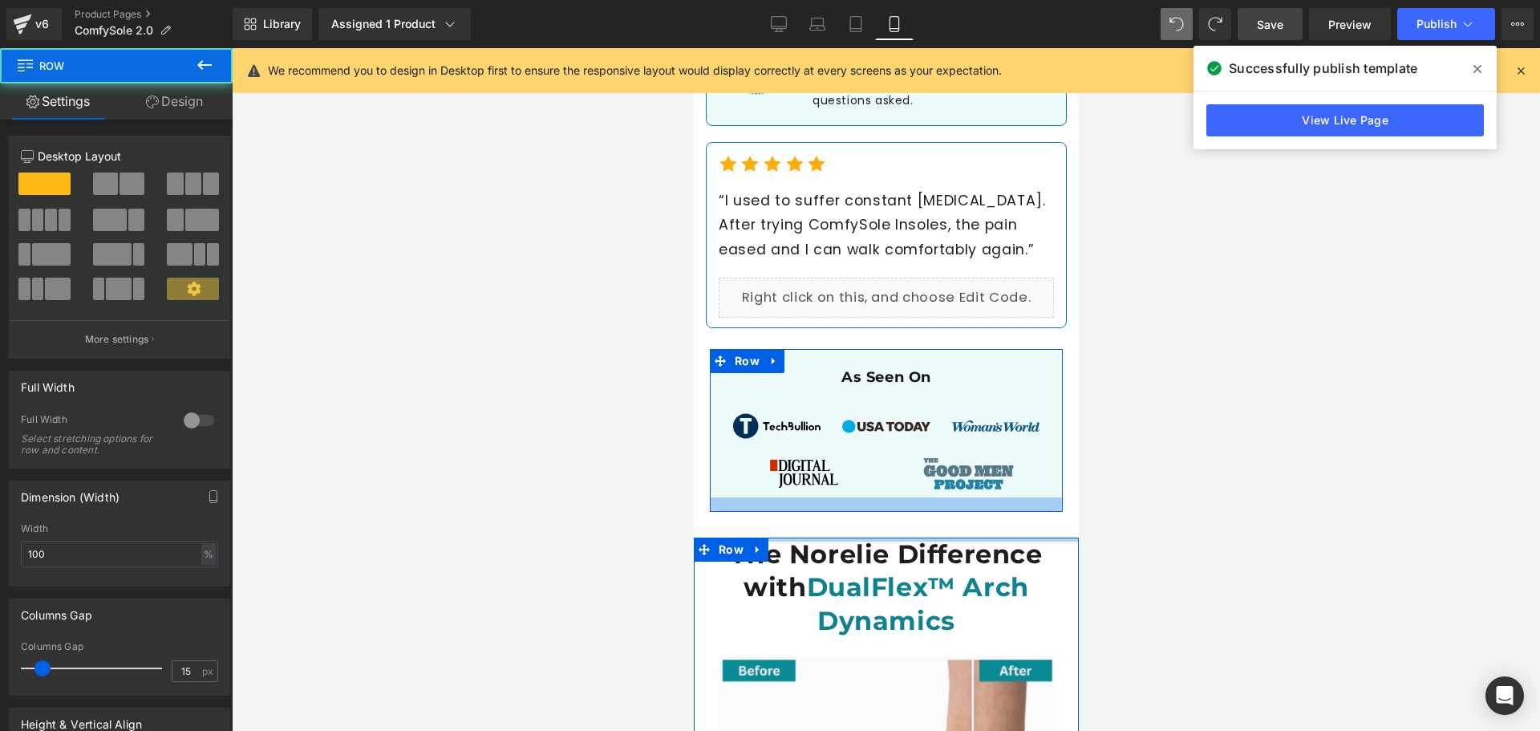
drag, startPoint x: 888, startPoint y: 539, endPoint x: 991, endPoint y: 529, distance: 103.9
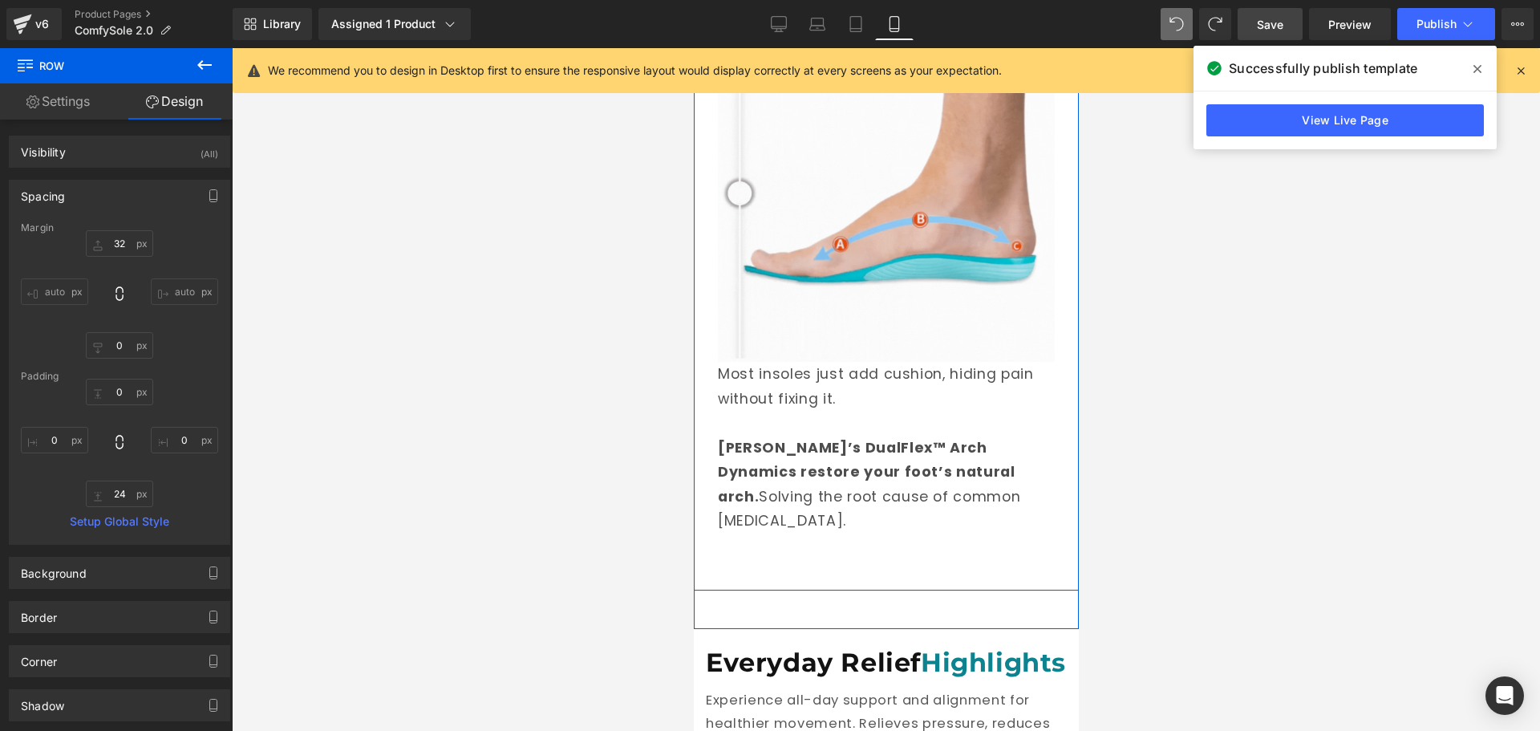
scroll to position [1986, 0]
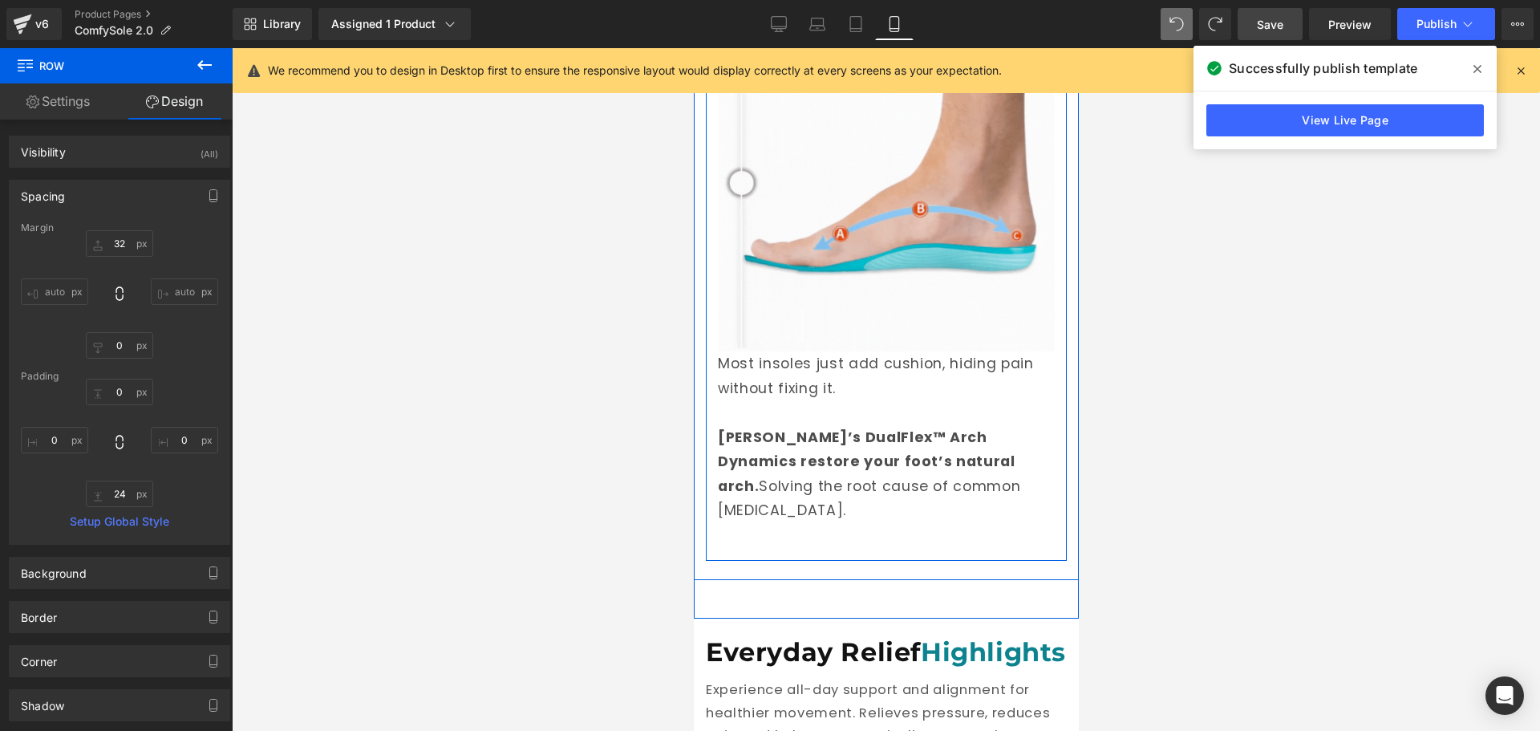
click at [913, 519] on div "Image Most insoles just add cushion, hiding pain without fixing it. Norelie’s D…" at bounding box center [885, 287] width 361 height 546
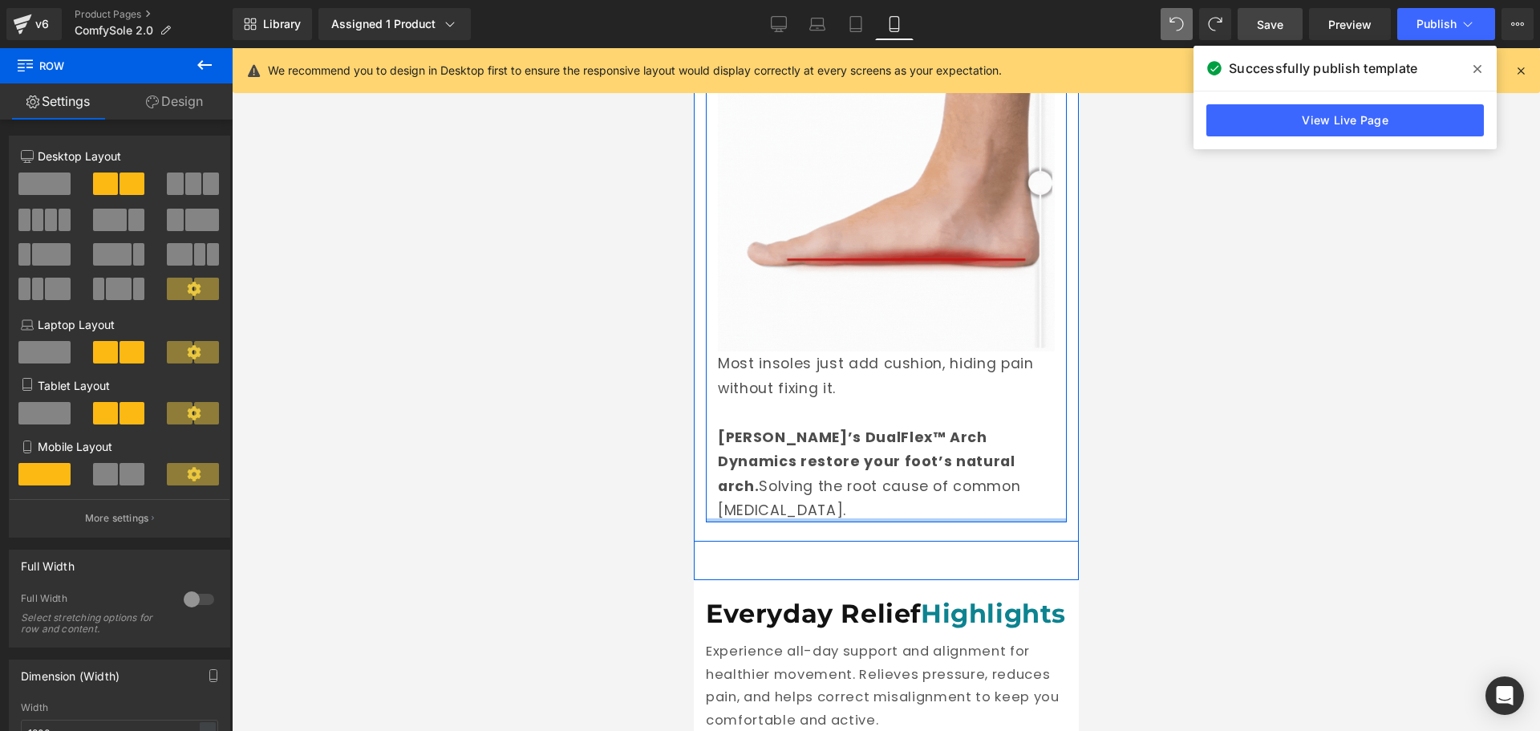
drag, startPoint x: 906, startPoint y: 526, endPoint x: 904, endPoint y: 484, distance: 42.6
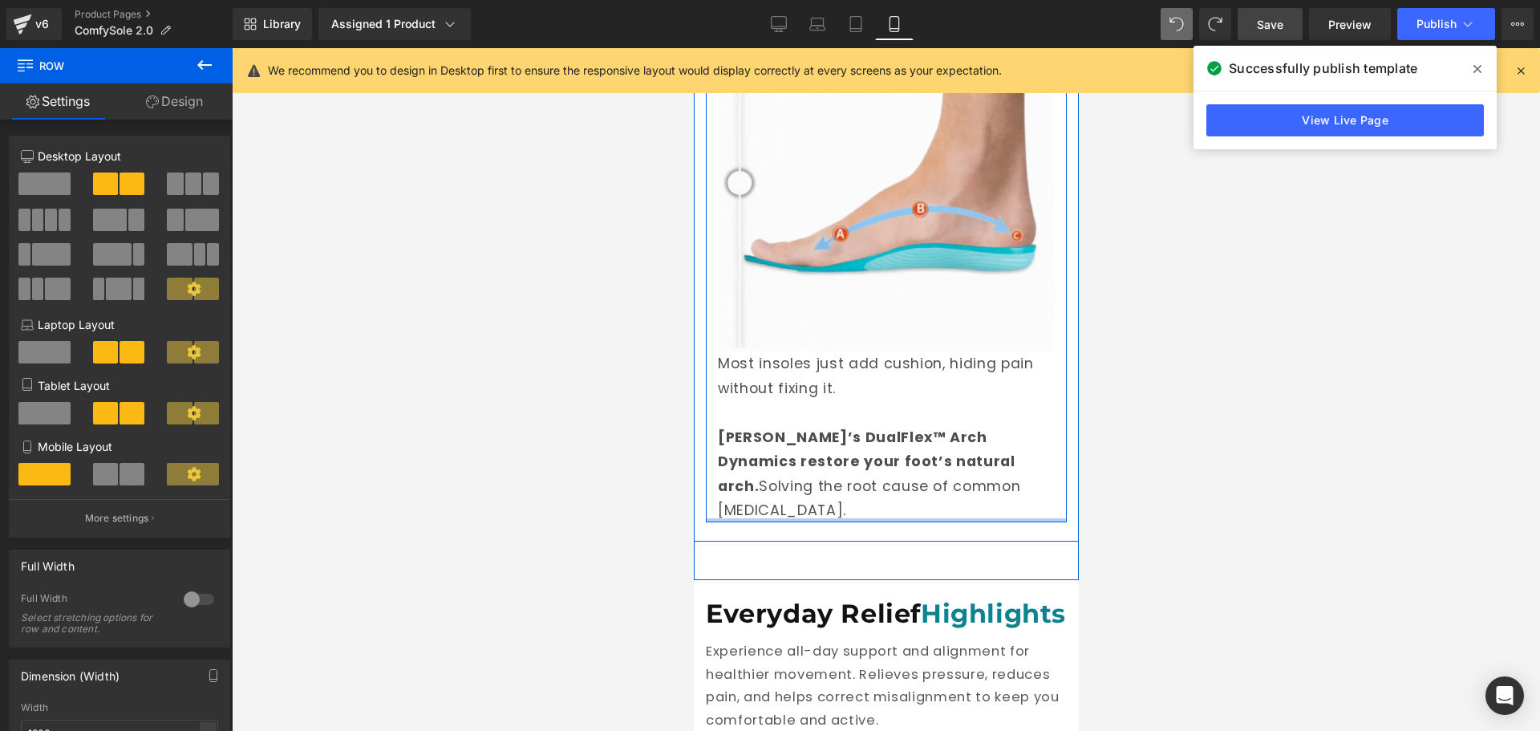
click at [904, 484] on div "Image Most insoles just add cushion, hiding pain without fixing it. Norelie’s D…" at bounding box center [885, 268] width 361 height 508
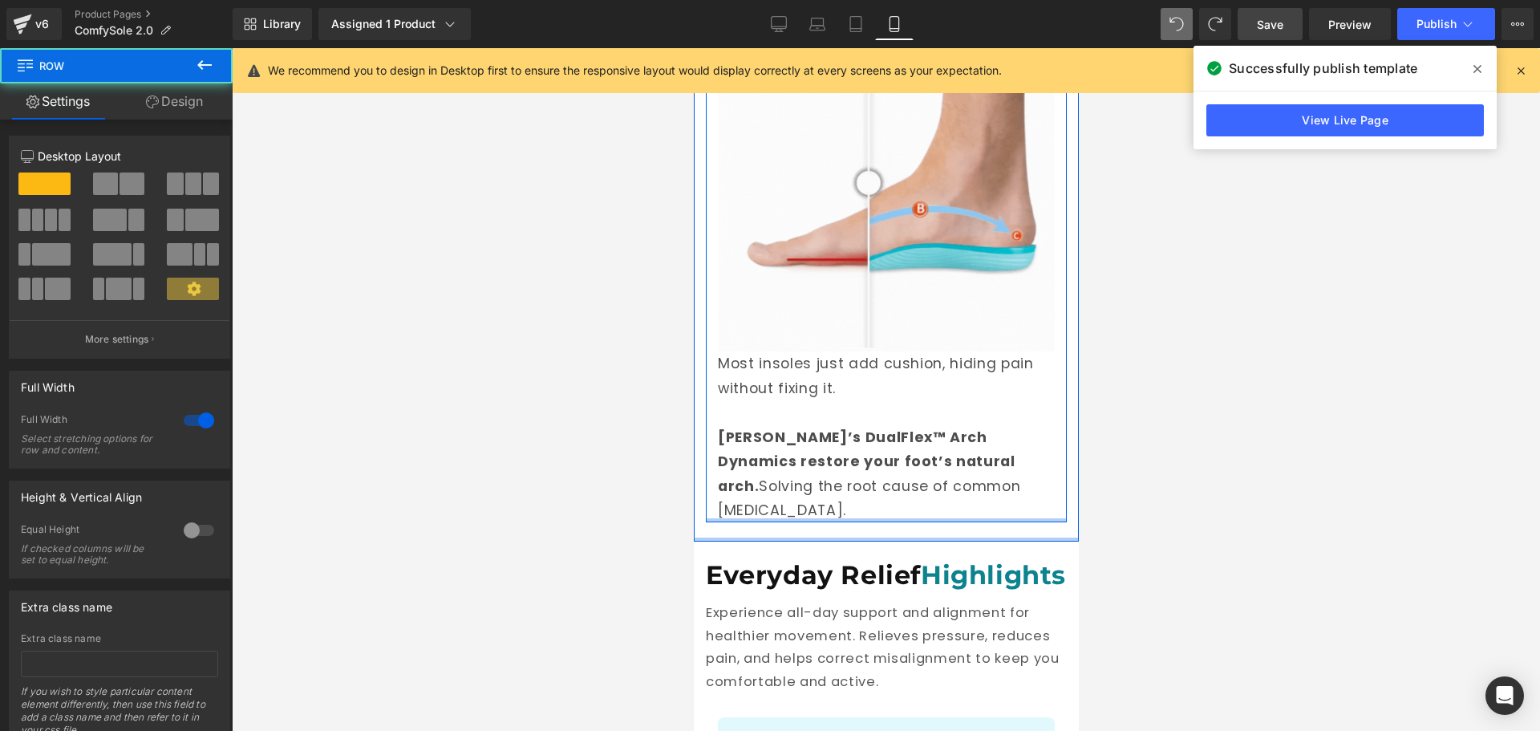
drag, startPoint x: 933, startPoint y: 553, endPoint x: 928, endPoint y: 497, distance: 56.4
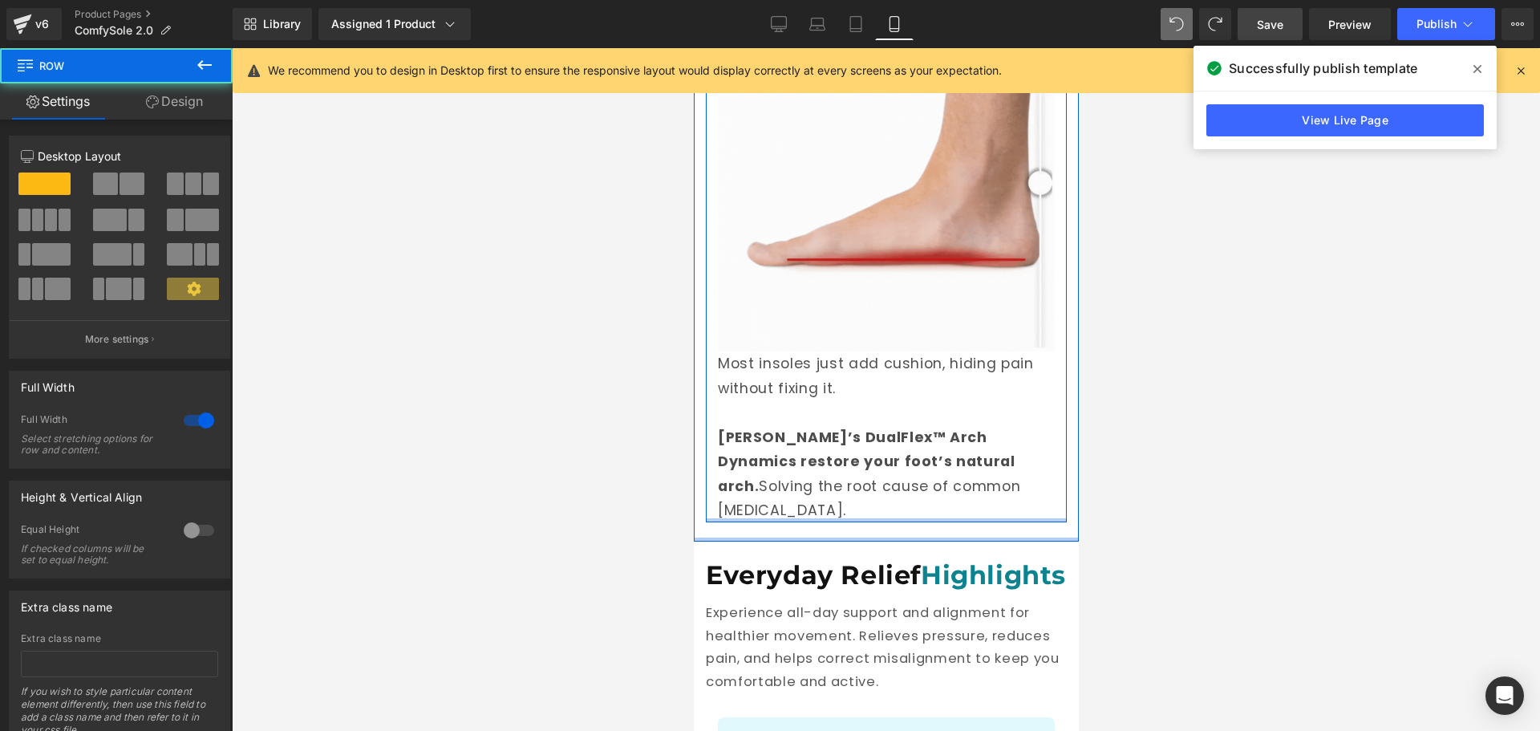
click at [928, 497] on div "The Norelie Difference with DualFlex™ Arch Dynamics Heading Image Most insoles …" at bounding box center [885, 206] width 385 height 672
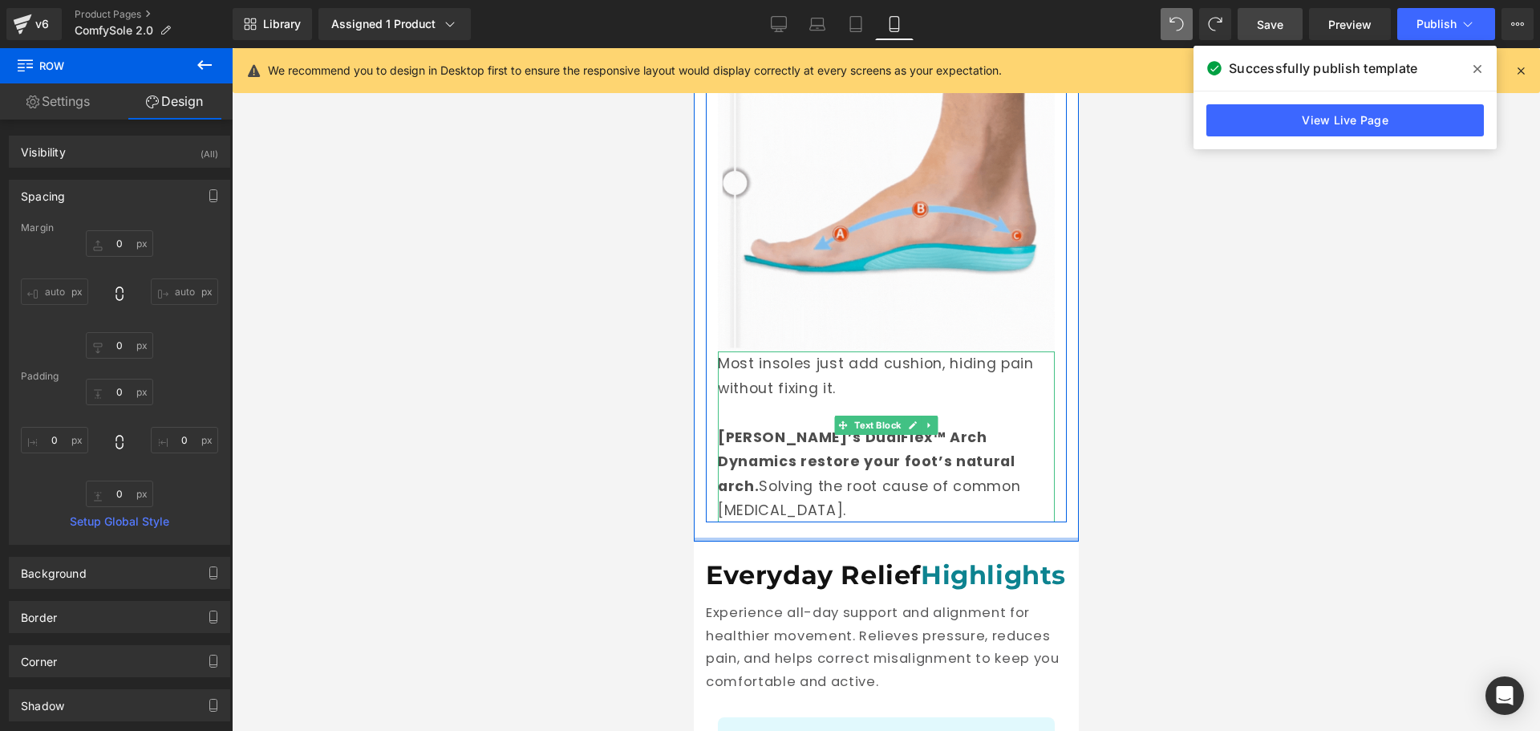
drag, startPoint x: 918, startPoint y: 516, endPoint x: 925, endPoint y: 484, distance: 33.5
click at [919, 484] on div "The Norelie Difference with DualFlex™ Arch Dynamics Heading Image Most insoles …" at bounding box center [885, 206] width 385 height 672
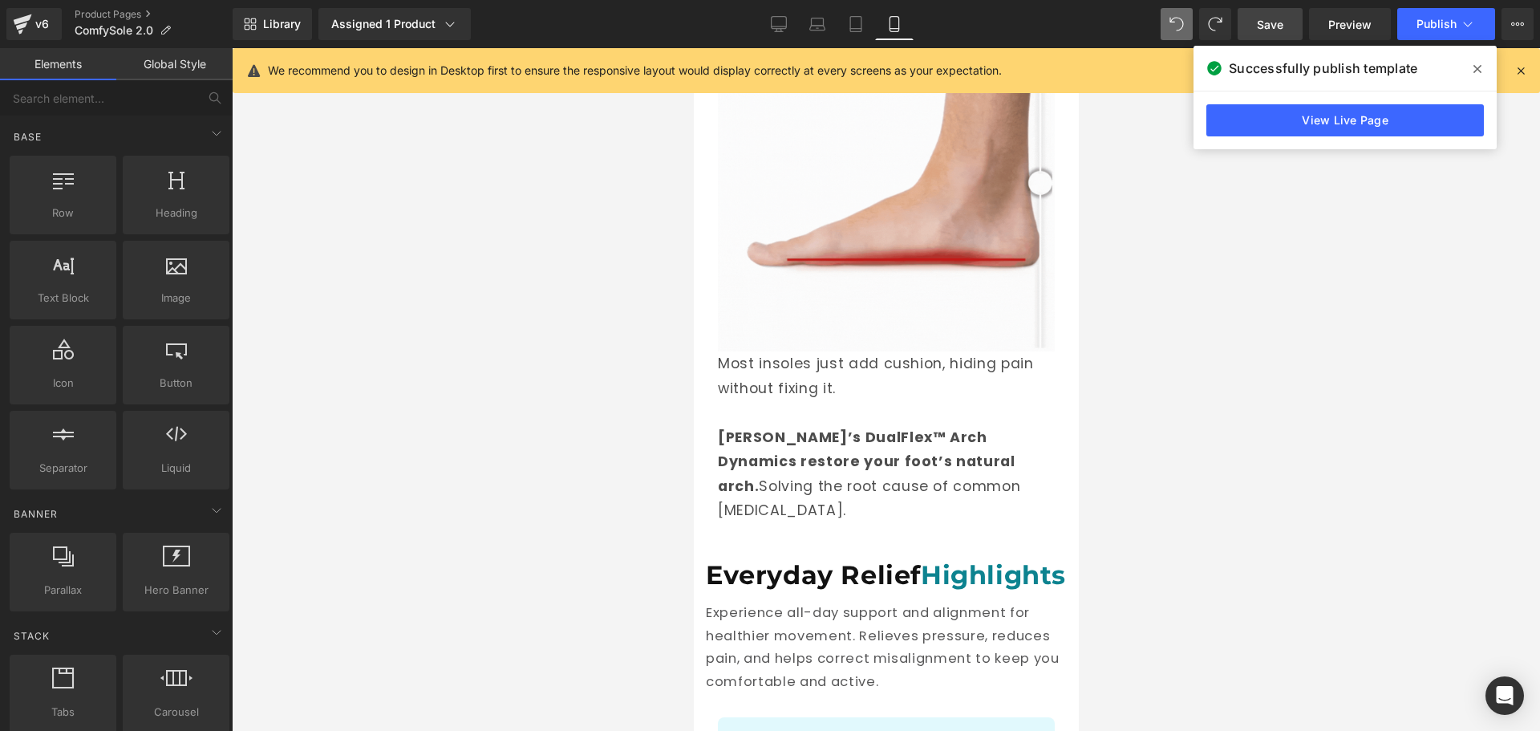
click at [1131, 509] on div at bounding box center [886, 389] width 1308 height 682
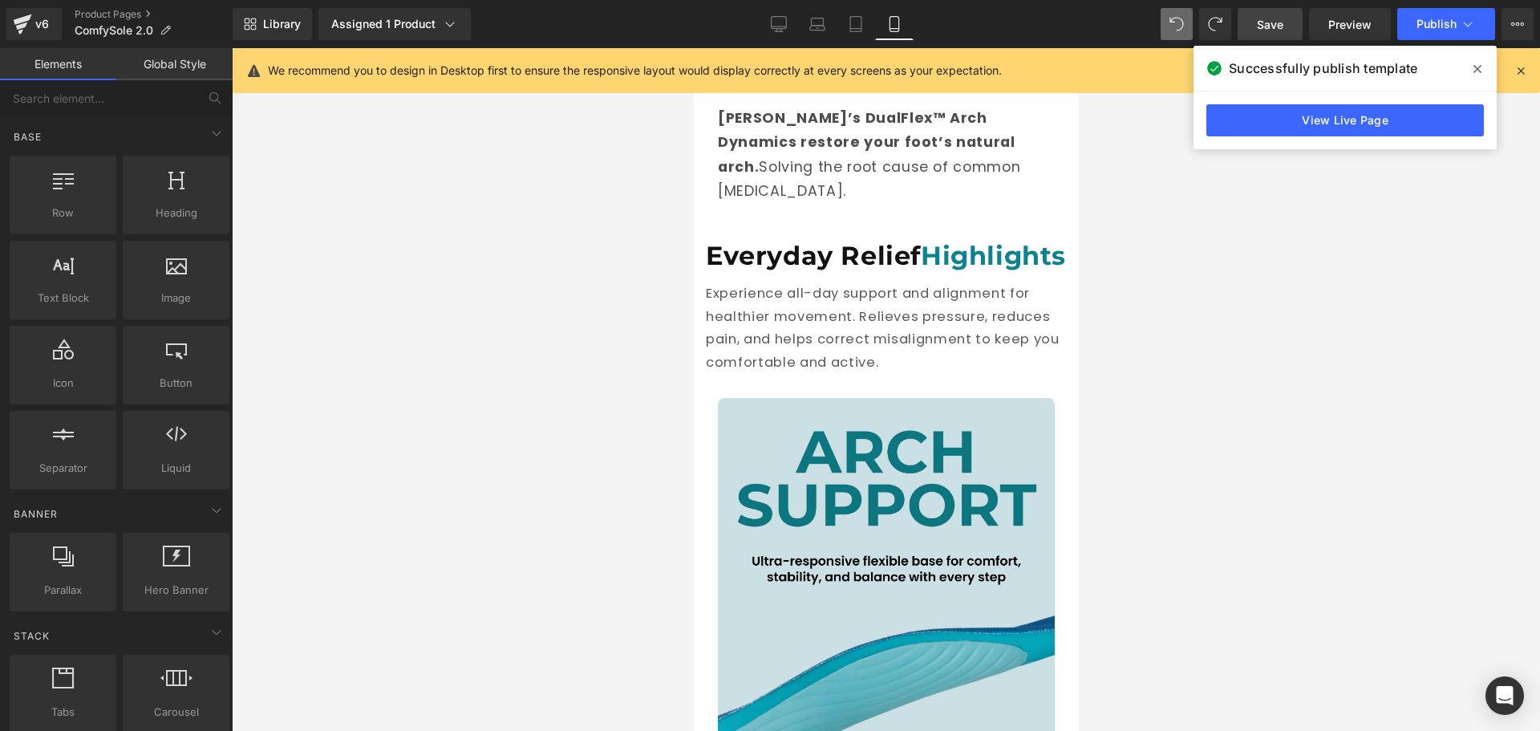
scroll to position [2307, 0]
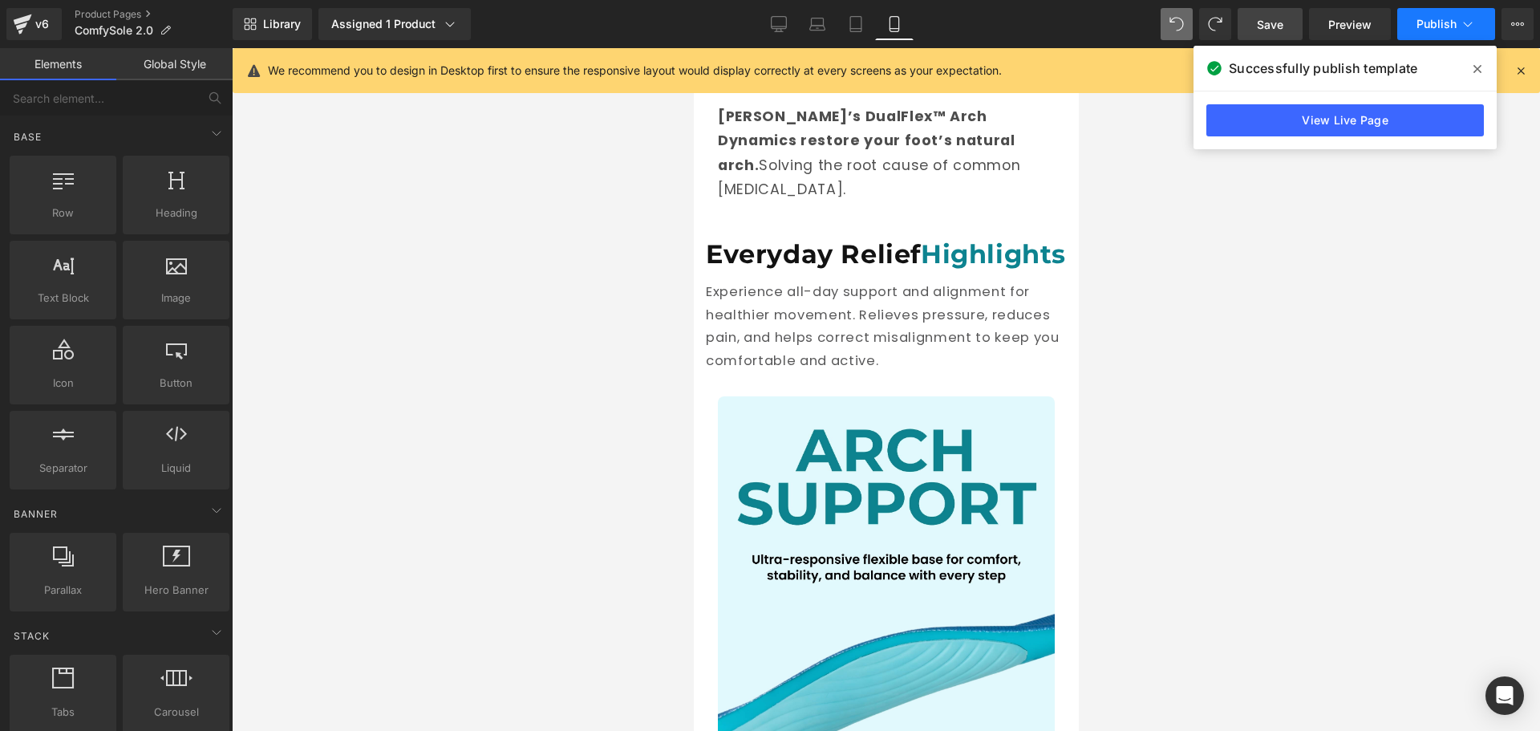
click at [1415, 31] on button "Publish" at bounding box center [1446, 24] width 98 height 32
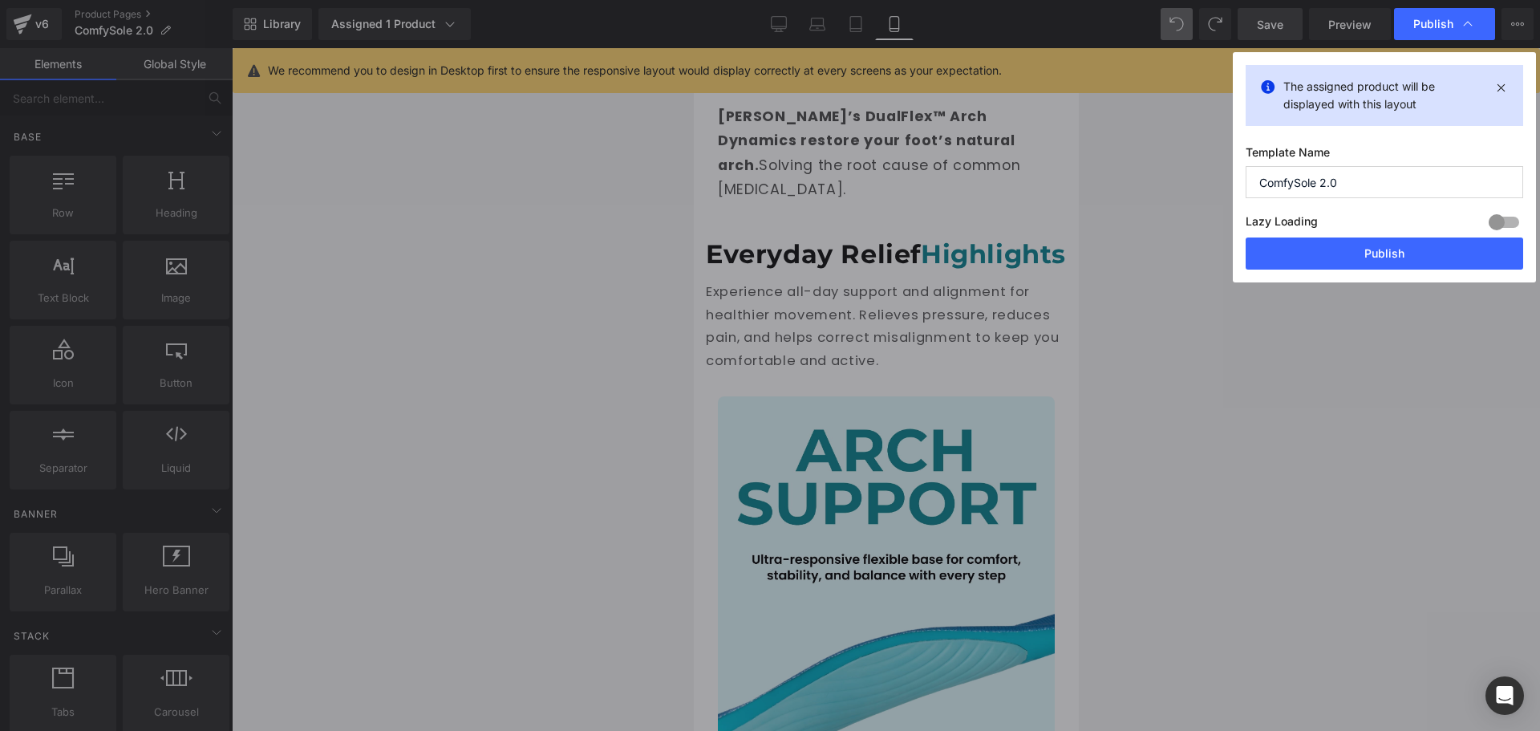
click at [1375, 245] on button "Publish" at bounding box center [1383, 253] width 277 height 32
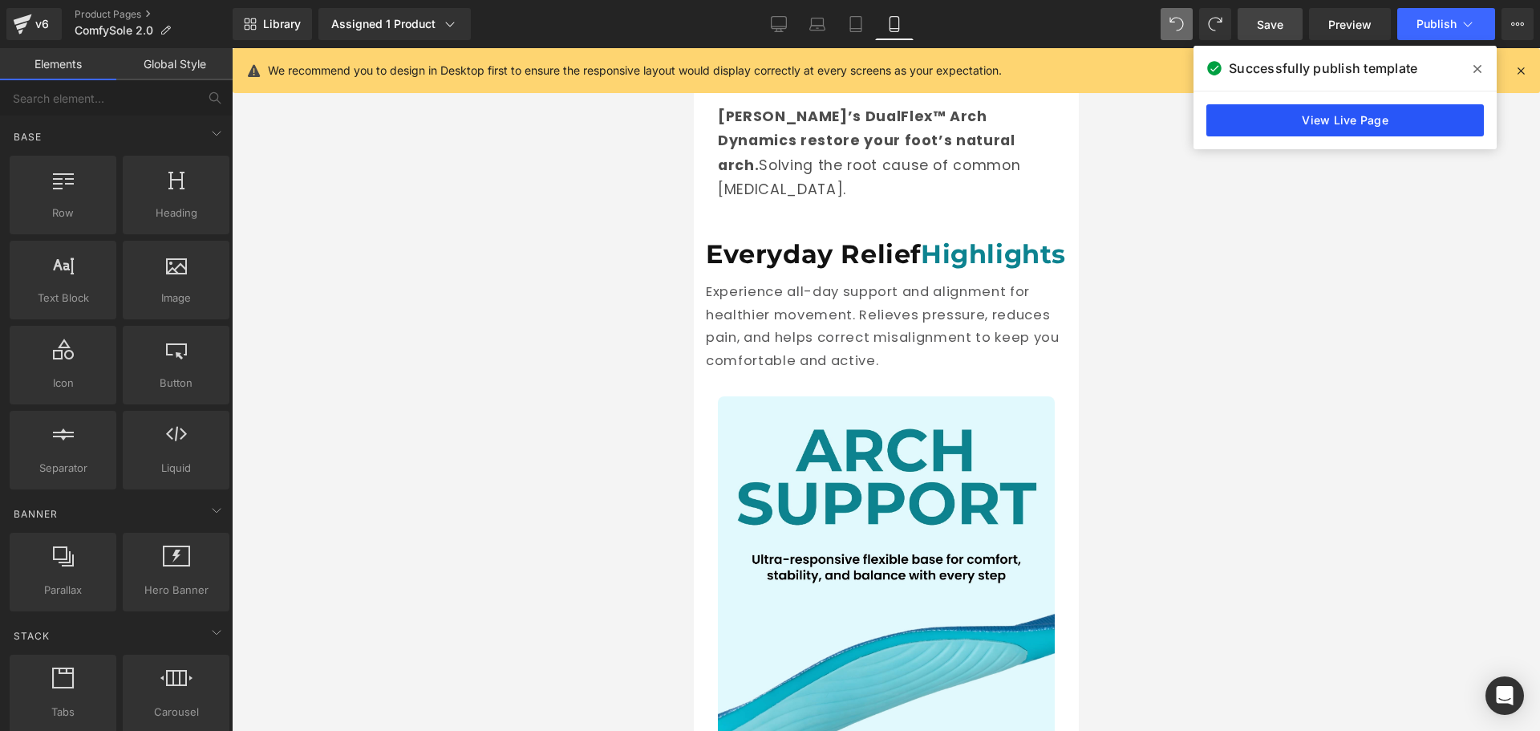
click at [1344, 111] on link "View Live Page" at bounding box center [1344, 120] width 277 height 32
